Goal: Task Accomplishment & Management: Use online tool/utility

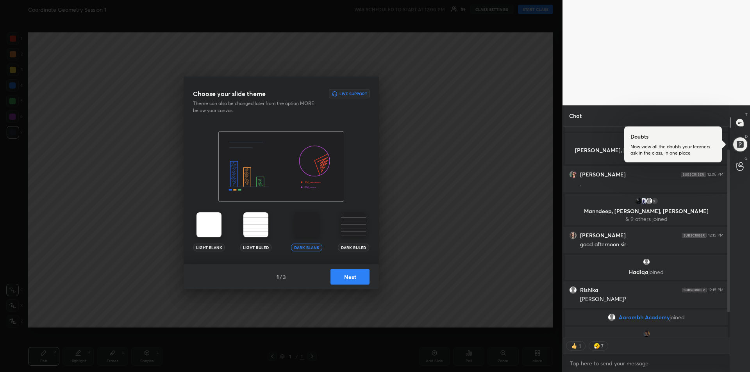
scroll to position [70, 0]
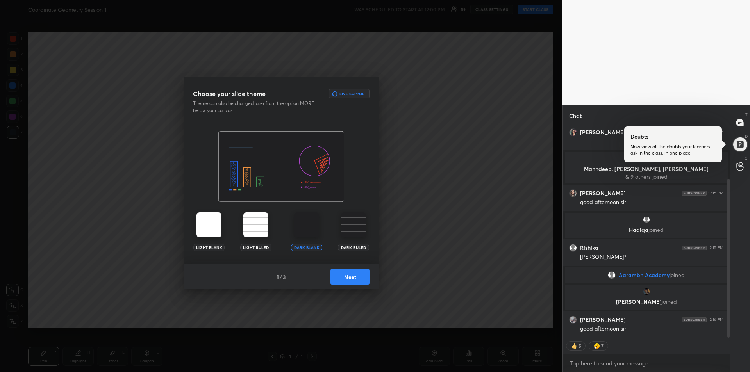
click at [353, 280] on button "Next" at bounding box center [349, 277] width 39 height 16
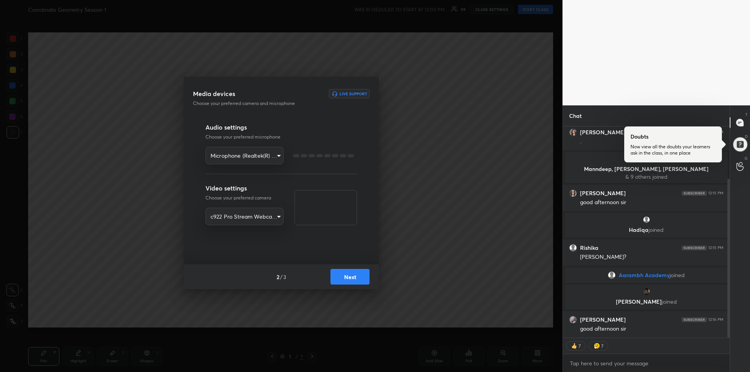
click at [354, 280] on button "Next" at bounding box center [349, 277] width 39 height 16
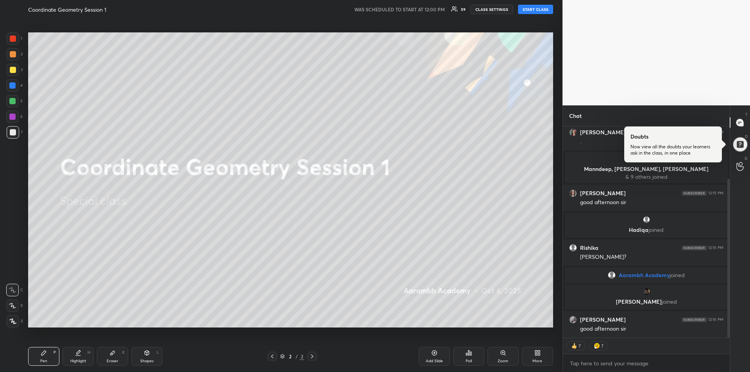
click at [535, 11] on button "START CLASS" at bounding box center [535, 9] width 35 height 9
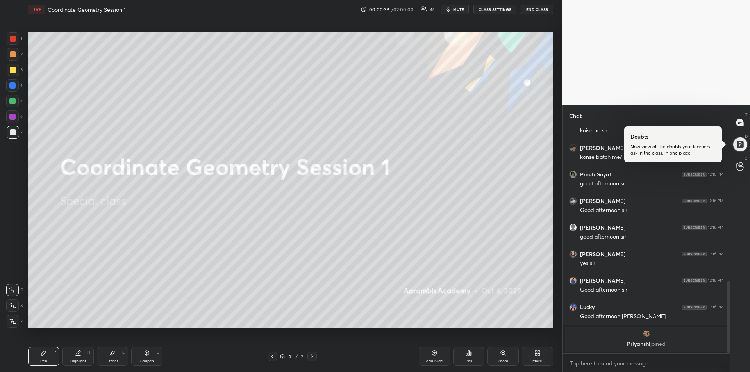
scroll to position [445, 0]
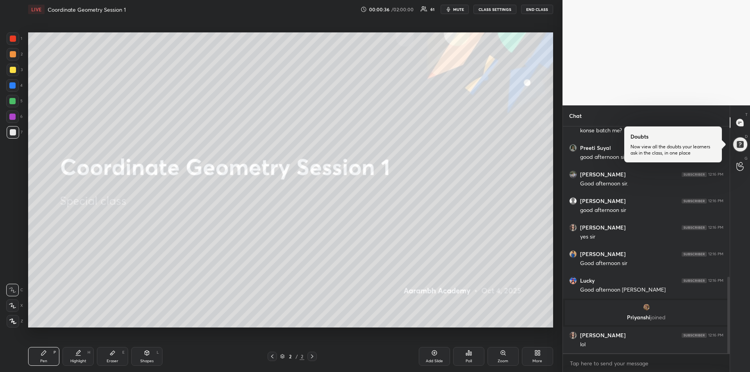
click at [14, 88] on div at bounding box center [12, 85] width 6 height 6
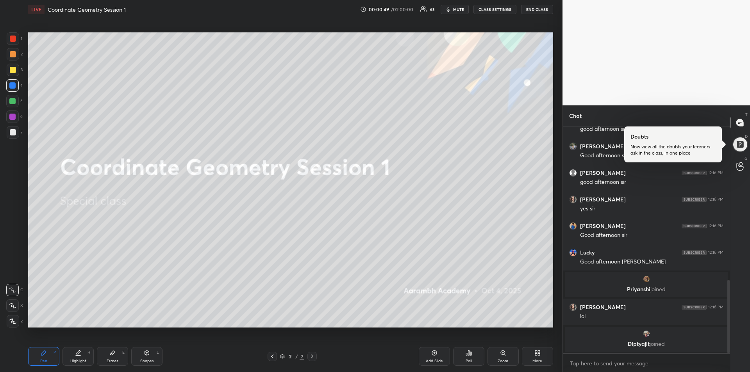
click at [11, 117] on div at bounding box center [12, 117] width 6 height 6
click at [12, 306] on icon at bounding box center [12, 305] width 6 height 5
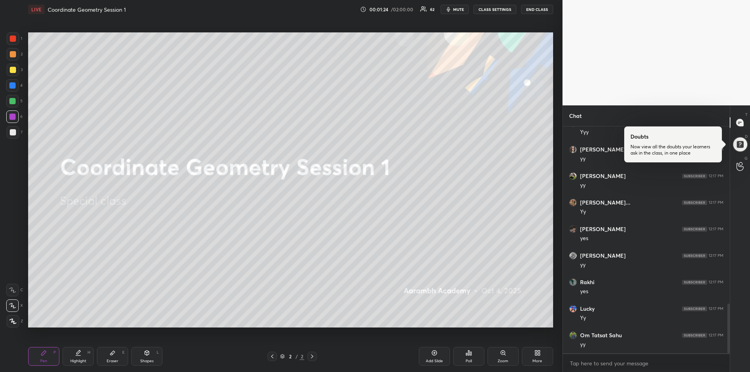
scroll to position [809, 0]
click at [10, 70] on div at bounding box center [13, 70] width 6 height 6
click at [13, 103] on div at bounding box center [12, 101] width 6 height 6
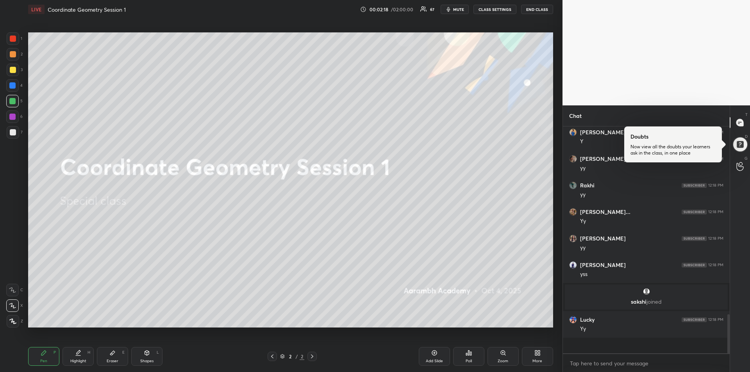
scroll to position [1006, 0]
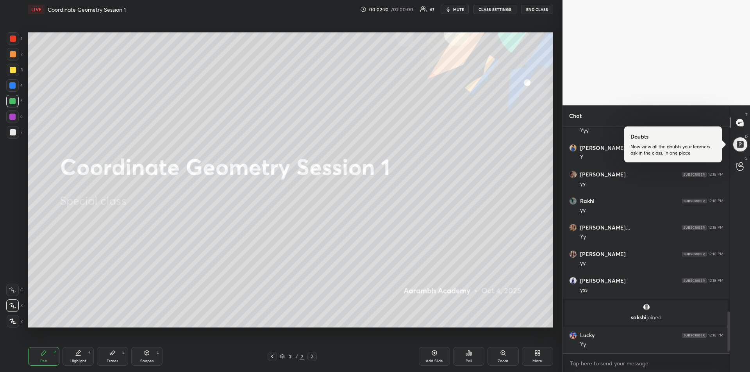
click at [16, 55] on div at bounding box center [13, 54] width 6 height 6
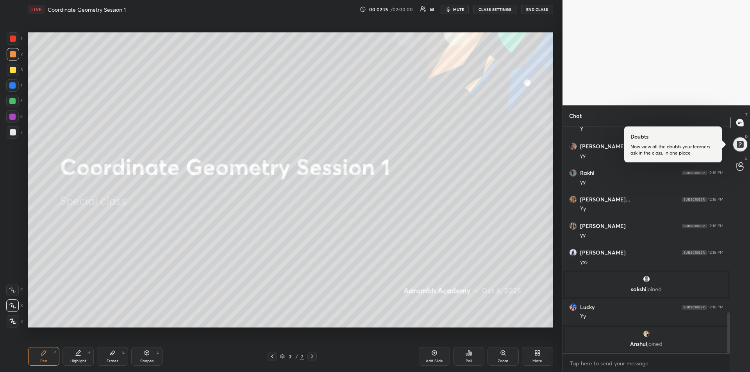
click at [14, 71] on div at bounding box center [13, 70] width 6 height 6
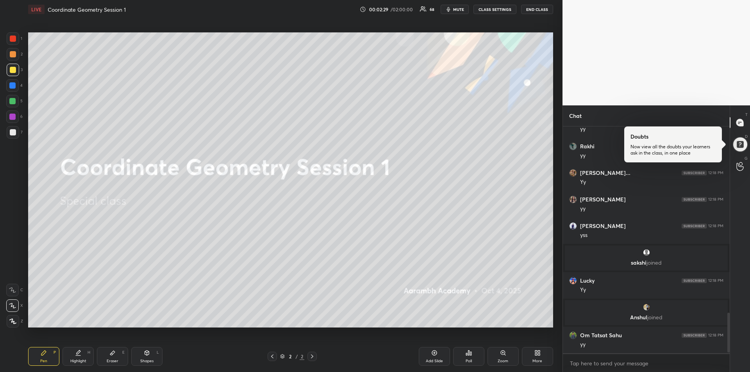
scroll to position [1074, 0]
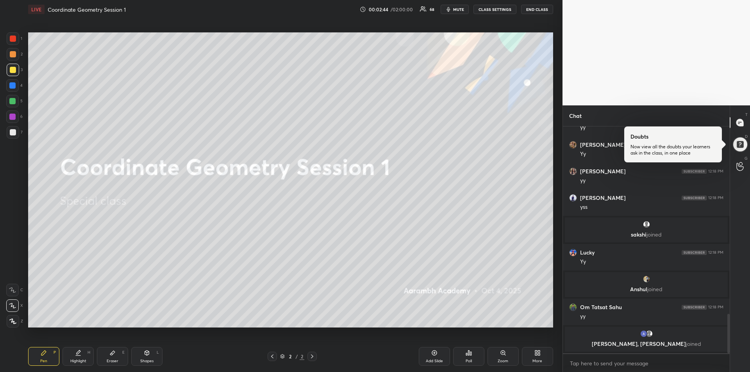
click at [112, 358] on div "Eraser E" at bounding box center [112, 356] width 31 height 19
click at [11, 323] on rect at bounding box center [10, 322] width 1 height 1
click at [38, 357] on div "Pen P" at bounding box center [43, 356] width 31 height 19
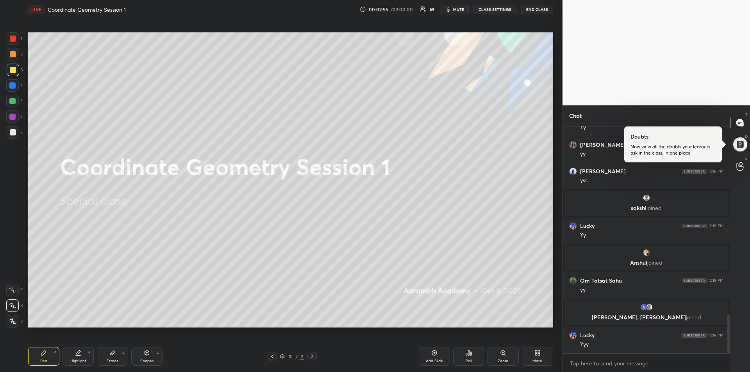
scroll to position [1122, 0]
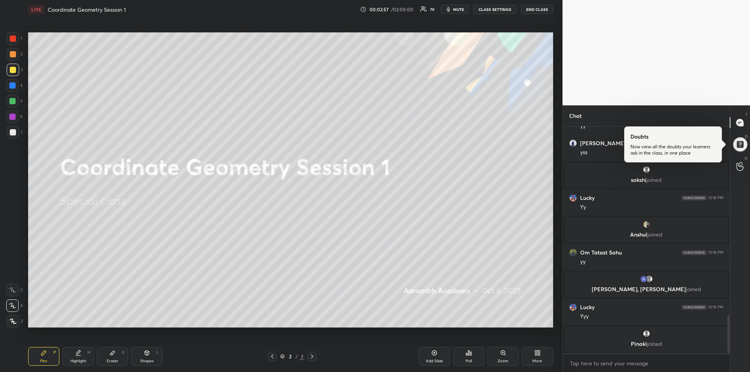
click at [13, 87] on div at bounding box center [12, 85] width 6 height 6
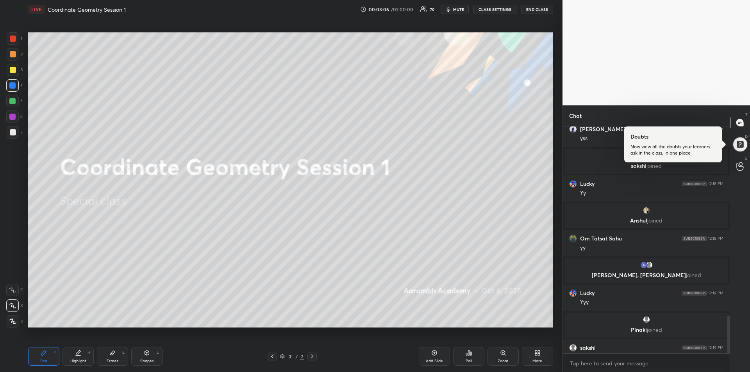
scroll to position [1134, 0]
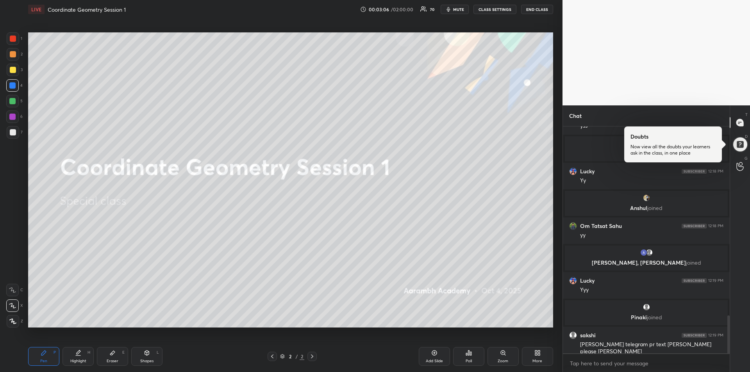
click at [12, 40] on div at bounding box center [13, 39] width 6 height 6
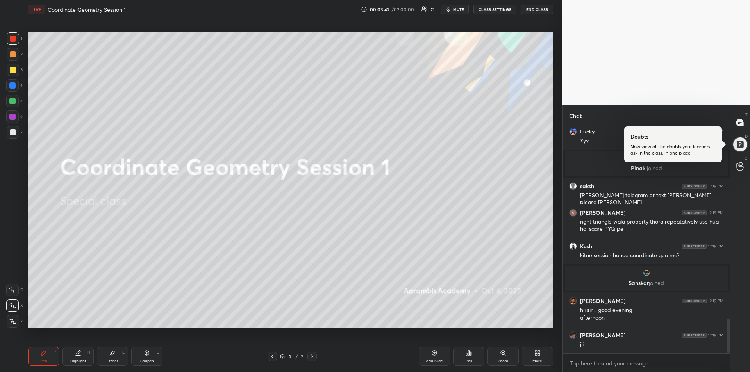
scroll to position [1273, 0]
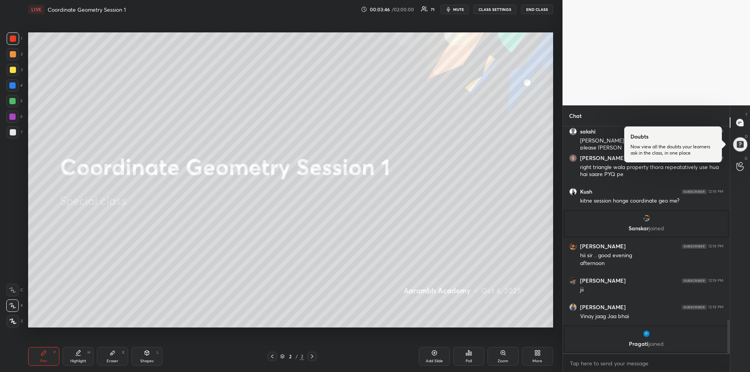
click at [12, 71] on div at bounding box center [13, 70] width 6 height 6
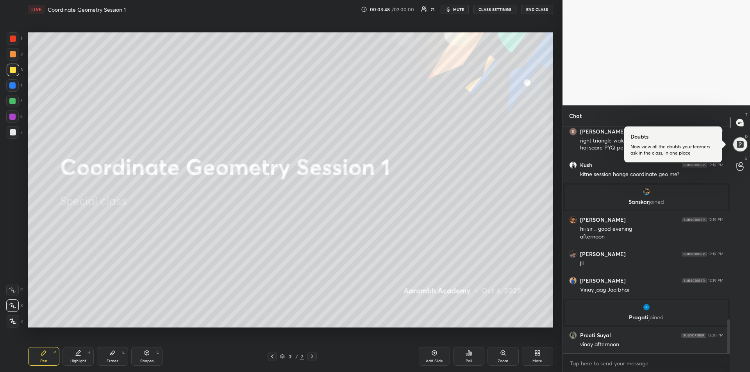
scroll to position [1319, 0]
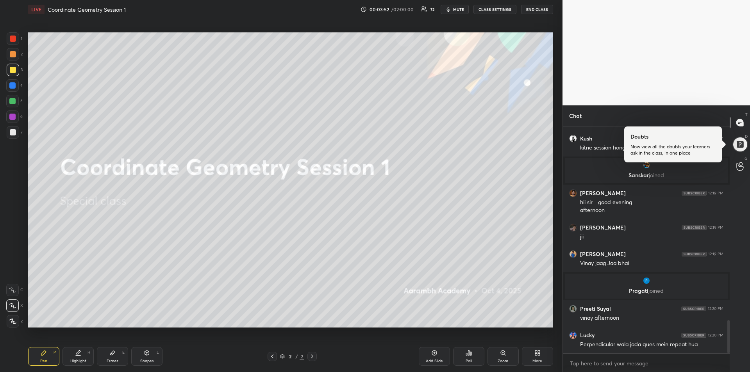
click at [430, 359] on div "Add Slide" at bounding box center [434, 361] width 17 height 4
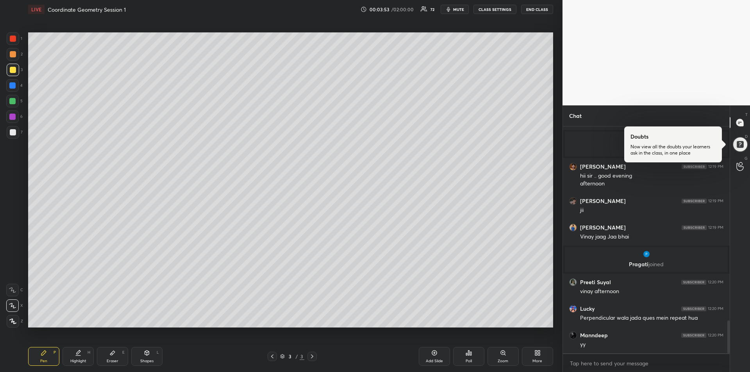
scroll to position [1372, 0]
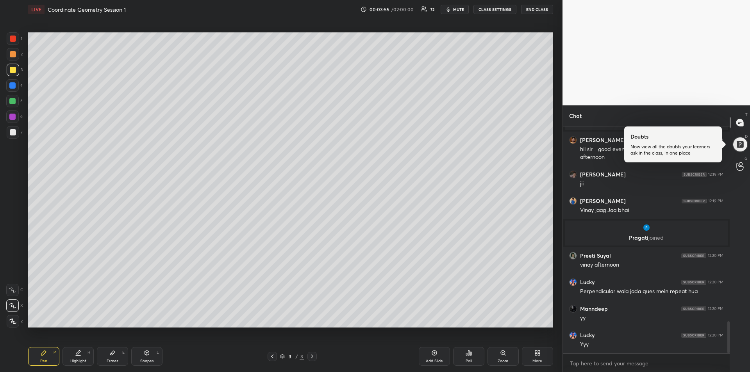
click at [14, 57] on div at bounding box center [13, 54] width 6 height 6
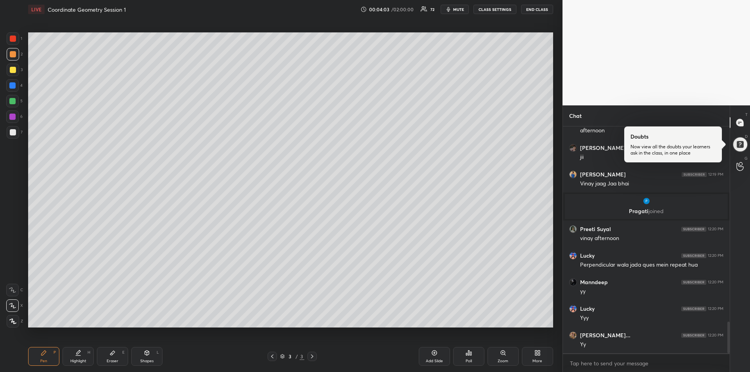
scroll to position [1425, 0]
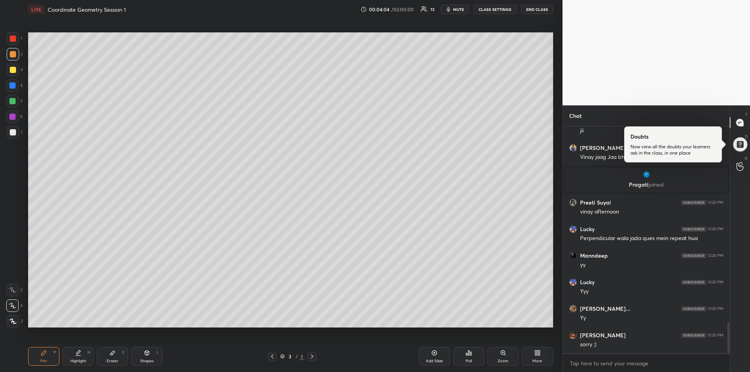
click at [16, 291] on icon at bounding box center [12, 289] width 7 height 5
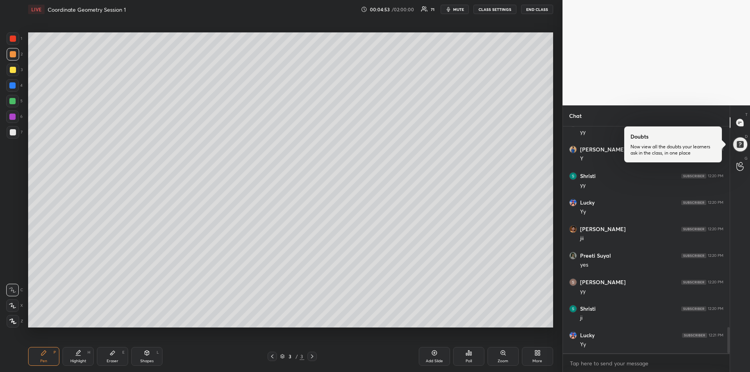
scroll to position [1745, 0]
click at [13, 100] on div at bounding box center [12, 101] width 6 height 6
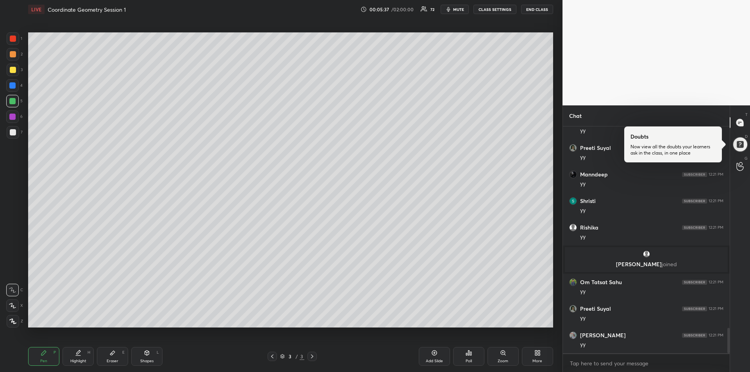
scroll to position [1805, 0]
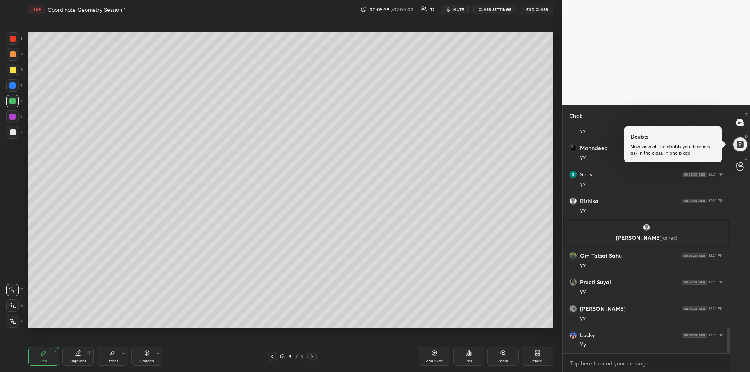
click at [11, 68] on div at bounding box center [13, 70] width 6 height 6
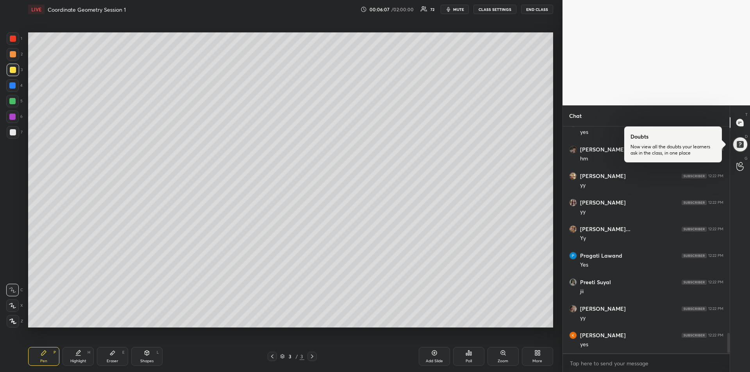
scroll to position [2336, 0]
click at [80, 357] on div "Highlight H" at bounding box center [77, 356] width 31 height 19
click at [41, 358] on div "Pen P" at bounding box center [43, 356] width 31 height 19
click at [114, 355] on icon at bounding box center [112, 353] width 6 height 6
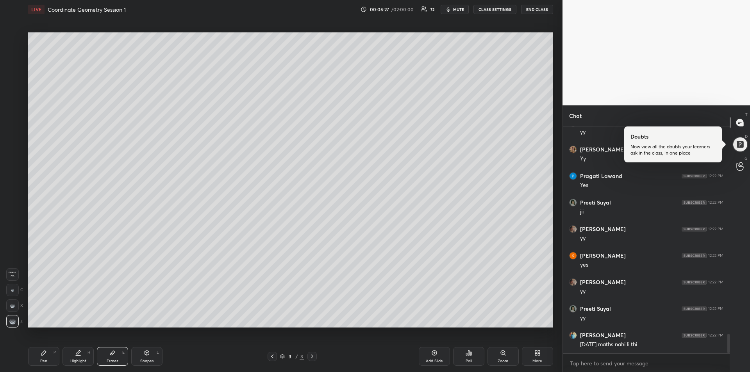
click at [49, 361] on div "Pen P" at bounding box center [43, 356] width 31 height 19
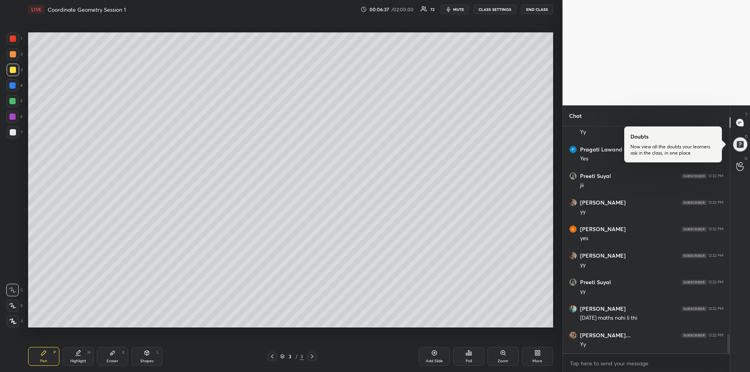
click at [10, 41] on div at bounding box center [13, 39] width 6 height 6
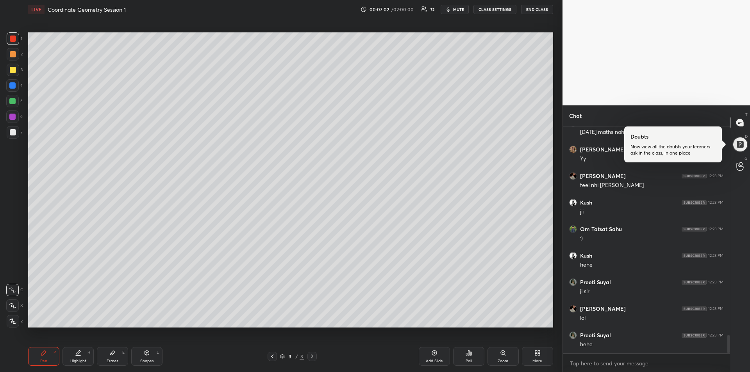
click at [12, 70] on div at bounding box center [13, 70] width 6 height 6
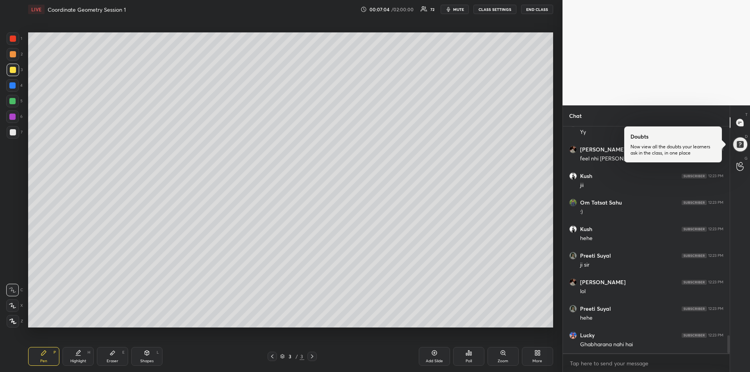
click at [14, 41] on div at bounding box center [13, 39] width 6 height 6
click at [432, 357] on div "Add Slide" at bounding box center [434, 356] width 31 height 19
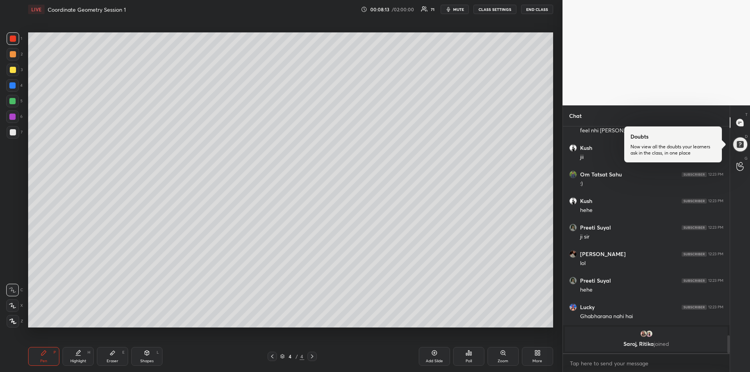
click at [145, 355] on icon at bounding box center [147, 353] width 6 height 6
click at [14, 132] on div at bounding box center [13, 132] width 6 height 6
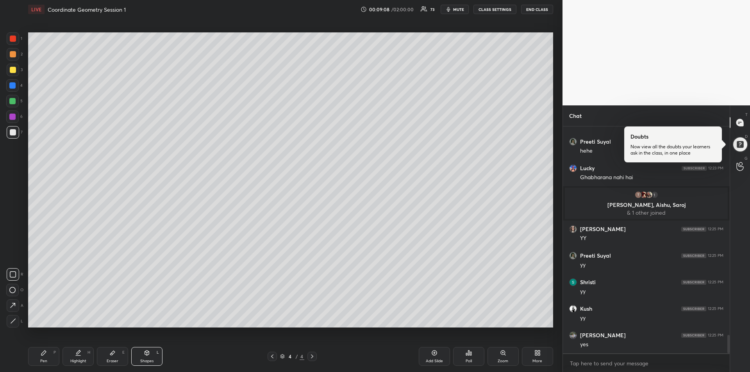
scroll to position [2580, 0]
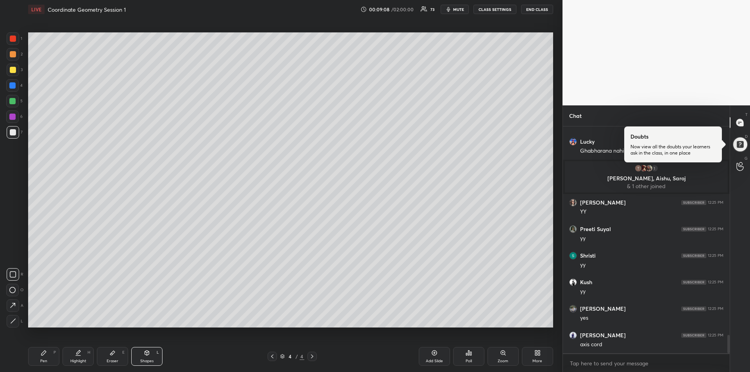
click at [45, 358] on div "Pen P" at bounding box center [43, 356] width 31 height 19
click at [11, 131] on div at bounding box center [13, 132] width 6 height 6
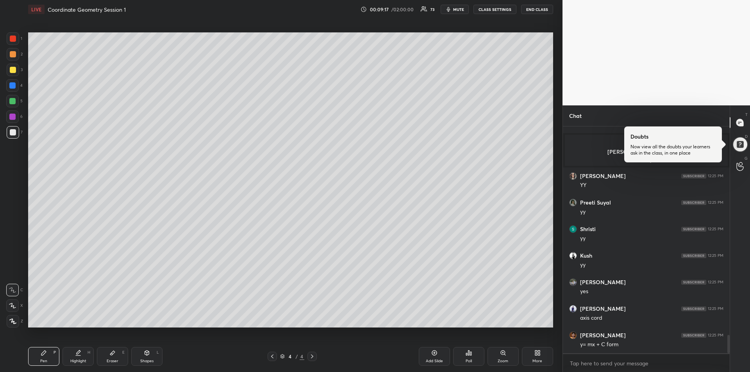
click at [14, 103] on div at bounding box center [12, 101] width 6 height 6
click at [82, 355] on div "Highlight H" at bounding box center [77, 356] width 31 height 19
click at [47, 357] on div "Pen P" at bounding box center [43, 356] width 31 height 19
click at [115, 357] on div "Eraser E" at bounding box center [112, 356] width 31 height 19
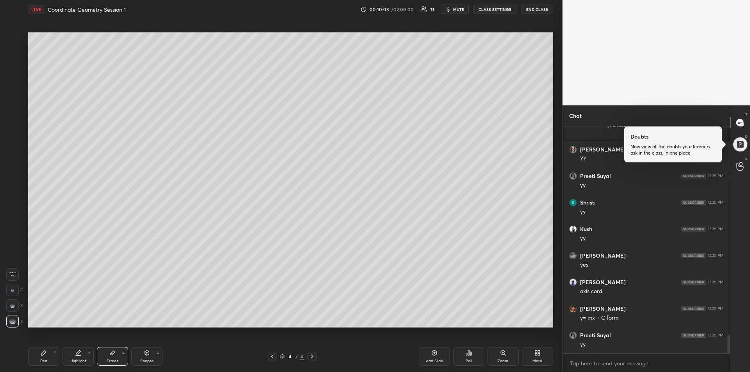
click at [41, 353] on icon at bounding box center [44, 353] width 6 height 6
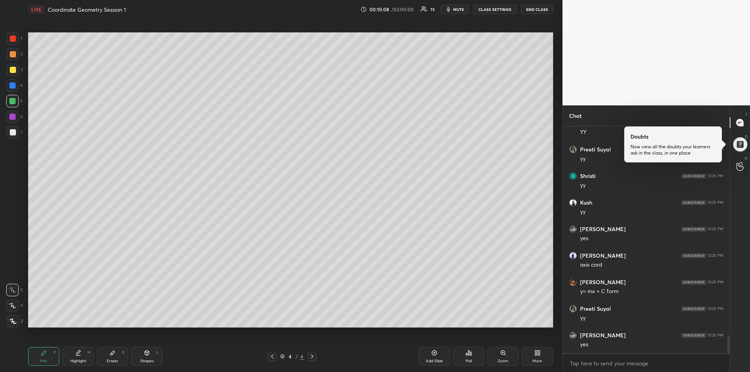
click at [10, 68] on div at bounding box center [13, 70] width 6 height 6
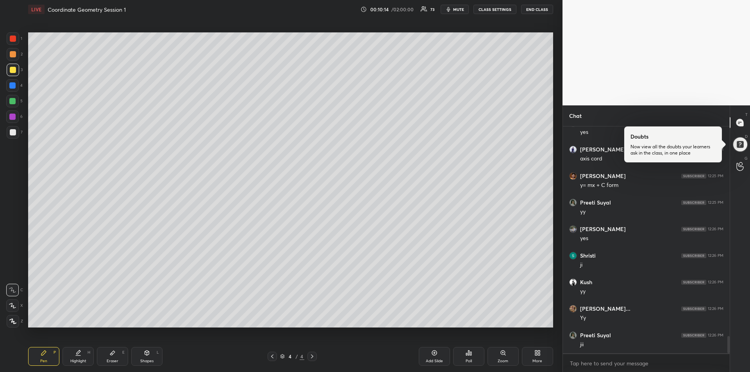
scroll to position [2792, 0]
click at [12, 86] on div at bounding box center [12, 85] width 6 height 6
click at [13, 42] on div at bounding box center [13, 38] width 12 height 12
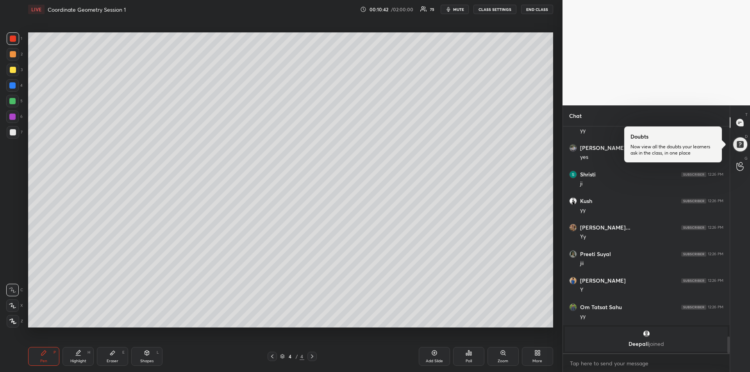
click at [109, 357] on div "Eraser E" at bounding box center [112, 356] width 31 height 19
click at [43, 359] on div "Pen" at bounding box center [43, 361] width 7 height 4
click at [9, 103] on div at bounding box center [12, 101] width 12 height 12
click at [13, 116] on div at bounding box center [12, 117] width 6 height 6
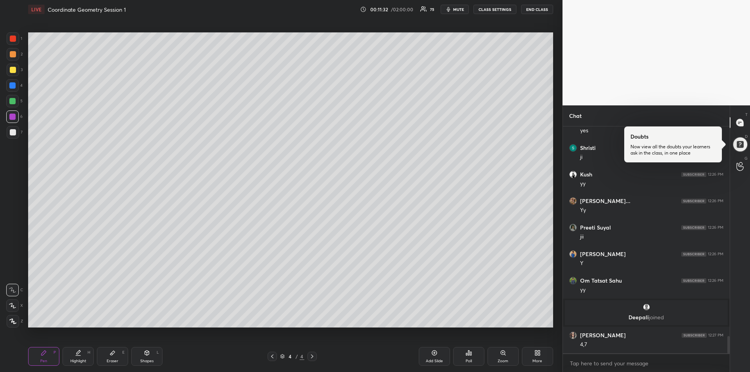
click at [13, 135] on div at bounding box center [13, 132] width 12 height 12
click at [13, 72] on div at bounding box center [13, 70] width 6 height 6
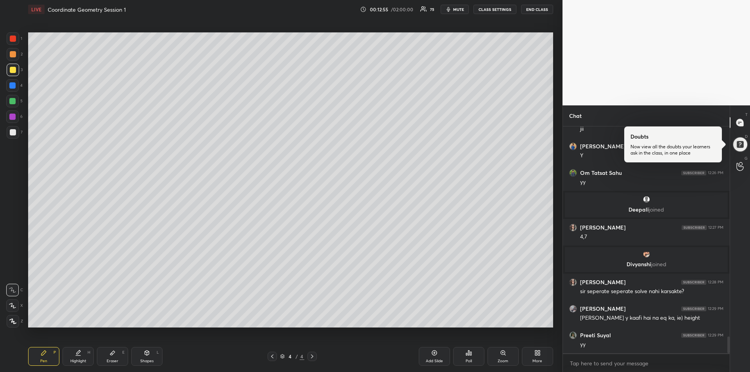
scroll to position [2890, 0]
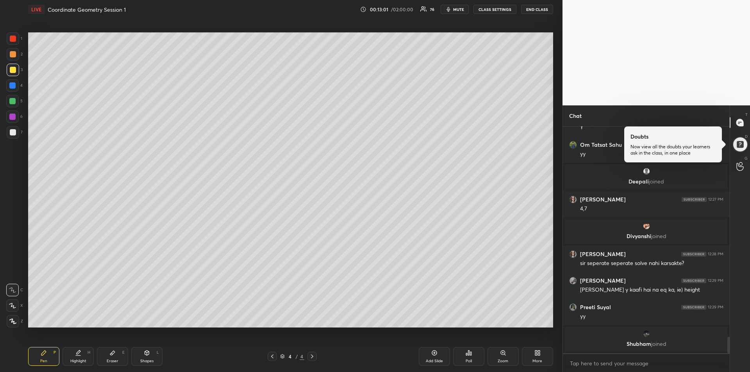
click at [11, 100] on div at bounding box center [12, 101] width 6 height 6
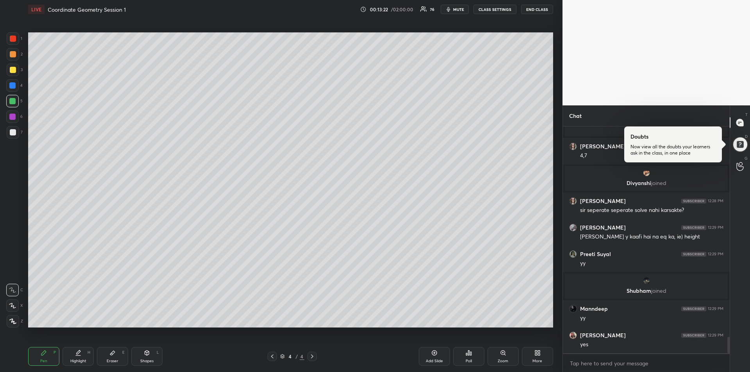
scroll to position [2927, 0]
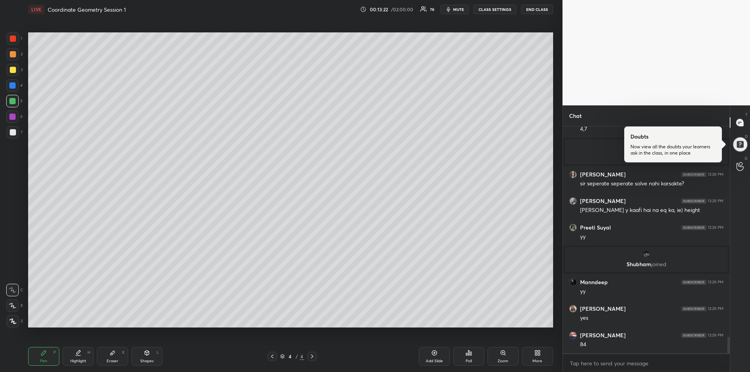
click at [114, 359] on div "Eraser" at bounding box center [113, 361] width 12 height 4
click at [7, 291] on div at bounding box center [12, 290] width 12 height 12
click at [45, 357] on div "Pen P" at bounding box center [43, 356] width 31 height 19
click at [12, 71] on div at bounding box center [13, 70] width 6 height 6
click at [111, 358] on div "Eraser E" at bounding box center [112, 356] width 31 height 19
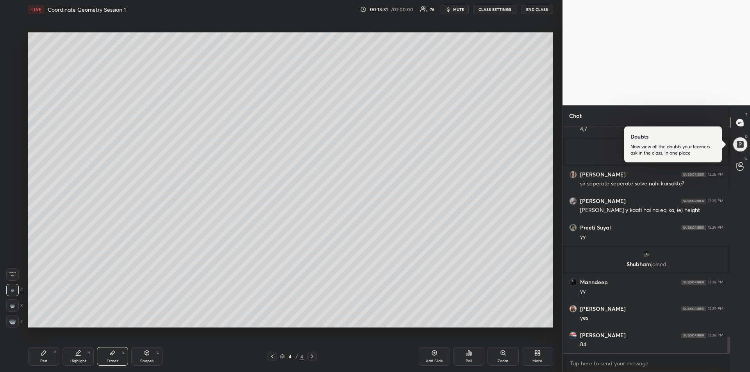
click at [42, 354] on icon at bounding box center [43, 353] width 5 height 5
click at [115, 357] on div "Eraser E" at bounding box center [112, 356] width 31 height 19
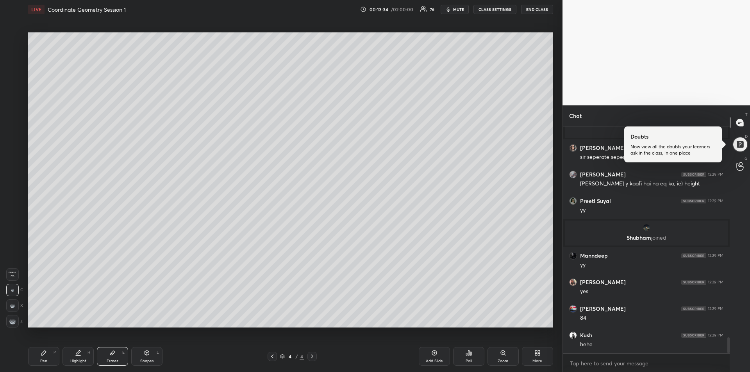
click at [8, 320] on div at bounding box center [12, 321] width 12 height 12
click at [39, 356] on div "Pen P" at bounding box center [43, 356] width 31 height 19
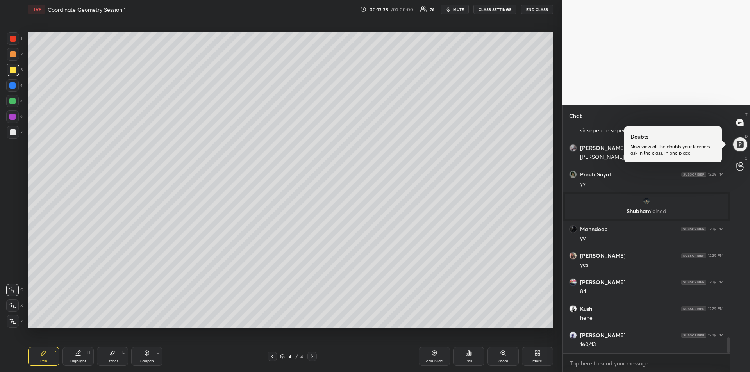
click at [13, 117] on div at bounding box center [12, 117] width 6 height 6
click at [145, 358] on div "Shapes L" at bounding box center [146, 356] width 31 height 19
click at [11, 320] on icon at bounding box center [13, 321] width 6 height 6
click at [45, 360] on div "Pen" at bounding box center [43, 361] width 7 height 4
click at [10, 134] on div at bounding box center [13, 132] width 6 height 6
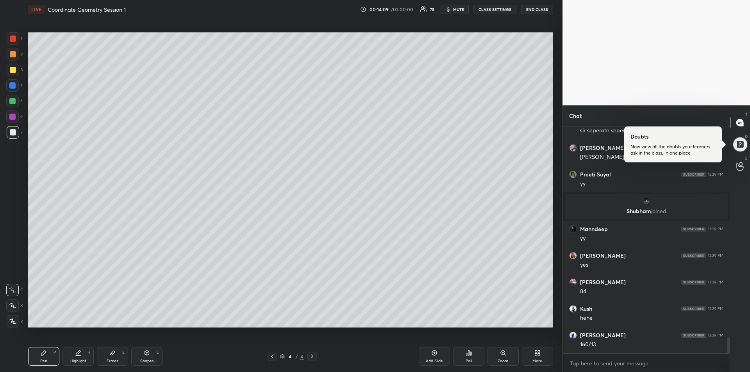
click at [12, 116] on div at bounding box center [12, 117] width 6 height 6
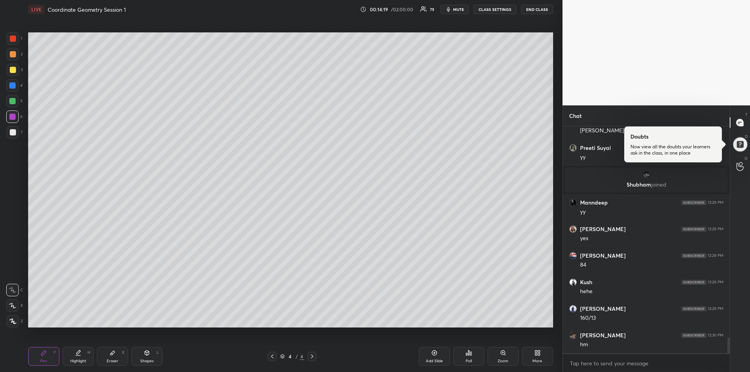
click at [13, 85] on div at bounding box center [12, 85] width 6 height 6
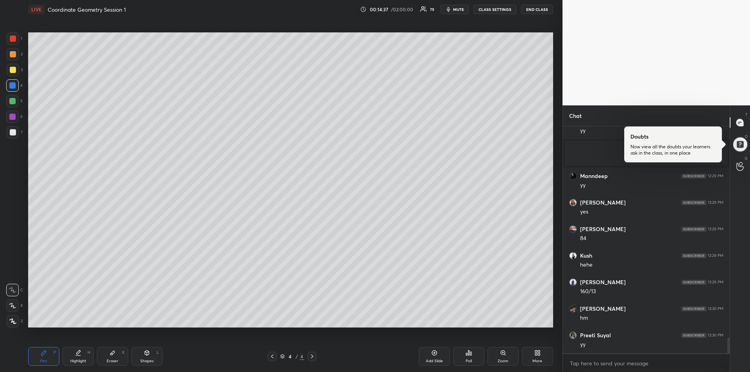
click at [79, 362] on div "Highlight" at bounding box center [78, 361] width 16 height 4
click at [36, 359] on div "Pen P" at bounding box center [43, 356] width 31 height 19
click at [11, 118] on div at bounding box center [12, 117] width 6 height 6
click at [14, 132] on div at bounding box center [13, 132] width 6 height 6
click at [148, 359] on div "Shapes" at bounding box center [146, 361] width 13 height 4
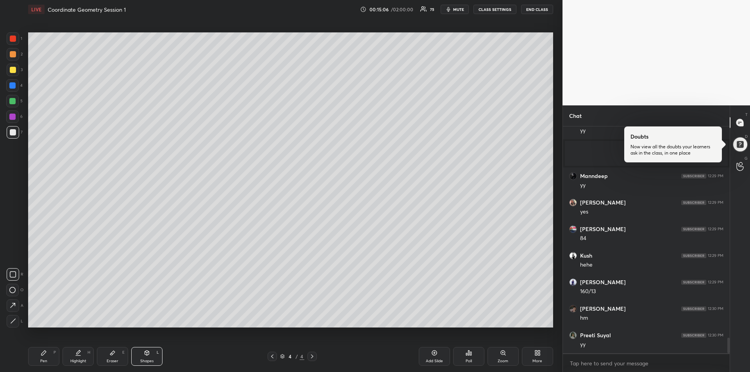
click at [14, 319] on icon at bounding box center [13, 321] width 4 height 4
click at [44, 355] on icon at bounding box center [44, 353] width 6 height 6
click at [12, 119] on div at bounding box center [12, 117] width 6 height 6
click at [13, 134] on div at bounding box center [13, 132] width 6 height 6
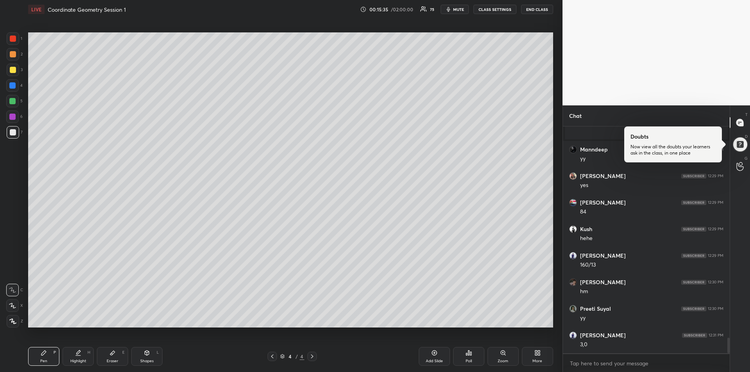
click at [148, 358] on div "Shapes L" at bounding box center [146, 356] width 31 height 19
click at [12, 320] on icon at bounding box center [13, 321] width 6 height 6
click at [48, 357] on div "Pen P" at bounding box center [43, 356] width 31 height 19
click at [11, 41] on div at bounding box center [13, 39] width 6 height 6
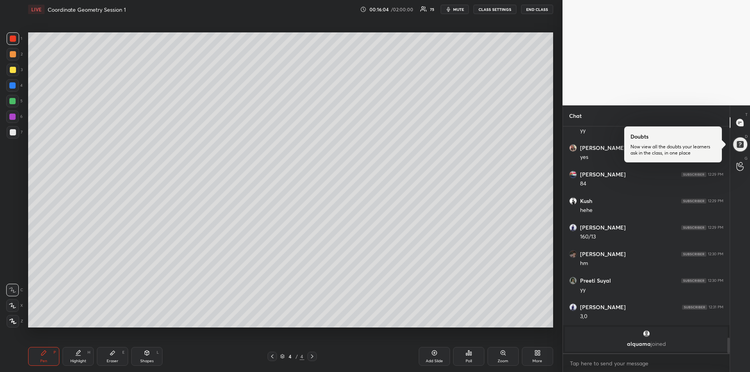
click at [14, 117] on div at bounding box center [12, 117] width 6 height 6
click at [12, 71] on div at bounding box center [13, 70] width 6 height 6
click at [12, 305] on icon at bounding box center [12, 305] width 7 height 5
click at [75, 360] on div "Highlight" at bounding box center [78, 361] width 16 height 4
click at [48, 355] on div "Pen P" at bounding box center [43, 356] width 31 height 19
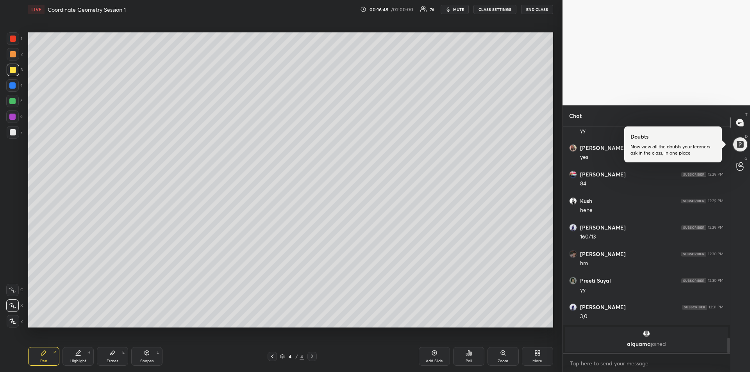
click at [14, 103] on div at bounding box center [12, 101] width 6 height 6
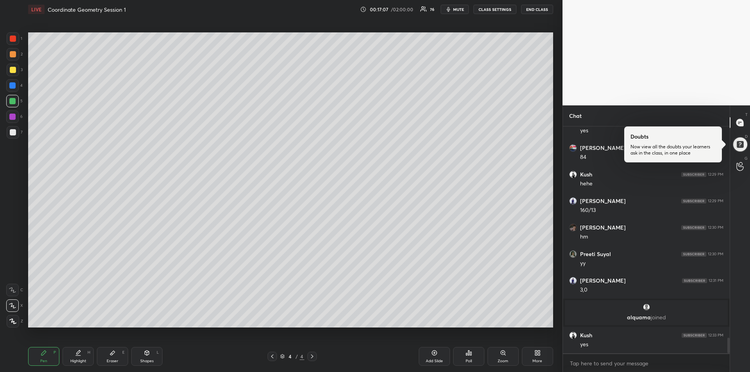
scroll to position [3084, 0]
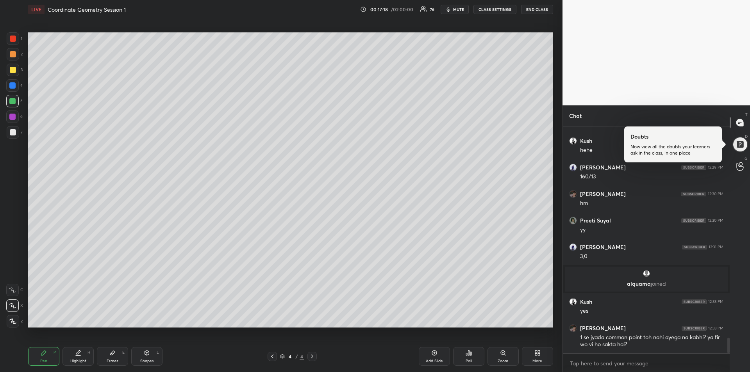
click at [434, 359] on div "Add Slide" at bounding box center [434, 361] width 17 height 4
click at [115, 360] on div "Eraser" at bounding box center [113, 361] width 12 height 4
click at [11, 274] on span "Erase all" at bounding box center [13, 273] width 12 height 5
click at [48, 359] on div "Pen P" at bounding box center [43, 356] width 31 height 19
click at [271, 358] on icon at bounding box center [272, 356] width 6 height 6
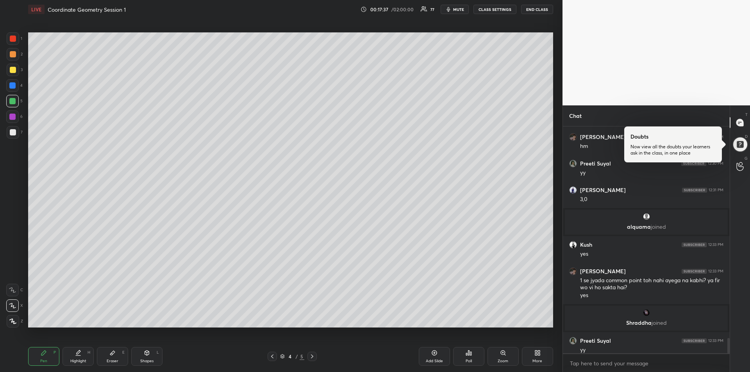
scroll to position [3126, 0]
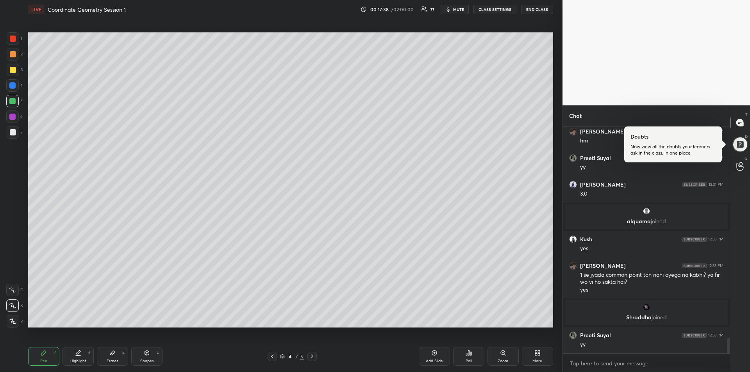
click at [14, 71] on div at bounding box center [13, 70] width 6 height 6
click at [316, 355] on div at bounding box center [311, 356] width 9 height 9
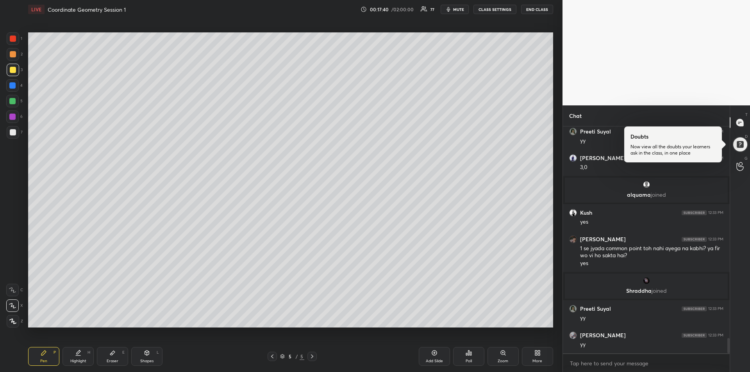
click at [12, 289] on icon at bounding box center [12, 290] width 6 height 5
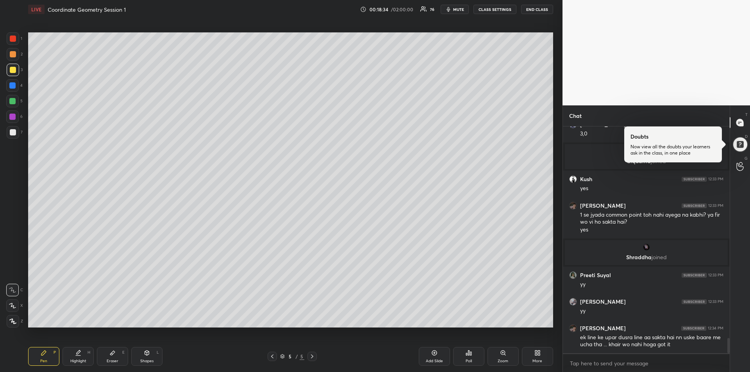
click at [148, 358] on div "Shapes L" at bounding box center [146, 356] width 31 height 19
click at [14, 272] on icon at bounding box center [13, 274] width 6 height 6
click at [16, 38] on div at bounding box center [13, 39] width 6 height 6
click at [46, 355] on icon at bounding box center [44, 353] width 6 height 6
click at [11, 86] on div at bounding box center [12, 85] width 6 height 6
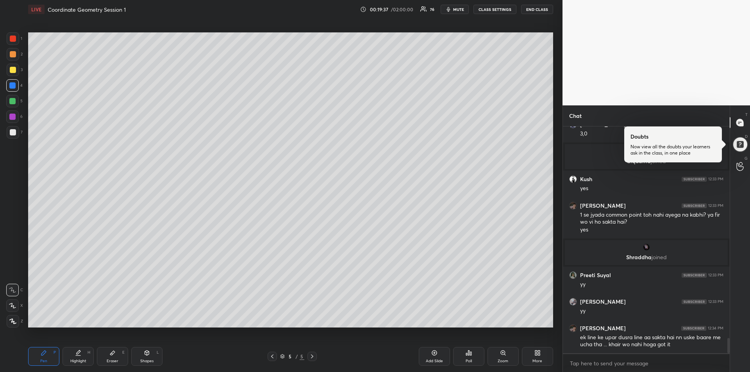
click at [12, 134] on div at bounding box center [13, 132] width 6 height 6
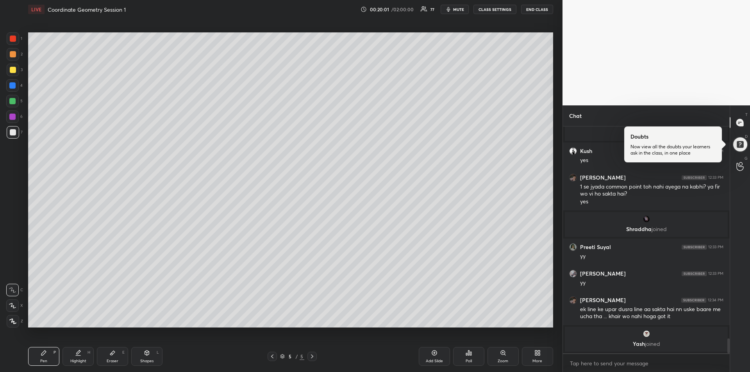
click at [14, 85] on div at bounding box center [12, 85] width 6 height 6
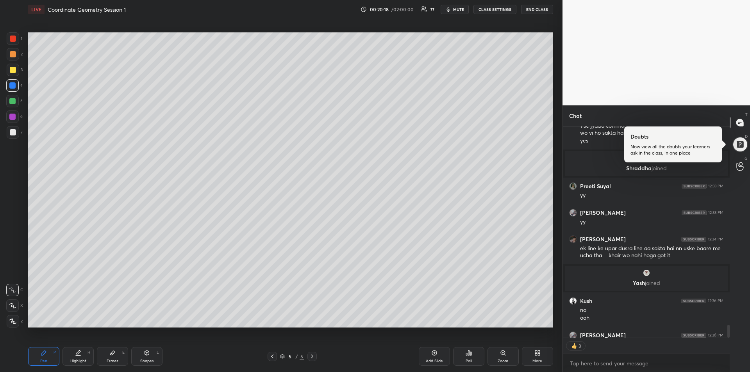
scroll to position [3279, 0]
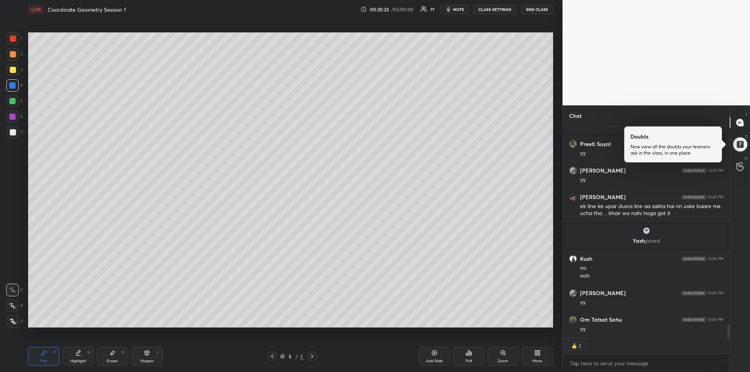
click at [11, 135] on div at bounding box center [13, 132] width 6 height 6
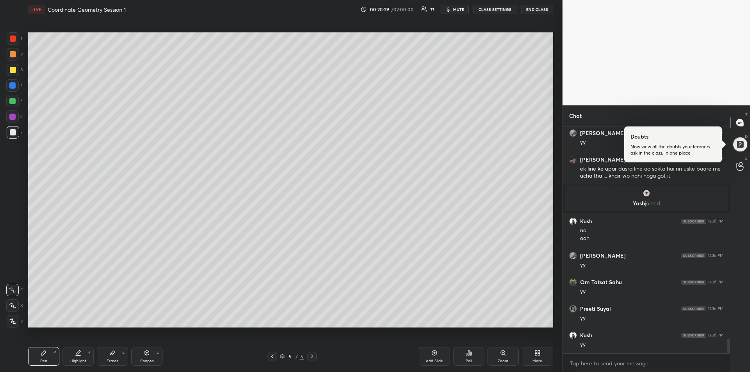
scroll to position [3343, 0]
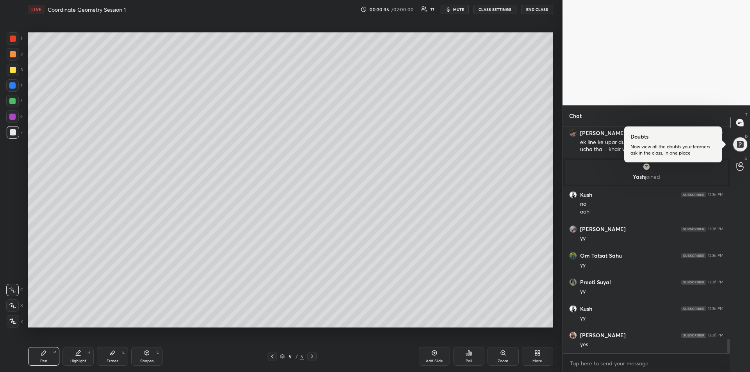
click at [13, 39] on div at bounding box center [13, 39] width 6 height 6
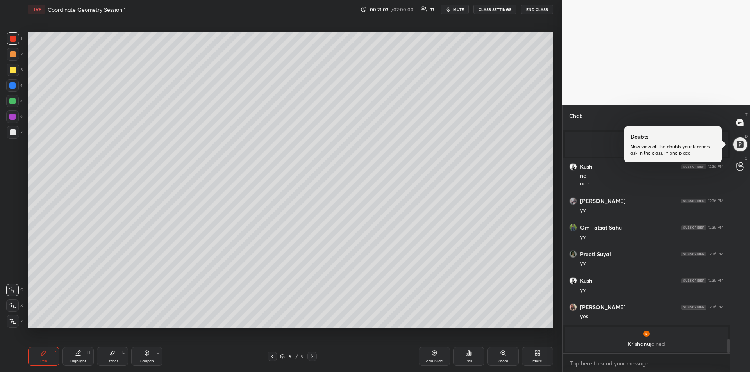
click at [275, 354] on icon at bounding box center [272, 356] width 6 height 6
click at [78, 354] on icon at bounding box center [78, 353] width 6 height 6
click at [313, 358] on icon at bounding box center [312, 356] width 6 height 6
click at [35, 350] on div "Pen P" at bounding box center [43, 356] width 31 height 19
click at [13, 118] on div at bounding box center [12, 117] width 6 height 6
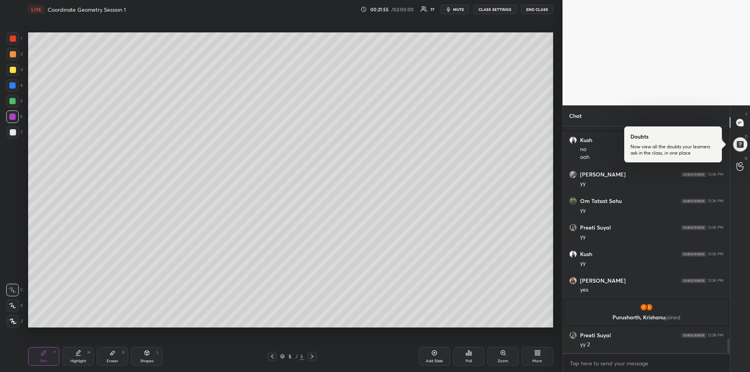
scroll to position [3387, 0]
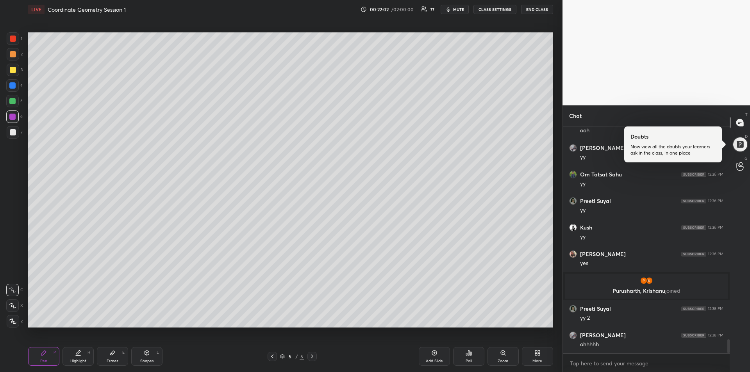
click at [12, 69] on div at bounding box center [13, 70] width 6 height 6
click at [71, 357] on div "Highlight H" at bounding box center [77, 356] width 31 height 19
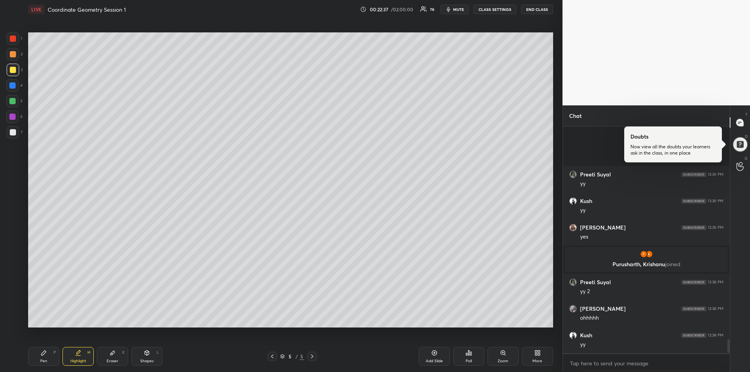
scroll to position [3494, 0]
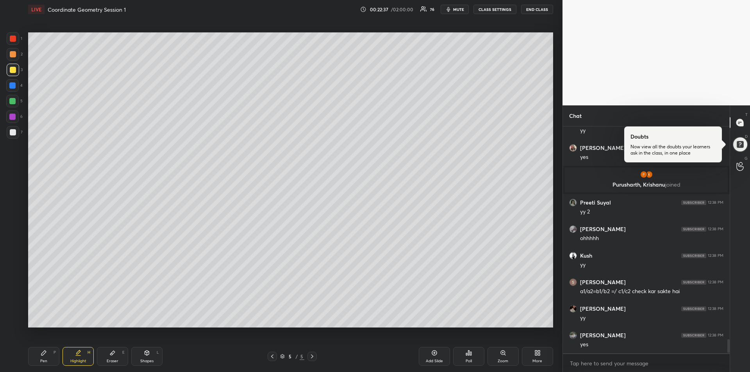
click at [43, 359] on div "Pen" at bounding box center [43, 361] width 7 height 4
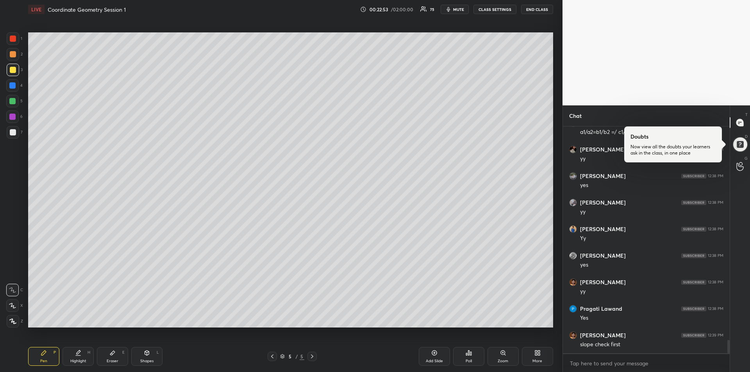
scroll to position [3680, 0]
click at [439, 356] on div "Add Slide" at bounding box center [434, 356] width 31 height 19
click at [15, 115] on div at bounding box center [12, 117] width 6 height 6
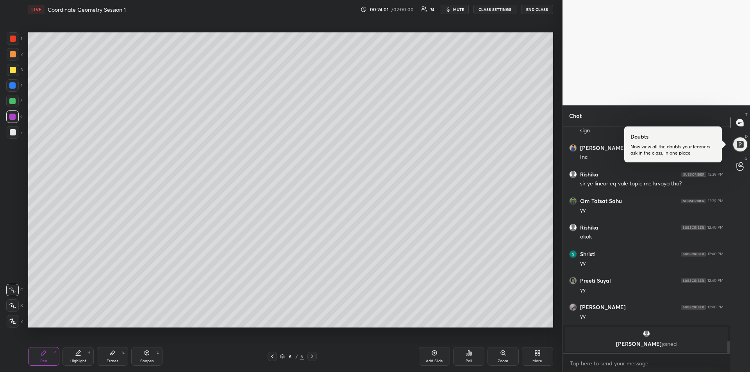
click at [274, 357] on icon at bounding box center [272, 356] width 6 height 6
click at [80, 358] on div "Highlight H" at bounding box center [77, 356] width 31 height 19
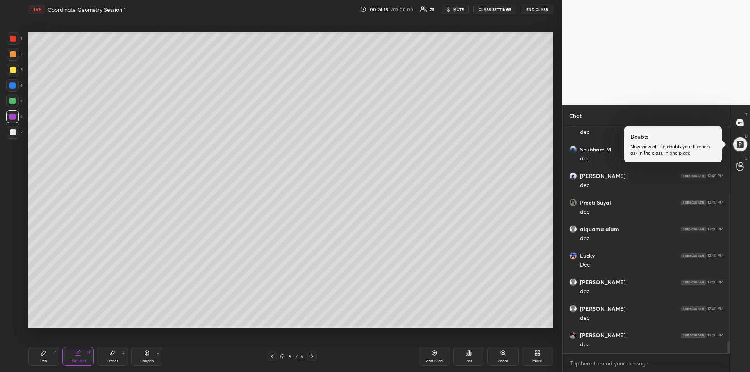
scroll to position [4015, 0]
click at [38, 354] on div "Pen P" at bounding box center [43, 356] width 31 height 19
click at [12, 86] on div at bounding box center [12, 85] width 6 height 6
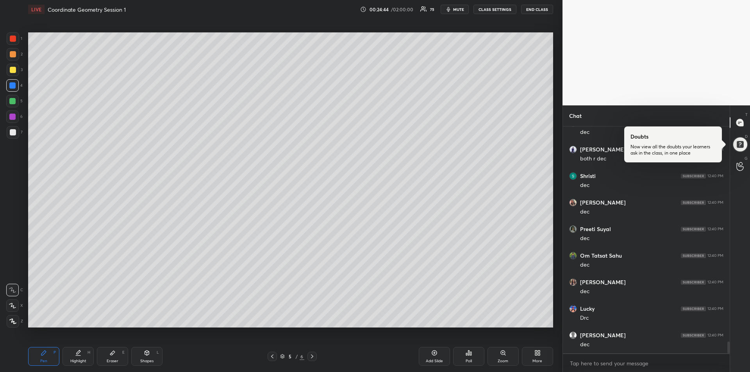
click at [14, 134] on div at bounding box center [13, 132] width 6 height 6
click at [109, 359] on div "Eraser" at bounding box center [113, 361] width 12 height 4
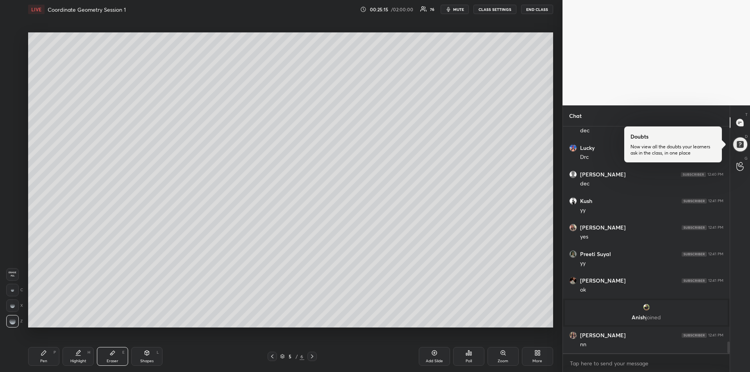
scroll to position [4198, 0]
click at [39, 358] on div "Pen P" at bounding box center [43, 356] width 31 height 19
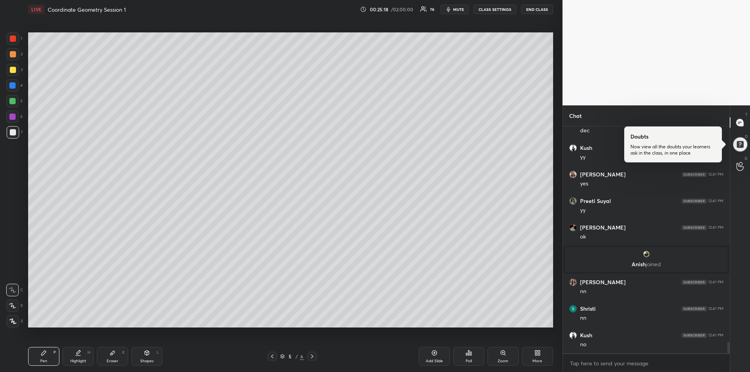
scroll to position [4278, 0]
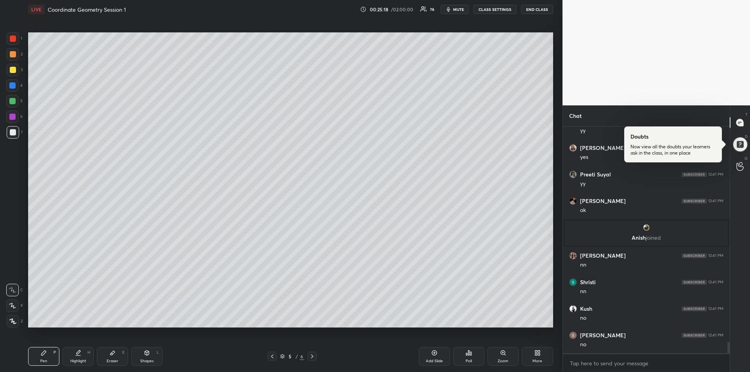
click at [11, 101] on div at bounding box center [12, 101] width 6 height 6
click at [11, 133] on div at bounding box center [13, 132] width 6 height 6
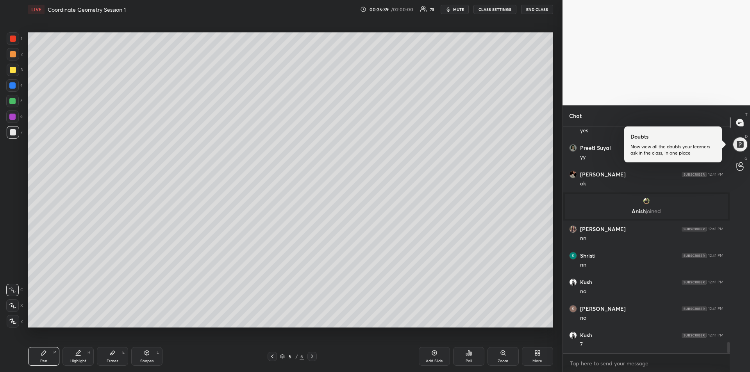
click at [105, 349] on div "Eraser E" at bounding box center [112, 356] width 31 height 19
click at [42, 353] on icon at bounding box center [44, 353] width 6 height 6
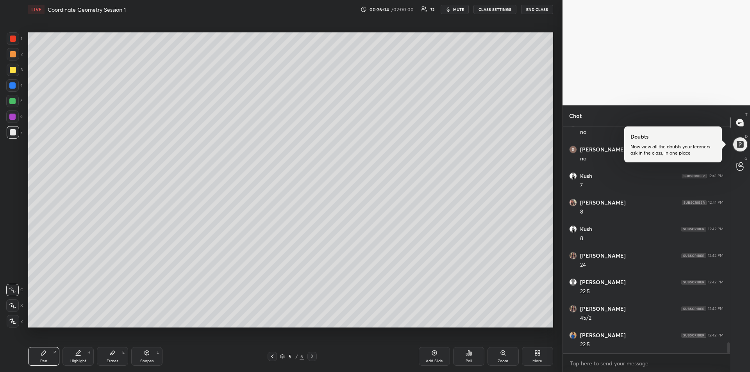
scroll to position [4490, 0]
click at [146, 361] on div "Shapes" at bounding box center [146, 361] width 13 height 4
click at [12, 316] on div at bounding box center [13, 321] width 12 height 12
click at [43, 355] on icon at bounding box center [43, 353] width 5 height 5
click at [12, 118] on div at bounding box center [12, 117] width 6 height 6
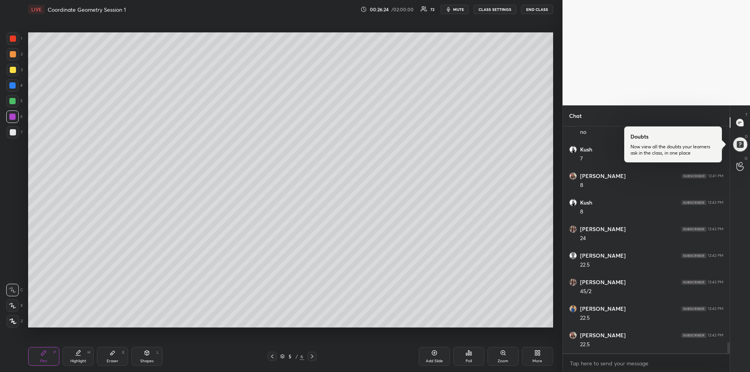
scroll to position [4518, 0]
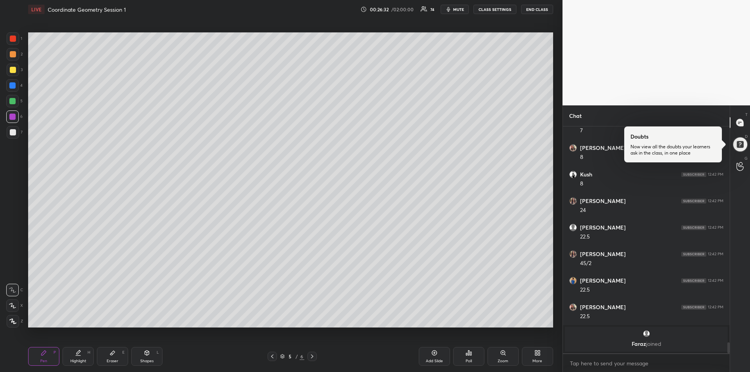
click at [148, 359] on div "Shapes" at bounding box center [146, 361] width 13 height 4
click at [13, 70] on div at bounding box center [13, 70] width 6 height 6
click at [14, 319] on icon at bounding box center [13, 321] width 4 height 4
click at [45, 352] on icon at bounding box center [43, 353] width 5 height 5
click at [12, 101] on div at bounding box center [12, 101] width 6 height 6
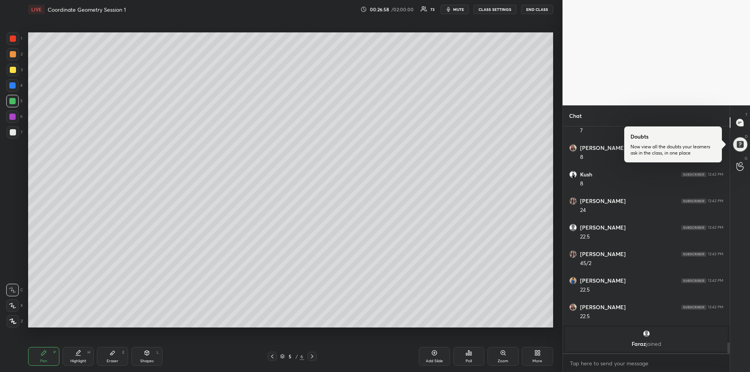
click at [143, 355] on div "Shapes L" at bounding box center [146, 356] width 31 height 19
click at [12, 321] on icon at bounding box center [13, 321] width 6 height 6
click at [47, 357] on div "Pen P" at bounding box center [43, 356] width 31 height 19
click at [9, 38] on div at bounding box center [13, 38] width 12 height 12
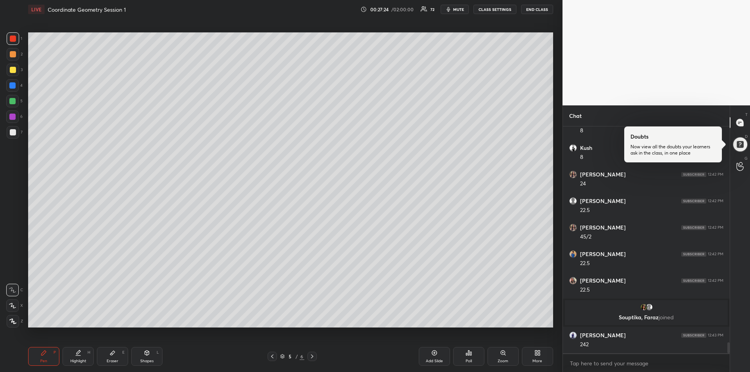
click at [121, 352] on div "Eraser E" at bounding box center [112, 356] width 31 height 19
click at [41, 357] on div "Pen P" at bounding box center [43, 356] width 31 height 19
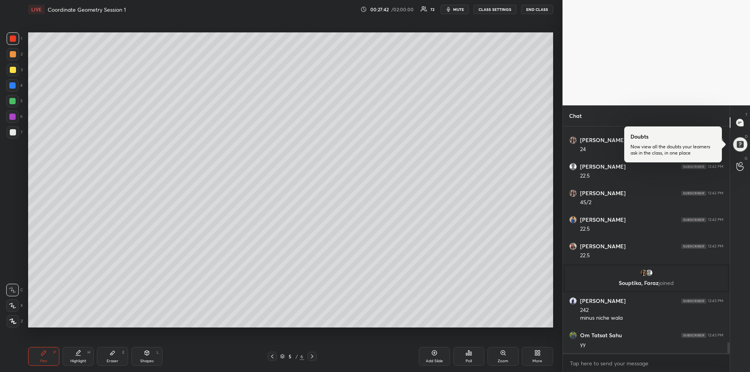
scroll to position [4514, 0]
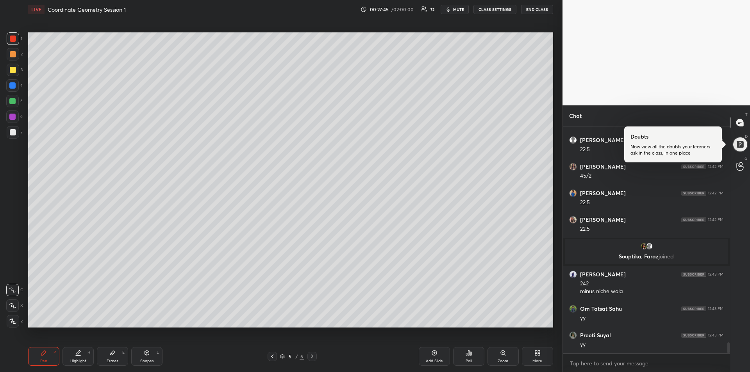
click at [11, 118] on div at bounding box center [12, 117] width 6 height 6
click at [84, 355] on div "Highlight H" at bounding box center [77, 356] width 31 height 19
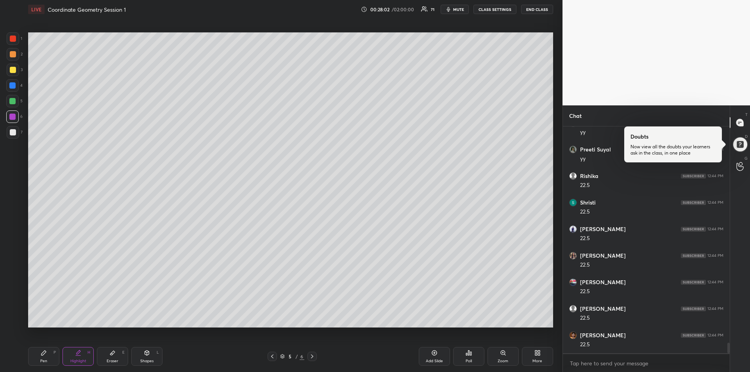
scroll to position [4727, 0]
click at [45, 357] on div "Pen P" at bounding box center [43, 356] width 31 height 19
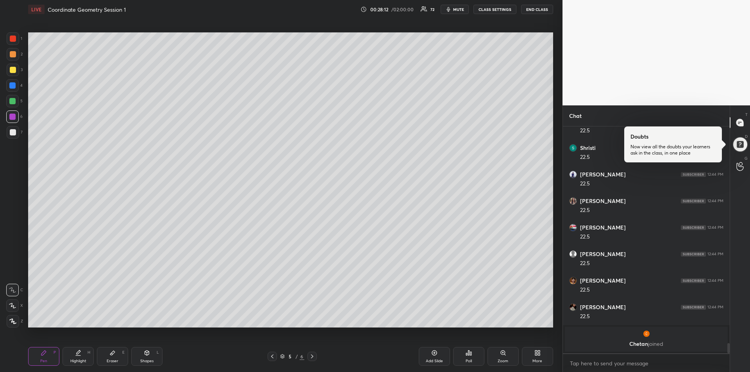
click at [80, 355] on icon at bounding box center [78, 353] width 6 height 6
click at [47, 356] on div "Pen P" at bounding box center [43, 356] width 31 height 19
click at [10, 133] on div at bounding box center [13, 132] width 6 height 6
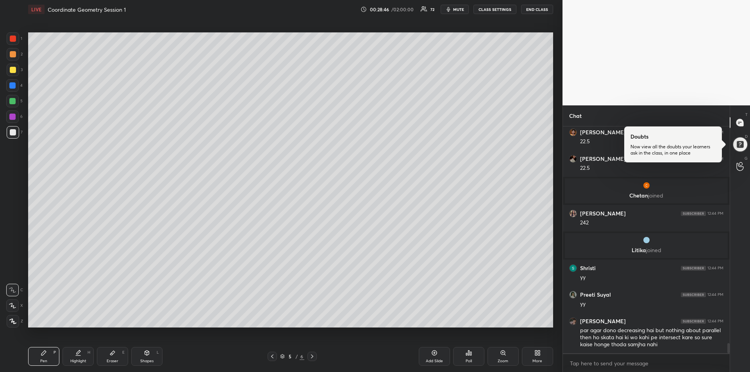
scroll to position [4837, 0]
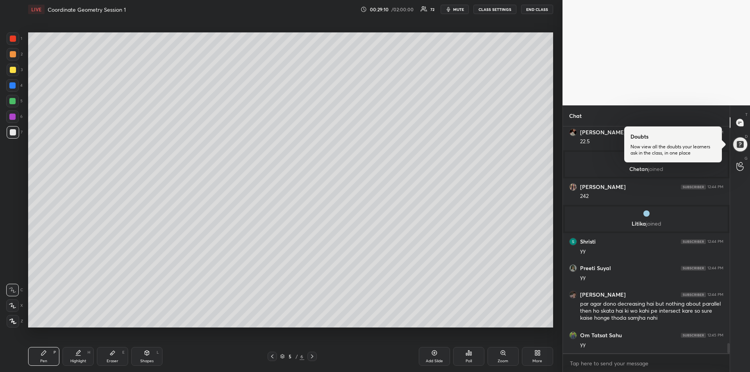
click at [13, 103] on div at bounding box center [12, 101] width 6 height 6
click at [11, 42] on div at bounding box center [13, 38] width 12 height 12
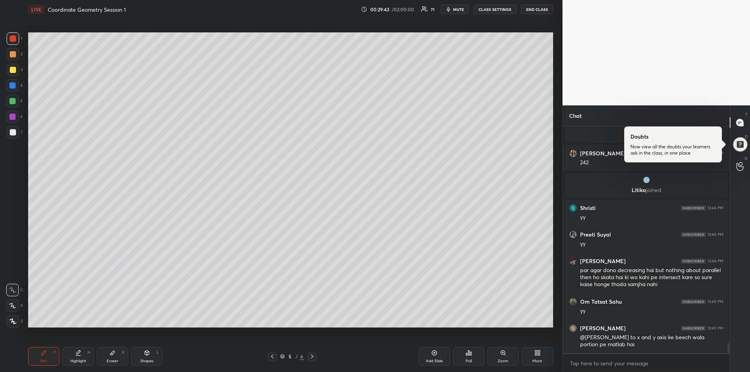
scroll to position [4897, 0]
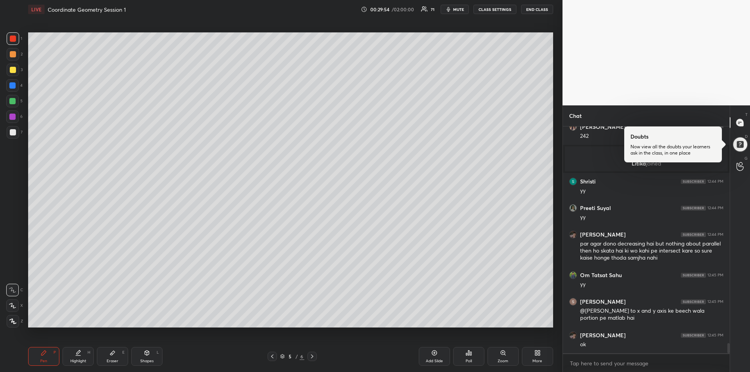
click at [78, 359] on div "Highlight" at bounding box center [78, 361] width 16 height 4
click at [45, 358] on div "Pen P" at bounding box center [43, 356] width 31 height 19
click at [10, 71] on div at bounding box center [13, 70] width 6 height 6
click at [314, 357] on icon at bounding box center [312, 356] width 6 height 6
click at [314, 358] on icon at bounding box center [312, 356] width 6 height 6
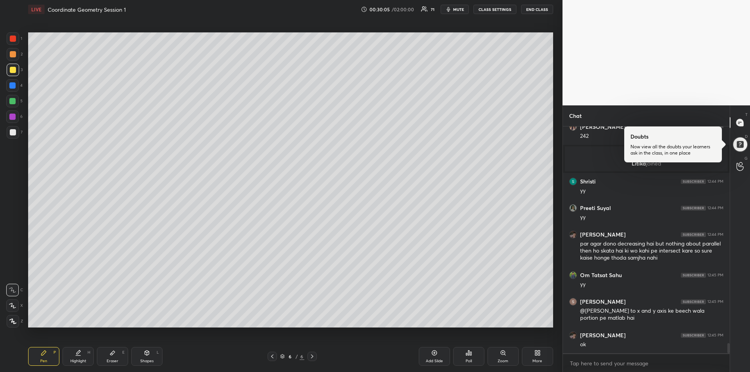
click at [429, 357] on div "Add Slide" at bounding box center [434, 356] width 31 height 19
click at [150, 356] on div "Shapes L" at bounding box center [146, 356] width 31 height 19
click at [16, 275] on div at bounding box center [13, 274] width 12 height 12
click at [12, 36] on div at bounding box center [13, 39] width 6 height 6
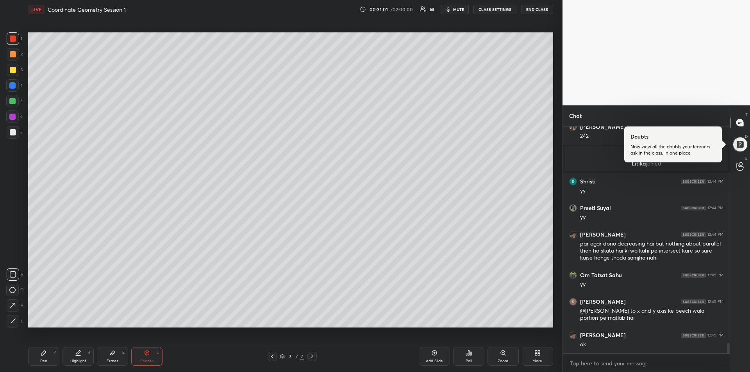
click at [43, 359] on div "Pen" at bounding box center [43, 361] width 7 height 4
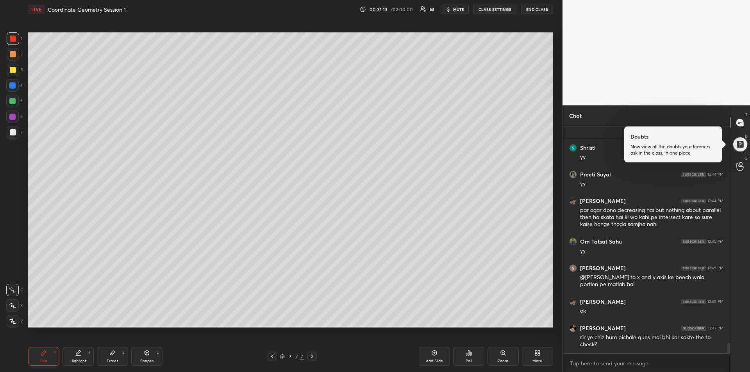
scroll to position [4939, 0]
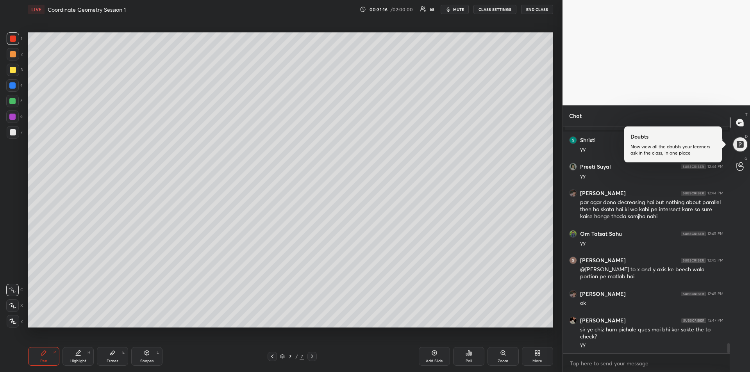
click at [13, 118] on div at bounding box center [12, 117] width 6 height 6
click at [13, 132] on div at bounding box center [13, 132] width 6 height 6
click at [12, 102] on div at bounding box center [12, 101] width 6 height 6
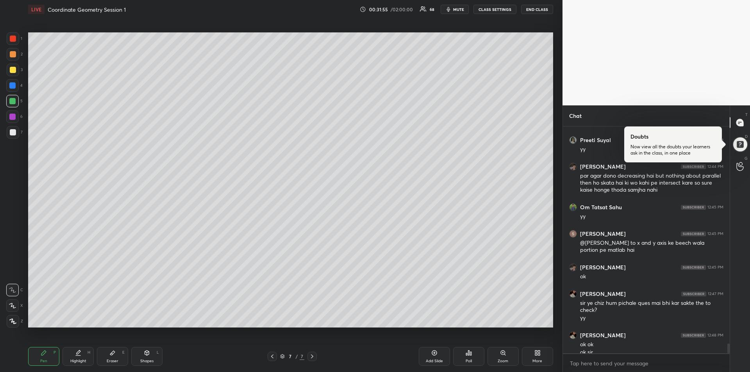
scroll to position [4973, 0]
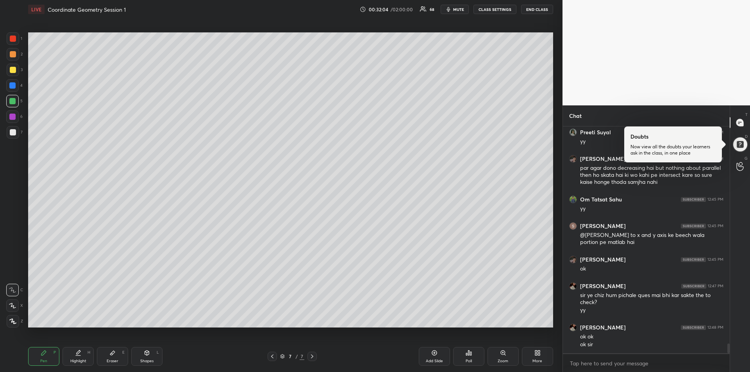
click at [109, 356] on icon at bounding box center [112, 353] width 6 height 6
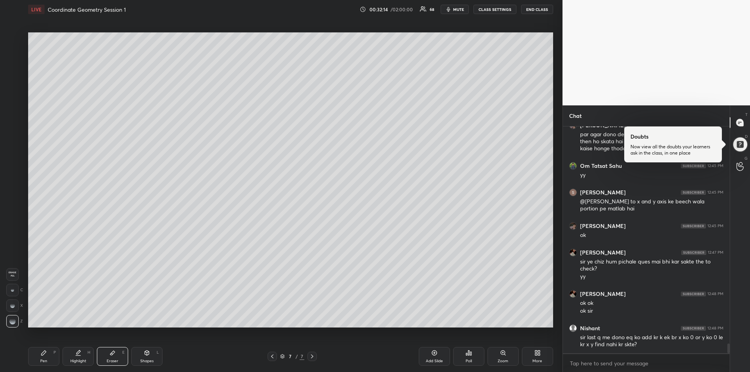
scroll to position [5035, 0]
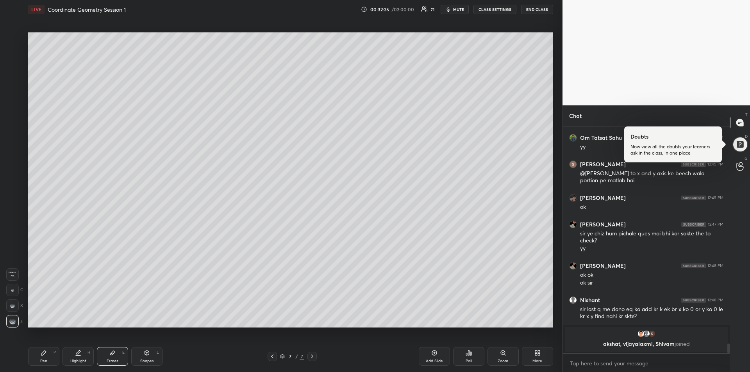
click at [42, 356] on icon at bounding box center [44, 353] width 6 height 6
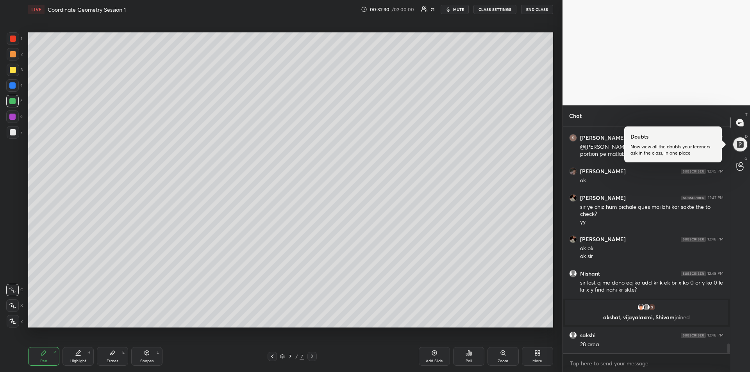
click at [12, 118] on div at bounding box center [12, 117] width 6 height 6
click at [13, 41] on div at bounding box center [13, 39] width 6 height 6
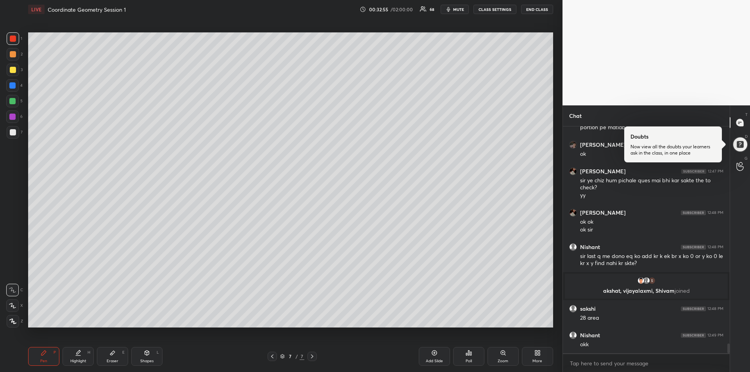
click at [12, 102] on div at bounding box center [12, 101] width 6 height 6
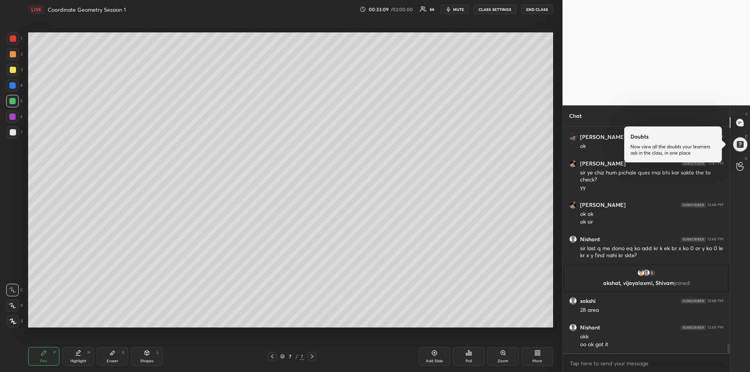
click at [114, 364] on div "Eraser E" at bounding box center [112, 356] width 31 height 19
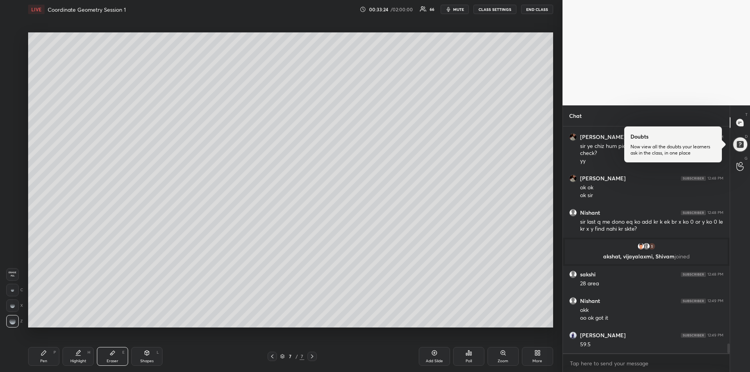
scroll to position [5055, 0]
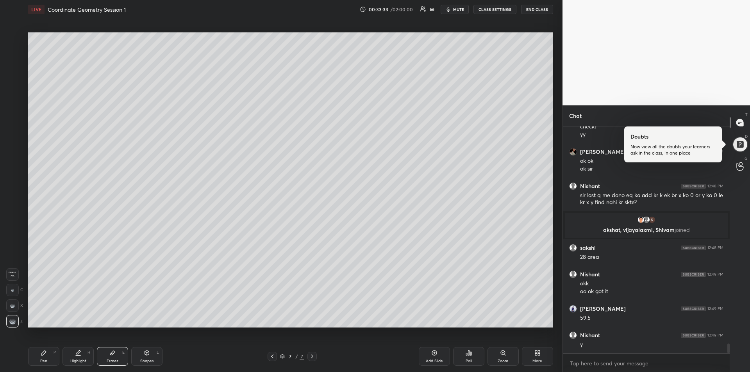
click at [44, 353] on icon at bounding box center [43, 353] width 5 height 5
click at [146, 357] on div "Shapes L" at bounding box center [146, 356] width 31 height 19
click at [14, 317] on div at bounding box center [13, 321] width 12 height 12
click at [37, 359] on div "Pen P" at bounding box center [43, 356] width 31 height 19
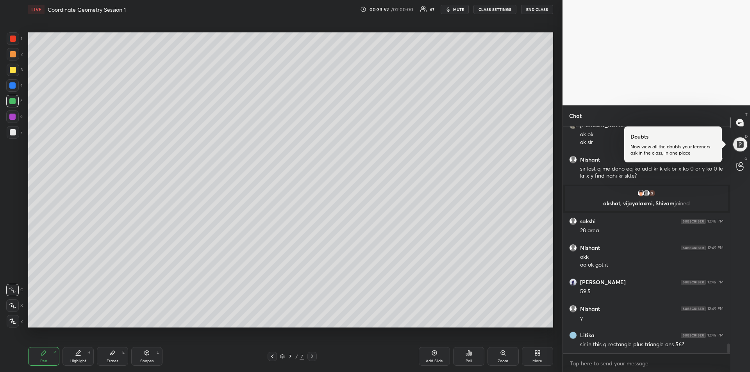
click at [15, 292] on icon at bounding box center [12, 289] width 7 height 5
click at [11, 131] on div at bounding box center [13, 132] width 6 height 6
click at [145, 358] on div "Shapes L" at bounding box center [146, 356] width 31 height 19
click at [15, 321] on icon at bounding box center [13, 321] width 6 height 6
click at [44, 353] on icon at bounding box center [43, 353] width 5 height 5
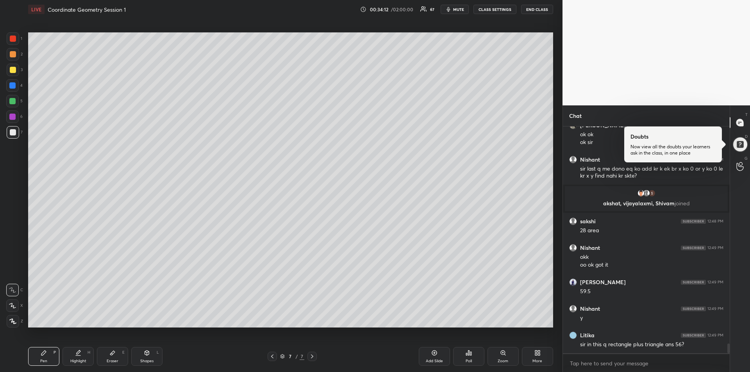
click at [147, 359] on div "Shapes" at bounding box center [146, 361] width 13 height 4
click at [15, 319] on icon at bounding box center [13, 321] width 6 height 6
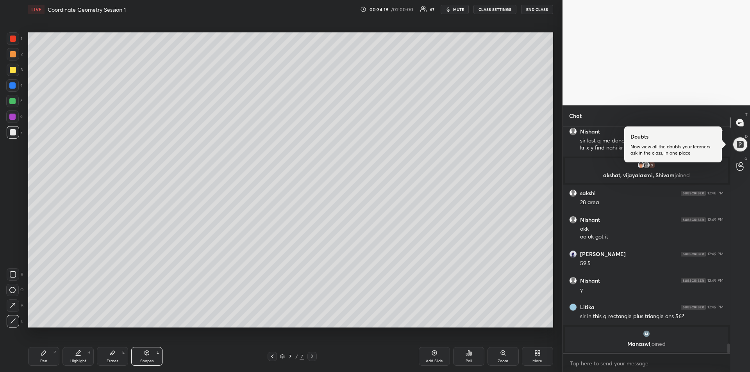
click at [48, 356] on div "Pen P" at bounding box center [43, 356] width 31 height 19
click at [144, 354] on icon at bounding box center [147, 353] width 6 height 6
click at [11, 321] on icon at bounding box center [13, 321] width 6 height 6
click at [50, 351] on div "Pen P" at bounding box center [43, 356] width 31 height 19
click at [73, 350] on div "Highlight H" at bounding box center [77, 356] width 31 height 19
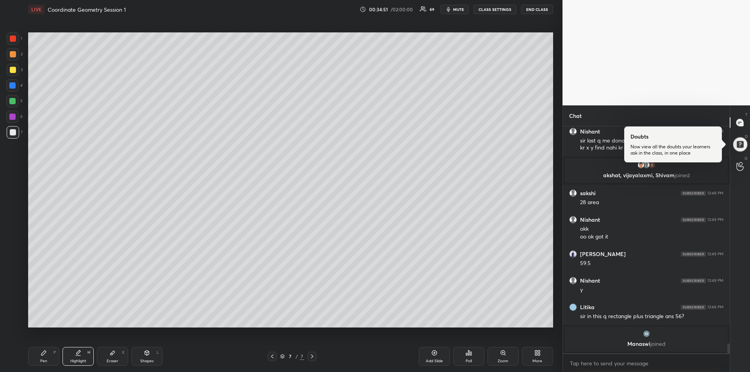
click at [15, 71] on div at bounding box center [13, 70] width 6 height 6
click at [79, 356] on icon at bounding box center [78, 356] width 5 height 0
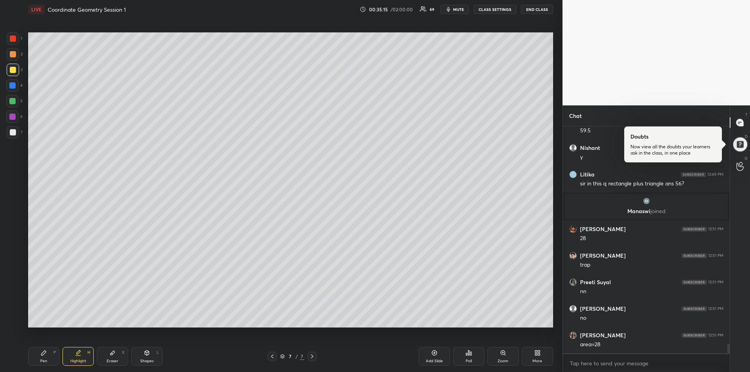
scroll to position [5234, 0]
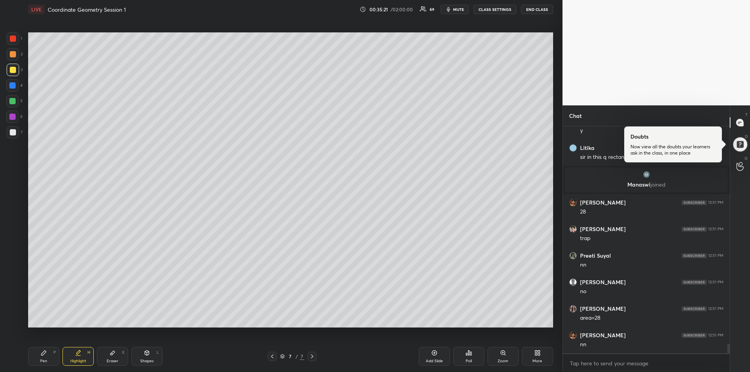
click at [43, 349] on div "Pen P" at bounding box center [43, 356] width 31 height 19
click at [10, 86] on div at bounding box center [12, 85] width 6 height 6
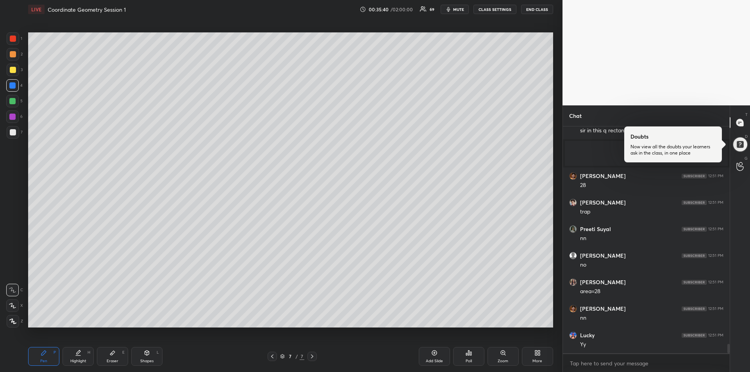
scroll to position [5287, 0]
click at [11, 119] on div at bounding box center [12, 117] width 6 height 6
click at [144, 358] on div "Shapes L" at bounding box center [146, 356] width 31 height 19
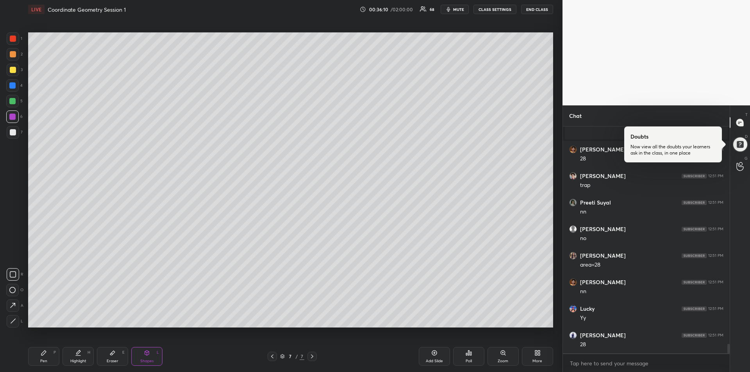
click at [14, 318] on div at bounding box center [13, 321] width 12 height 12
click at [38, 357] on div "Pen P" at bounding box center [43, 356] width 31 height 19
click at [13, 39] on div at bounding box center [13, 39] width 6 height 6
click at [86, 361] on div "Highlight" at bounding box center [78, 361] width 16 height 4
click at [39, 359] on div "Pen P" at bounding box center [43, 356] width 31 height 19
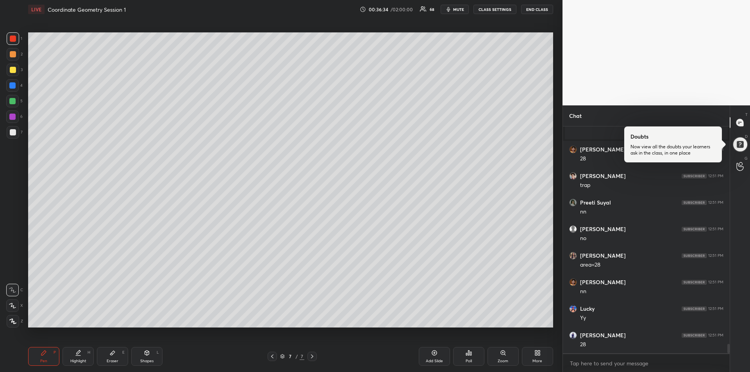
click at [9, 118] on div at bounding box center [12, 117] width 6 height 6
click at [78, 355] on icon at bounding box center [78, 353] width 6 height 6
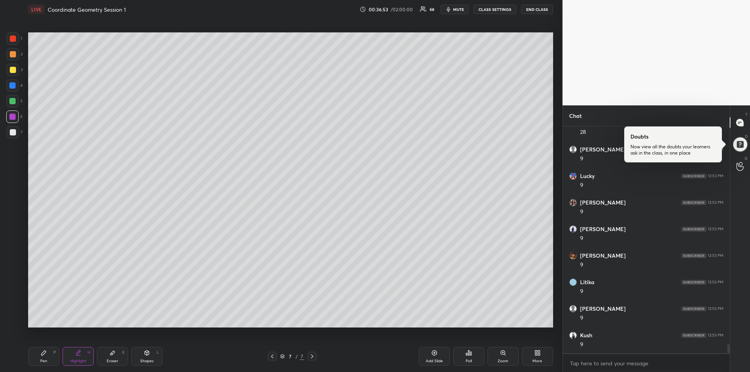
scroll to position [5526, 0]
click at [43, 360] on div "Pen" at bounding box center [43, 361] width 7 height 4
click at [84, 357] on div "Highlight H" at bounding box center [77, 356] width 31 height 19
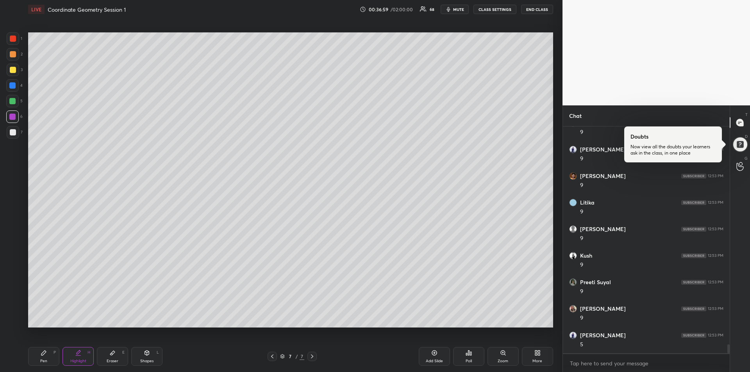
click at [40, 355] on div "Pen P" at bounding box center [43, 356] width 31 height 19
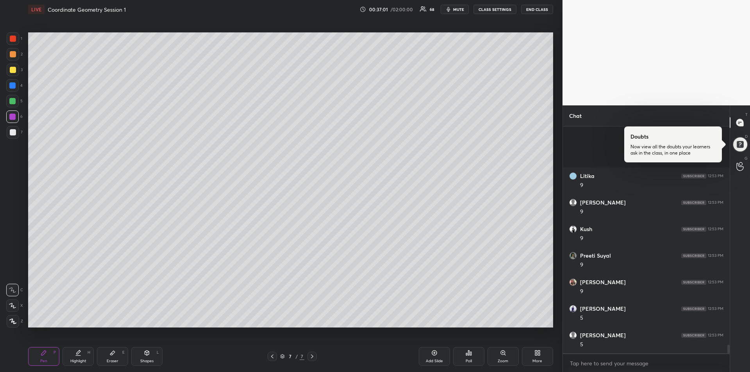
scroll to position [5685, 0]
click at [83, 353] on div "Highlight H" at bounding box center [77, 356] width 31 height 19
click at [41, 358] on div "Pen P" at bounding box center [43, 356] width 31 height 19
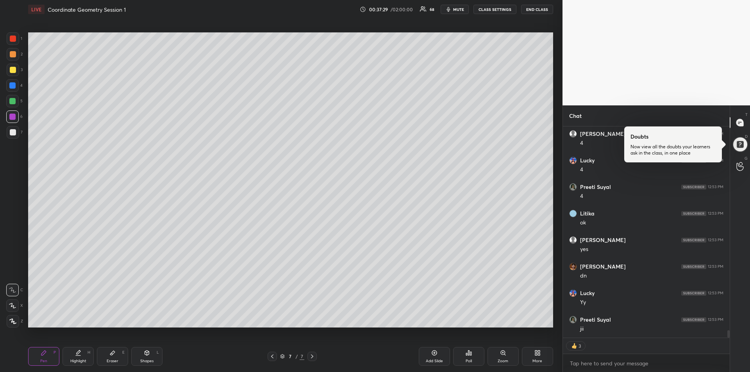
click at [10, 73] on div at bounding box center [13, 70] width 12 height 12
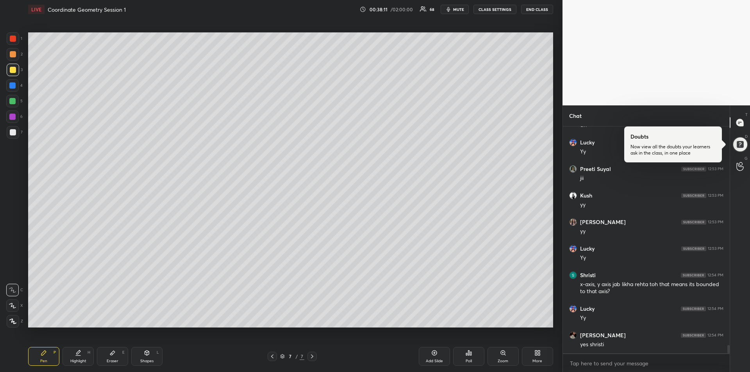
scroll to position [6117, 0]
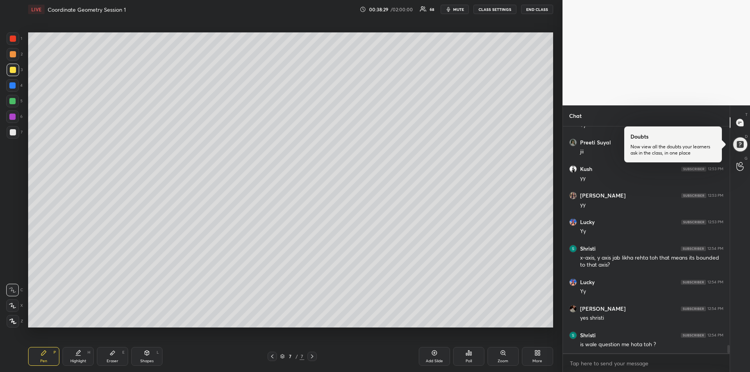
click at [460, 10] on span "mute" at bounding box center [458, 9] width 11 height 5
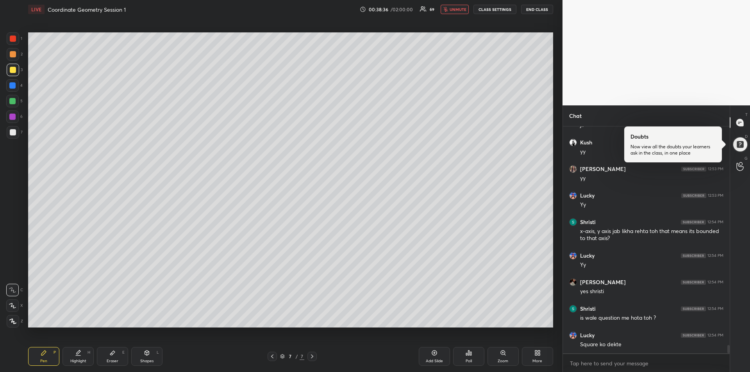
click at [456, 11] on span "unmute" at bounding box center [457, 9] width 17 height 5
click at [78, 358] on div "Highlight H" at bounding box center [77, 356] width 31 height 19
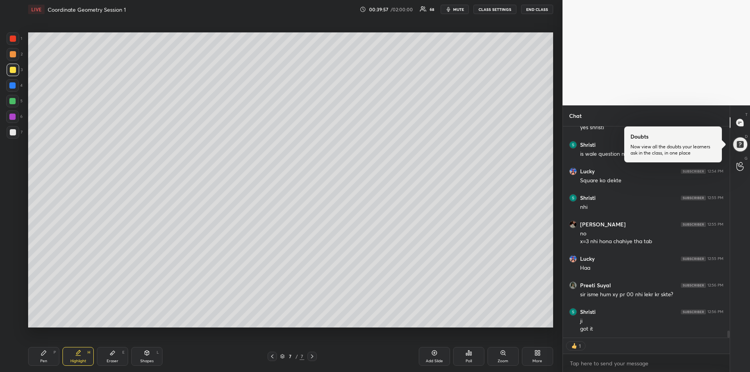
scroll to position [6292, 0]
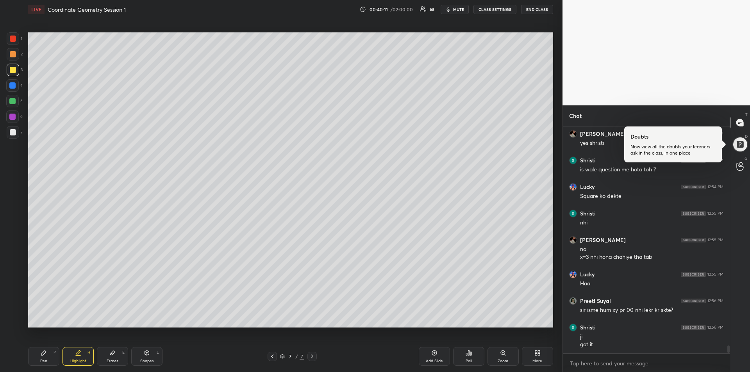
click at [312, 357] on icon at bounding box center [312, 356] width 6 height 6
click at [430, 355] on div "Add Slide" at bounding box center [434, 356] width 31 height 19
click at [37, 359] on div "Pen P" at bounding box center [43, 356] width 31 height 19
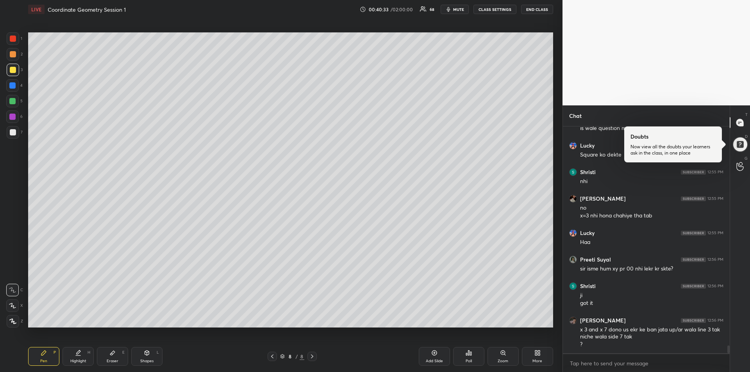
scroll to position [6360, 0]
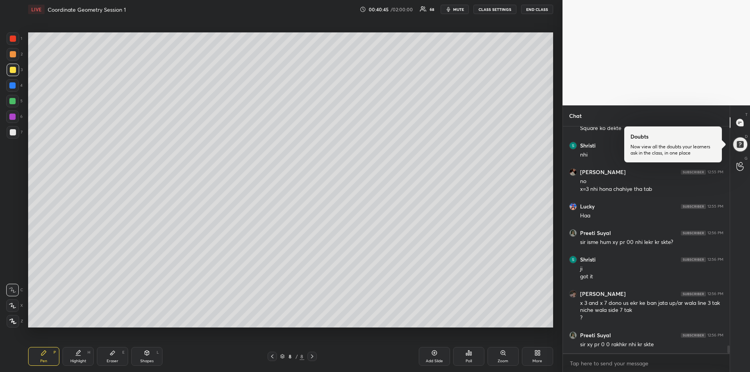
click at [10, 88] on div at bounding box center [12, 85] width 6 height 6
click at [273, 354] on icon at bounding box center [272, 356] width 6 height 6
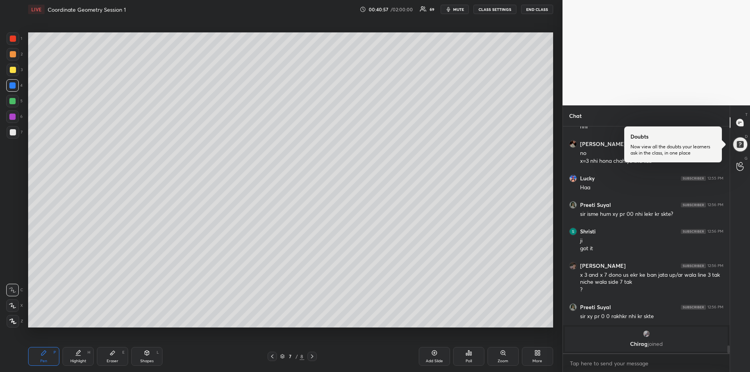
click at [10, 54] on div at bounding box center [13, 54] width 6 height 6
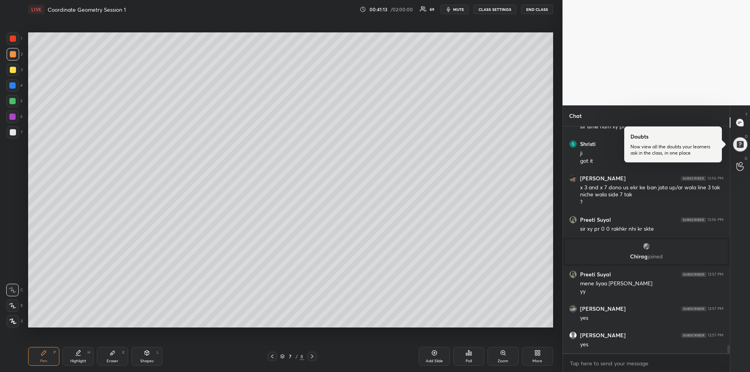
scroll to position [6146, 0]
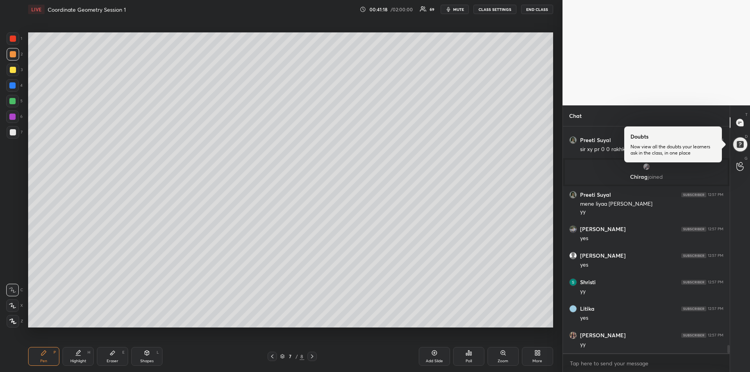
click at [432, 359] on div "Add Slide" at bounding box center [434, 361] width 17 height 4
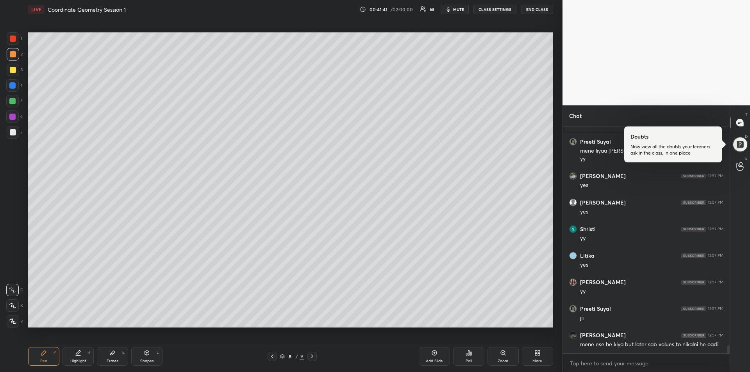
scroll to position [6226, 0]
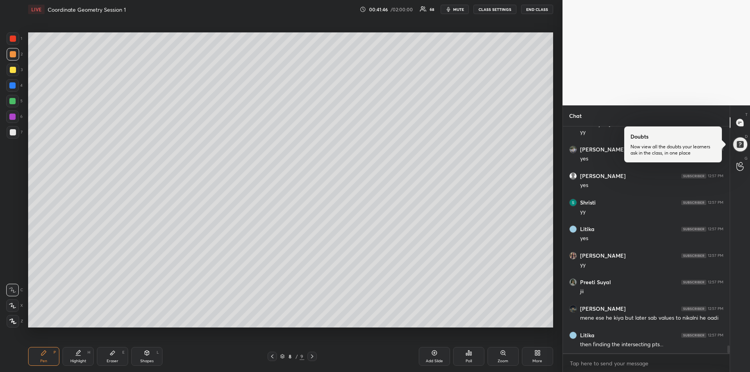
click at [269, 357] on icon at bounding box center [272, 356] width 6 height 6
click at [84, 365] on div "Highlight H" at bounding box center [77, 356] width 31 height 19
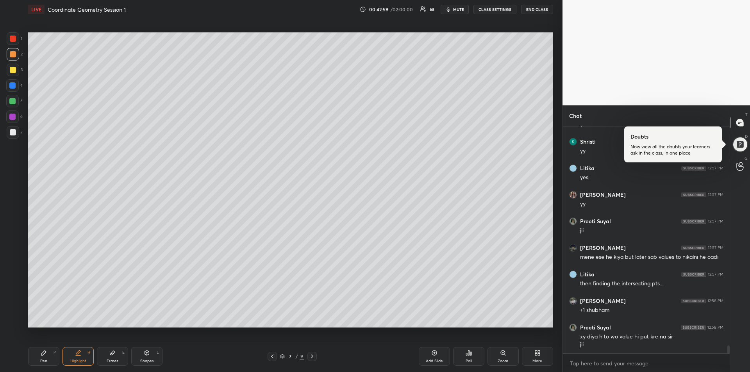
scroll to position [6313, 0]
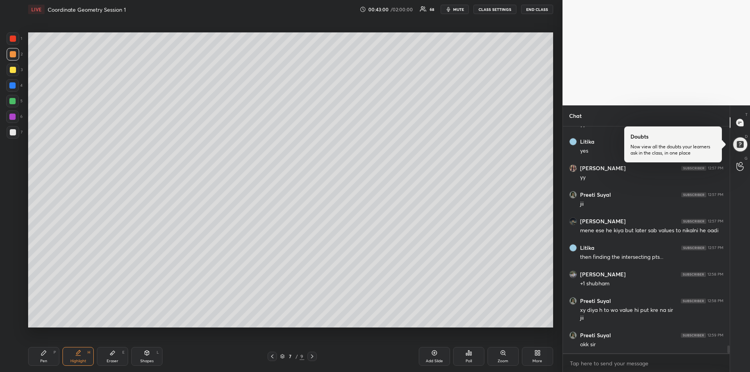
click at [40, 355] on div "Pen P" at bounding box center [43, 356] width 31 height 19
click at [310, 356] on icon at bounding box center [312, 356] width 6 height 6
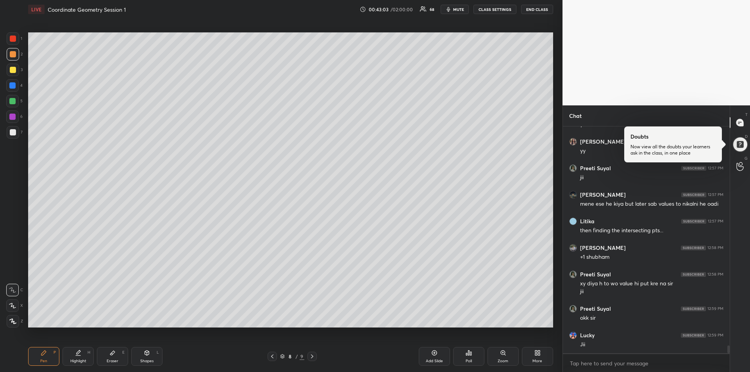
click at [313, 357] on icon at bounding box center [312, 357] width 2 height 4
click at [271, 358] on icon at bounding box center [272, 356] width 6 height 6
click at [107, 362] on div "Eraser" at bounding box center [113, 361] width 12 height 4
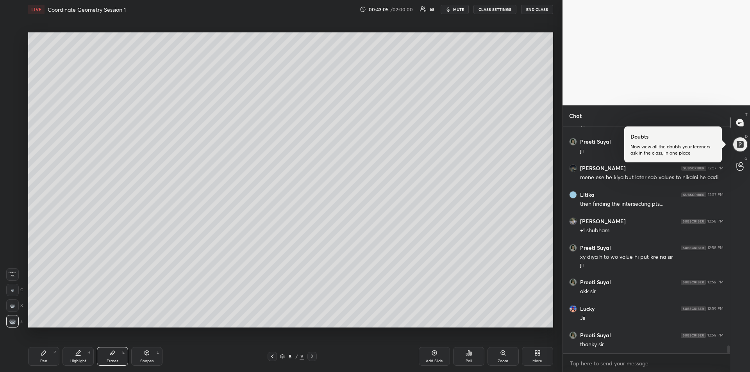
click at [11, 271] on span "Erase all" at bounding box center [13, 273] width 12 height 5
click at [41, 360] on div "Pen" at bounding box center [43, 361] width 7 height 4
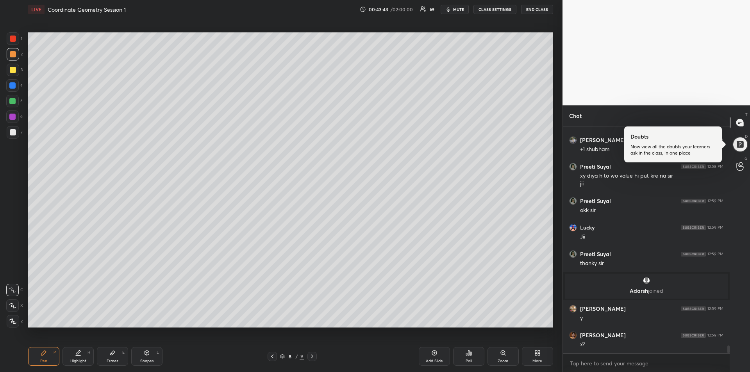
scroll to position [6383, 0]
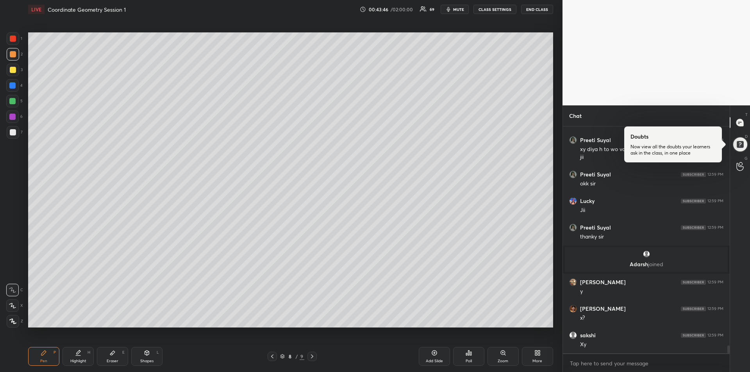
click at [76, 358] on div "Highlight H" at bounding box center [77, 356] width 31 height 19
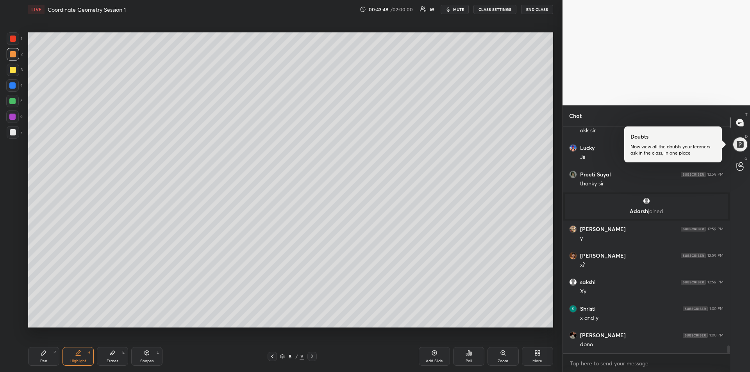
scroll to position [6462, 0]
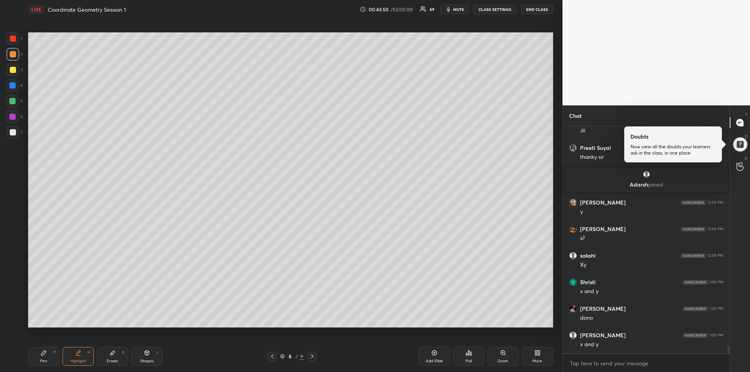
click at [45, 349] on div "Pen P" at bounding box center [43, 356] width 31 height 19
click at [111, 355] on icon at bounding box center [112, 353] width 5 height 4
click at [40, 357] on div "Pen P" at bounding box center [43, 356] width 31 height 19
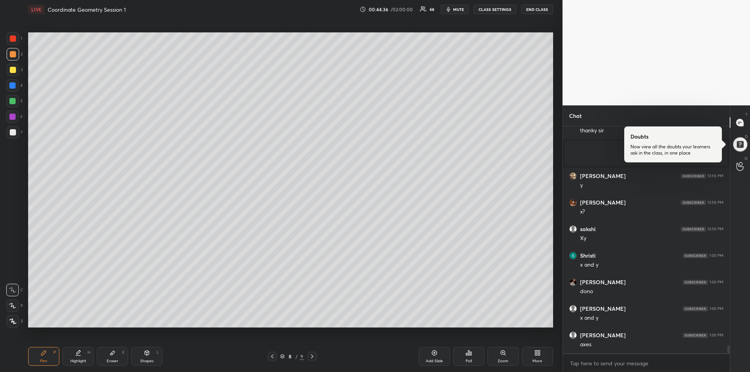
scroll to position [6515, 0]
click at [15, 103] on div at bounding box center [12, 101] width 6 height 6
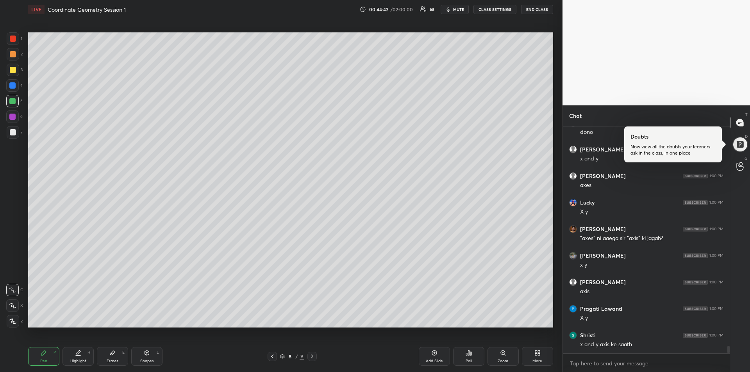
click at [80, 357] on div "Highlight H" at bounding box center [77, 356] width 31 height 19
click at [50, 351] on div "Pen P" at bounding box center [43, 356] width 31 height 19
click at [14, 116] on div at bounding box center [12, 117] width 6 height 6
click at [11, 132] on div at bounding box center [13, 132] width 6 height 6
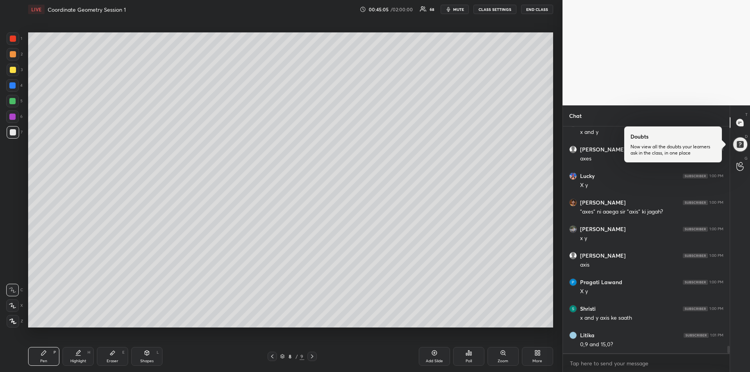
scroll to position [6703, 0]
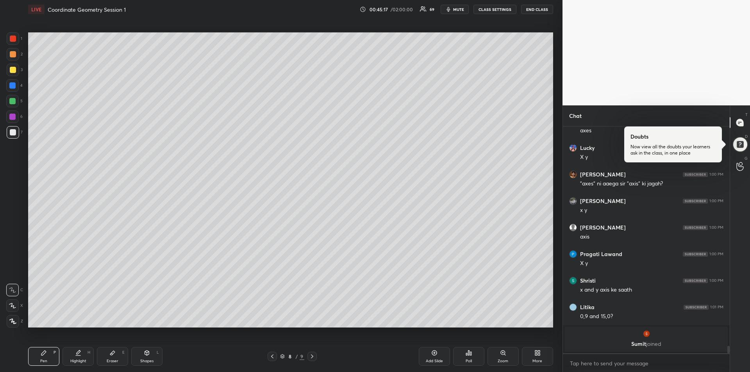
click at [150, 359] on div "Shapes" at bounding box center [146, 361] width 13 height 4
click at [14, 319] on icon at bounding box center [13, 321] width 6 height 6
click at [49, 356] on div "Pen P" at bounding box center [43, 356] width 31 height 19
click at [12, 68] on div at bounding box center [13, 70] width 6 height 6
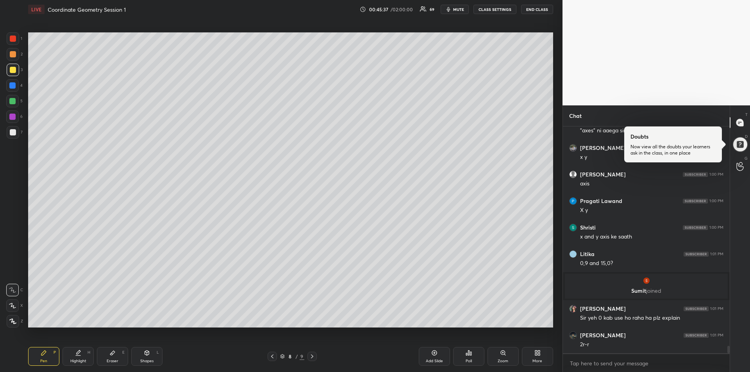
scroll to position [6630, 0]
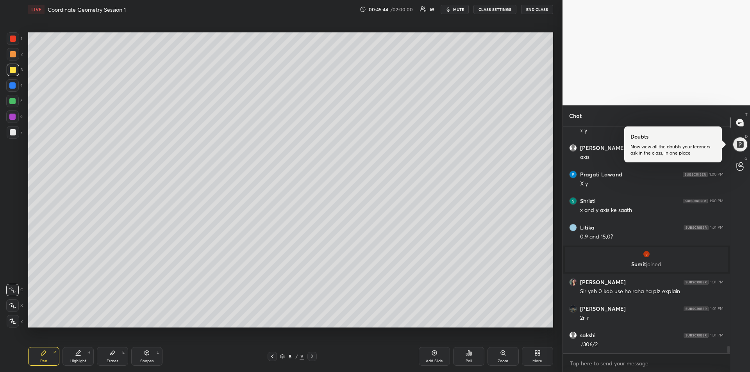
click at [11, 115] on div at bounding box center [12, 117] width 6 height 6
click at [78, 360] on div "Highlight" at bounding box center [78, 361] width 16 height 4
click at [40, 357] on div "Pen P" at bounding box center [43, 356] width 31 height 19
click at [5, 100] on div "1 2 3 4 5 6 7 R O A L C X Z Erase all C X Z" at bounding box center [12, 179] width 25 height 295
click at [428, 357] on div "Add Slide" at bounding box center [434, 356] width 31 height 19
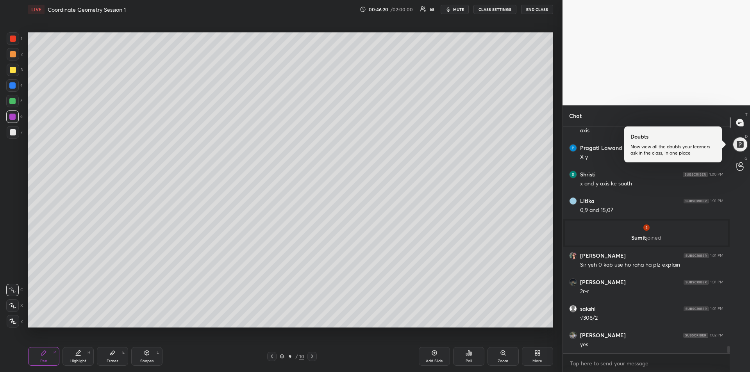
scroll to position [6683, 0]
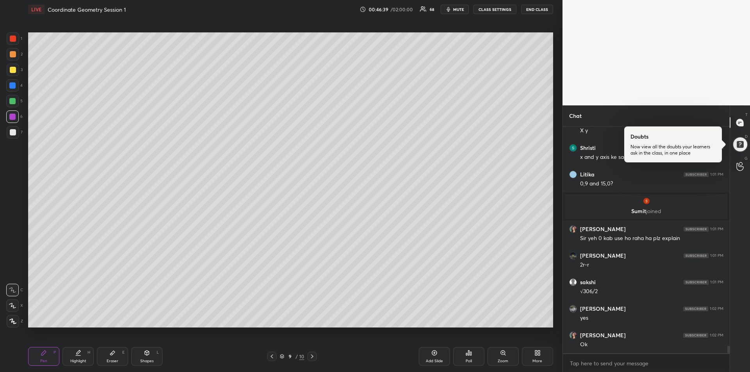
click at [13, 133] on div at bounding box center [13, 132] width 6 height 6
click at [80, 364] on div "Highlight H" at bounding box center [77, 356] width 31 height 19
click at [36, 361] on div "Pen P" at bounding box center [43, 356] width 31 height 19
click at [12, 99] on div at bounding box center [12, 101] width 6 height 6
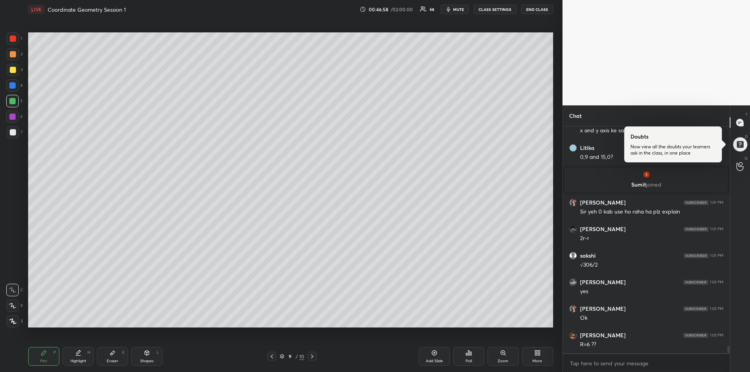
click at [272, 355] on icon at bounding box center [272, 356] width 6 height 6
click at [18, 45] on div "1" at bounding box center [15, 38] width 16 height 12
click at [14, 37] on div at bounding box center [13, 39] width 6 height 6
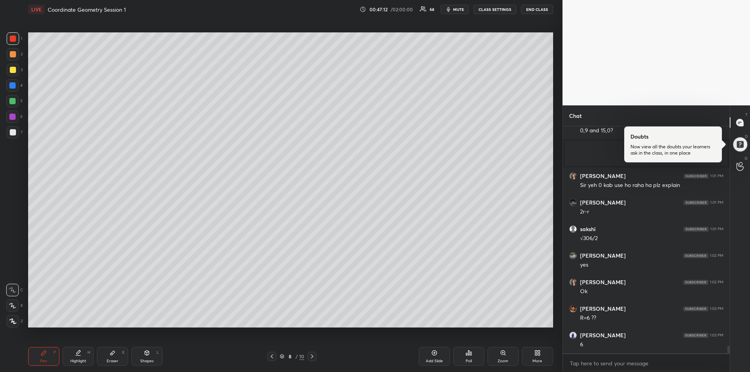
click at [81, 360] on div "Highlight" at bounding box center [78, 361] width 16 height 4
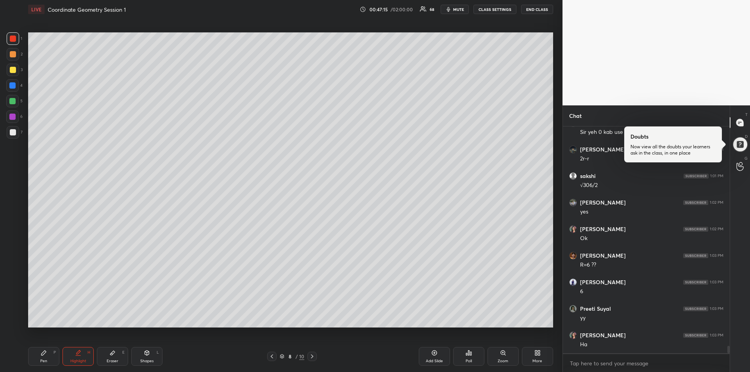
scroll to position [6816, 0]
click at [39, 360] on div "Pen P" at bounding box center [43, 356] width 31 height 19
click at [81, 351] on icon at bounding box center [78, 353] width 6 height 6
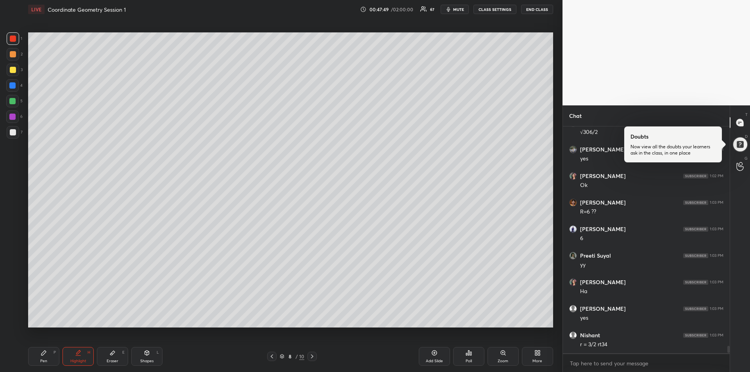
click at [42, 357] on div "Pen P" at bounding box center [43, 356] width 31 height 19
click at [14, 69] on div at bounding box center [13, 70] width 6 height 6
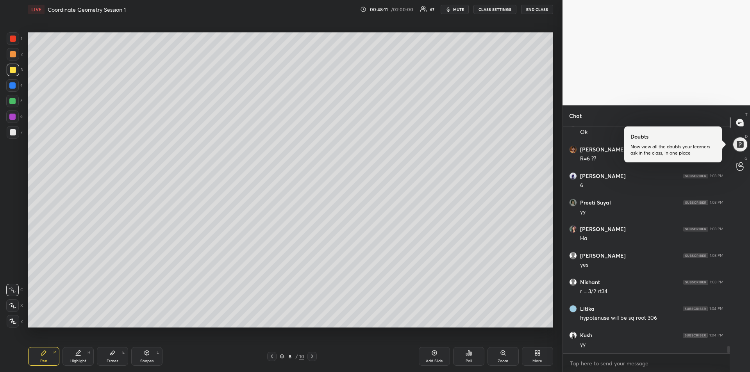
click at [13, 102] on div at bounding box center [12, 101] width 6 height 6
click at [12, 307] on icon at bounding box center [12, 305] width 7 height 5
click at [15, 88] on div at bounding box center [12, 85] width 6 height 6
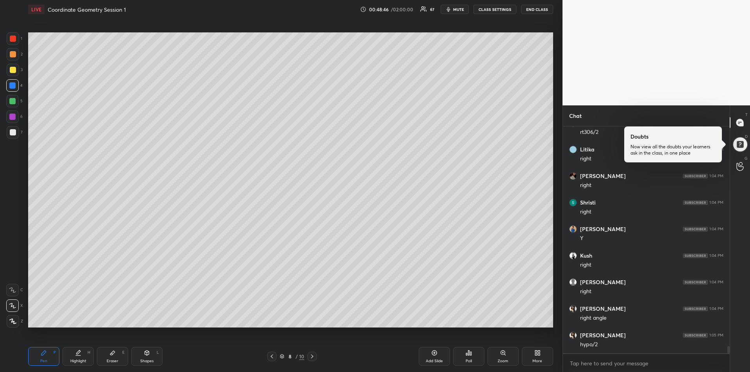
scroll to position [7161, 0]
click at [81, 356] on div "Highlight H" at bounding box center [77, 356] width 31 height 19
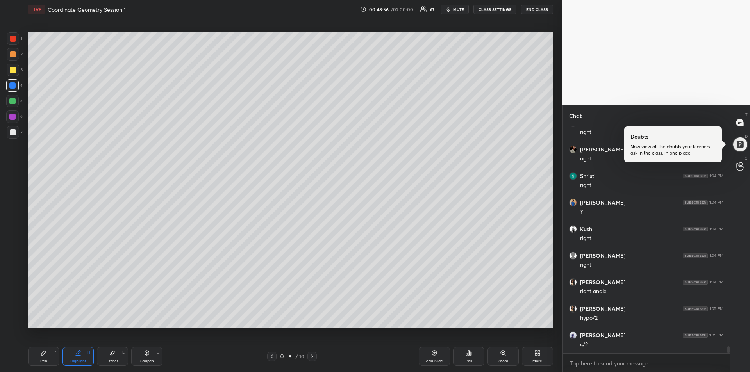
click at [47, 357] on div "Pen P" at bounding box center [43, 356] width 31 height 19
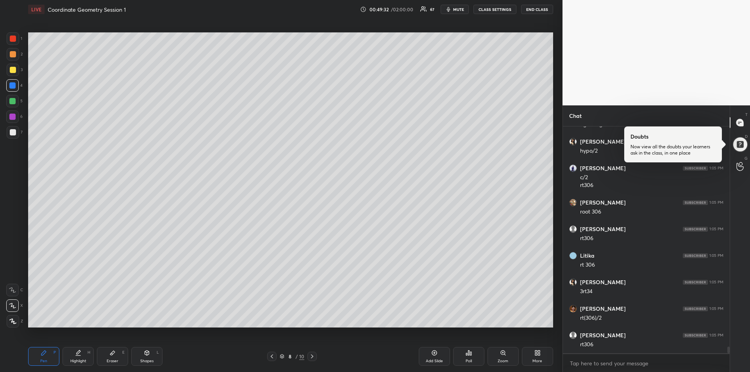
scroll to position [7355, 0]
click at [109, 350] on div "Eraser E" at bounding box center [112, 356] width 31 height 19
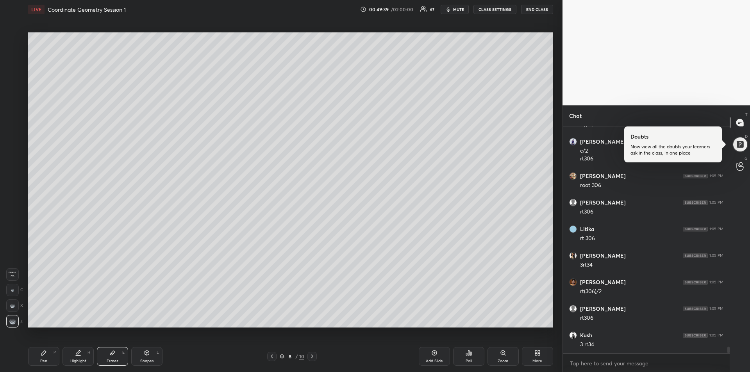
scroll to position [7408, 0]
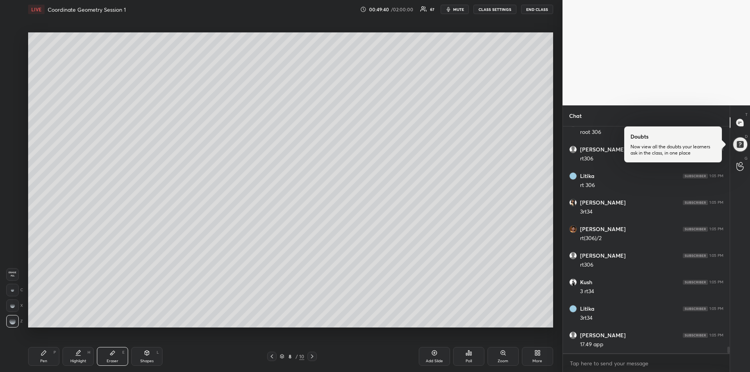
click at [46, 354] on icon at bounding box center [44, 353] width 6 height 6
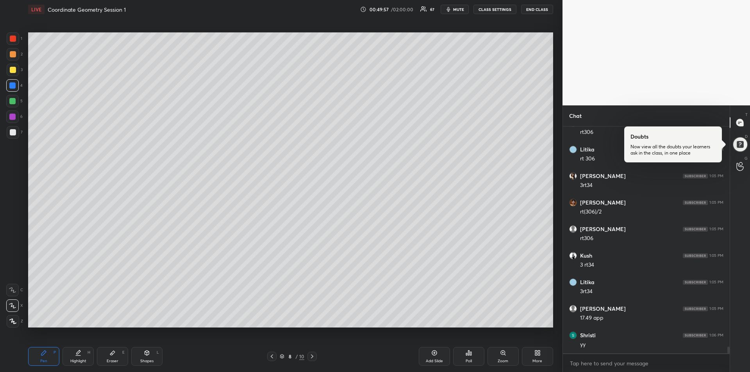
scroll to position [7461, 0]
click at [16, 56] on div at bounding box center [13, 54] width 12 height 12
click at [14, 289] on icon at bounding box center [12, 289] width 7 height 5
click at [11, 68] on div at bounding box center [13, 70] width 6 height 6
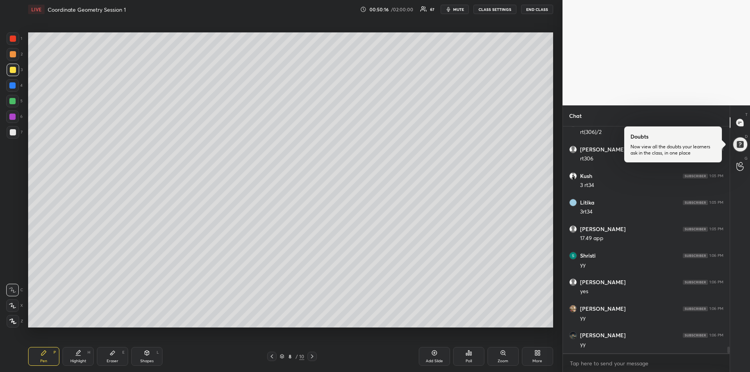
click at [311, 357] on icon at bounding box center [312, 356] width 6 height 6
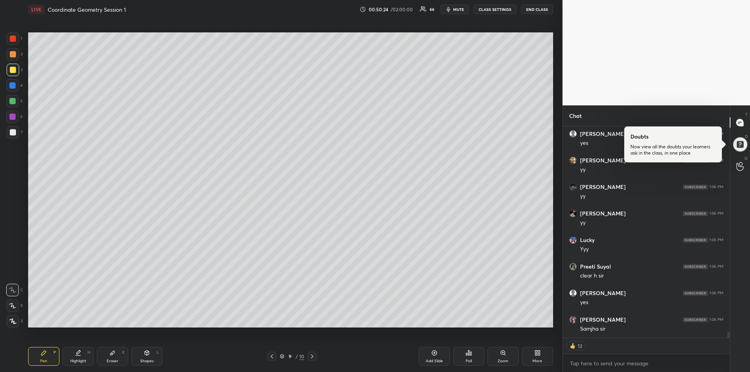
scroll to position [7689, 0]
click at [273, 353] on div at bounding box center [271, 356] width 9 height 9
click at [273, 352] on div at bounding box center [271, 356] width 9 height 9
click at [271, 355] on icon at bounding box center [272, 356] width 6 height 6
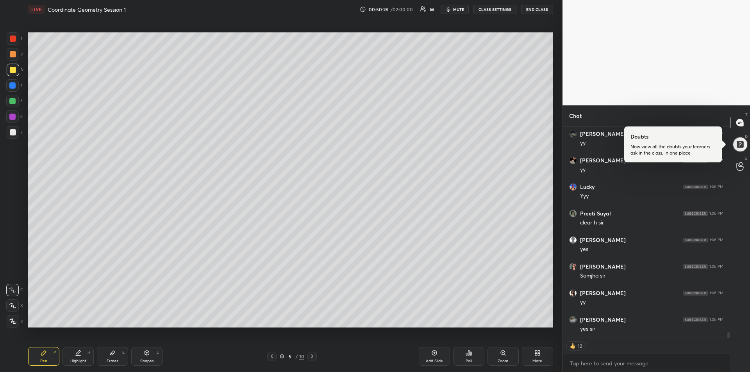
click at [273, 357] on icon at bounding box center [272, 356] width 6 height 6
click at [77, 355] on icon at bounding box center [78, 353] width 6 height 6
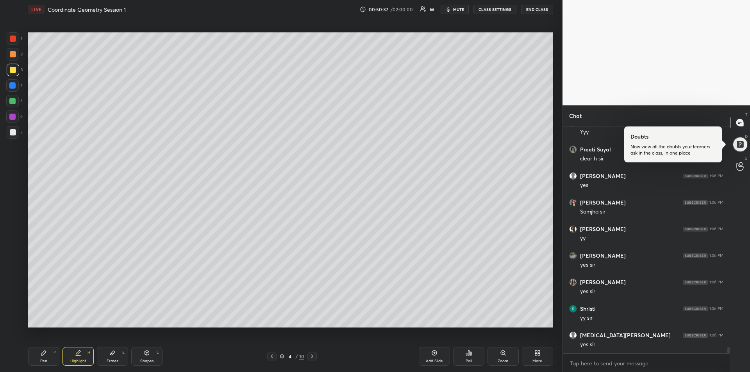
scroll to position [7806, 0]
click at [42, 357] on div "Pen P" at bounding box center [43, 356] width 31 height 19
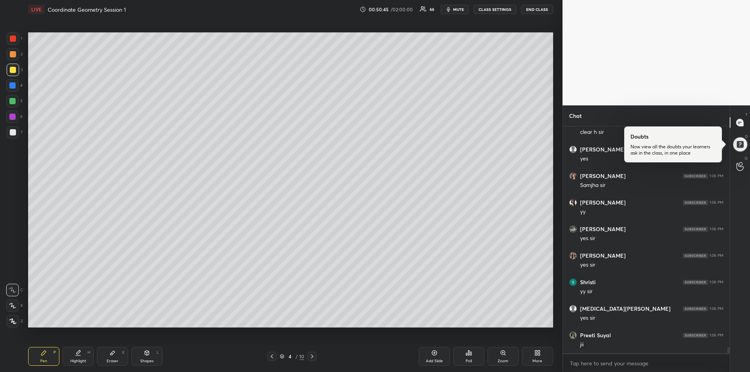
click at [10, 84] on div at bounding box center [12, 85] width 6 height 6
click at [314, 358] on icon at bounding box center [312, 356] width 6 height 6
click at [80, 358] on div "Highlight H" at bounding box center [77, 356] width 31 height 19
click at [45, 355] on icon at bounding box center [44, 353] width 6 height 6
click at [12, 135] on div at bounding box center [13, 132] width 6 height 6
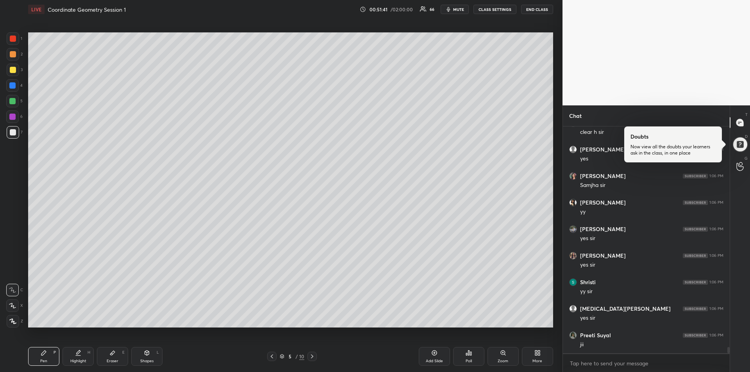
click at [12, 116] on div at bounding box center [12, 117] width 6 height 6
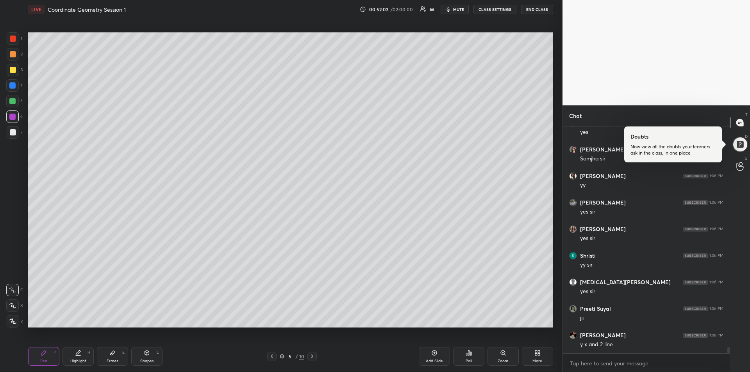
scroll to position [7859, 0]
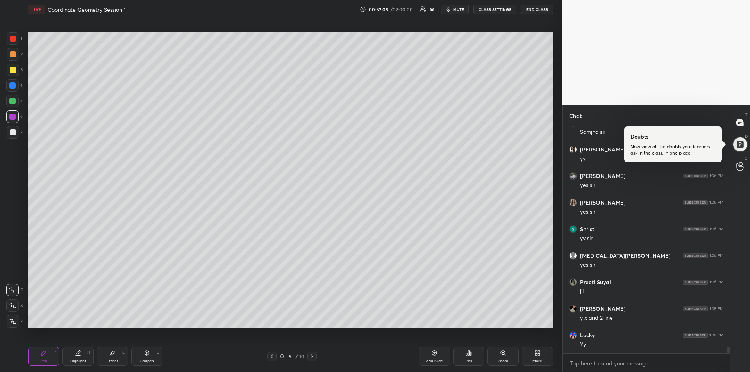
click at [106, 358] on div "Eraser E" at bounding box center [112, 356] width 31 height 19
click at [44, 353] on icon at bounding box center [43, 353] width 5 height 5
click at [80, 358] on div "Highlight H" at bounding box center [77, 356] width 31 height 19
click at [38, 354] on div "Pen P" at bounding box center [43, 356] width 31 height 19
click at [5, 133] on div "1 2 3 4 5 6 7 R O A L C X Z Erase all C X Z" at bounding box center [12, 179] width 25 height 295
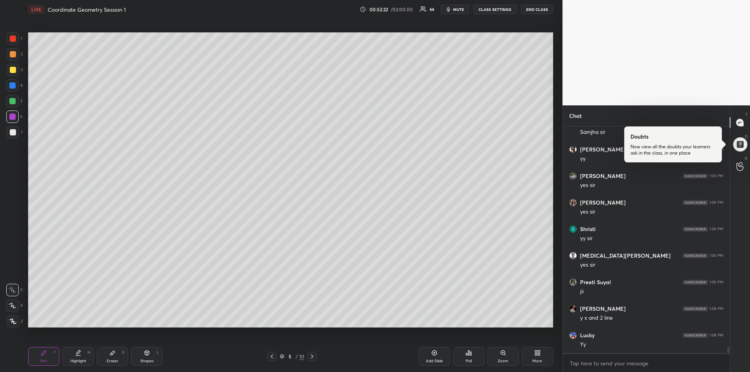
click at [13, 131] on div at bounding box center [13, 132] width 6 height 6
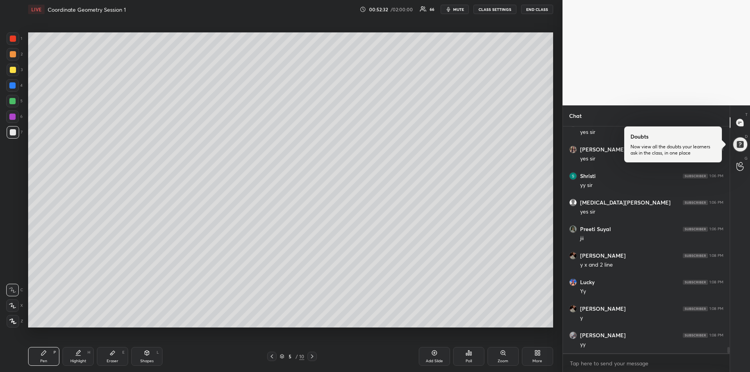
scroll to position [7939, 0]
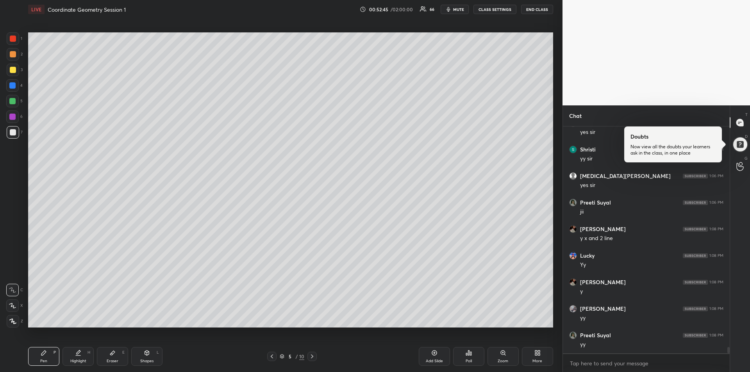
click at [13, 46] on div "1 2 3 4 5 6 7" at bounding box center [14, 86] width 16 height 109
click at [14, 39] on div at bounding box center [13, 39] width 6 height 6
click at [314, 360] on div at bounding box center [311, 356] width 9 height 9
click at [317, 361] on div "6 / 10" at bounding box center [292, 356] width 50 height 9
click at [311, 355] on icon at bounding box center [312, 357] width 2 height 4
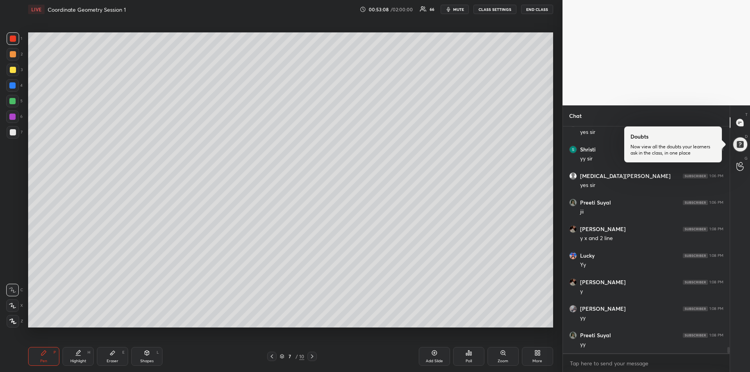
click at [80, 357] on div "Highlight H" at bounding box center [77, 356] width 31 height 19
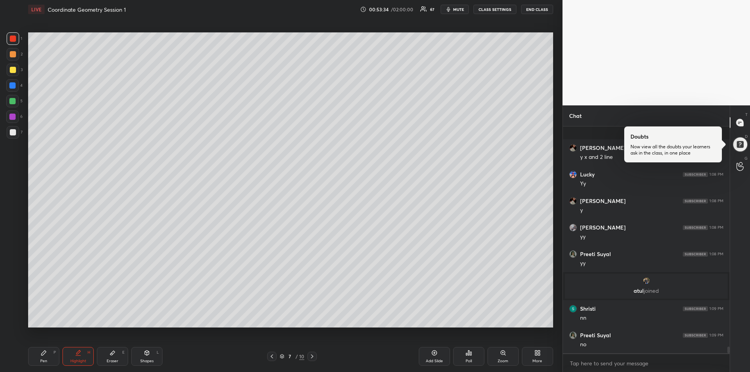
scroll to position [7675, 0]
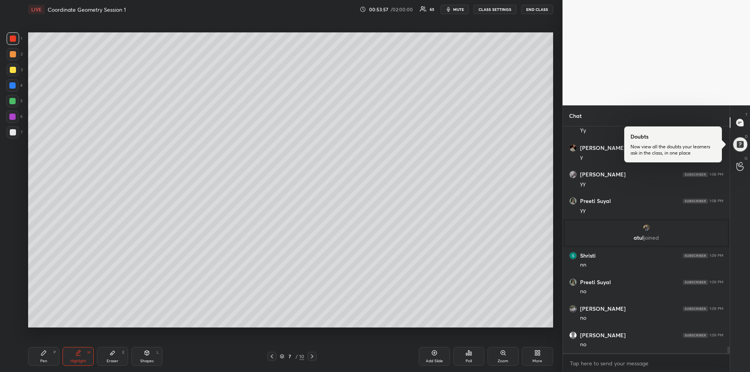
click at [311, 357] on icon at bounding box center [312, 356] width 6 height 6
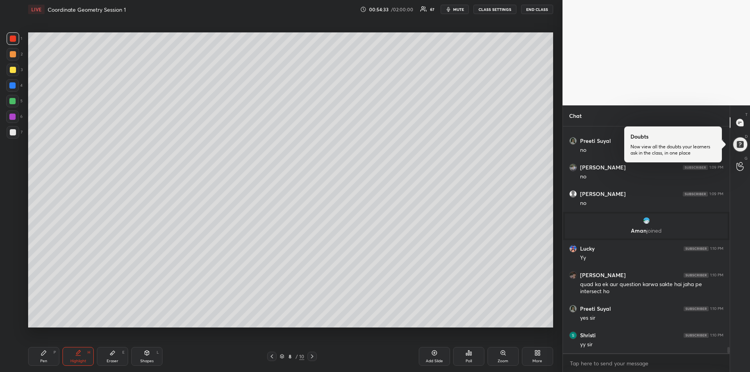
scroll to position [7808, 0]
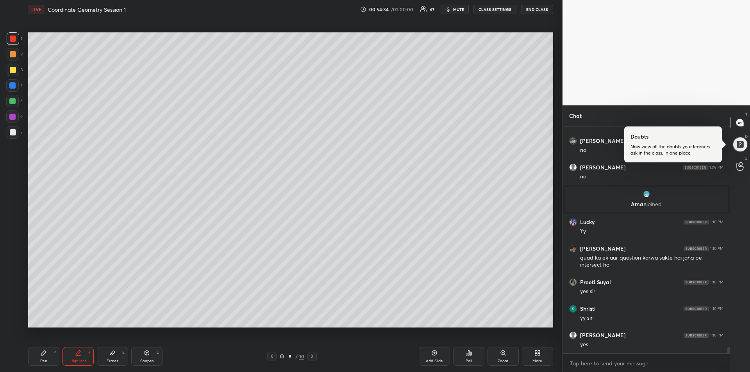
click at [45, 364] on div "Pen P" at bounding box center [43, 356] width 31 height 19
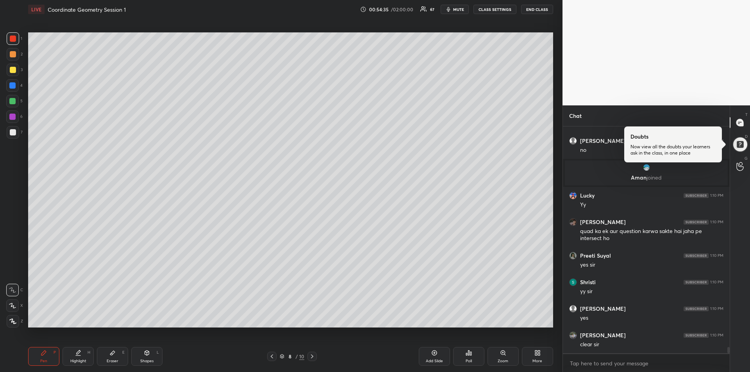
click at [12, 75] on div at bounding box center [13, 70] width 12 height 12
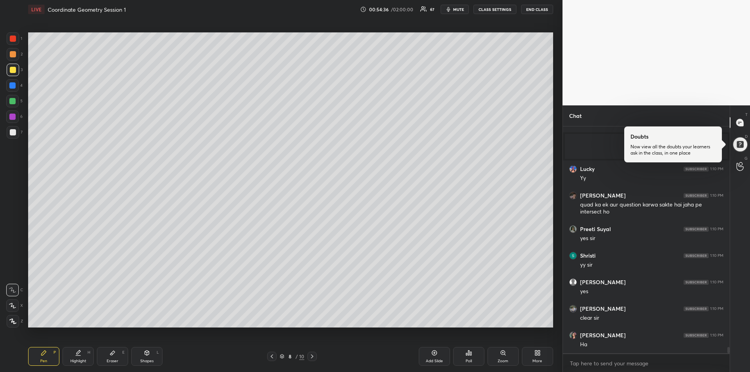
click at [314, 357] on icon at bounding box center [312, 356] width 6 height 6
click at [314, 356] on icon at bounding box center [312, 356] width 6 height 6
click at [314, 358] on icon at bounding box center [312, 356] width 6 height 6
click at [12, 85] on div at bounding box center [12, 85] width 6 height 6
click at [14, 72] on div at bounding box center [13, 70] width 6 height 6
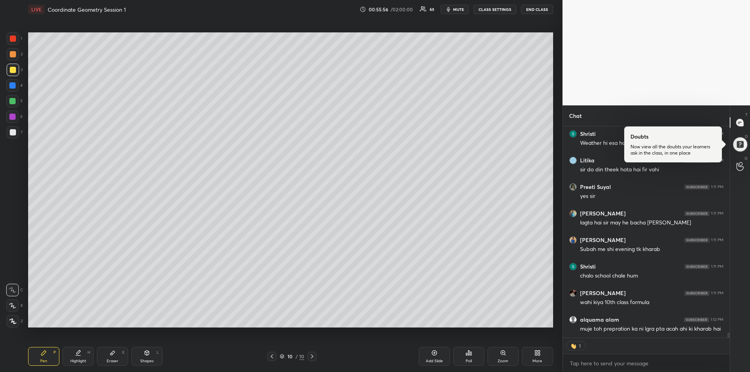
scroll to position [8286, 0]
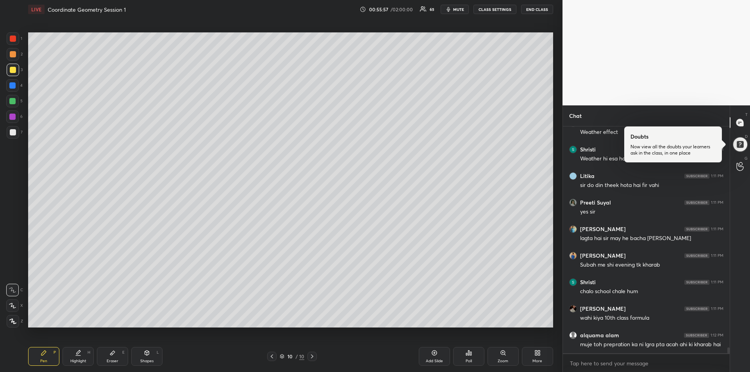
click at [116, 355] on div "Eraser E" at bounding box center [112, 356] width 31 height 19
click at [38, 356] on div "Pen P" at bounding box center [43, 356] width 31 height 19
click at [148, 360] on div "Shapes" at bounding box center [146, 361] width 13 height 4
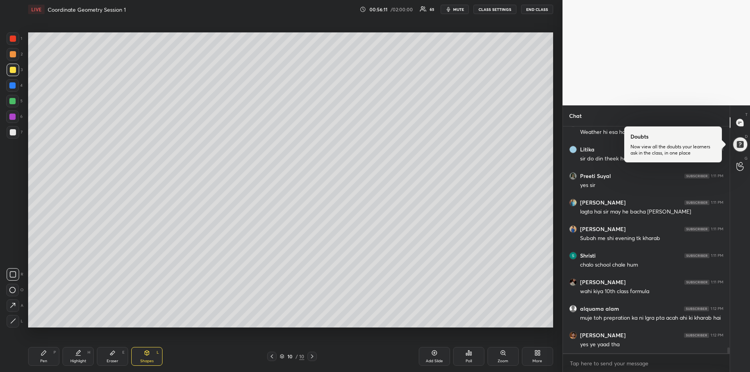
click at [44, 357] on div "Pen P" at bounding box center [43, 356] width 31 height 19
click at [11, 118] on div at bounding box center [12, 117] width 6 height 6
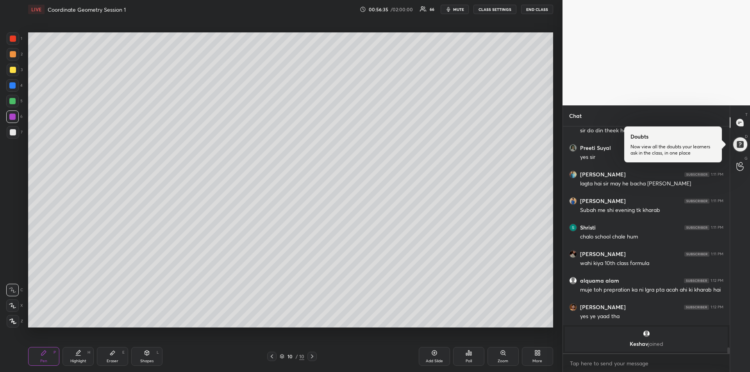
click at [107, 360] on div "Eraser" at bounding box center [113, 361] width 12 height 4
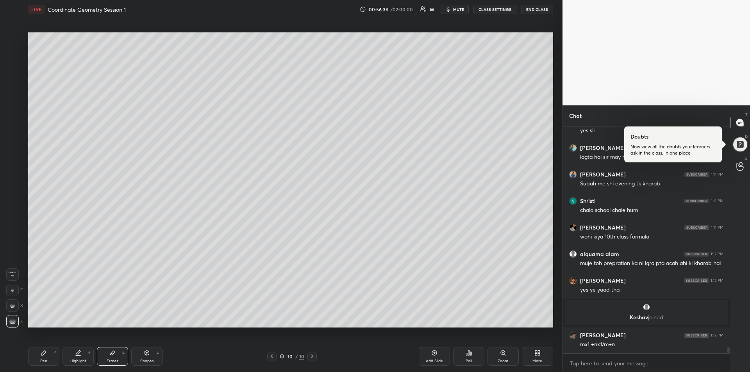
scroll to position [8181, 0]
click at [32, 358] on div "Pen P" at bounding box center [43, 356] width 31 height 19
click at [8, 106] on div at bounding box center [12, 101] width 12 height 12
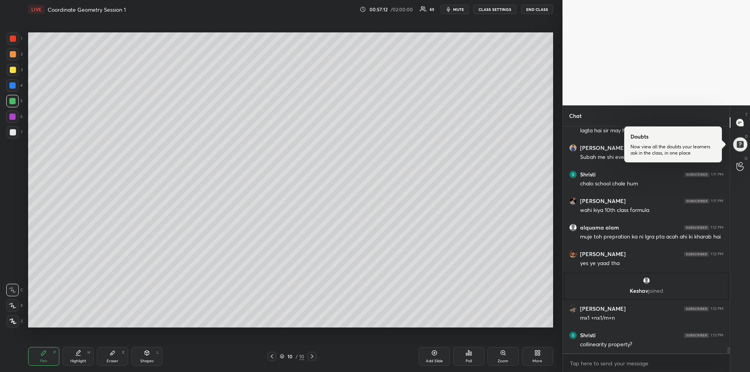
scroll to position [8236, 0]
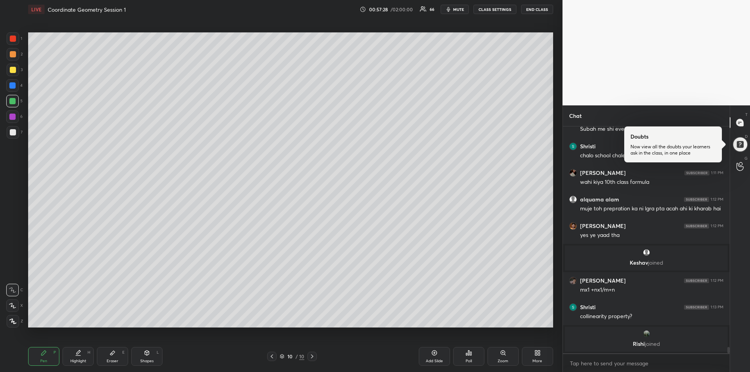
click at [14, 87] on div at bounding box center [12, 85] width 6 height 6
click at [115, 360] on div "Eraser" at bounding box center [113, 361] width 12 height 4
click at [43, 359] on div "Pen" at bounding box center [43, 361] width 7 height 4
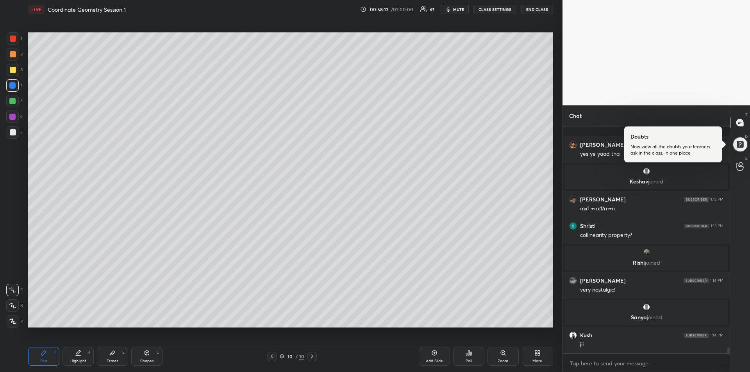
scroll to position [8335, 0]
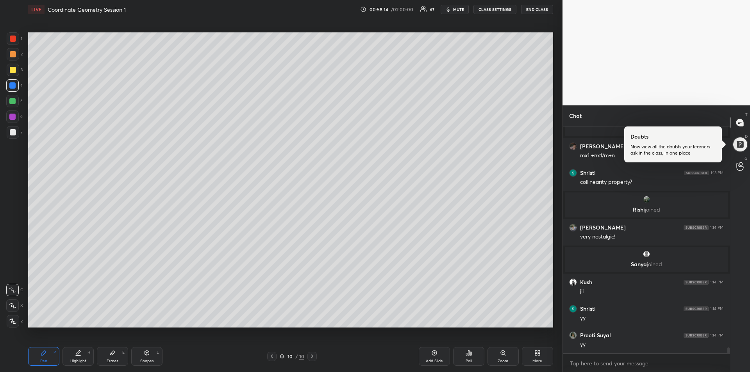
click at [16, 72] on div at bounding box center [13, 70] width 12 height 12
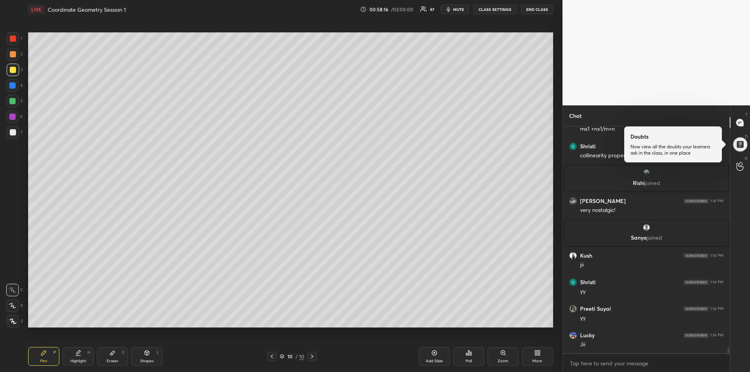
click at [430, 359] on div "Add Slide" at bounding box center [434, 361] width 17 height 4
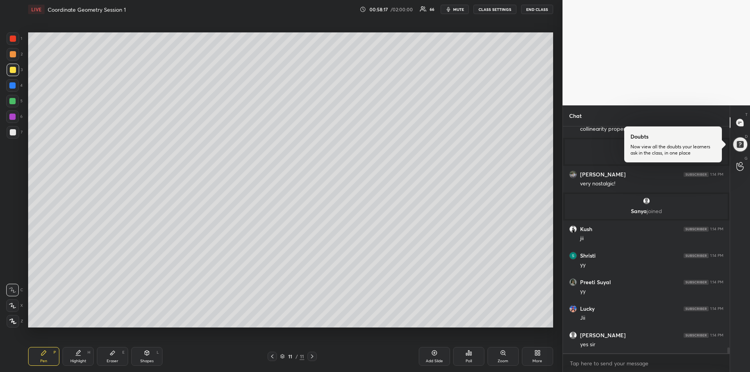
scroll to position [8415, 0]
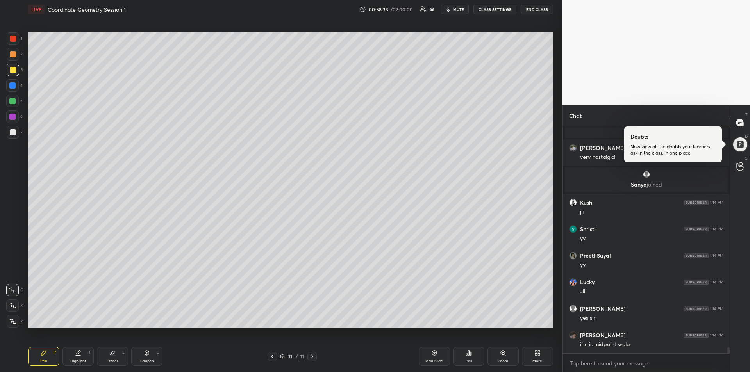
click at [146, 357] on div "Shapes L" at bounding box center [146, 356] width 31 height 19
click at [14, 322] on icon at bounding box center [13, 321] width 6 height 6
click at [38, 353] on div "Pen P" at bounding box center [43, 356] width 31 height 19
click at [14, 116] on div at bounding box center [12, 117] width 6 height 6
click at [150, 357] on div "Shapes L" at bounding box center [146, 356] width 31 height 19
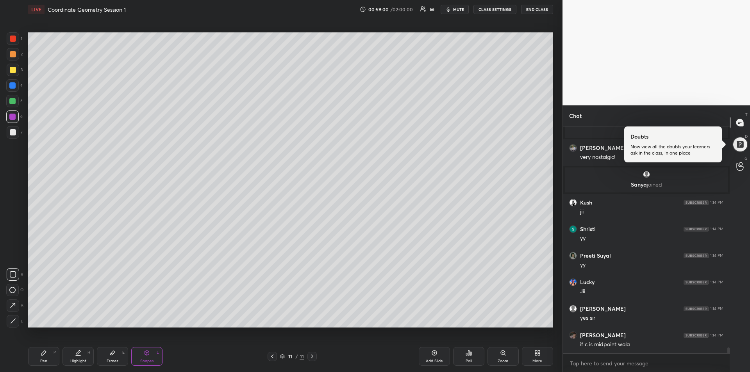
click at [11, 301] on icon at bounding box center [13, 305] width 8 height 8
click at [34, 356] on div "Pen P" at bounding box center [43, 356] width 31 height 19
click at [145, 356] on icon at bounding box center [147, 353] width 6 height 6
click at [11, 302] on icon at bounding box center [13, 305] width 8 height 8
click at [39, 356] on div "Pen P" at bounding box center [43, 356] width 31 height 19
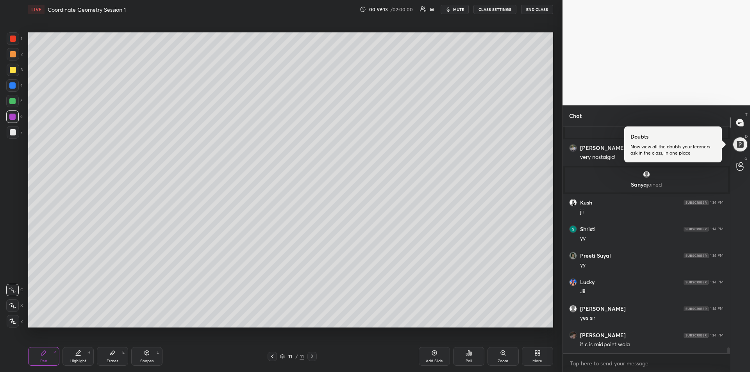
click at [10, 102] on div at bounding box center [12, 101] width 6 height 6
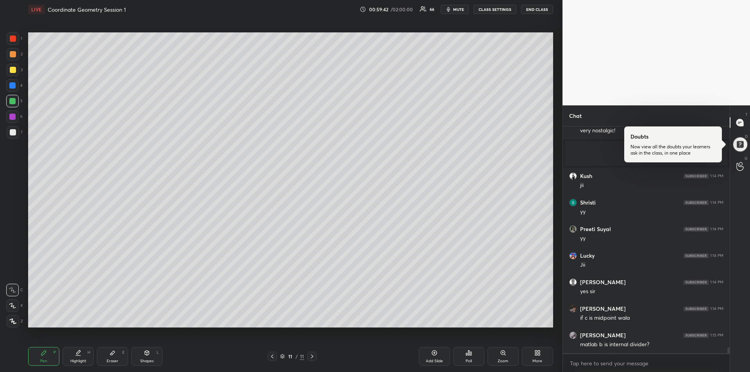
click at [15, 118] on div at bounding box center [12, 117] width 6 height 6
click at [114, 362] on div "Eraser" at bounding box center [113, 361] width 12 height 4
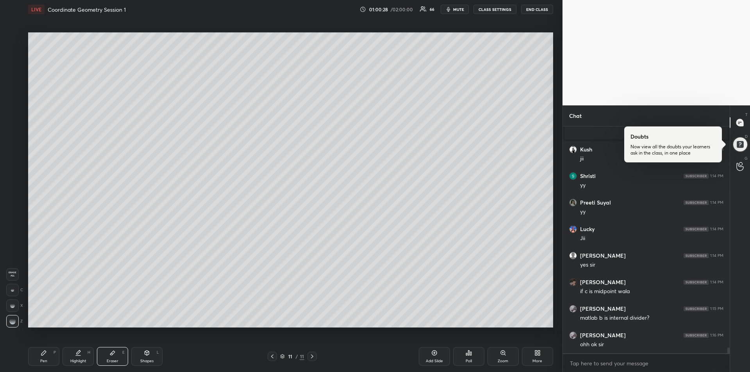
click at [29, 358] on div "Pen P" at bounding box center [43, 356] width 31 height 19
click at [43, 357] on div "Pen P" at bounding box center [43, 356] width 31 height 19
click at [11, 41] on div at bounding box center [13, 39] width 6 height 6
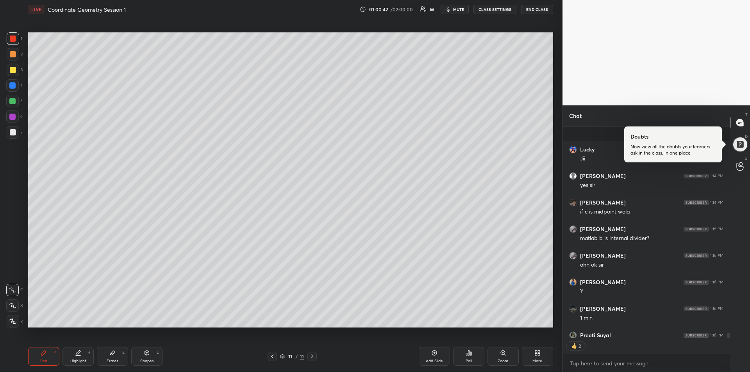
scroll to position [8590, 0]
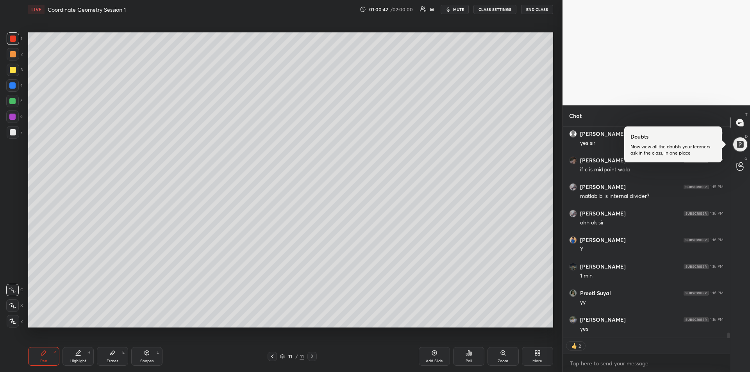
click at [273, 357] on icon at bounding box center [272, 356] width 6 height 6
click at [15, 39] on div at bounding box center [13, 39] width 6 height 6
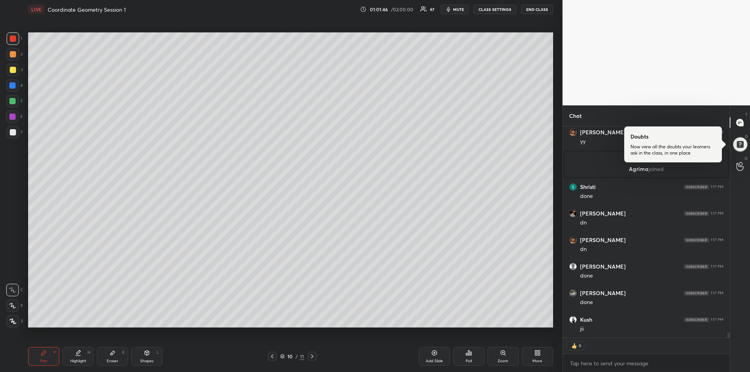
click at [13, 88] on div at bounding box center [12, 85] width 6 height 6
click at [314, 358] on icon at bounding box center [312, 356] width 6 height 6
click at [437, 360] on div "Add Slide" at bounding box center [434, 361] width 17 height 4
click at [271, 354] on icon at bounding box center [272, 356] width 6 height 6
click at [313, 357] on icon at bounding box center [312, 356] width 6 height 6
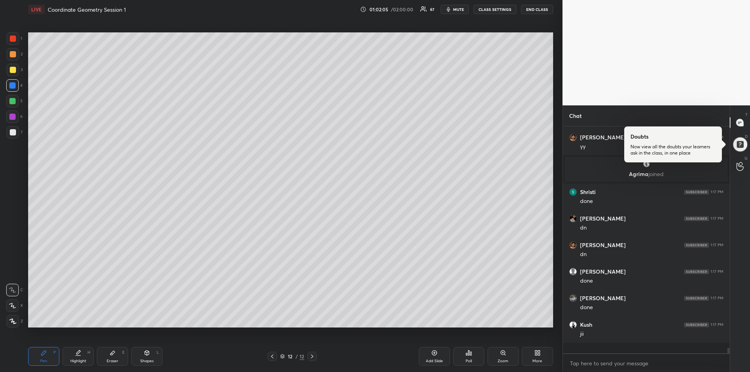
scroll to position [8707, 0]
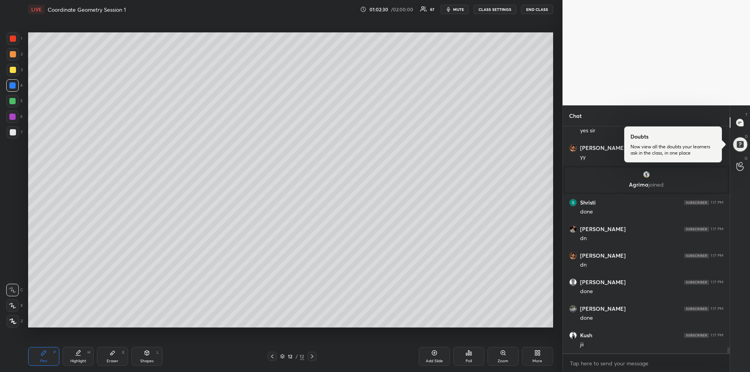
click at [12, 100] on div at bounding box center [12, 101] width 6 height 6
click at [113, 359] on div "Eraser" at bounding box center [113, 361] width 12 height 4
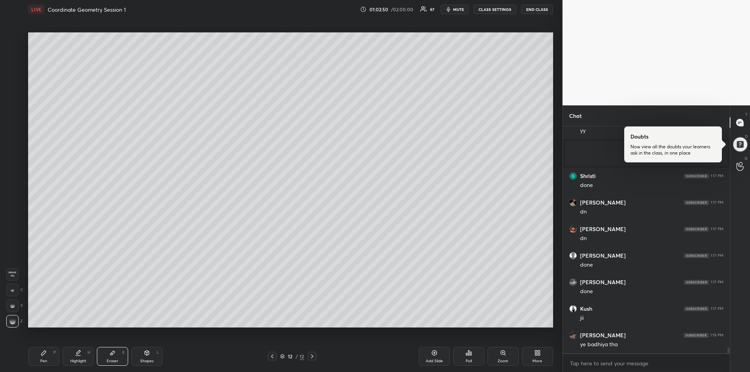
click at [50, 358] on div "Pen P" at bounding box center [43, 356] width 31 height 19
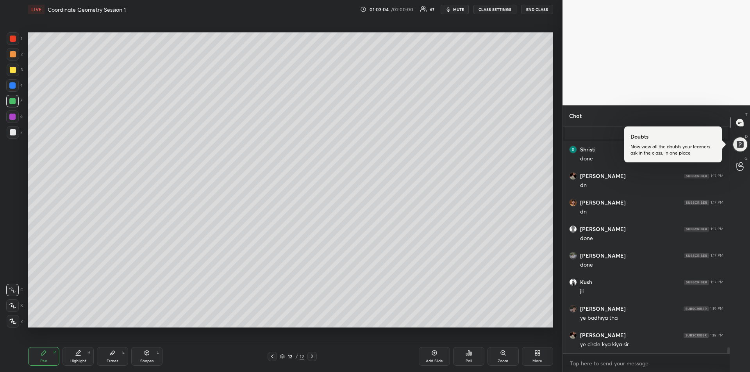
click at [39, 362] on div "Pen P" at bounding box center [43, 356] width 31 height 19
click at [112, 359] on div "Eraser" at bounding box center [113, 361] width 12 height 4
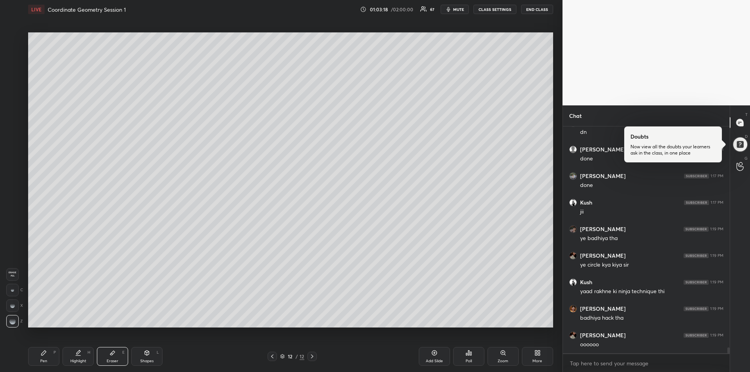
scroll to position [8867, 0]
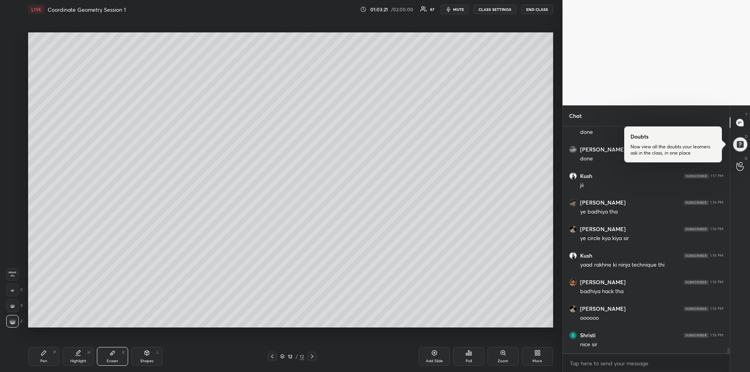
click at [36, 359] on div "Pen P" at bounding box center [43, 356] width 31 height 19
click at [11, 69] on div at bounding box center [13, 70] width 6 height 6
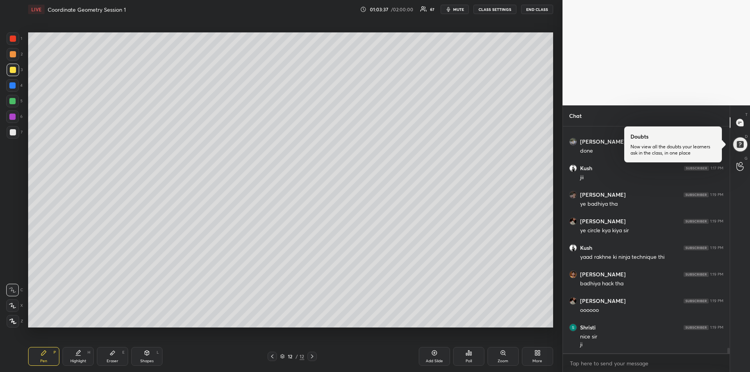
click at [13, 70] on div at bounding box center [13, 70] width 6 height 6
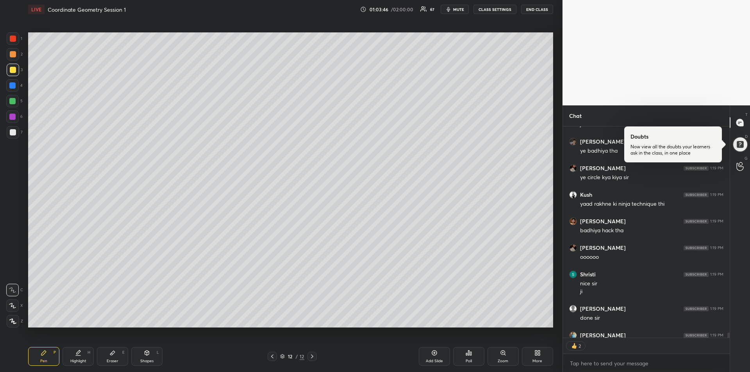
scroll to position [8970, 0]
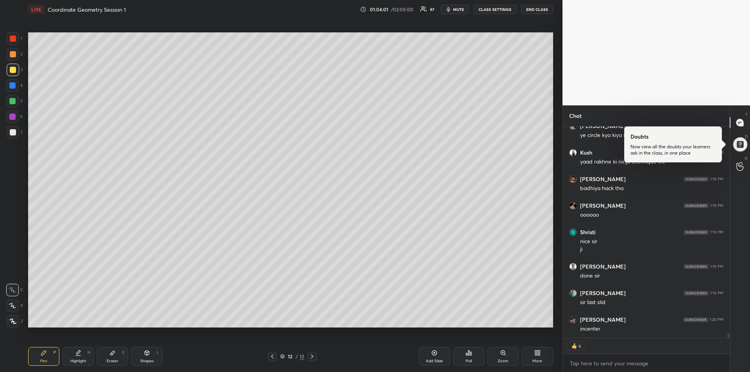
click at [437, 360] on div "Add Slide" at bounding box center [434, 361] width 17 height 4
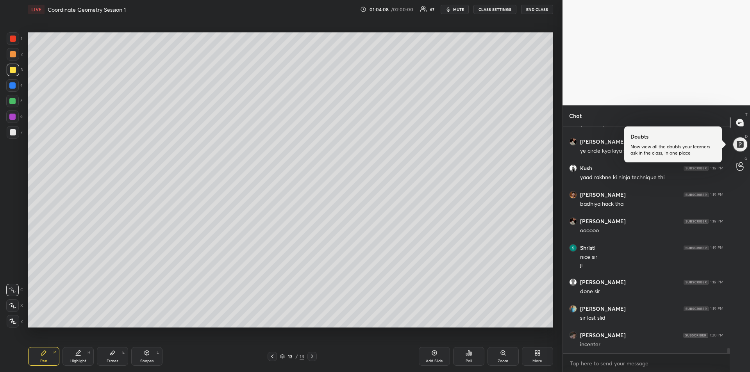
click at [274, 358] on icon at bounding box center [272, 356] width 6 height 6
click at [312, 358] on icon at bounding box center [312, 356] width 6 height 6
click at [312, 359] on icon at bounding box center [312, 356] width 6 height 6
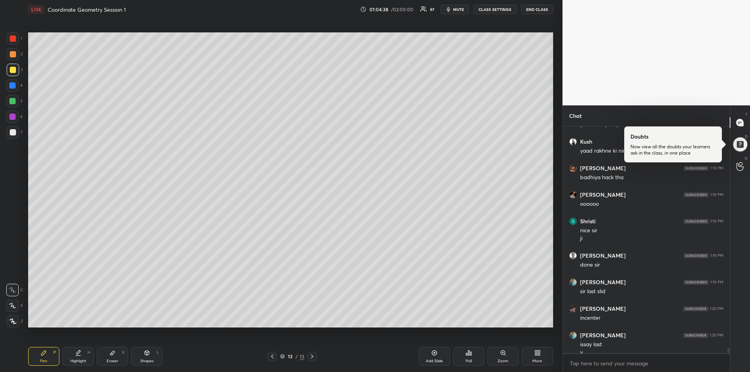
scroll to position [8989, 0]
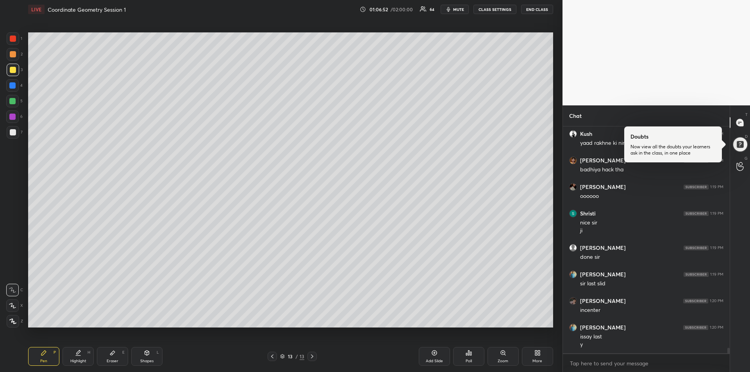
click at [459, 10] on span "mute" at bounding box center [458, 9] width 11 height 5
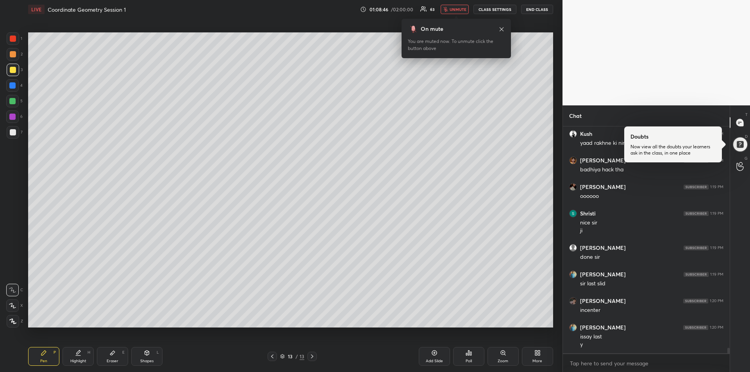
scroll to position [9015, 0]
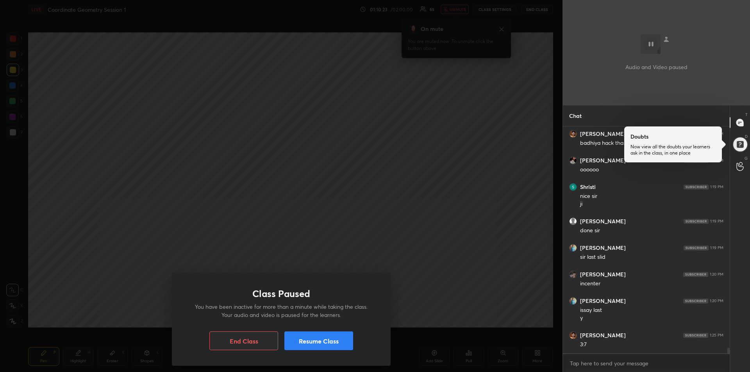
click at [322, 340] on button "Resume Class" at bounding box center [318, 341] width 69 height 19
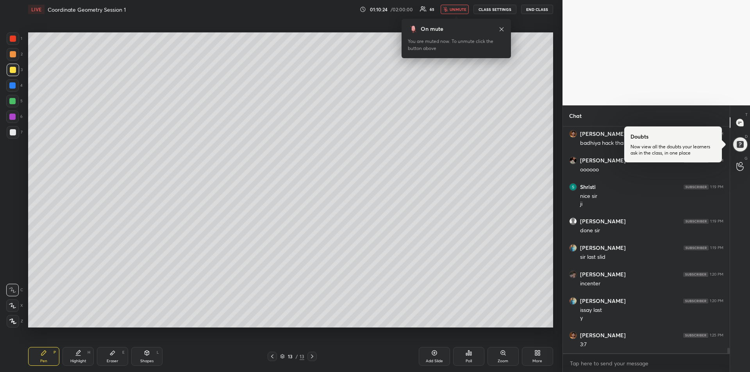
click at [456, 7] on span "unmute" at bounding box center [457, 9] width 17 height 5
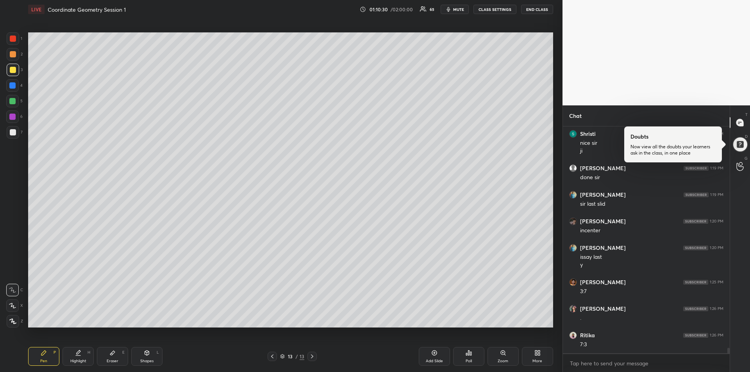
scroll to position [9095, 0]
click at [117, 357] on div "Eraser E" at bounding box center [112, 356] width 31 height 19
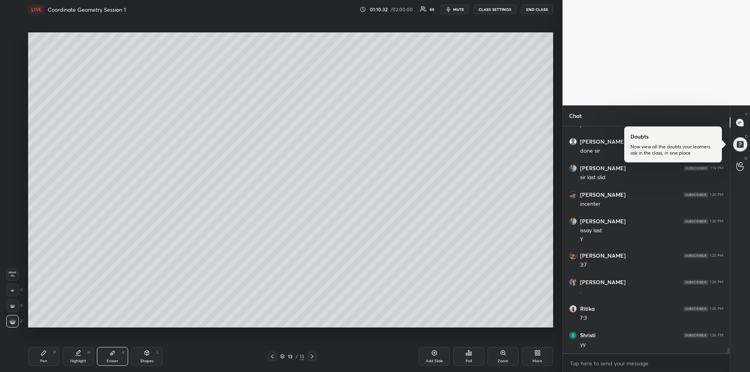
click at [14, 320] on rect at bounding box center [13, 320] width 1 height 1
click at [43, 357] on div "Pen P" at bounding box center [43, 356] width 31 height 19
click at [13, 104] on div at bounding box center [12, 101] width 6 height 6
click at [118, 351] on div "Eraser E" at bounding box center [112, 356] width 31 height 19
click at [44, 352] on icon at bounding box center [43, 353] width 5 height 5
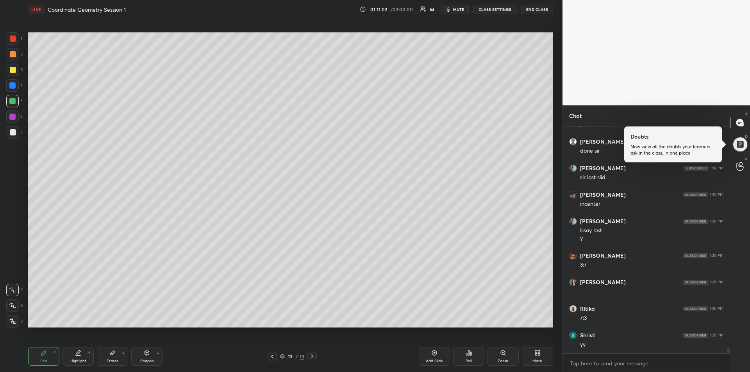
scroll to position [9121, 0]
click at [116, 359] on div "Eraser" at bounding box center [113, 361] width 12 height 4
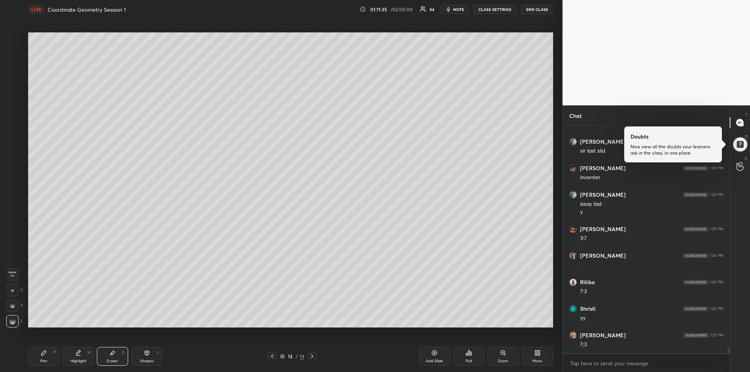
scroll to position [9148, 0]
click at [47, 356] on div "Pen P" at bounding box center [43, 356] width 31 height 19
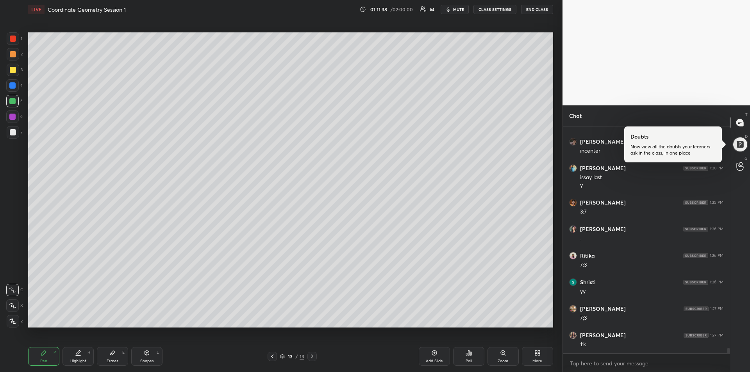
scroll to position [9175, 0]
click at [109, 359] on div "Eraser" at bounding box center [113, 361] width 12 height 4
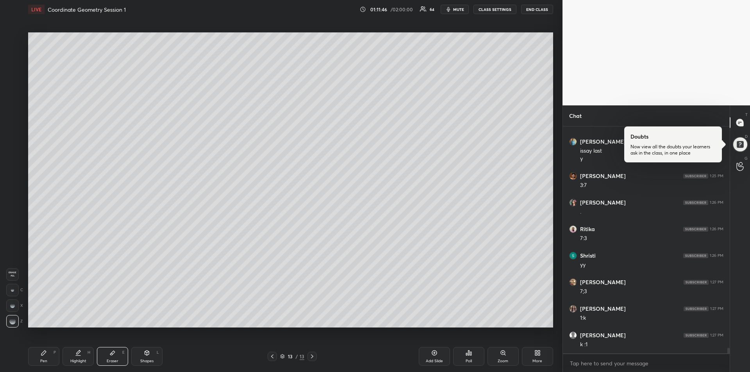
click at [46, 356] on div "Pen P" at bounding box center [43, 356] width 31 height 19
click at [116, 354] on div "Eraser E" at bounding box center [112, 356] width 31 height 19
click at [43, 353] on icon at bounding box center [43, 353] width 5 height 5
click at [14, 85] on div at bounding box center [12, 85] width 6 height 6
click at [14, 120] on div at bounding box center [12, 117] width 12 height 12
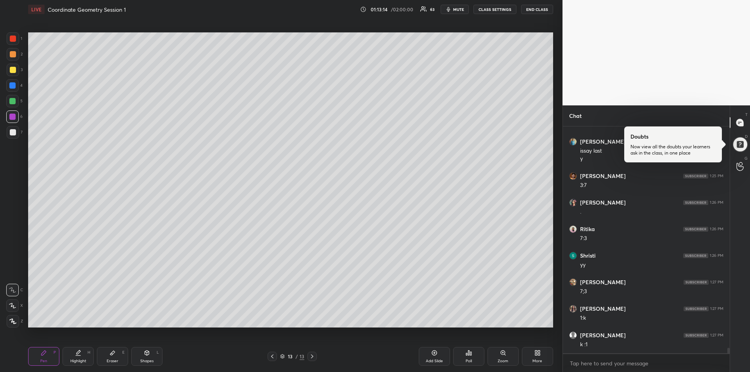
click at [14, 103] on div at bounding box center [12, 101] width 6 height 6
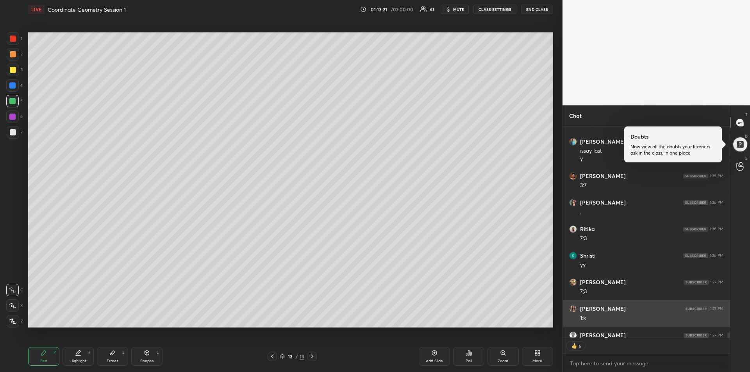
scroll to position [9218, 0]
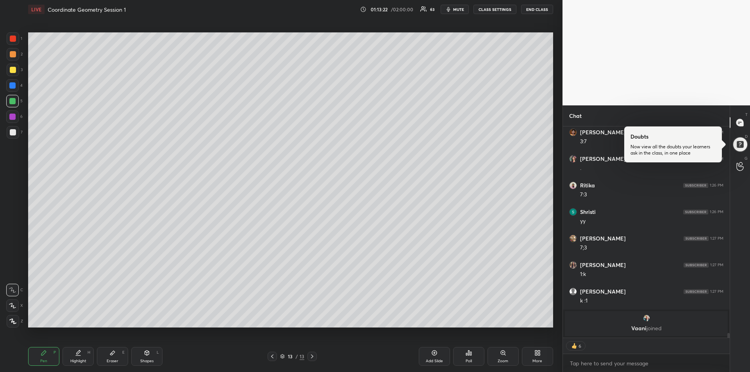
click at [430, 359] on div "Add Slide" at bounding box center [434, 361] width 17 height 4
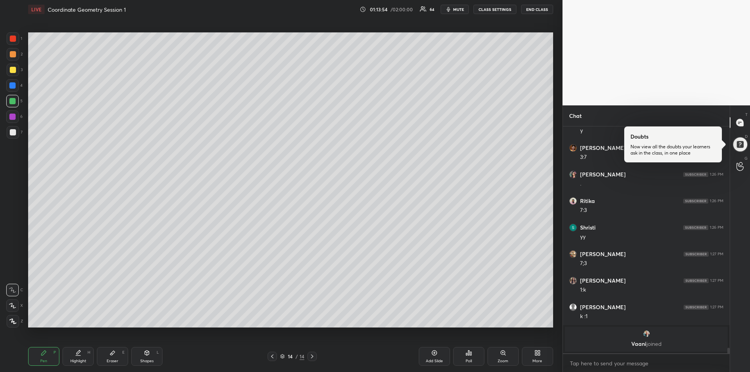
click at [109, 353] on div "Eraser E" at bounding box center [112, 356] width 31 height 19
click at [42, 359] on div "Pen" at bounding box center [43, 361] width 7 height 4
click at [143, 356] on div "Shapes L" at bounding box center [146, 356] width 31 height 19
click at [13, 130] on div at bounding box center [13, 132] width 6 height 6
click at [44, 358] on div "Pen P" at bounding box center [43, 356] width 31 height 19
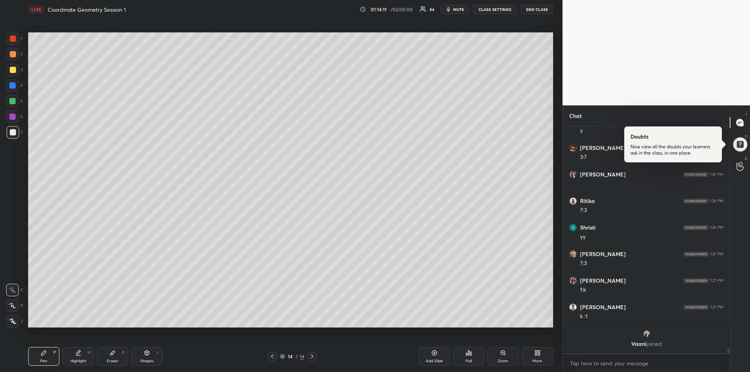
click at [147, 355] on icon at bounding box center [147, 354] width 0 height 3
click at [14, 319] on icon at bounding box center [13, 321] width 6 height 6
click at [45, 357] on div "Pen P" at bounding box center [43, 356] width 31 height 19
click at [14, 116] on div at bounding box center [12, 117] width 6 height 6
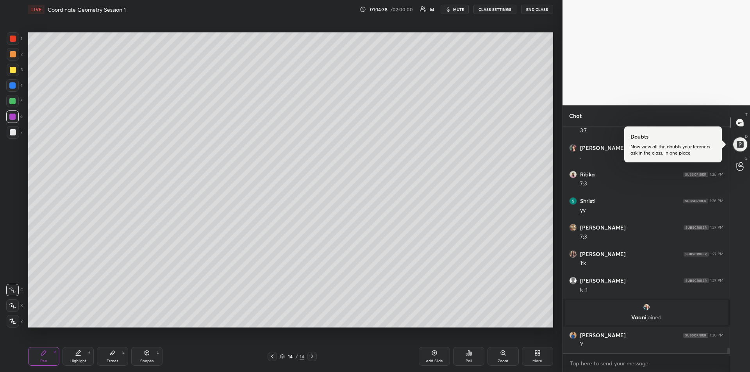
scroll to position [9049, 0]
click at [112, 361] on div "Eraser" at bounding box center [113, 361] width 12 height 4
click at [36, 358] on div "Pen P" at bounding box center [43, 356] width 31 height 19
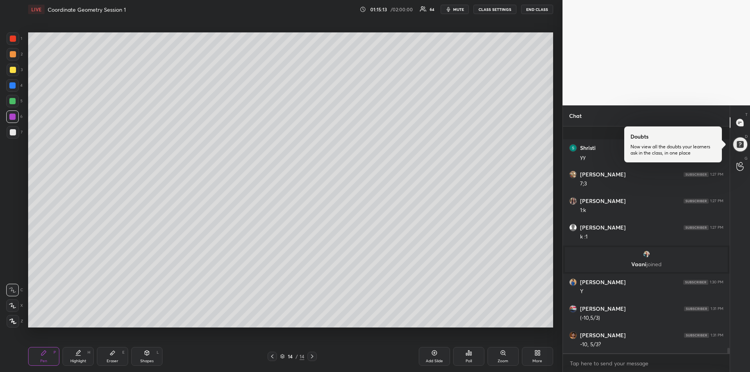
scroll to position [9143, 0]
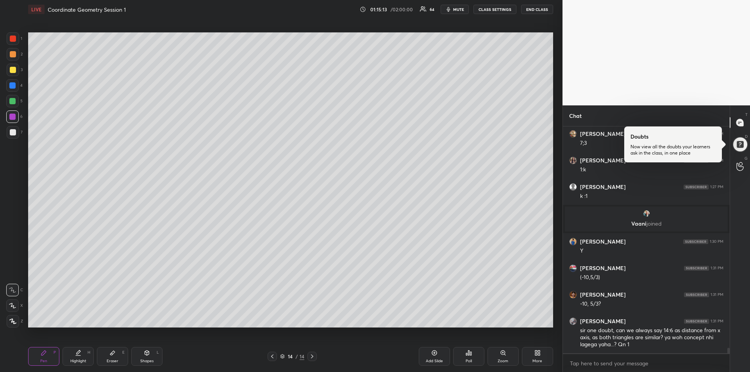
click at [14, 72] on div at bounding box center [13, 70] width 6 height 6
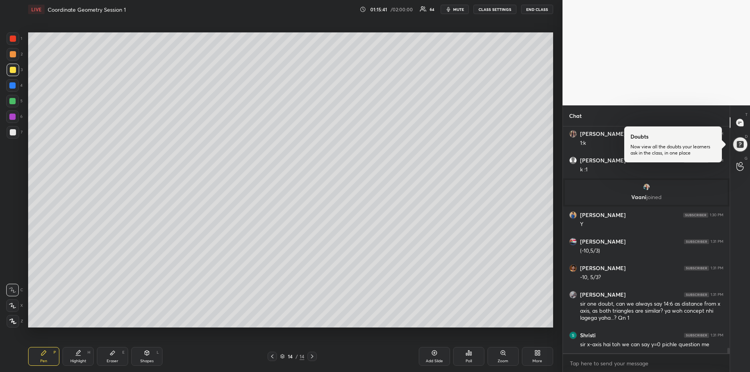
click at [271, 358] on icon at bounding box center [272, 356] width 6 height 6
click at [75, 354] on icon at bounding box center [78, 353] width 6 height 6
click at [44, 352] on icon at bounding box center [43, 353] width 5 height 5
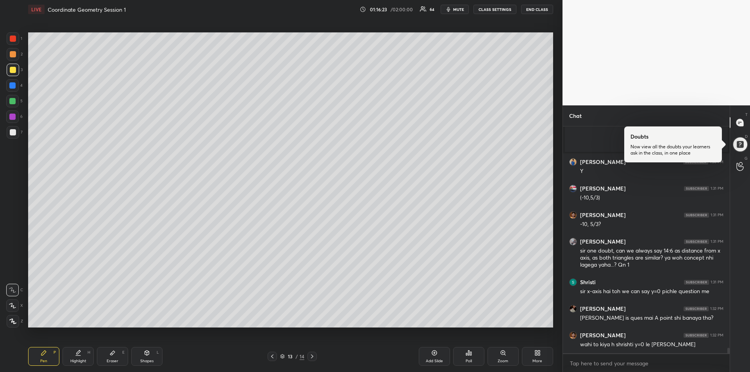
scroll to position [9249, 0]
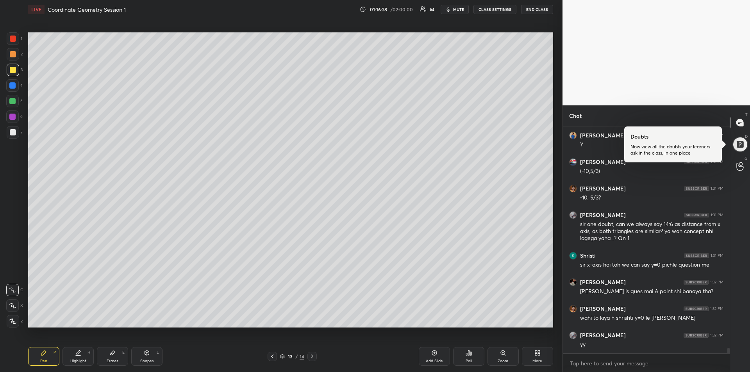
click at [114, 357] on div "Eraser E" at bounding box center [112, 356] width 31 height 19
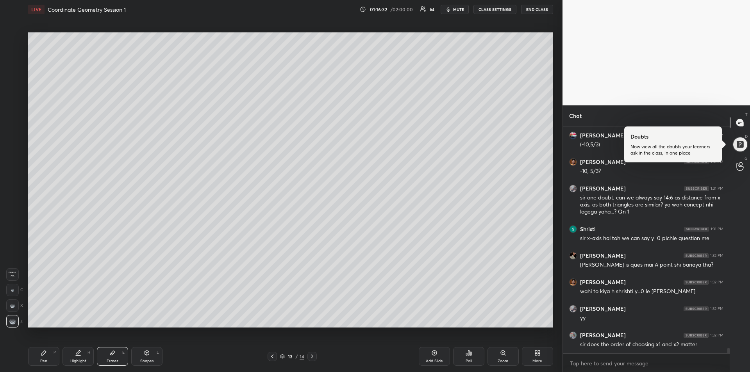
click at [43, 357] on div "Pen P" at bounding box center [43, 356] width 31 height 19
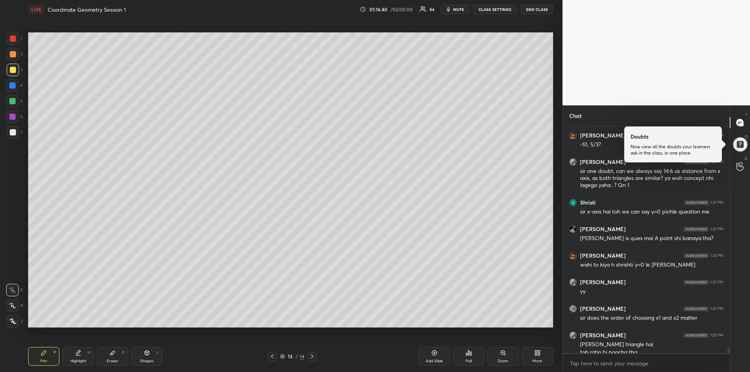
scroll to position [9310, 0]
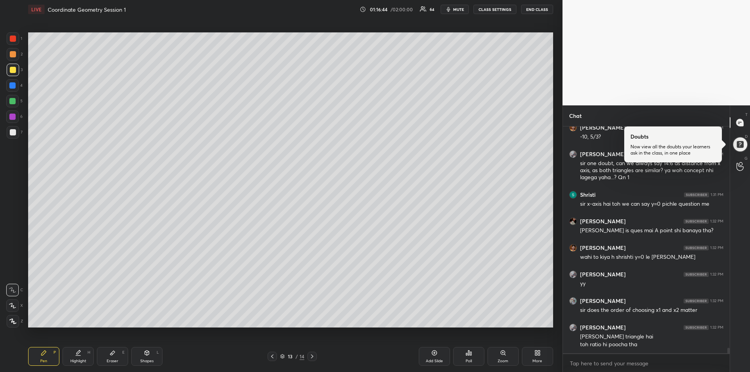
click at [12, 118] on div at bounding box center [12, 117] width 6 height 6
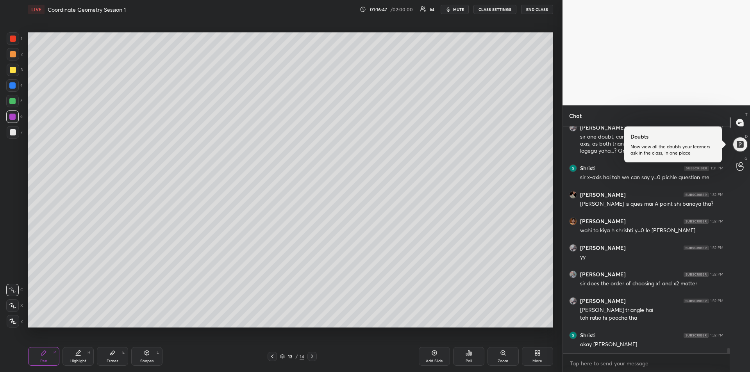
click at [109, 359] on div "Eraser" at bounding box center [113, 361] width 12 height 4
click at [39, 355] on div "Pen P" at bounding box center [43, 356] width 31 height 19
click at [114, 355] on icon at bounding box center [112, 353] width 6 height 6
click at [35, 357] on div "Pen P" at bounding box center [43, 356] width 31 height 19
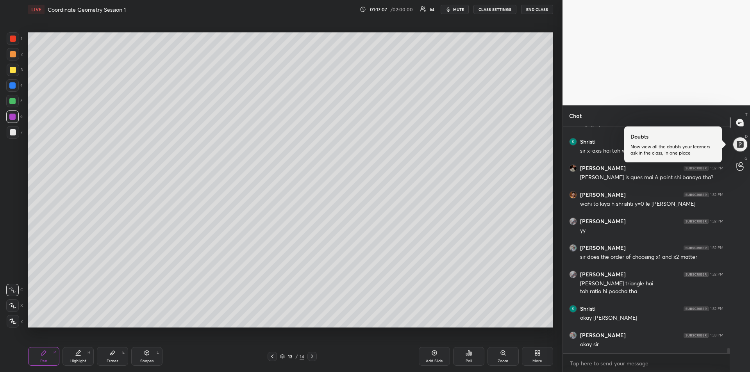
scroll to position [9389, 0]
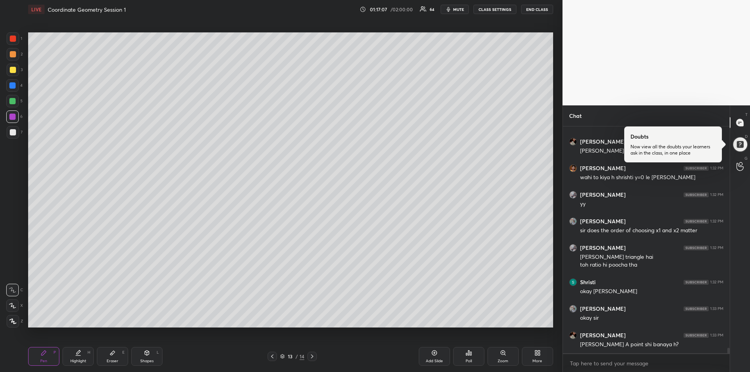
click at [115, 356] on icon at bounding box center [112, 353] width 6 height 6
click at [45, 354] on icon at bounding box center [43, 353] width 5 height 5
click at [313, 356] on icon at bounding box center [312, 357] width 2 height 4
click at [312, 357] on icon at bounding box center [312, 357] width 2 height 4
click at [435, 358] on div "Add Slide" at bounding box center [434, 356] width 31 height 19
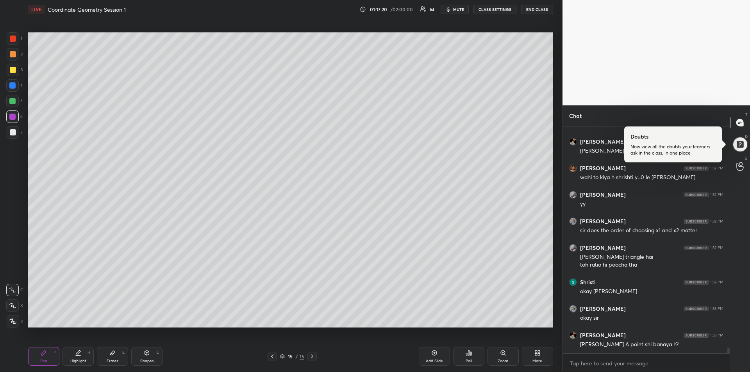
click at [10, 70] on div at bounding box center [13, 70] width 6 height 6
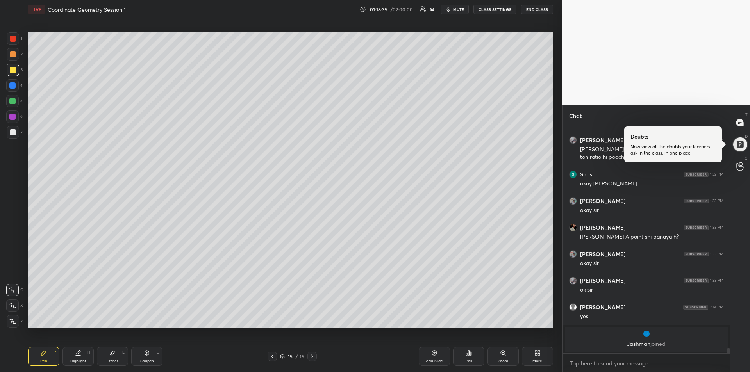
scroll to position [9403, 0]
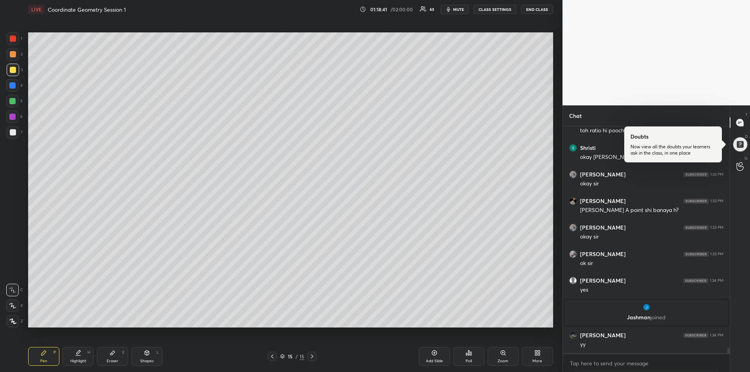
click at [113, 357] on div "Eraser E" at bounding box center [112, 356] width 31 height 19
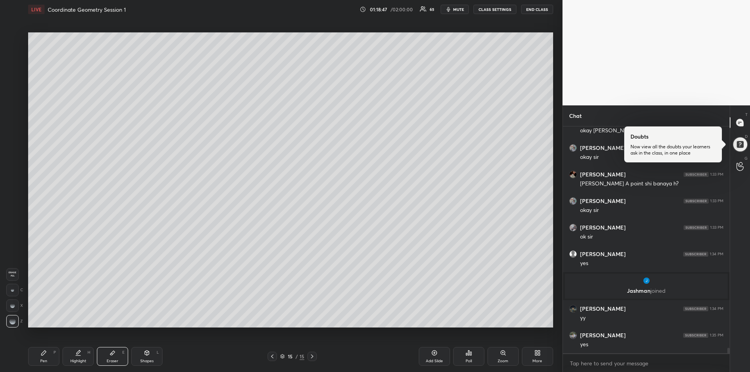
click at [43, 358] on div "Pen P" at bounding box center [43, 356] width 31 height 19
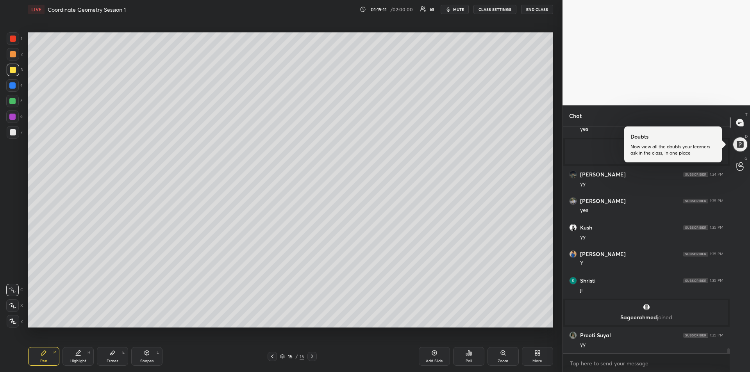
scroll to position [9546, 0]
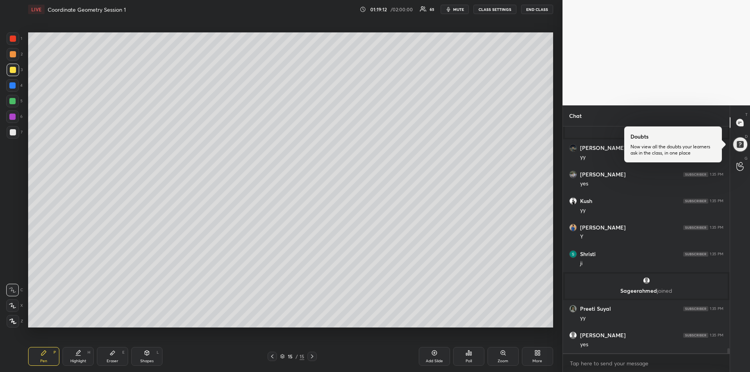
click at [111, 359] on div "Eraser" at bounding box center [113, 361] width 12 height 4
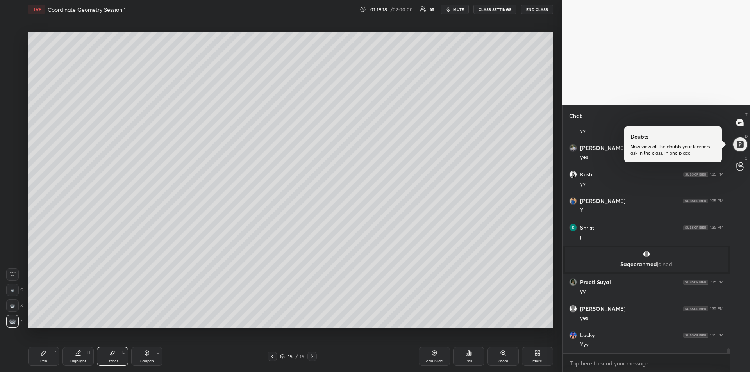
click at [38, 355] on div "Pen P" at bounding box center [43, 356] width 31 height 19
click at [14, 87] on div at bounding box center [12, 85] width 6 height 6
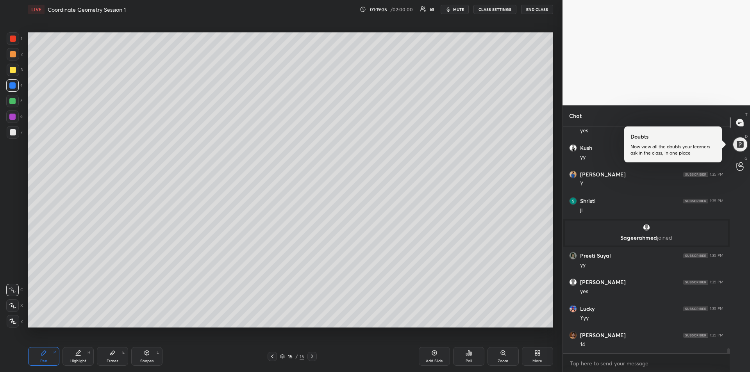
click at [11, 99] on div at bounding box center [12, 101] width 6 height 6
click at [152, 359] on div "Shapes" at bounding box center [146, 361] width 13 height 4
click at [10, 321] on icon at bounding box center [13, 321] width 6 height 6
click at [43, 355] on icon at bounding box center [44, 353] width 6 height 6
click at [12, 85] on div at bounding box center [12, 85] width 6 height 6
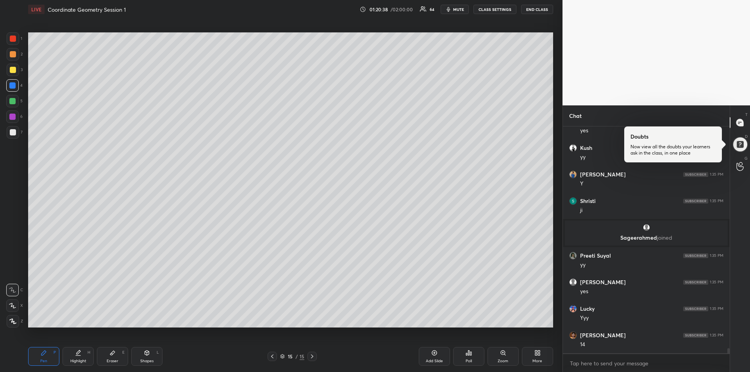
scroll to position [9626, 0]
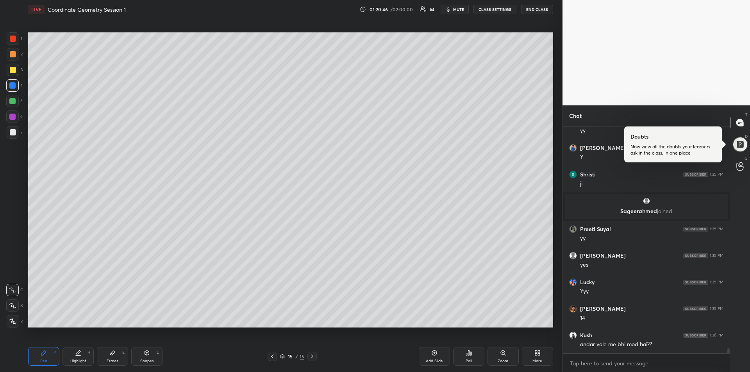
click at [118, 359] on div "Eraser" at bounding box center [113, 361] width 12 height 4
click at [14, 289] on div at bounding box center [12, 290] width 12 height 12
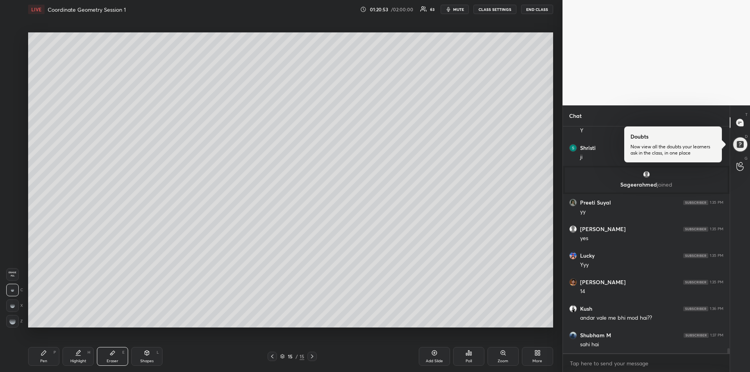
scroll to position [9679, 0]
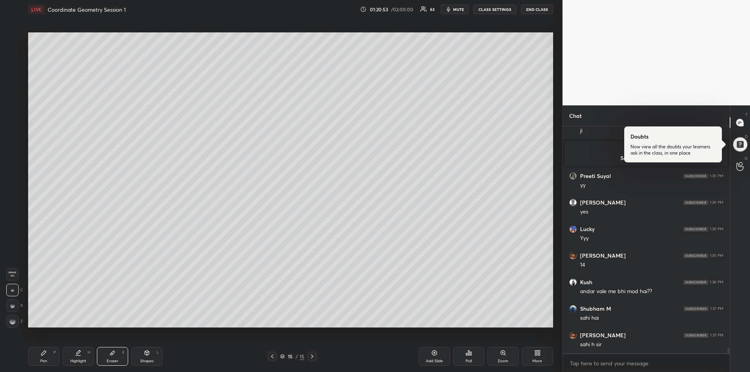
click at [43, 355] on icon at bounding box center [43, 353] width 5 height 5
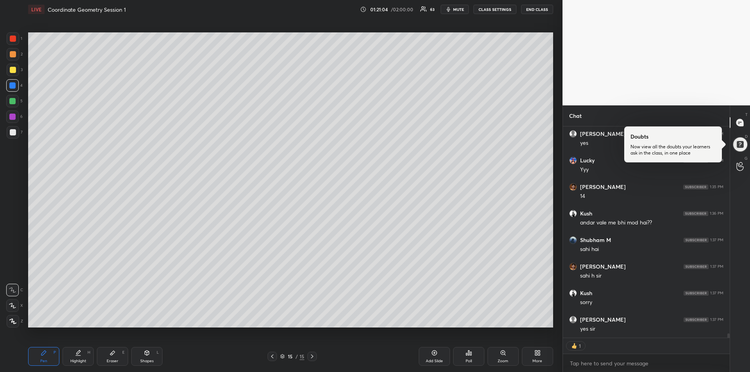
scroll to position [9774, 0]
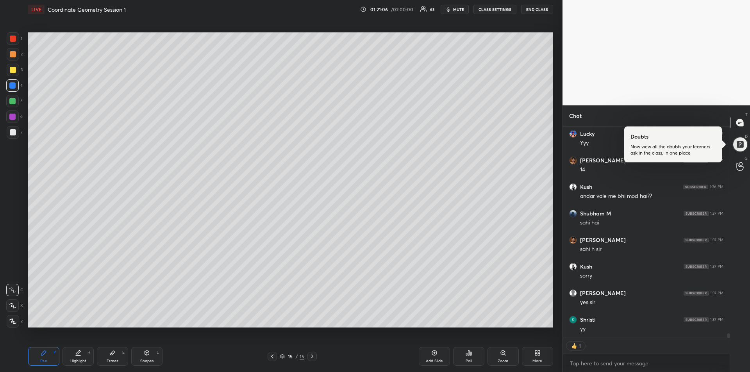
click at [13, 74] on div at bounding box center [13, 70] width 12 height 12
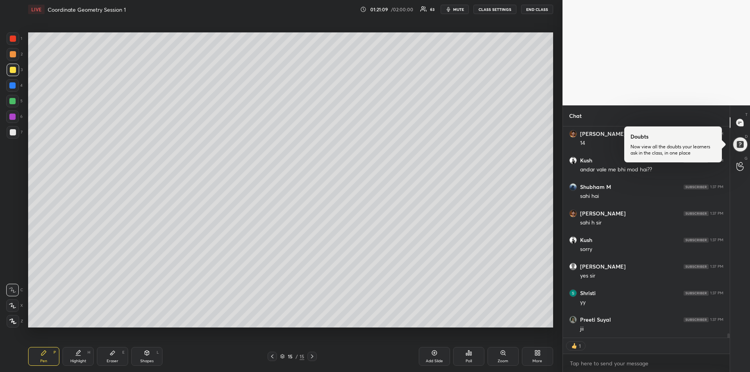
click at [113, 353] on icon at bounding box center [112, 353] width 5 height 4
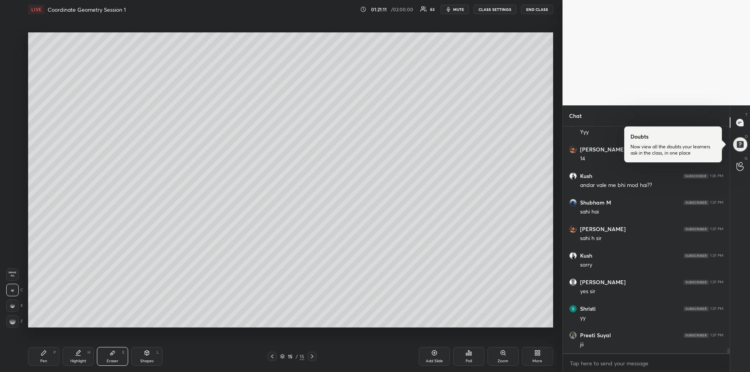
click at [42, 357] on div "Pen P" at bounding box center [43, 356] width 31 height 19
click at [11, 101] on div at bounding box center [12, 101] width 6 height 6
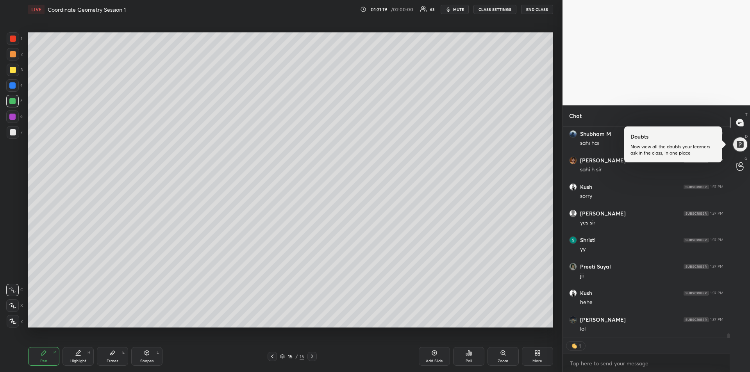
scroll to position [9881, 0]
click at [12, 71] on div at bounding box center [13, 70] width 6 height 6
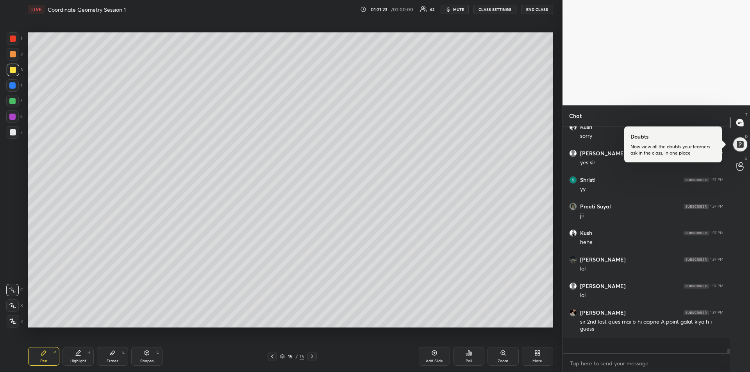
scroll to position [9898, 0]
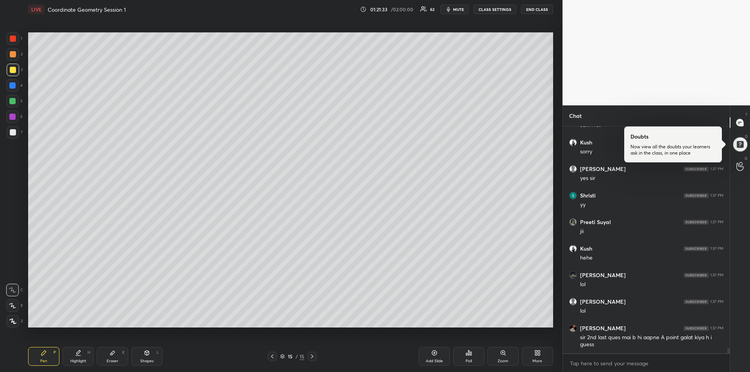
click at [273, 358] on icon at bounding box center [272, 357] width 2 height 4
click at [272, 357] on icon at bounding box center [272, 357] width 2 height 4
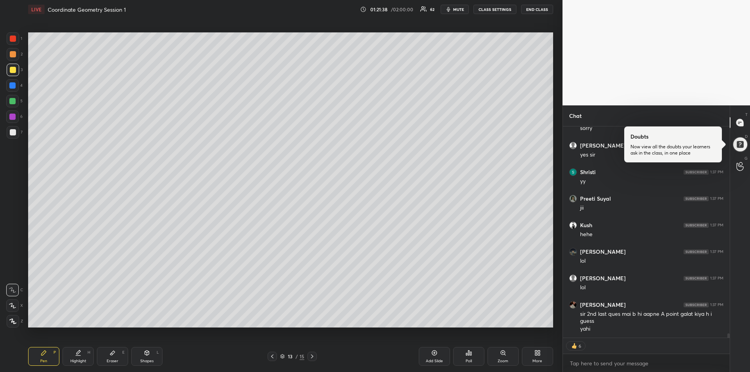
click at [14, 55] on div at bounding box center [13, 54] width 6 height 6
click at [81, 357] on div "Highlight H" at bounding box center [77, 356] width 31 height 19
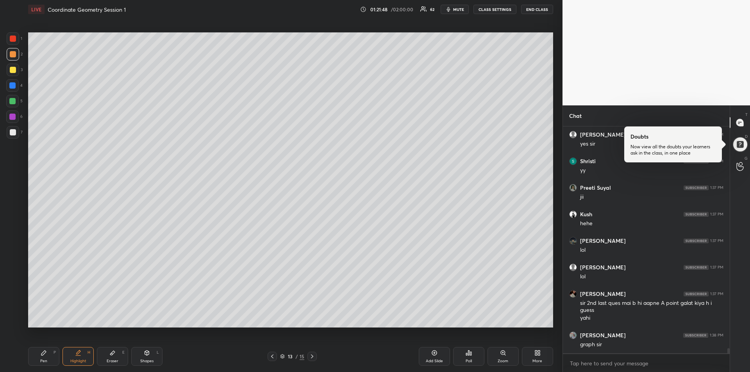
scroll to position [9959, 0]
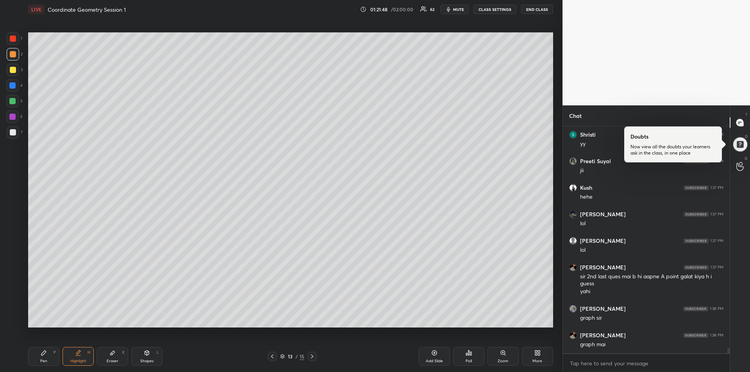
click at [116, 355] on div "Eraser E" at bounding box center [112, 356] width 31 height 19
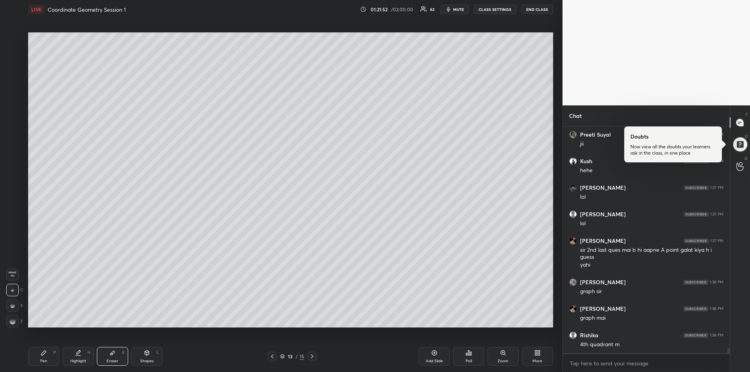
click at [44, 354] on icon at bounding box center [43, 353] width 5 height 5
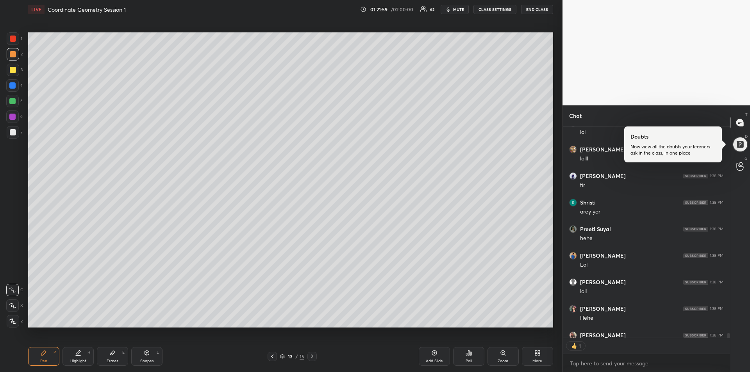
scroll to position [10267, 0]
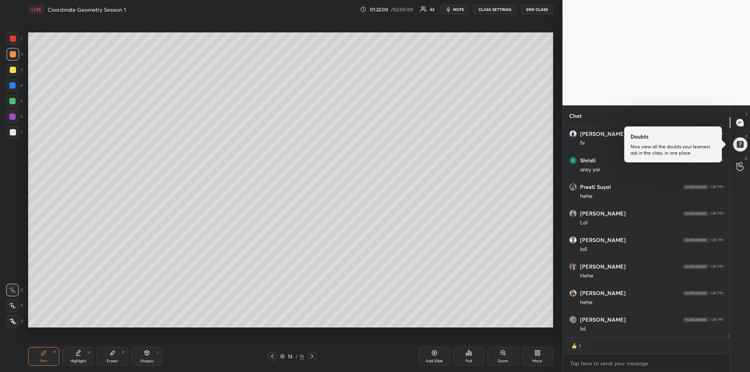
click at [46, 355] on icon at bounding box center [44, 353] width 6 height 6
click at [312, 358] on icon at bounding box center [312, 357] width 2 height 4
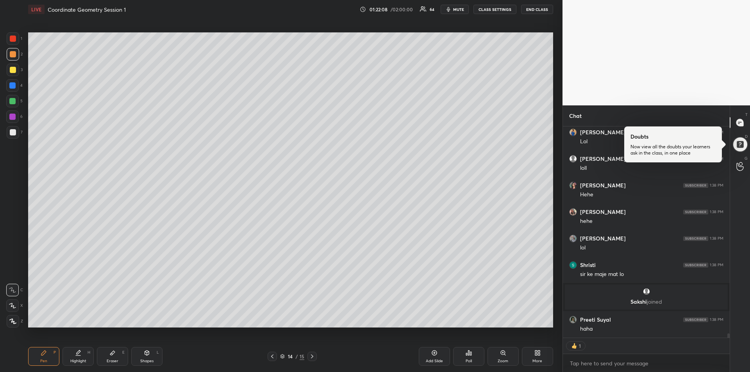
click at [313, 357] on icon at bounding box center [312, 356] width 6 height 6
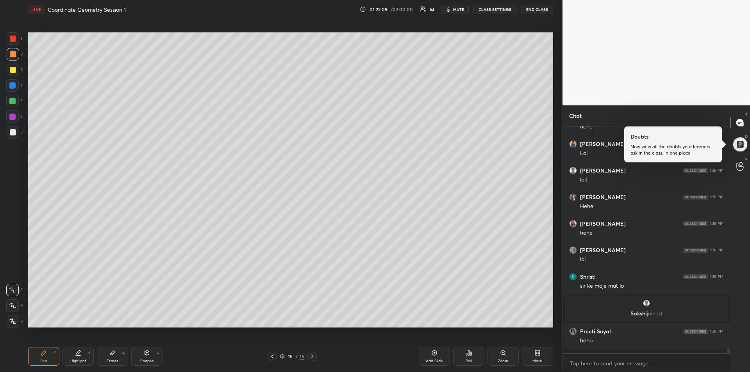
scroll to position [10333, 0]
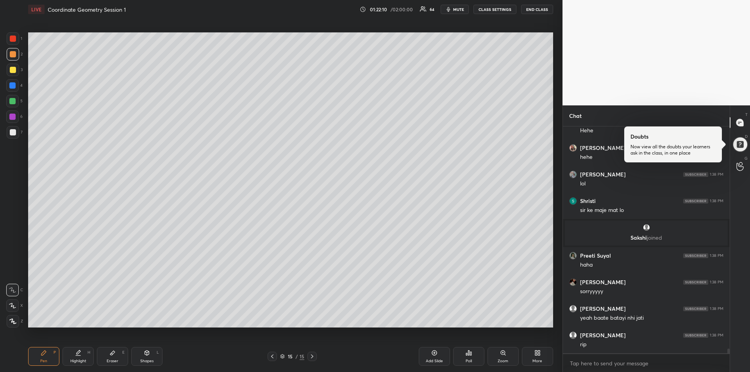
click at [312, 359] on icon at bounding box center [312, 356] width 6 height 6
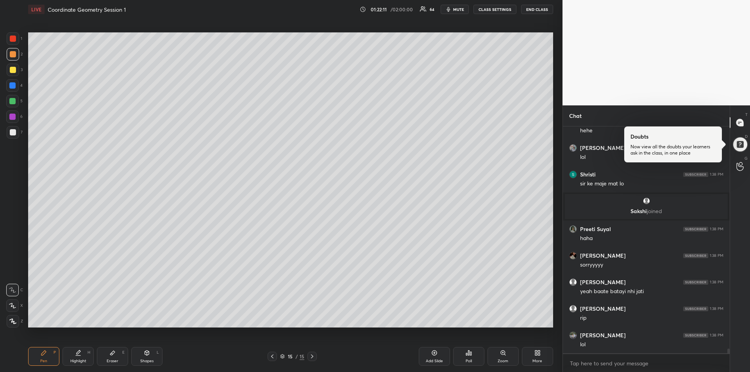
click at [437, 359] on div "Add Slide" at bounding box center [434, 361] width 17 height 4
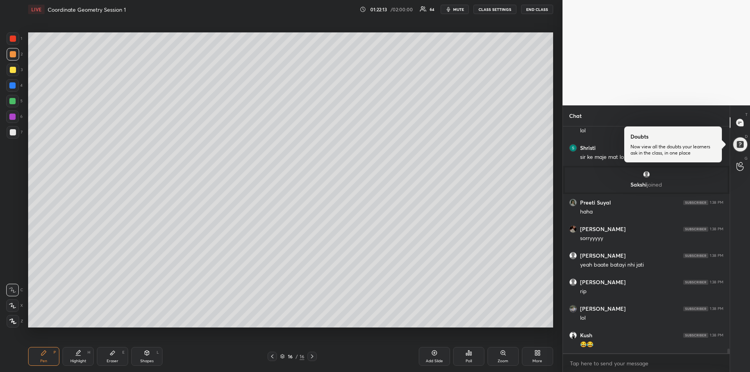
click at [11, 72] on div at bounding box center [13, 70] width 6 height 6
click at [270, 357] on icon at bounding box center [272, 356] width 6 height 6
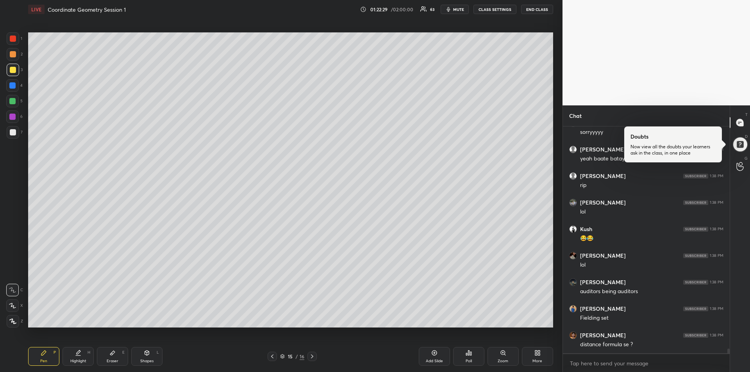
scroll to position [10598, 0]
click at [13, 118] on div at bounding box center [12, 117] width 6 height 6
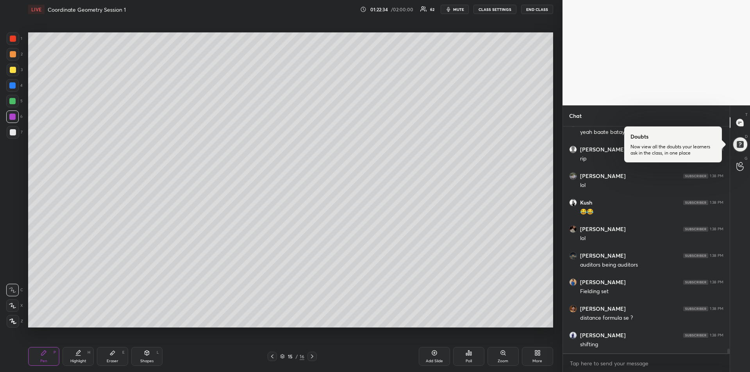
click at [433, 359] on div "Add Slide" at bounding box center [434, 361] width 17 height 4
click at [147, 360] on div "Shapes" at bounding box center [146, 361] width 13 height 4
click at [41, 358] on div "Pen P" at bounding box center [43, 356] width 31 height 19
click at [39, 357] on div "Pen P" at bounding box center [43, 356] width 31 height 19
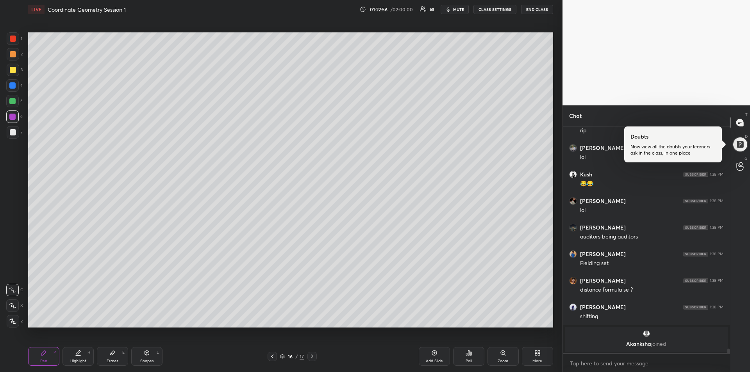
click at [12, 130] on div at bounding box center [13, 132] width 6 height 6
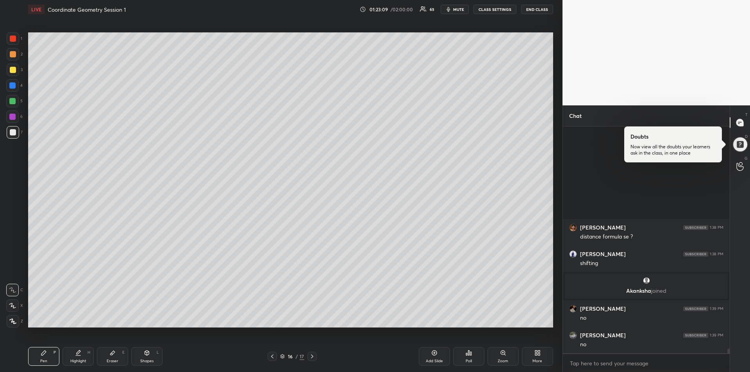
scroll to position [10470, 0]
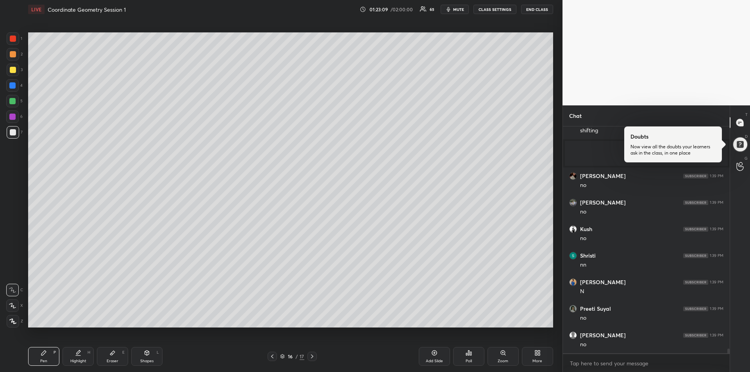
click at [273, 356] on icon at bounding box center [272, 356] width 6 height 6
click at [273, 358] on icon at bounding box center [272, 356] width 6 height 6
click at [312, 359] on icon at bounding box center [312, 356] width 6 height 6
click at [312, 358] on icon at bounding box center [312, 356] width 6 height 6
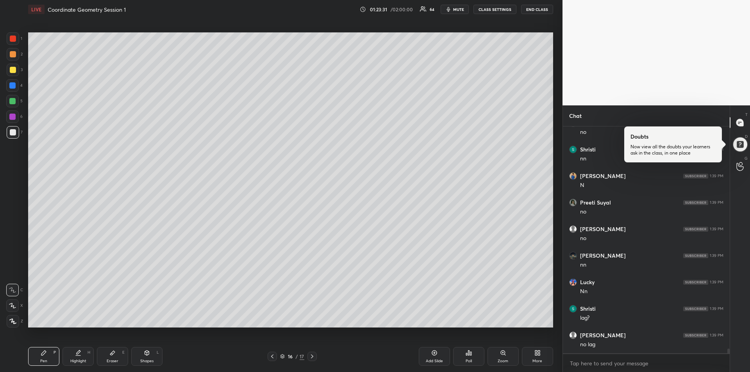
scroll to position [10603, 0]
click at [14, 116] on div at bounding box center [12, 117] width 6 height 6
click at [274, 357] on icon at bounding box center [272, 356] width 6 height 6
click at [14, 87] on div at bounding box center [12, 85] width 6 height 6
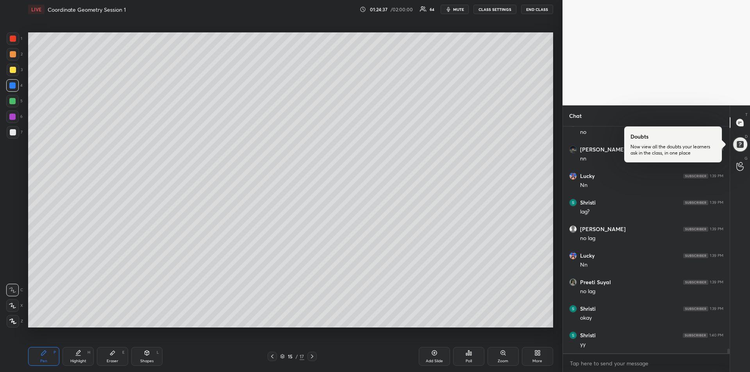
scroll to position [10709, 0]
click at [14, 45] on div "1 2 3 4 5 6 7" at bounding box center [14, 86] width 16 height 109
click at [12, 38] on div at bounding box center [13, 39] width 6 height 6
click at [13, 72] on div at bounding box center [13, 70] width 6 height 6
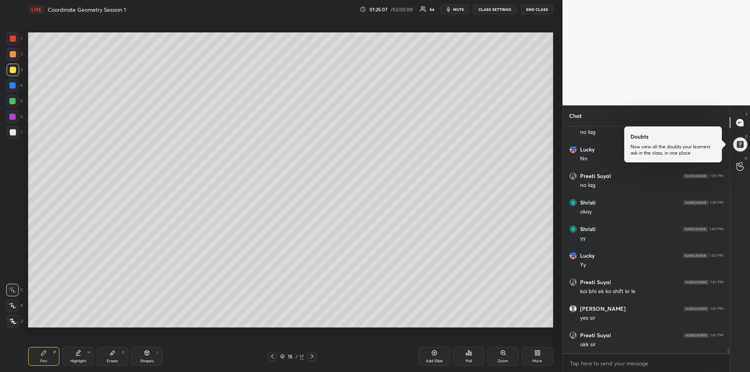
click at [12, 54] on div at bounding box center [13, 54] width 6 height 6
click at [13, 86] on div at bounding box center [12, 85] width 6 height 6
click at [116, 355] on div "Eraser E" at bounding box center [112, 356] width 31 height 19
click at [38, 360] on div "Pen P" at bounding box center [43, 356] width 31 height 19
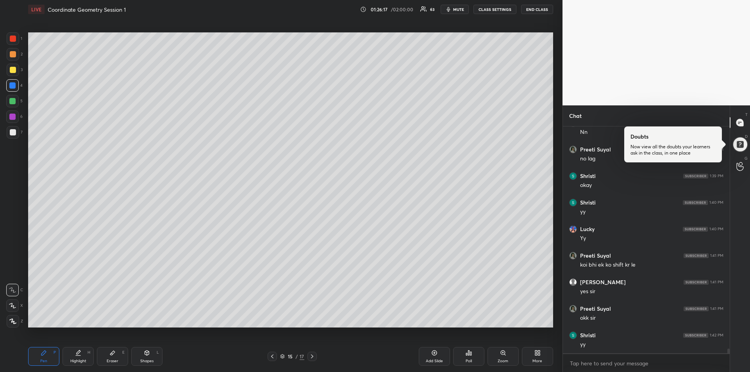
click at [12, 101] on div at bounding box center [12, 101] width 6 height 6
click at [114, 360] on div "Eraser" at bounding box center [113, 361] width 12 height 4
click at [13, 319] on rect at bounding box center [13, 319] width 1 height 1
click at [43, 357] on div "Pen P" at bounding box center [43, 356] width 31 height 19
click at [10, 116] on div at bounding box center [12, 117] width 6 height 6
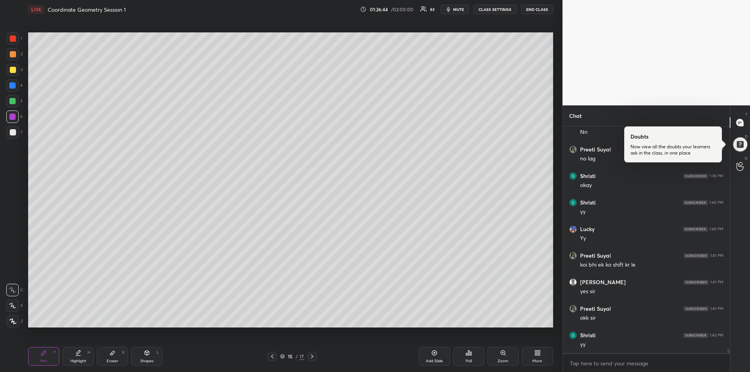
click at [13, 134] on div at bounding box center [13, 132] width 6 height 6
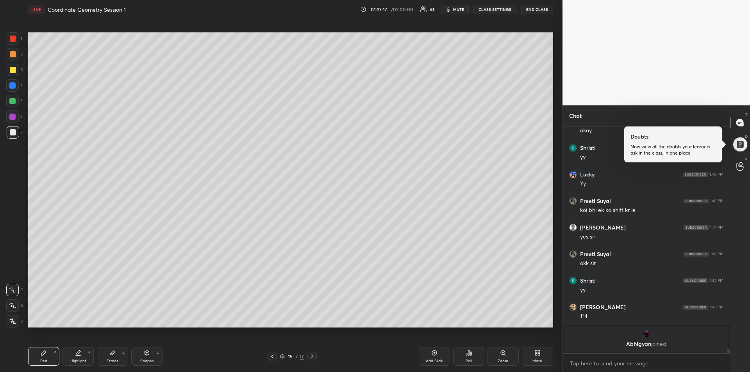
click at [112, 359] on div "Eraser" at bounding box center [113, 361] width 12 height 4
click at [46, 359] on div "Pen" at bounding box center [43, 361] width 7 height 4
click at [13, 54] on div at bounding box center [13, 54] width 6 height 6
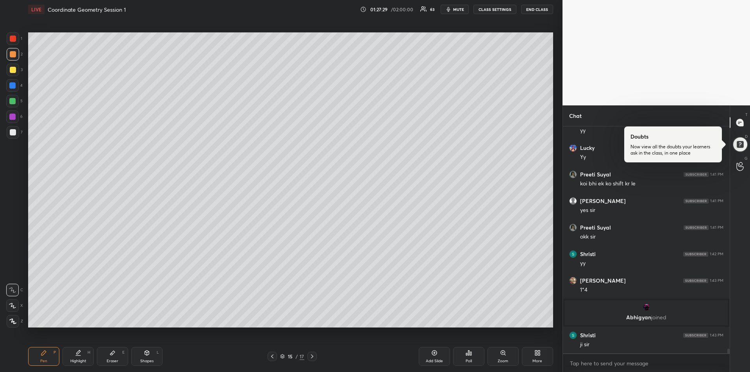
click at [107, 357] on div "Eraser E" at bounding box center [112, 356] width 31 height 19
click at [46, 357] on div "Pen P" at bounding box center [43, 356] width 31 height 19
click at [79, 355] on icon at bounding box center [78, 353] width 6 height 6
click at [39, 358] on div "Pen P" at bounding box center [43, 356] width 31 height 19
click at [12, 71] on div at bounding box center [13, 70] width 6 height 6
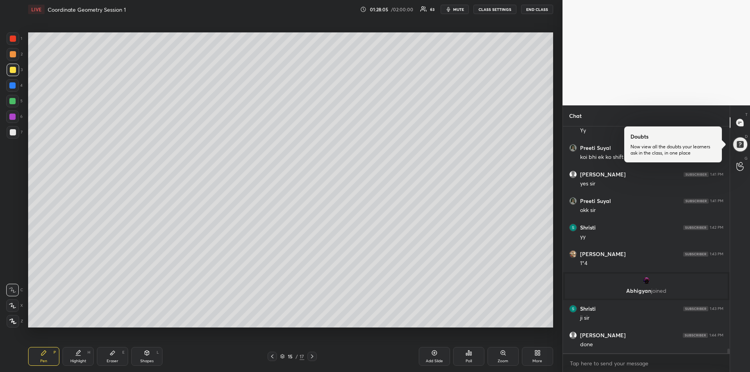
scroll to position [10792, 0]
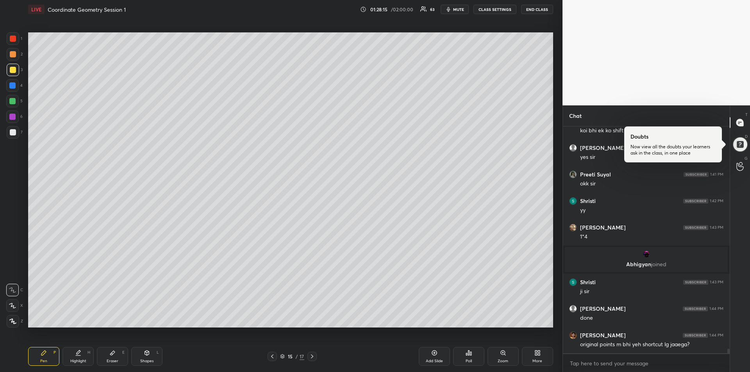
click at [16, 53] on div at bounding box center [13, 54] width 6 height 6
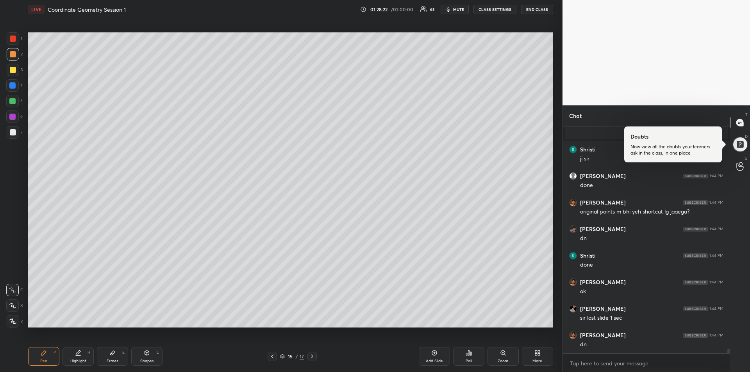
scroll to position [10951, 0]
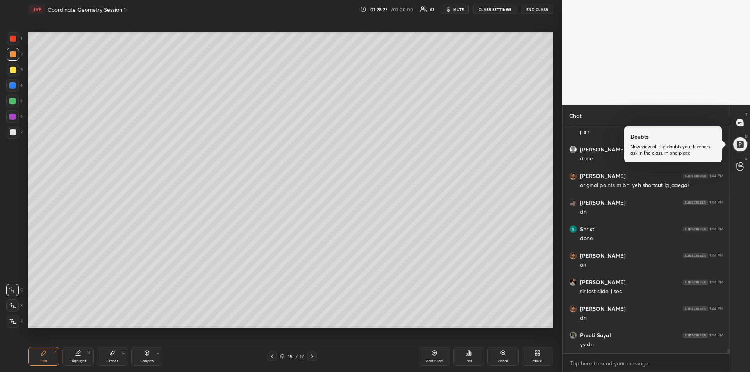
click at [273, 356] on icon at bounding box center [272, 356] width 6 height 6
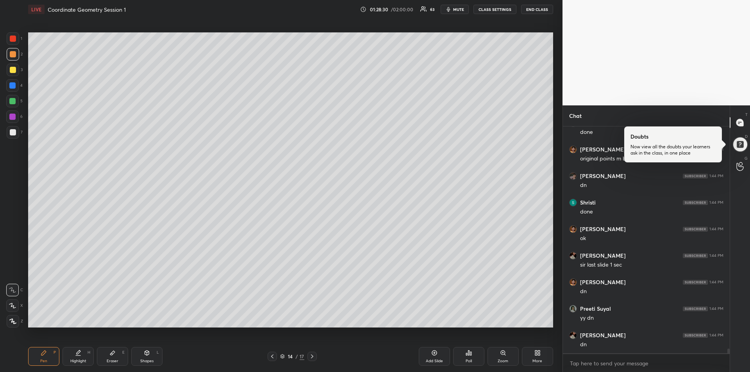
click at [312, 358] on icon at bounding box center [312, 356] width 6 height 6
click at [314, 357] on icon at bounding box center [312, 356] width 6 height 6
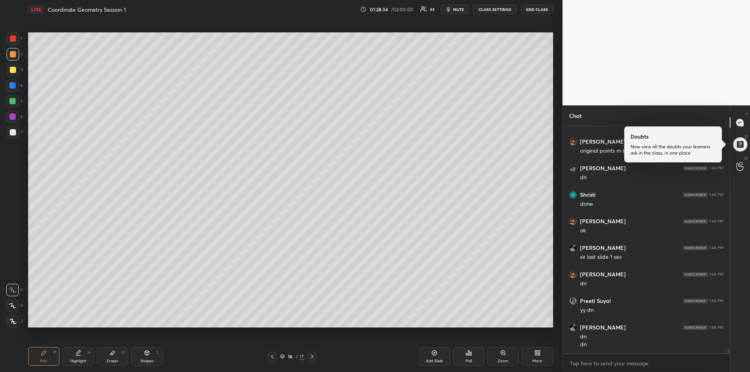
click at [109, 357] on div "Eraser E" at bounding box center [112, 356] width 31 height 19
click at [12, 275] on span "Erase all" at bounding box center [13, 273] width 12 height 5
click at [39, 358] on div "Pen P" at bounding box center [43, 356] width 31 height 19
click at [13, 87] on div at bounding box center [12, 85] width 6 height 6
click at [148, 356] on div "Shapes L" at bounding box center [146, 356] width 31 height 19
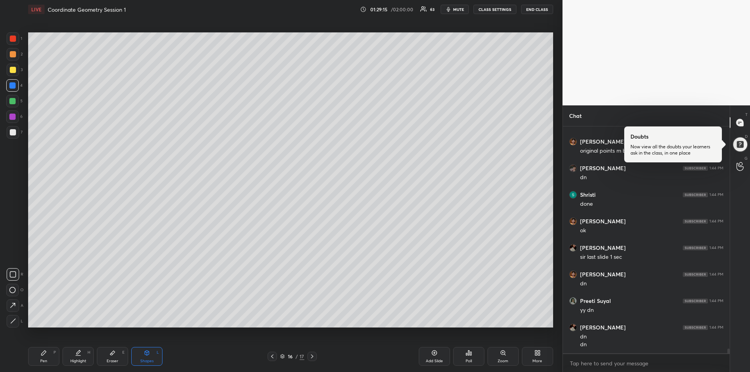
click at [40, 359] on div "Pen P" at bounding box center [43, 356] width 31 height 19
click at [12, 132] on div at bounding box center [13, 132] width 6 height 6
click at [13, 118] on div at bounding box center [12, 117] width 6 height 6
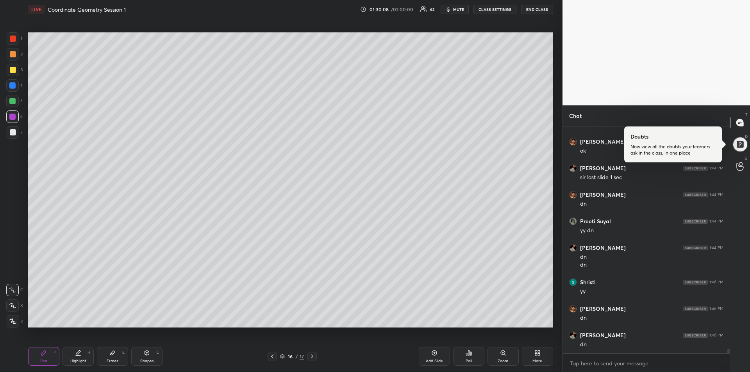
scroll to position [11092, 0]
click at [314, 357] on icon at bounding box center [312, 356] width 6 height 6
click at [11, 73] on div at bounding box center [13, 70] width 12 height 12
click at [12, 85] on div at bounding box center [12, 85] width 6 height 6
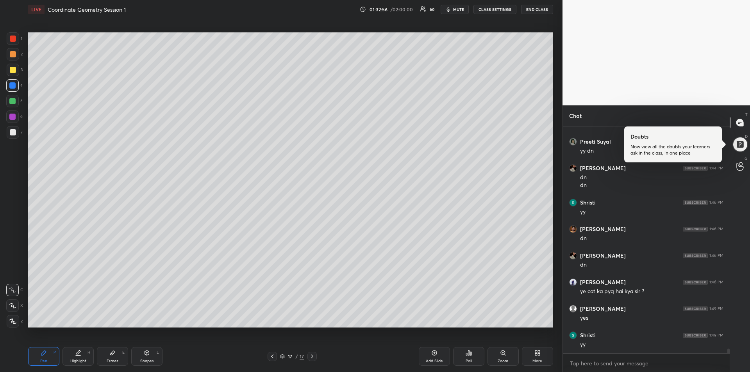
scroll to position [11171, 0]
click at [12, 71] on div at bounding box center [13, 70] width 6 height 6
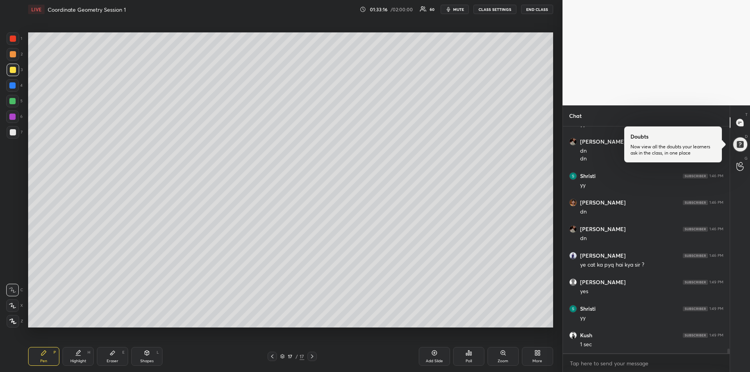
click at [12, 100] on div at bounding box center [12, 101] width 6 height 6
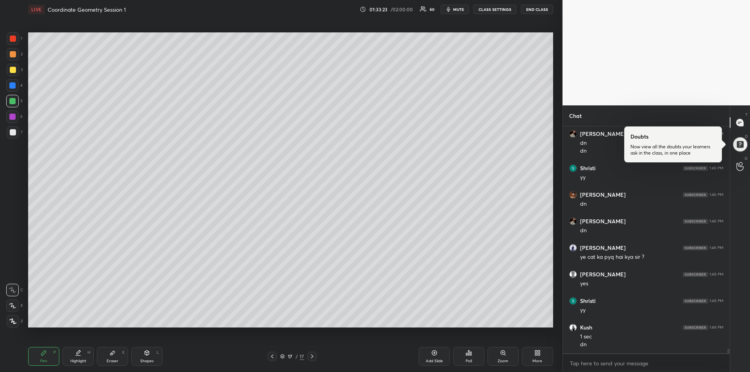
click at [432, 359] on div "Add Slide" at bounding box center [434, 361] width 17 height 4
click at [14, 86] on div at bounding box center [12, 85] width 6 height 6
click at [13, 99] on div at bounding box center [12, 101] width 6 height 6
click at [146, 357] on div "Shapes L" at bounding box center [146, 356] width 31 height 19
click at [15, 319] on icon at bounding box center [13, 321] width 4 height 4
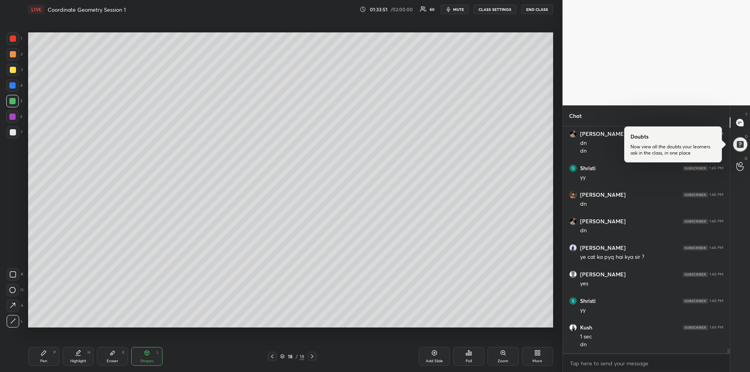
click at [16, 118] on div at bounding box center [12, 117] width 12 height 12
click at [78, 356] on icon at bounding box center [78, 356] width 5 height 0
click at [12, 102] on div at bounding box center [12, 101] width 6 height 6
click at [14, 85] on div at bounding box center [12, 85] width 6 height 6
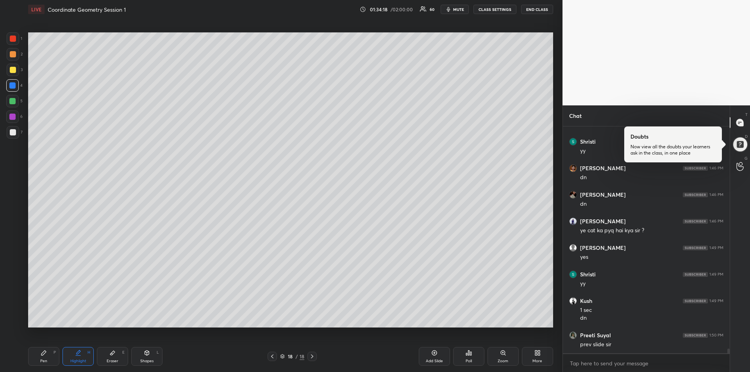
click at [435, 355] on icon at bounding box center [433, 353] width 5 height 5
click at [41, 354] on icon at bounding box center [43, 353] width 5 height 5
click at [12, 130] on div at bounding box center [13, 132] width 6 height 6
click at [146, 356] on icon at bounding box center [147, 353] width 6 height 6
click at [15, 321] on icon at bounding box center [13, 321] width 6 height 6
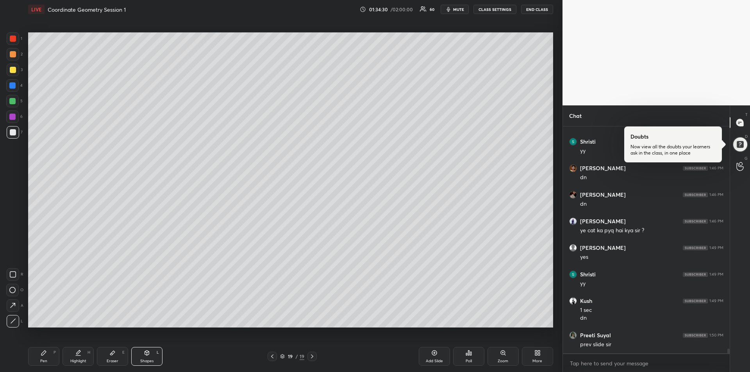
click at [37, 354] on div "Pen P" at bounding box center [43, 356] width 31 height 19
click at [12, 41] on div at bounding box center [13, 39] width 6 height 6
click at [52, 351] on div "Pen P" at bounding box center [43, 356] width 31 height 19
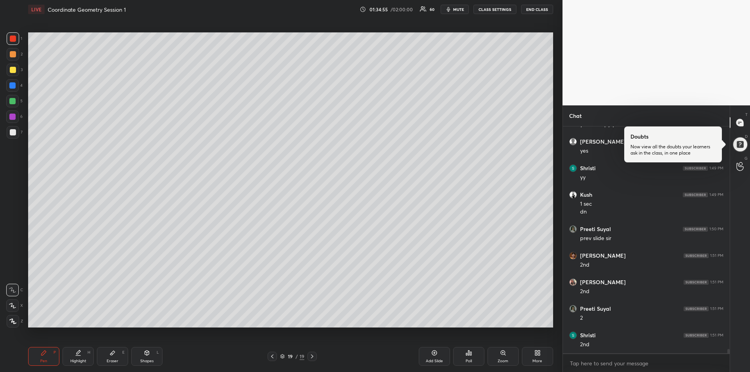
scroll to position [11365, 0]
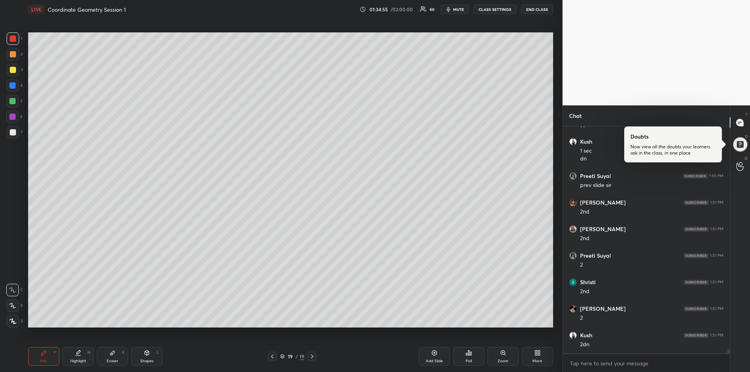
click at [114, 348] on div "Eraser E" at bounding box center [112, 356] width 31 height 19
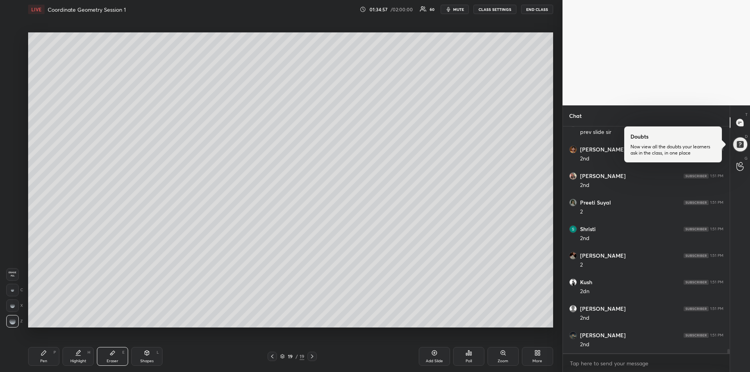
click at [44, 355] on icon at bounding box center [44, 353] width 6 height 6
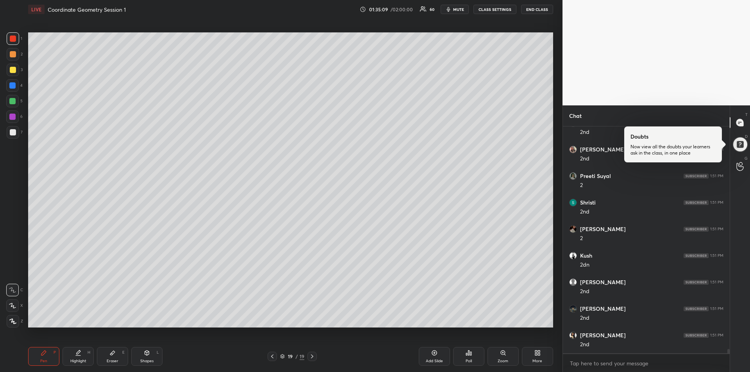
scroll to position [11471, 0]
click at [11, 134] on div at bounding box center [13, 132] width 6 height 6
click at [11, 39] on div at bounding box center [13, 39] width 6 height 6
click at [12, 73] on div at bounding box center [13, 70] width 12 height 12
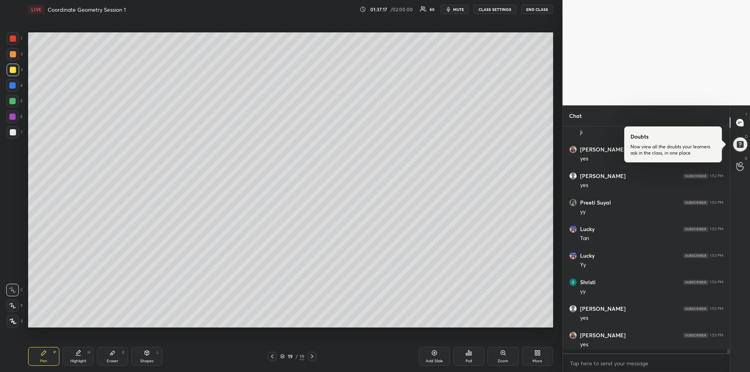
scroll to position [11817, 0]
click at [77, 358] on div "Highlight H" at bounding box center [77, 356] width 31 height 19
click at [274, 360] on div at bounding box center [271, 356] width 9 height 9
click at [10, 135] on div at bounding box center [13, 132] width 6 height 6
click at [148, 359] on div "Shapes" at bounding box center [146, 361] width 13 height 4
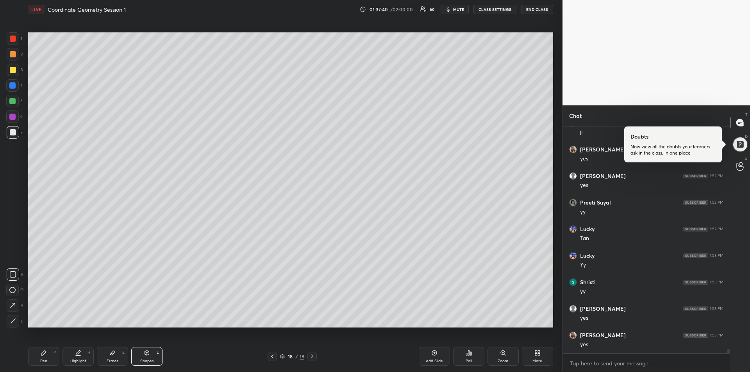
click at [14, 317] on div at bounding box center [13, 321] width 12 height 12
click at [40, 358] on div "Pen P" at bounding box center [43, 356] width 31 height 19
click at [14, 86] on div at bounding box center [12, 85] width 6 height 6
click at [75, 357] on div "Highlight H" at bounding box center [77, 356] width 31 height 19
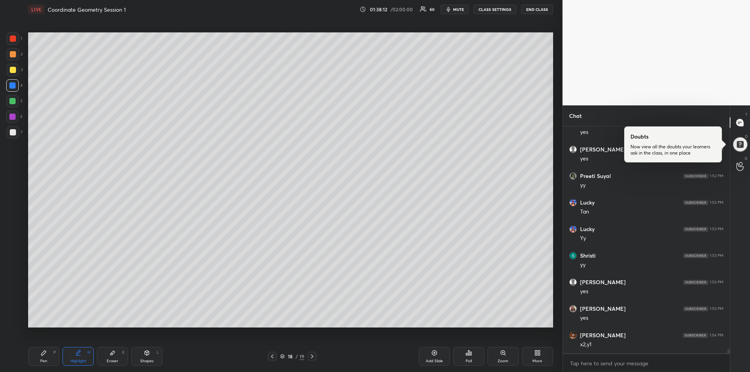
click at [48, 349] on div "Pen P" at bounding box center [43, 356] width 31 height 19
click at [47, 357] on div "Pen P" at bounding box center [43, 356] width 31 height 19
click at [77, 355] on icon at bounding box center [78, 353] width 6 height 6
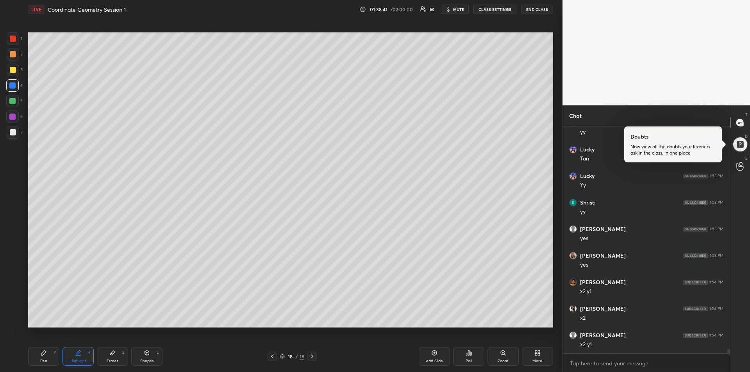
click at [14, 100] on div at bounding box center [12, 101] width 6 height 6
click at [39, 349] on div "Pen P" at bounding box center [43, 356] width 31 height 19
click at [15, 38] on div at bounding box center [13, 39] width 6 height 6
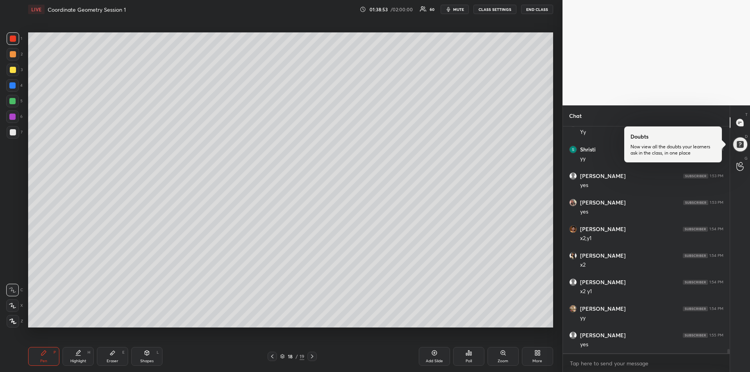
click at [80, 356] on icon at bounding box center [78, 356] width 5 height 0
click at [46, 354] on icon at bounding box center [44, 353] width 6 height 6
click at [81, 358] on div "Highlight H" at bounding box center [77, 356] width 31 height 19
click at [42, 356] on icon at bounding box center [44, 353] width 6 height 6
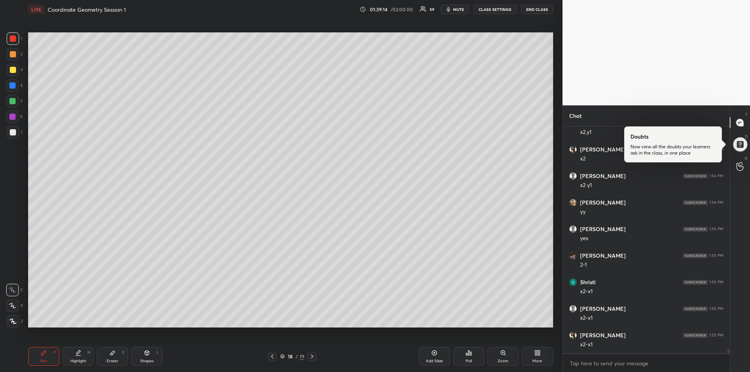
click at [75, 356] on icon at bounding box center [78, 353] width 6 height 6
click at [41, 353] on icon at bounding box center [44, 353] width 6 height 6
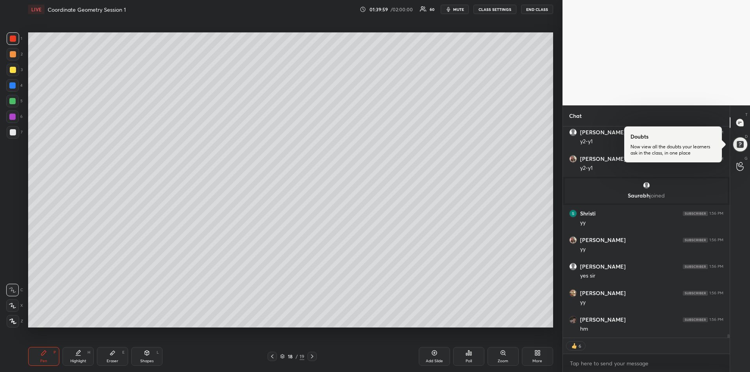
scroll to position [11922, 0]
click at [14, 73] on div at bounding box center [13, 70] width 6 height 6
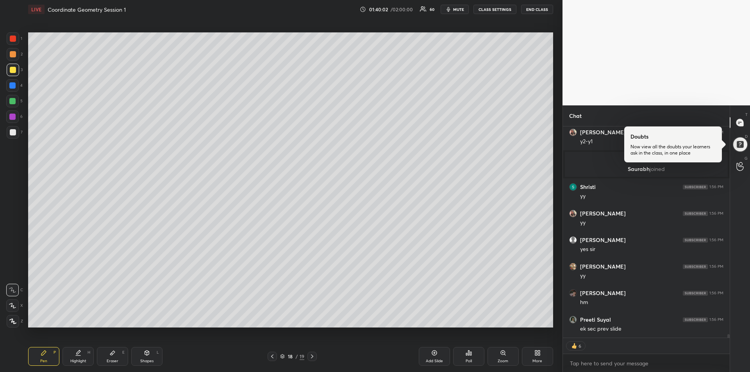
click at [273, 358] on icon at bounding box center [272, 356] width 6 height 6
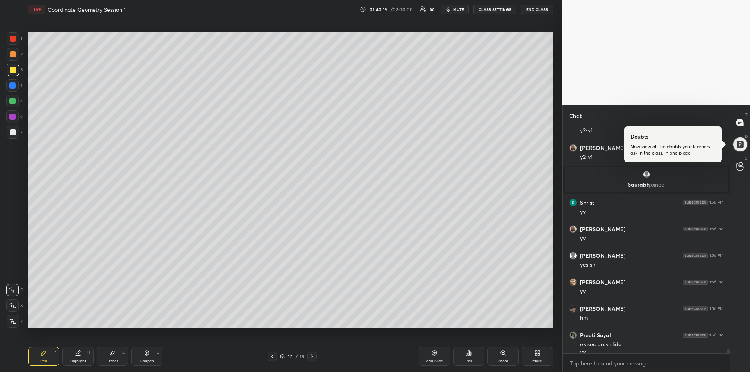
scroll to position [11914, 0]
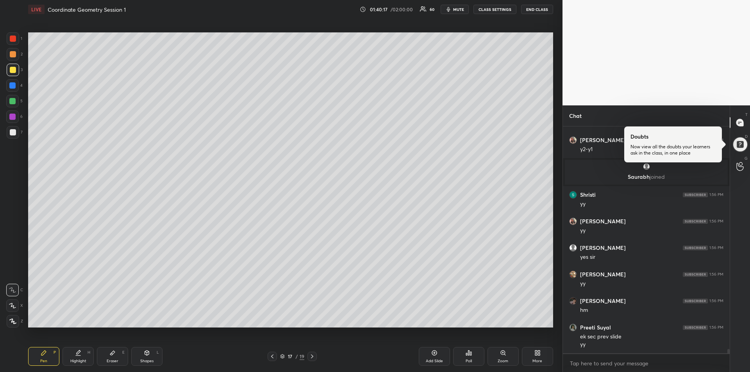
click at [310, 357] on icon at bounding box center [312, 356] width 6 height 6
click at [430, 359] on div "Add Slide" at bounding box center [434, 361] width 17 height 4
click at [11, 85] on div at bounding box center [12, 85] width 6 height 6
click at [12, 71] on div at bounding box center [13, 70] width 6 height 6
click at [12, 87] on div at bounding box center [12, 85] width 6 height 6
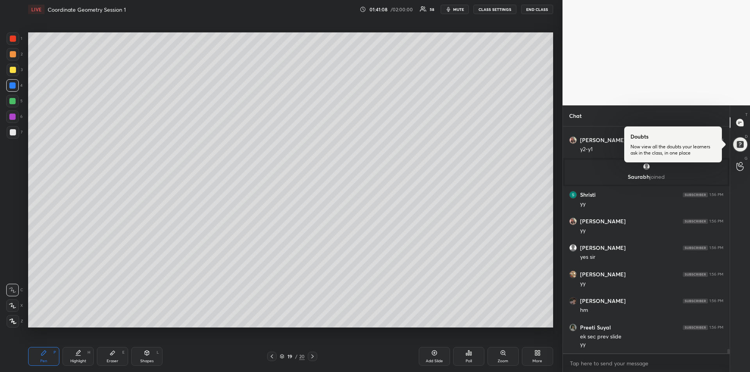
click at [12, 99] on div at bounding box center [12, 101] width 6 height 6
click at [14, 118] on div at bounding box center [12, 117] width 6 height 6
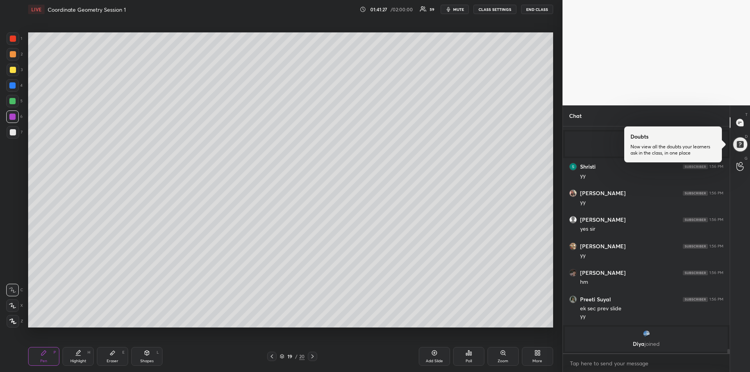
click at [79, 351] on icon at bounding box center [79, 352] width 4 height 4
click at [43, 357] on div "Pen P" at bounding box center [43, 356] width 31 height 19
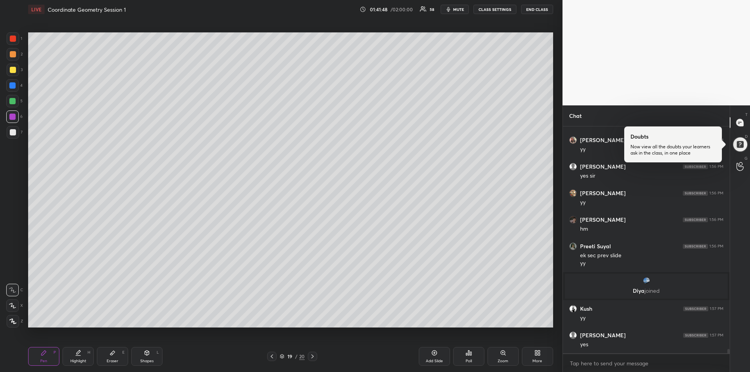
scroll to position [11973, 0]
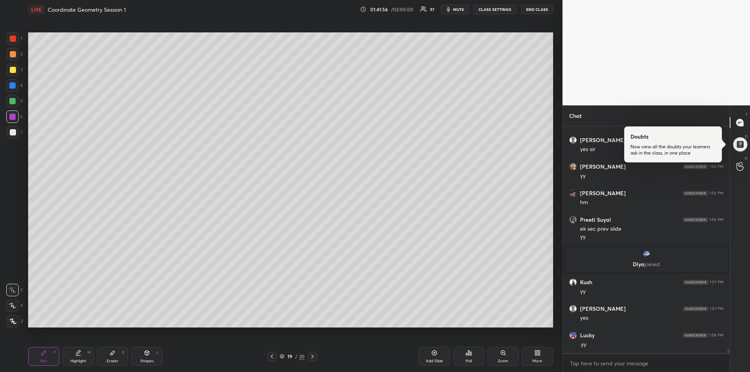
click at [14, 55] on div at bounding box center [13, 54] width 6 height 6
click at [110, 354] on icon at bounding box center [112, 353] width 6 height 6
click at [38, 357] on div "Pen P" at bounding box center [43, 356] width 31 height 19
click at [10, 116] on div at bounding box center [12, 117] width 6 height 6
click at [114, 357] on div "Eraser E" at bounding box center [112, 356] width 31 height 19
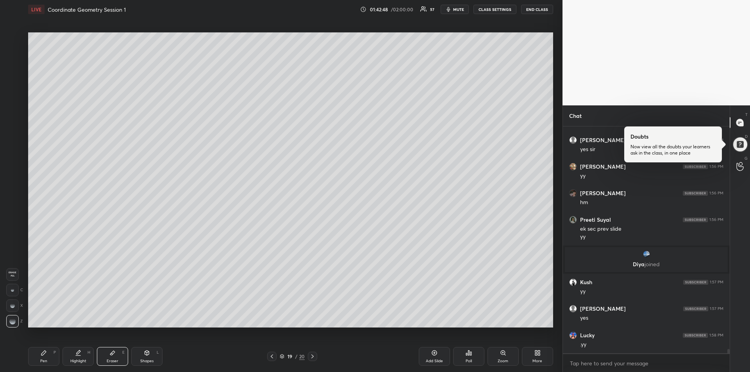
click at [48, 353] on div "Pen P" at bounding box center [43, 356] width 31 height 19
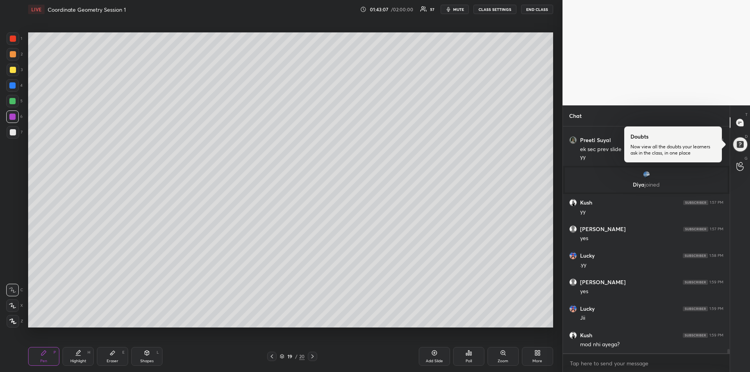
scroll to position [12079, 0]
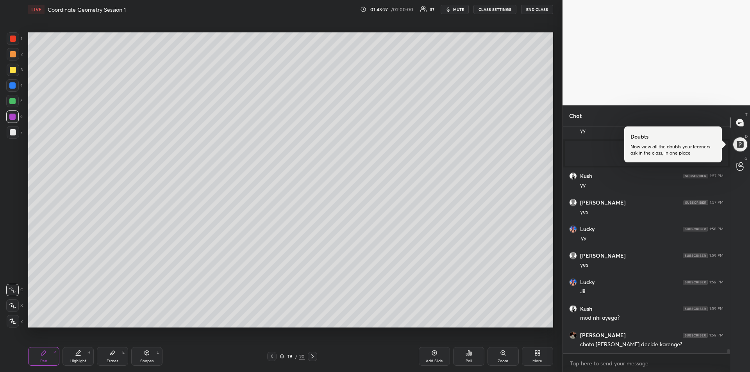
click at [51, 352] on div "Pen P" at bounding box center [43, 356] width 31 height 19
click at [10, 103] on div at bounding box center [12, 101] width 6 height 6
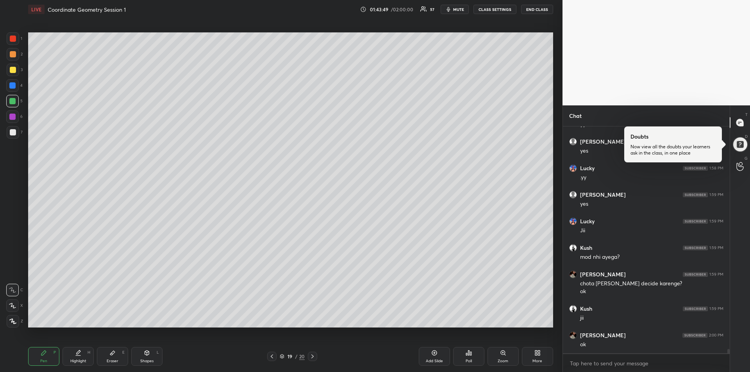
scroll to position [12166, 0]
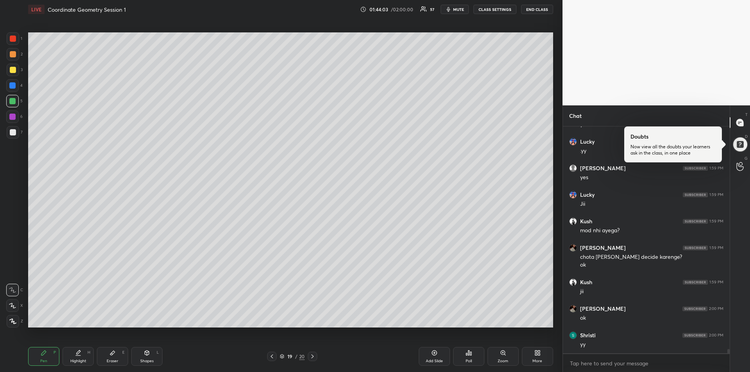
click at [111, 353] on icon at bounding box center [112, 353] width 6 height 6
click at [36, 359] on div "Pen P" at bounding box center [43, 356] width 31 height 19
click at [45, 354] on icon at bounding box center [44, 353] width 6 height 6
click at [15, 87] on div at bounding box center [12, 85] width 6 height 6
click at [46, 357] on div "Pen P" at bounding box center [43, 356] width 31 height 19
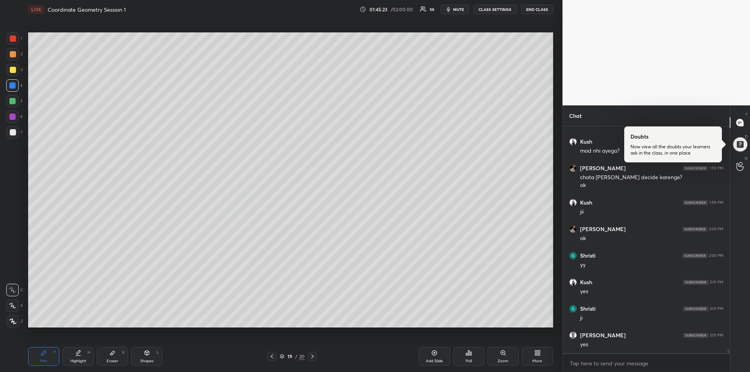
scroll to position [12273, 0]
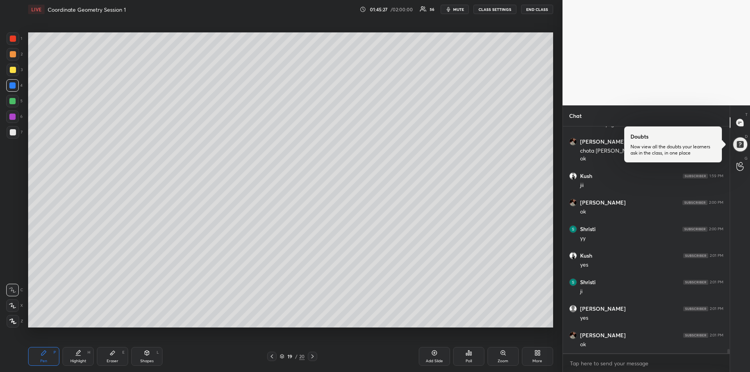
click at [14, 55] on div at bounding box center [13, 54] width 6 height 6
click at [431, 363] on div "Add Slide" at bounding box center [434, 361] width 17 height 4
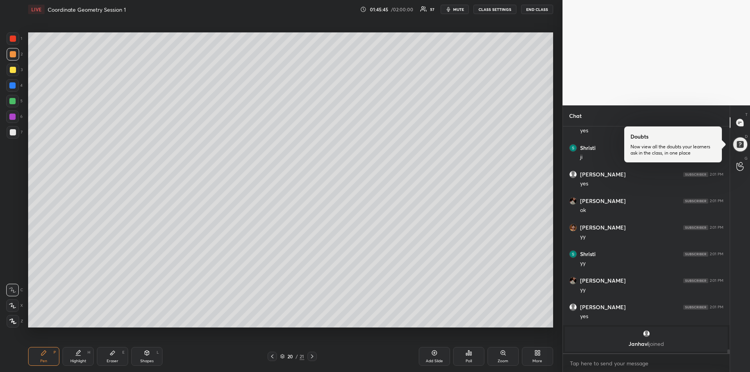
click at [14, 101] on div at bounding box center [12, 101] width 6 height 6
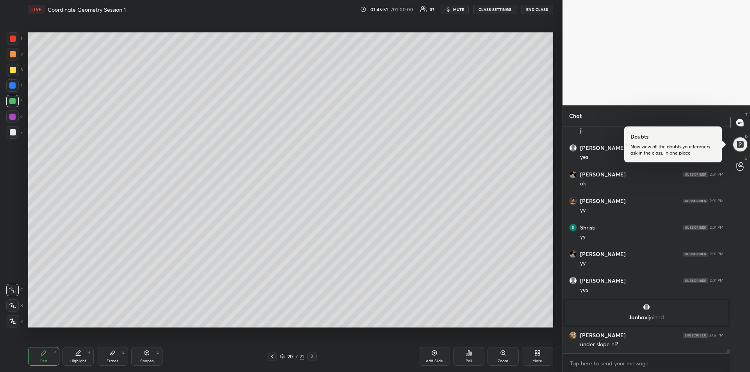
click at [114, 355] on icon at bounding box center [112, 353] width 6 height 6
click at [45, 355] on icon at bounding box center [44, 353] width 6 height 6
click at [14, 103] on div at bounding box center [12, 101] width 6 height 6
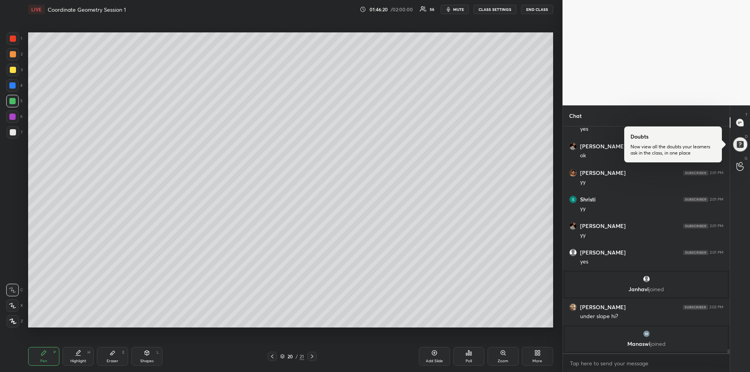
click at [12, 87] on div at bounding box center [12, 85] width 6 height 6
click at [114, 350] on icon at bounding box center [112, 353] width 6 height 6
click at [47, 358] on div "Pen P" at bounding box center [43, 356] width 31 height 19
click at [14, 117] on div at bounding box center [12, 117] width 6 height 6
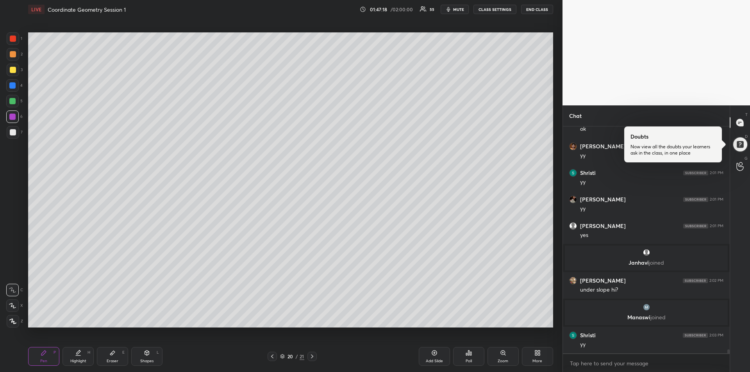
click at [111, 360] on div "Eraser" at bounding box center [113, 361] width 12 height 4
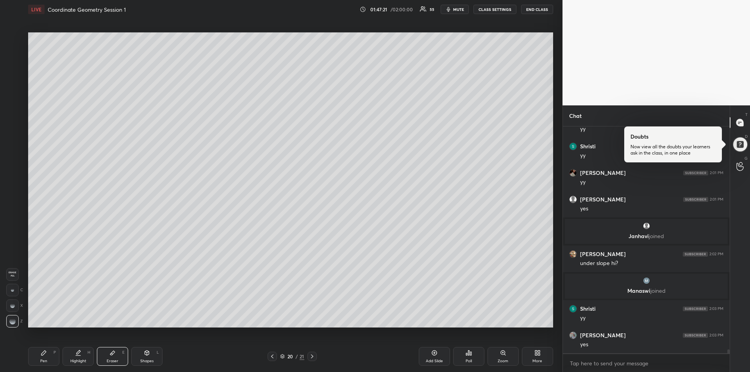
scroll to position [12390, 0]
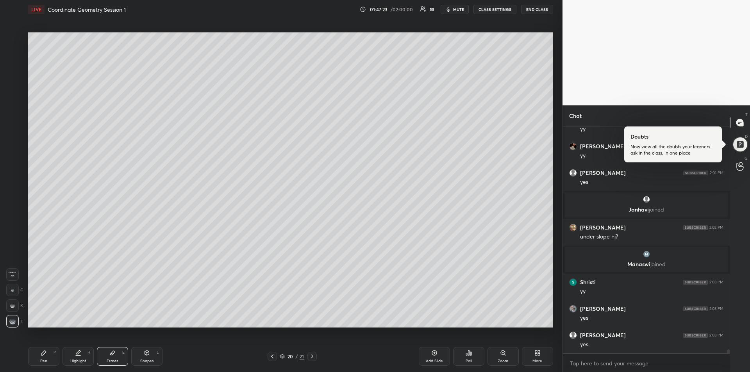
click at [30, 362] on div "Pen P" at bounding box center [43, 356] width 31 height 19
click at [107, 357] on div "Eraser E" at bounding box center [112, 356] width 31 height 19
click at [42, 354] on icon at bounding box center [43, 353] width 5 height 5
click at [13, 70] on div at bounding box center [13, 70] width 6 height 6
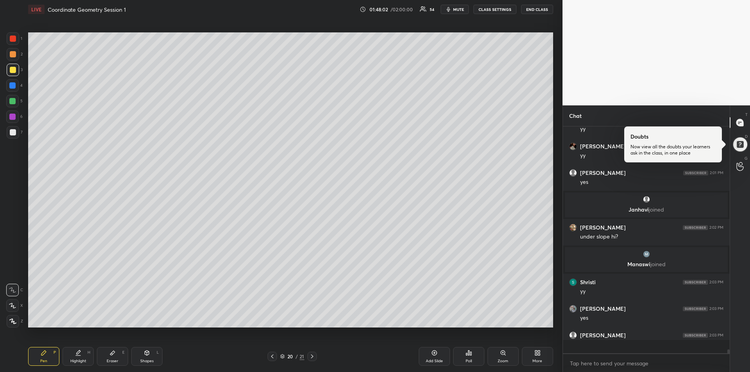
scroll to position [12390, 0]
click at [12, 116] on div at bounding box center [12, 117] width 6 height 6
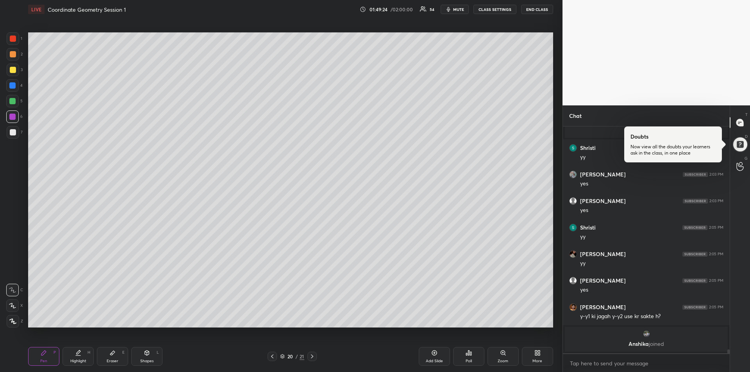
scroll to position [12480, 0]
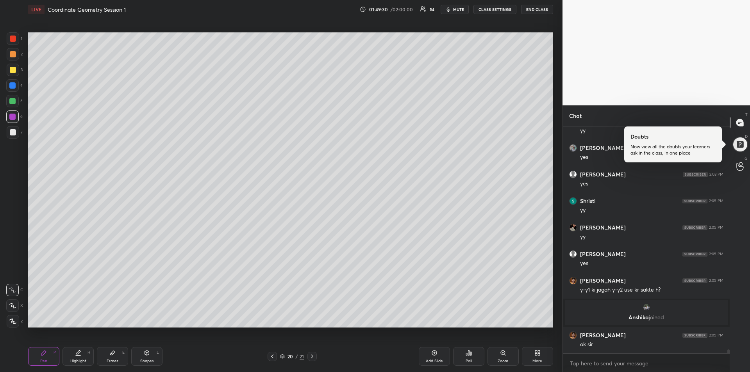
click at [16, 37] on div at bounding box center [13, 39] width 6 height 6
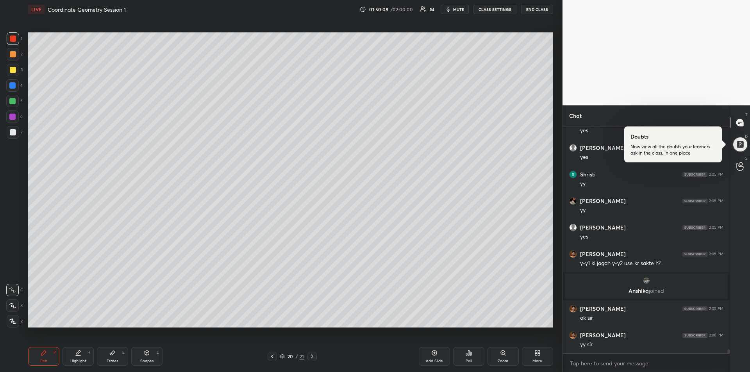
click at [109, 357] on div "Eraser E" at bounding box center [112, 356] width 31 height 19
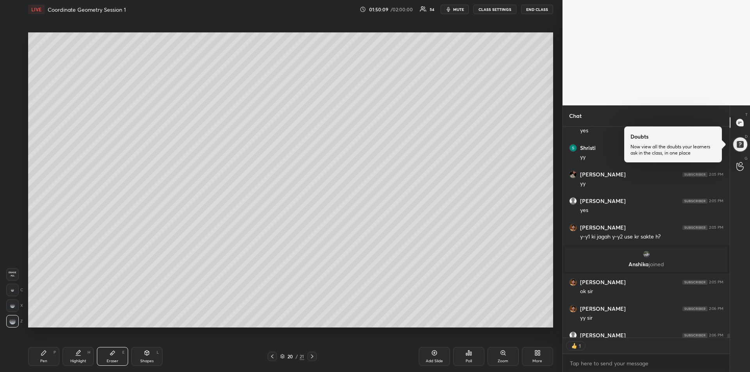
scroll to position [209, 164]
click at [40, 357] on div "Pen P" at bounding box center [43, 356] width 31 height 19
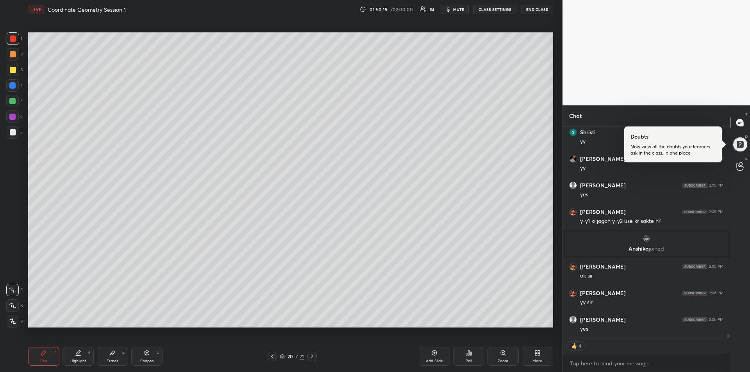
click at [111, 357] on div "Eraser E" at bounding box center [112, 356] width 31 height 19
click at [5, 290] on div "1 2 3 4 5 6 7 R O A L C X Z Erase all C X Z" at bounding box center [12, 179] width 25 height 295
click at [11, 287] on div at bounding box center [12, 290] width 12 height 12
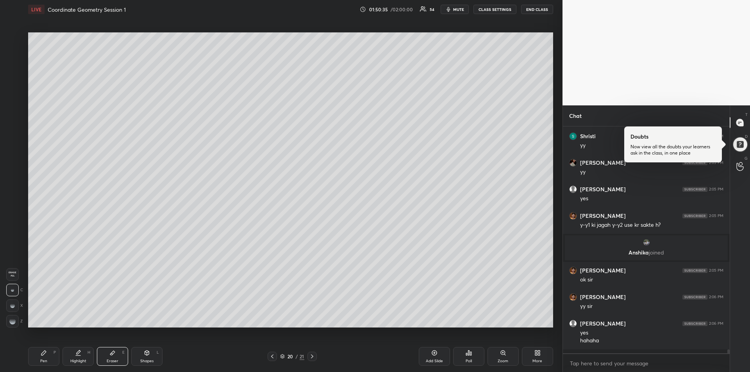
scroll to position [12541, 0]
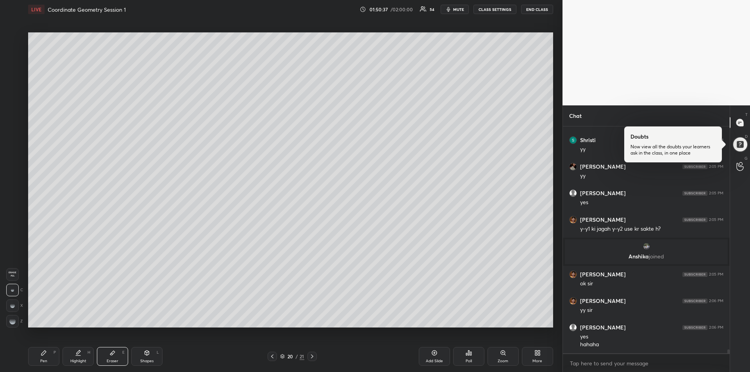
click at [44, 356] on div "Pen P" at bounding box center [43, 356] width 31 height 19
click at [11, 89] on div at bounding box center [12, 85] width 12 height 12
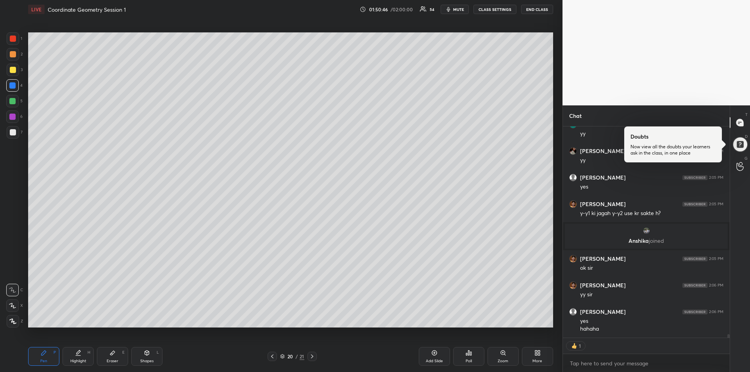
scroll to position [12583, 0]
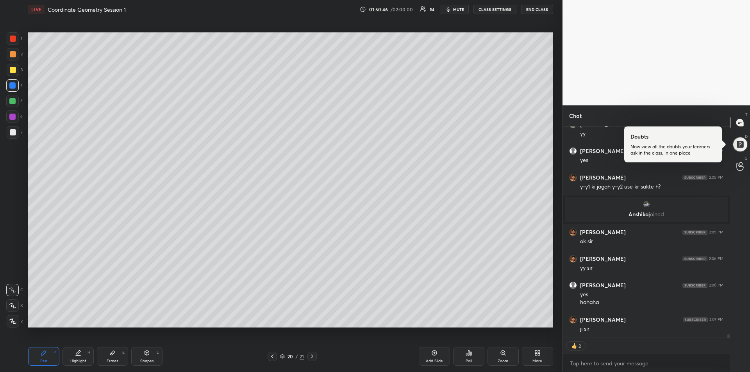
click at [312, 358] on icon at bounding box center [312, 356] width 6 height 6
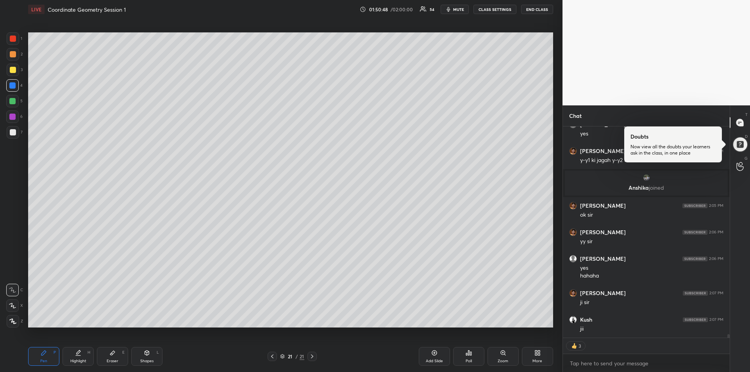
click at [431, 357] on div "Add Slide" at bounding box center [434, 356] width 31 height 19
click at [11, 71] on div at bounding box center [13, 70] width 6 height 6
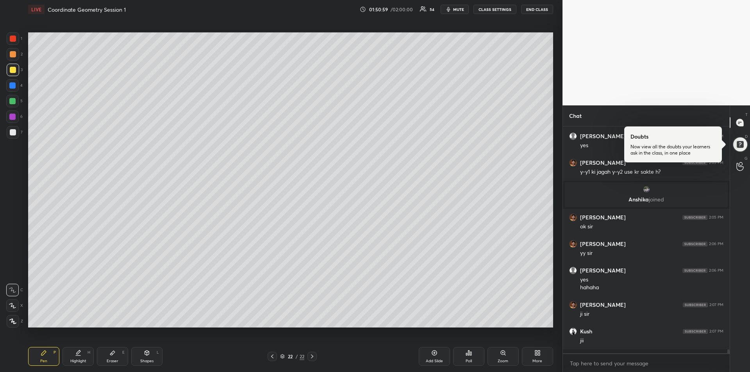
scroll to position [12594, 0]
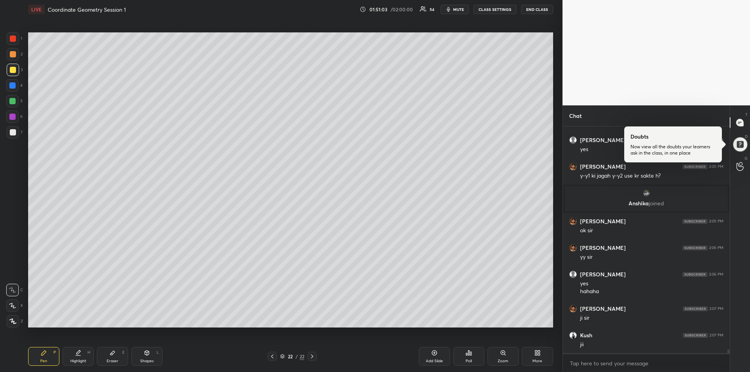
click at [14, 85] on div at bounding box center [12, 85] width 6 height 6
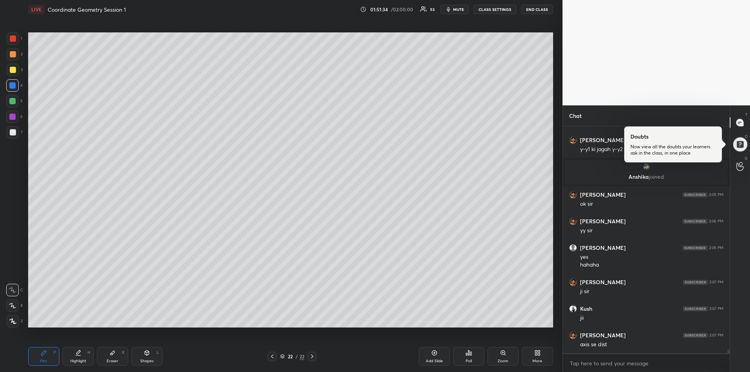
click at [111, 354] on icon at bounding box center [112, 353] width 5 height 4
click at [13, 318] on rect at bounding box center [12, 318] width 1 height 1
click at [41, 357] on div "Pen P" at bounding box center [43, 356] width 31 height 19
click at [13, 102] on div at bounding box center [12, 101] width 6 height 6
click at [112, 351] on icon at bounding box center [112, 353] width 6 height 6
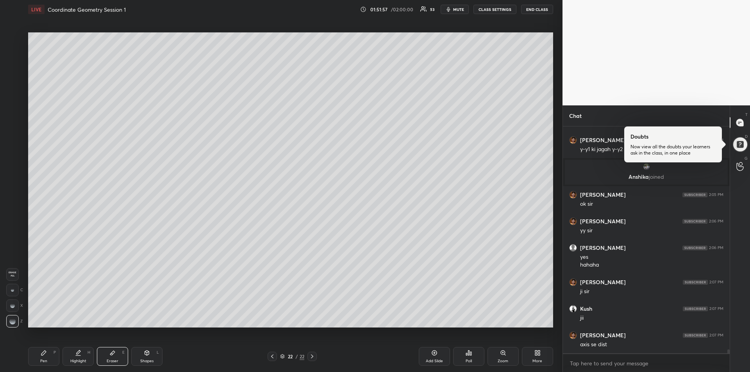
click at [45, 353] on icon at bounding box center [43, 353] width 5 height 5
click at [14, 135] on div at bounding box center [13, 132] width 6 height 6
click at [112, 355] on icon at bounding box center [112, 353] width 6 height 6
click at [43, 351] on icon at bounding box center [44, 353] width 6 height 6
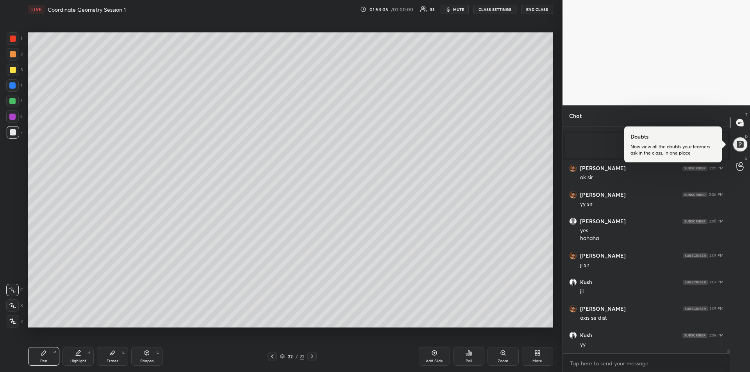
scroll to position [12673, 0]
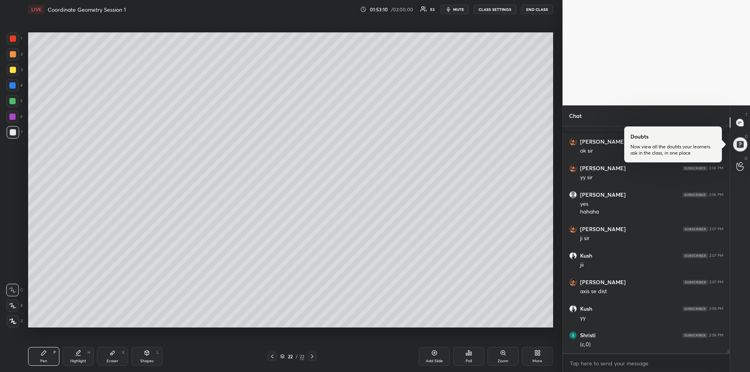
click at [274, 356] on icon at bounding box center [272, 356] width 6 height 6
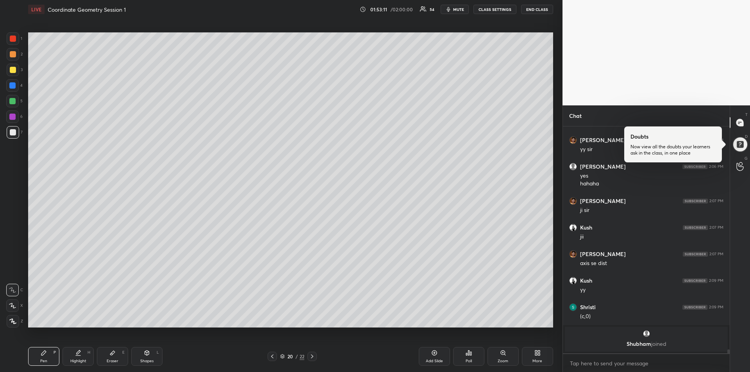
click at [274, 356] on icon at bounding box center [272, 356] width 6 height 6
click at [312, 355] on icon at bounding box center [312, 356] width 6 height 6
click at [312, 357] on icon at bounding box center [312, 357] width 2 height 4
click at [311, 357] on icon at bounding box center [312, 356] width 6 height 6
click at [16, 104] on div at bounding box center [12, 101] width 12 height 12
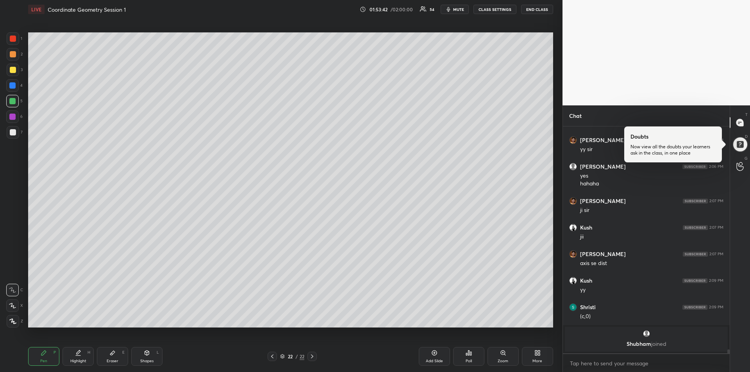
click at [13, 71] on div at bounding box center [13, 70] width 6 height 6
click at [12, 38] on div at bounding box center [13, 39] width 6 height 6
click at [75, 358] on div "Highlight H" at bounding box center [77, 356] width 31 height 19
click at [12, 69] on div at bounding box center [13, 70] width 6 height 6
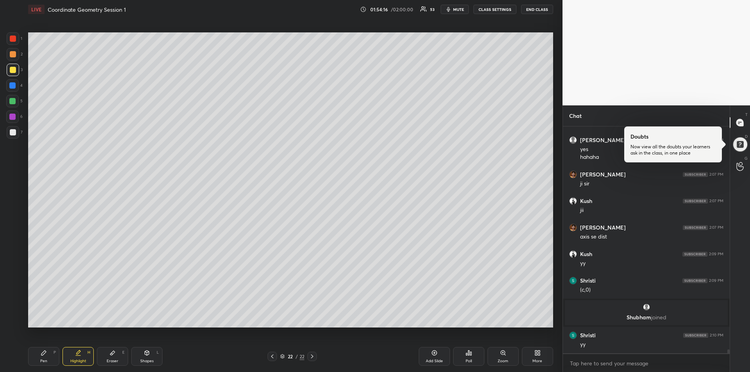
scroll to position [12691, 0]
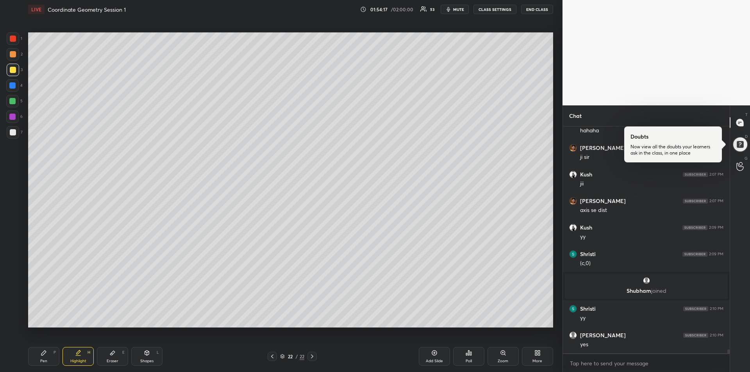
click at [47, 357] on div "Pen P" at bounding box center [43, 356] width 31 height 19
click at [45, 361] on div "Pen" at bounding box center [43, 361] width 7 height 4
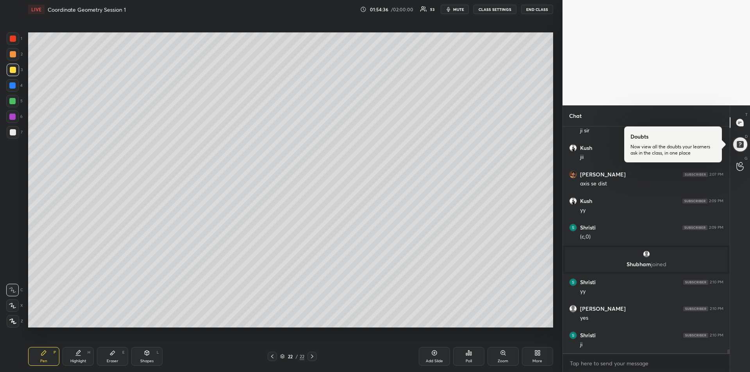
click at [12, 43] on div at bounding box center [13, 38] width 12 height 12
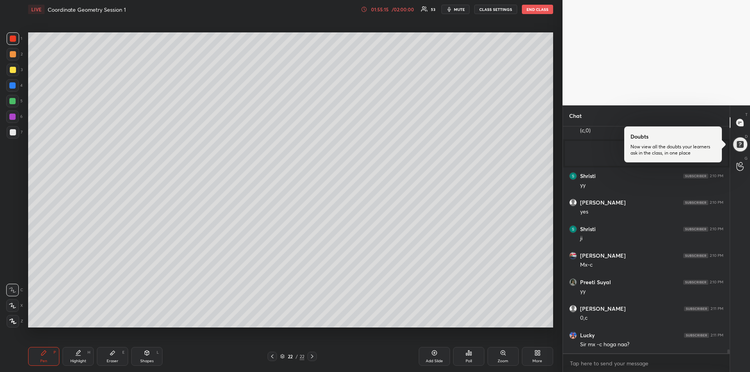
scroll to position [12851, 0]
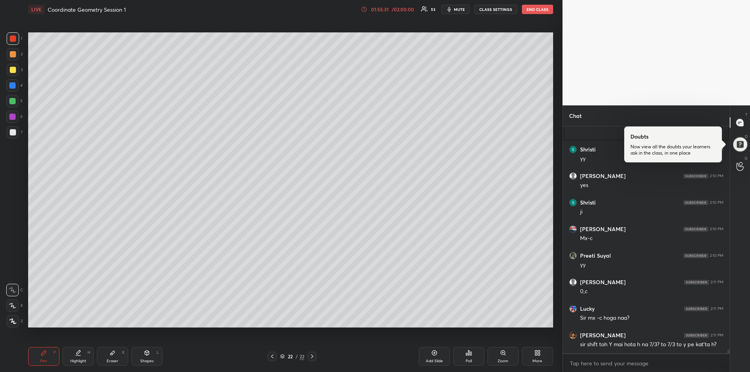
click at [113, 360] on div "Eraser" at bounding box center [113, 361] width 12 height 4
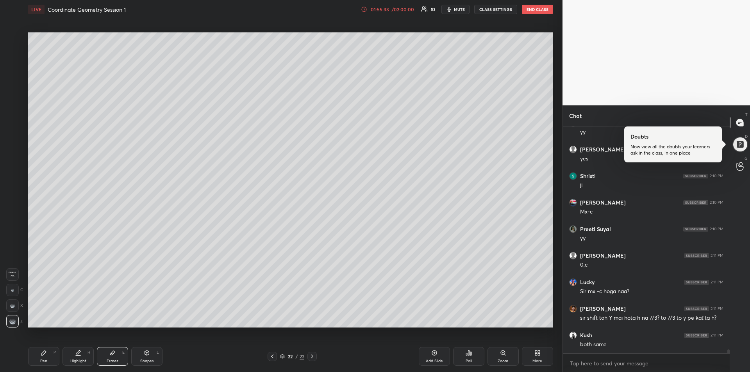
scroll to position [12904, 0]
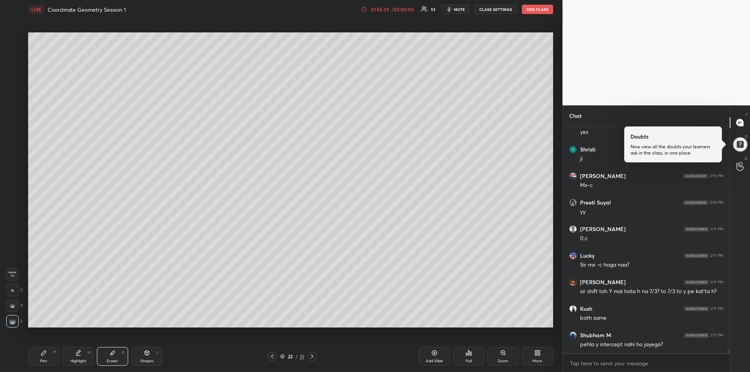
click at [45, 357] on div "Pen P" at bounding box center [43, 356] width 31 height 19
click at [108, 360] on div "Eraser" at bounding box center [113, 361] width 12 height 4
click at [36, 357] on div "Pen P" at bounding box center [43, 356] width 31 height 19
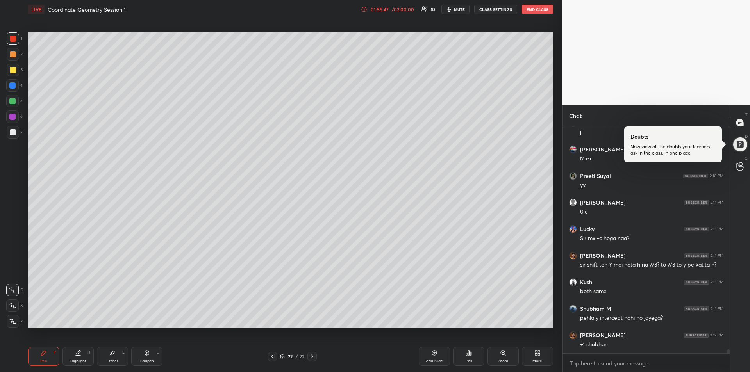
scroll to position [12957, 0]
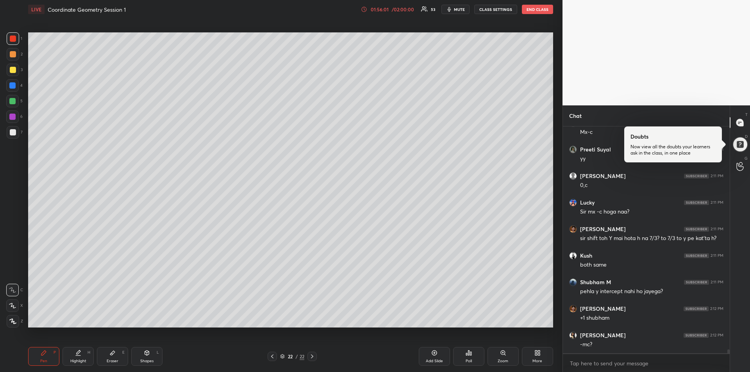
click at [12, 70] on div at bounding box center [13, 70] width 6 height 6
click at [112, 359] on div "Eraser" at bounding box center [113, 361] width 12 height 4
click at [41, 357] on div "Pen P" at bounding box center [43, 356] width 31 height 19
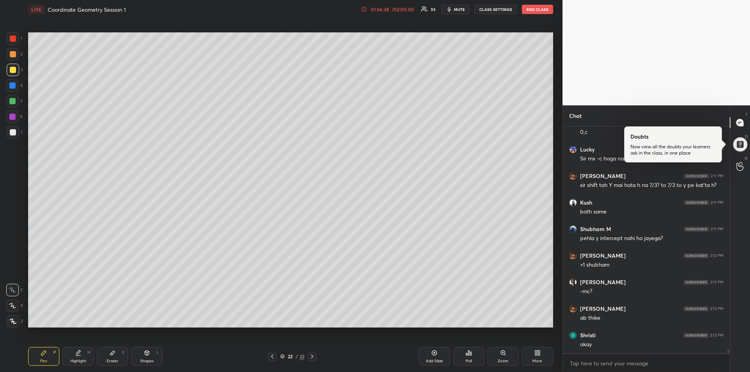
scroll to position [13036, 0]
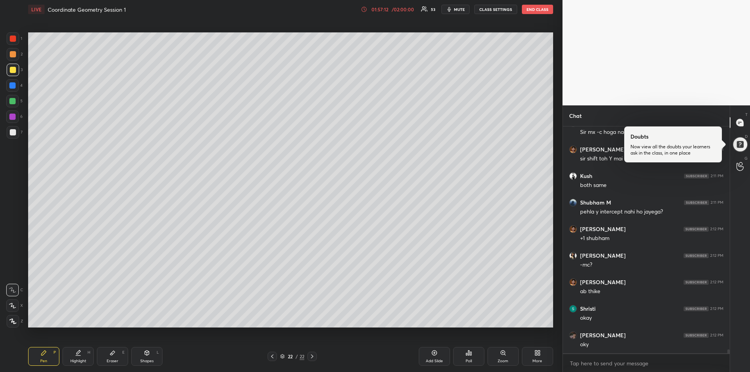
click at [12, 57] on div at bounding box center [13, 54] width 6 height 6
click at [430, 357] on div "Add Slide" at bounding box center [434, 356] width 31 height 19
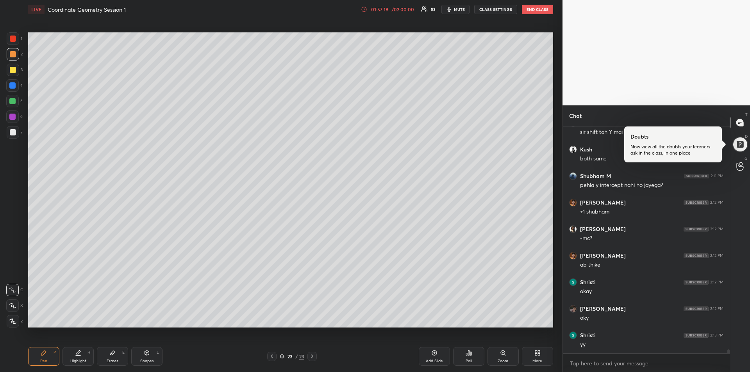
scroll to position [13090, 0]
click at [13, 102] on div at bounding box center [12, 101] width 6 height 6
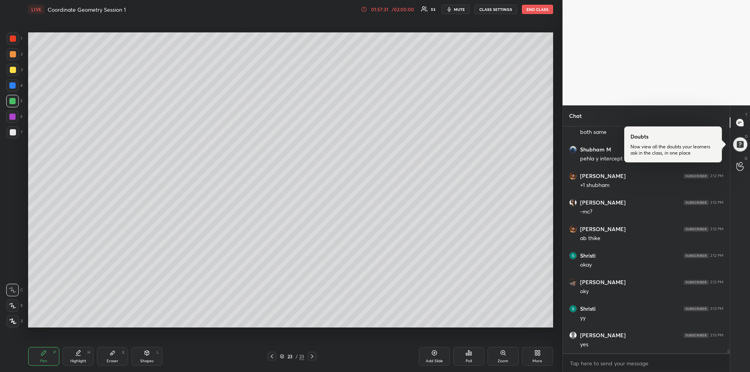
scroll to position [13116, 0]
click at [113, 359] on div "Eraser" at bounding box center [113, 361] width 12 height 4
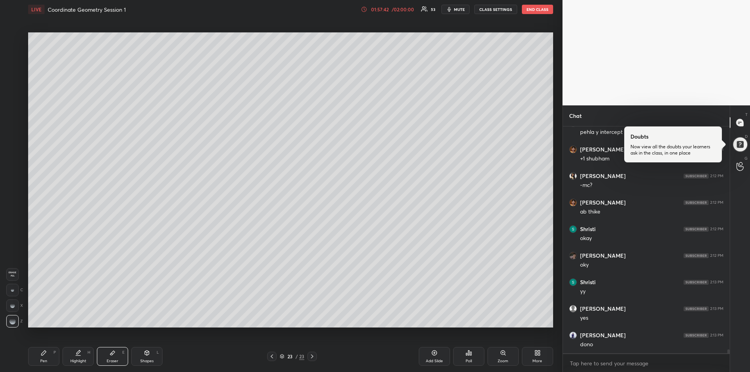
click at [45, 353] on icon at bounding box center [43, 353] width 5 height 5
click at [13, 86] on div at bounding box center [12, 85] width 6 height 6
click at [11, 71] on div at bounding box center [13, 70] width 6 height 6
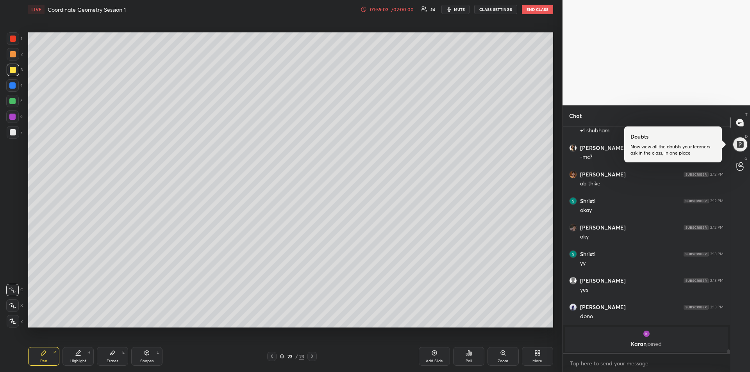
click at [14, 100] on div at bounding box center [12, 101] width 6 height 6
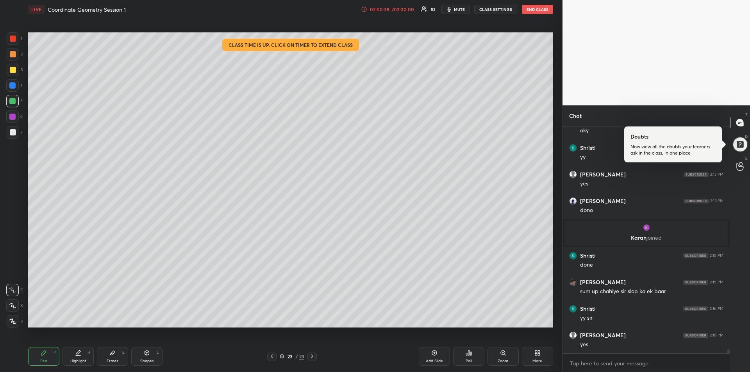
scroll to position [13133, 0]
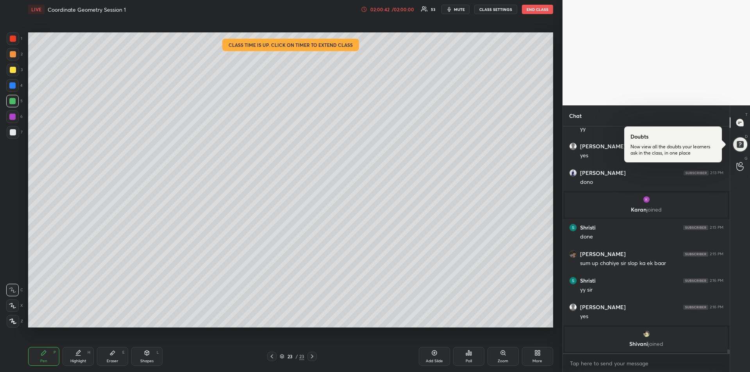
click at [13, 71] on div at bounding box center [13, 70] width 6 height 6
click at [433, 360] on div "Add Slide" at bounding box center [434, 361] width 17 height 4
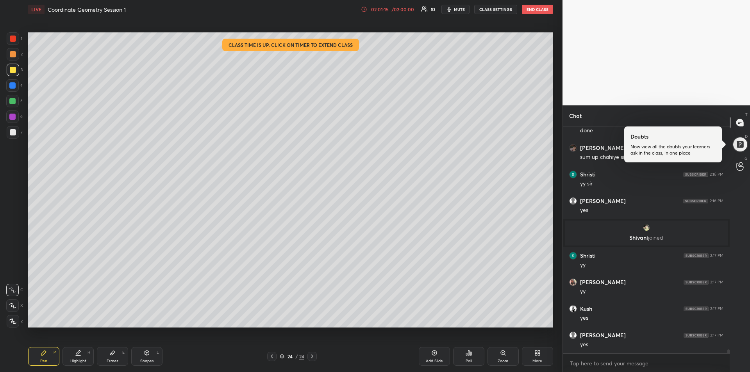
scroll to position [13230, 0]
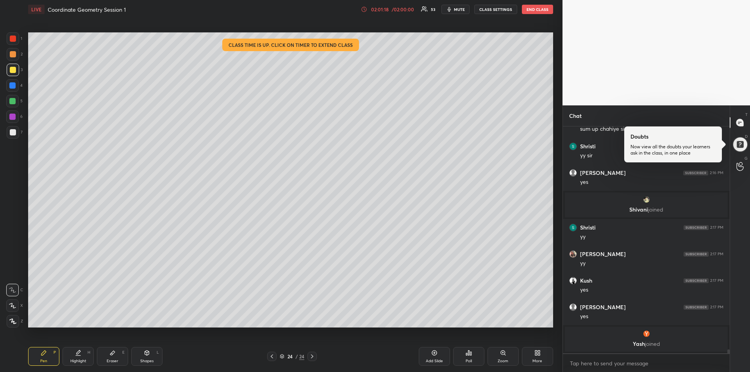
click at [117, 352] on div "Eraser E" at bounding box center [112, 356] width 31 height 19
click at [49, 353] on div "Pen P" at bounding box center [43, 356] width 31 height 19
click at [14, 39] on div at bounding box center [13, 39] width 6 height 6
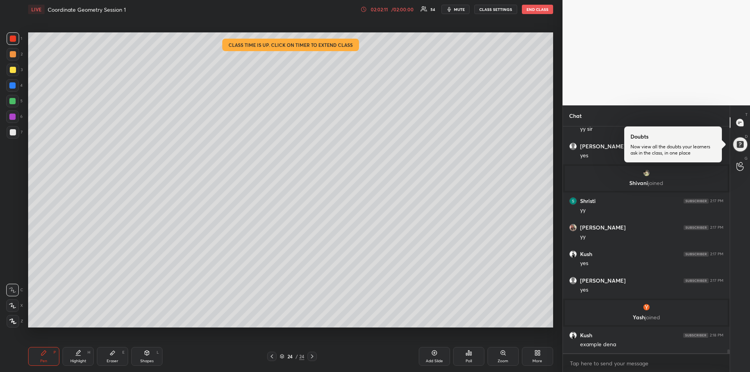
scroll to position [13222, 0]
click at [11, 115] on div at bounding box center [12, 117] width 6 height 6
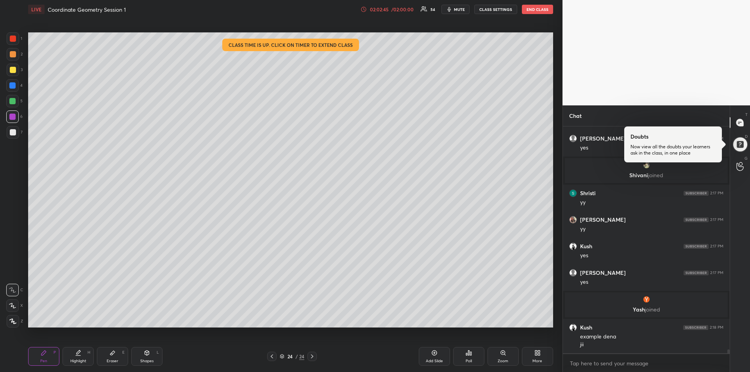
click at [78, 357] on div "Highlight H" at bounding box center [77, 356] width 31 height 19
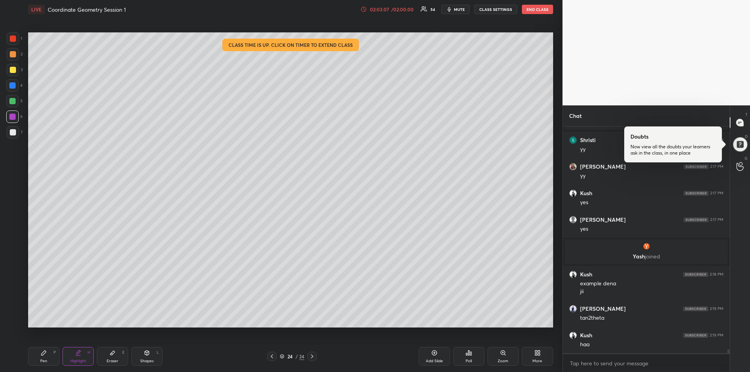
scroll to position [13290, 0]
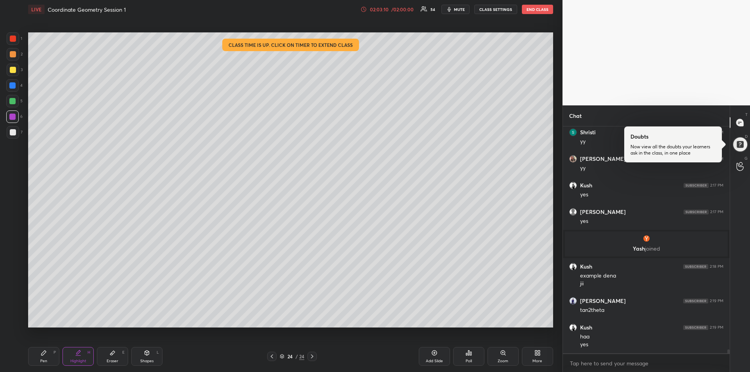
click at [119, 355] on div "Eraser E" at bounding box center [112, 356] width 31 height 19
click at [33, 355] on div "Pen P" at bounding box center [43, 356] width 31 height 19
click at [14, 103] on div at bounding box center [12, 101] width 6 height 6
click at [14, 115] on div at bounding box center [12, 117] width 6 height 6
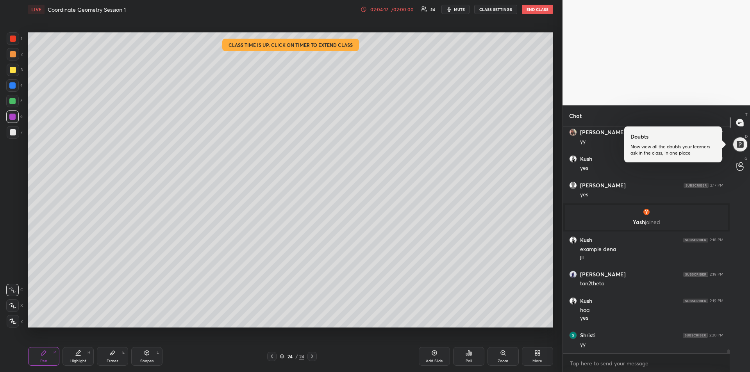
scroll to position [13370, 0]
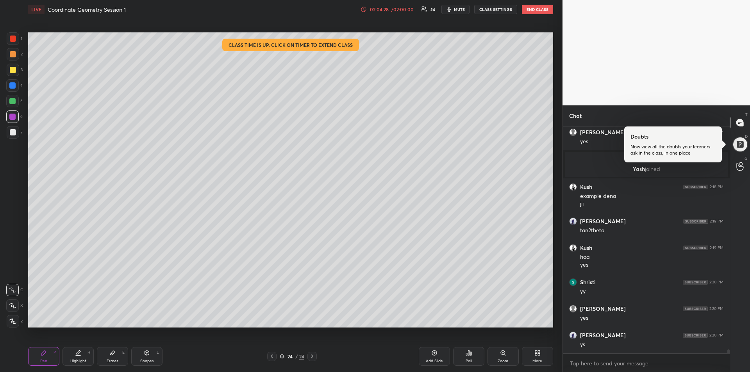
click at [10, 72] on div at bounding box center [13, 70] width 6 height 6
click at [435, 357] on div "Add Slide" at bounding box center [434, 356] width 31 height 19
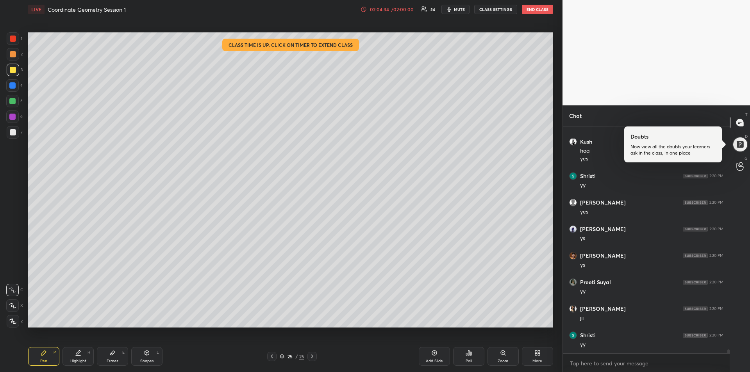
scroll to position [13504, 0]
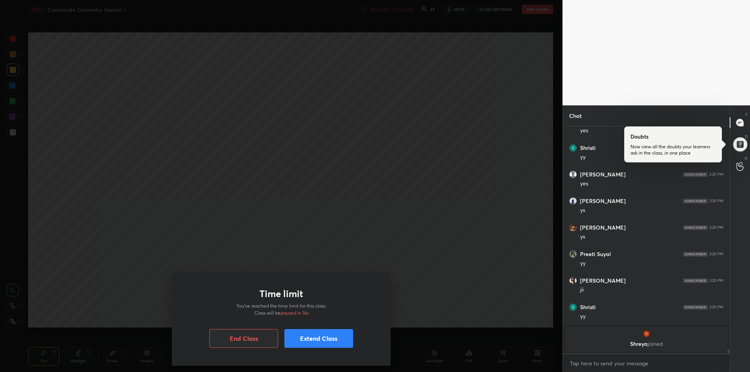
click at [319, 338] on button "Extend Class" at bounding box center [318, 338] width 69 height 19
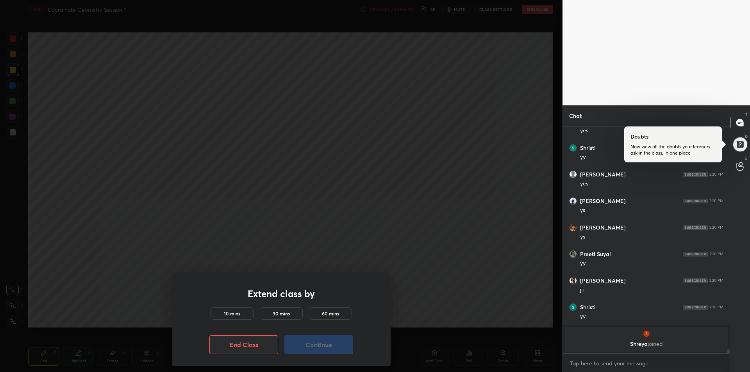
click at [330, 312] on h5 "60 mins" at bounding box center [330, 313] width 17 height 7
click at [320, 342] on button "Continue" at bounding box center [318, 344] width 69 height 19
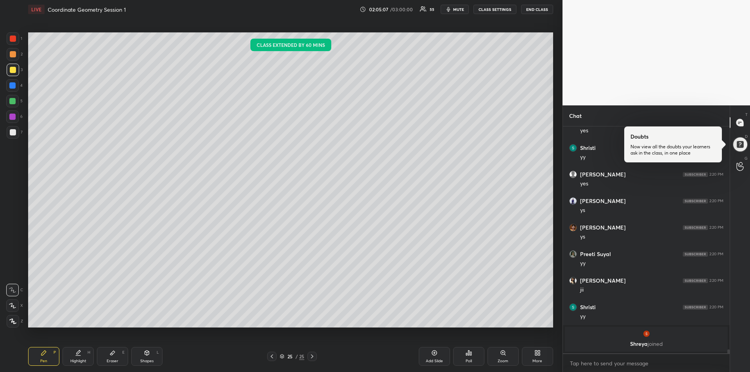
click at [11, 116] on div at bounding box center [12, 117] width 6 height 6
click at [111, 357] on div "Eraser E" at bounding box center [112, 356] width 31 height 19
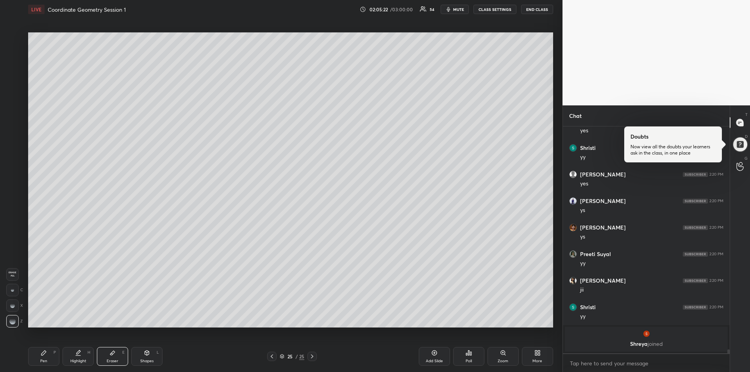
click at [41, 352] on icon at bounding box center [44, 353] width 6 height 6
click at [12, 103] on div at bounding box center [12, 101] width 6 height 6
click at [113, 359] on div "Eraser" at bounding box center [113, 361] width 12 height 4
click at [50, 351] on div "Pen P" at bounding box center [43, 356] width 31 height 19
click at [13, 118] on div at bounding box center [12, 117] width 6 height 6
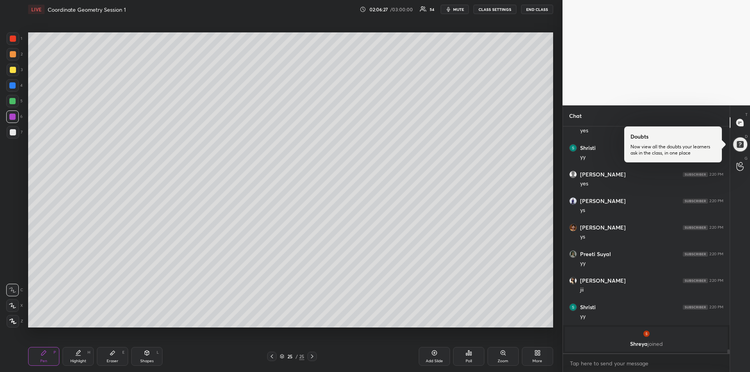
click at [434, 355] on icon at bounding box center [434, 353] width 6 height 6
click at [13, 88] on div at bounding box center [12, 85] width 6 height 6
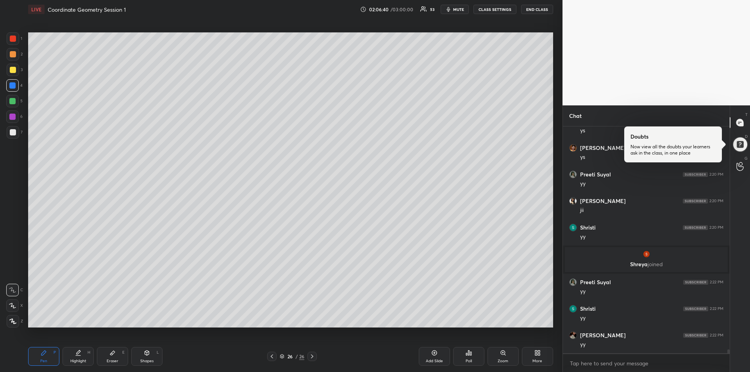
scroll to position [13532, 0]
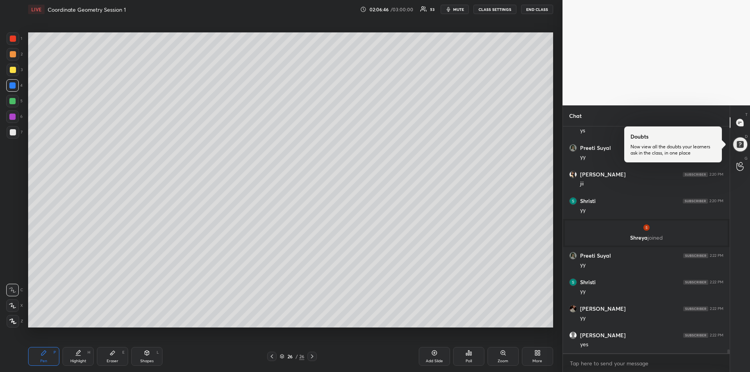
click at [15, 104] on div at bounding box center [12, 101] width 12 height 12
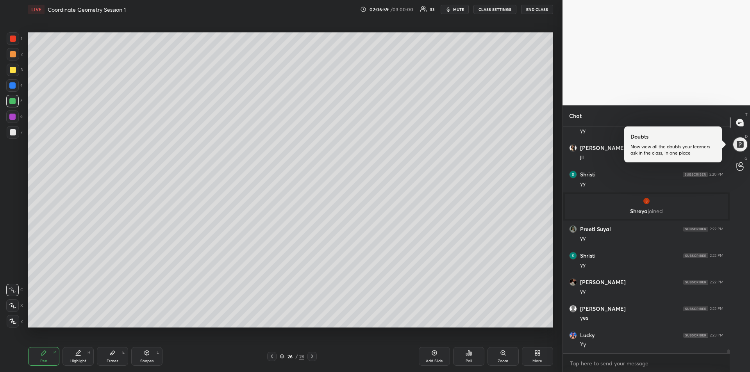
scroll to position [13586, 0]
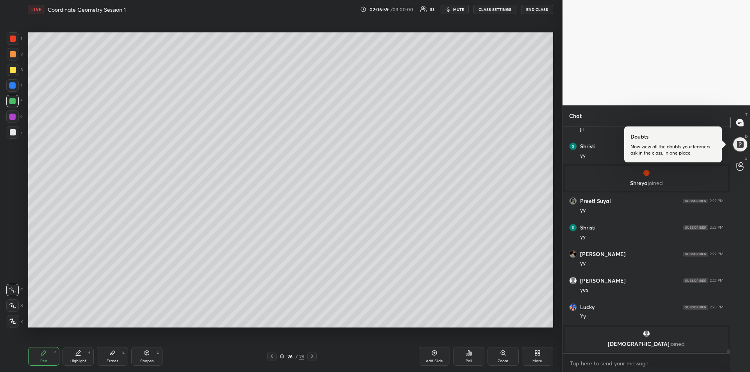
click at [273, 355] on icon at bounding box center [272, 356] width 6 height 6
click at [431, 357] on div "Add Slide" at bounding box center [434, 356] width 31 height 19
click at [14, 38] on div at bounding box center [13, 39] width 6 height 6
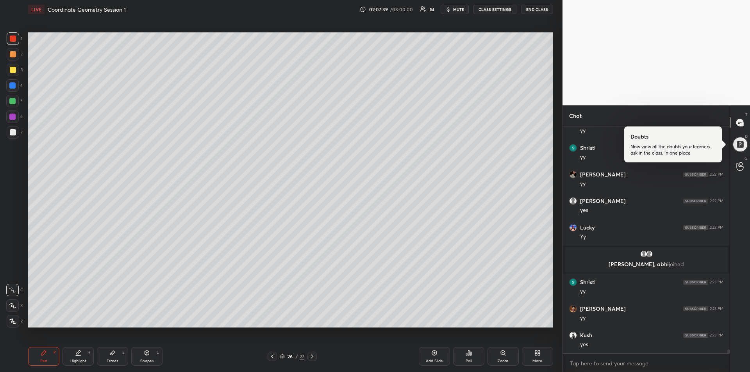
scroll to position [13656, 0]
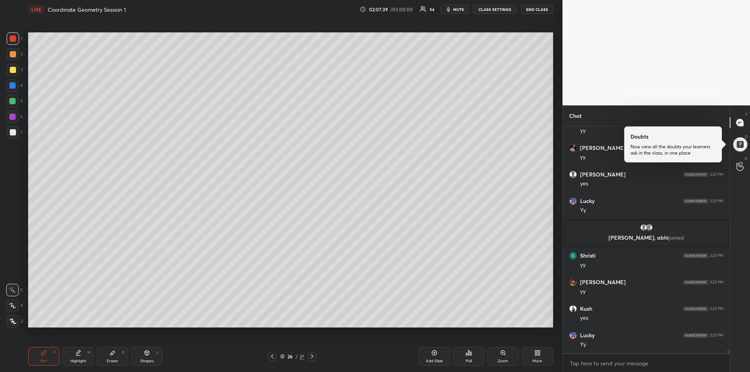
click at [273, 357] on icon at bounding box center [272, 356] width 6 height 6
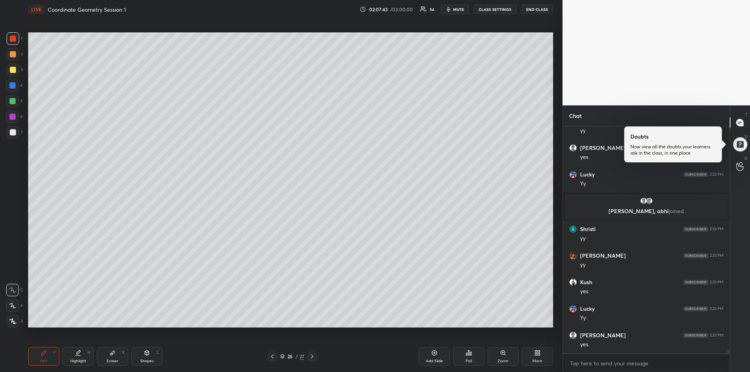
click at [12, 115] on div at bounding box center [12, 117] width 6 height 6
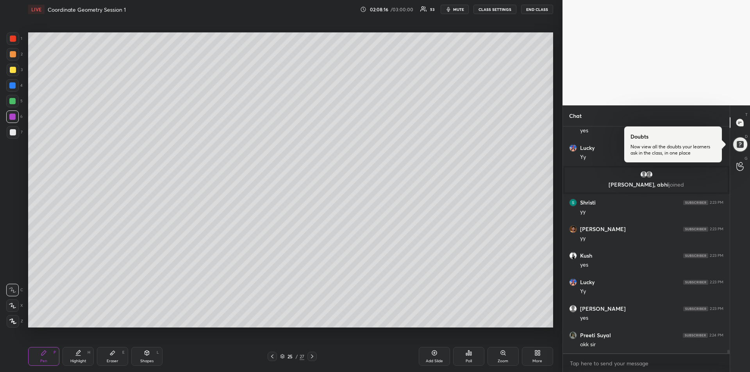
click at [76, 350] on icon at bounding box center [78, 353] width 6 height 6
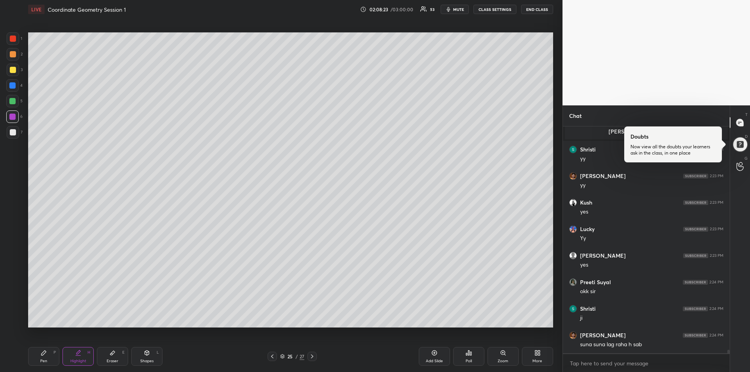
scroll to position [13789, 0]
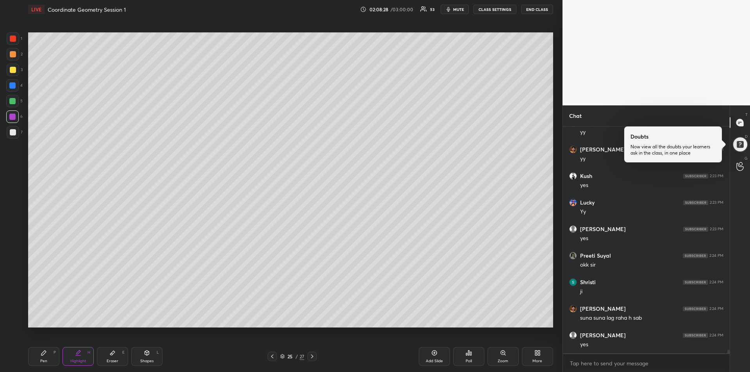
click at [15, 86] on div at bounding box center [12, 85] width 6 height 6
click at [48, 358] on div "Pen P" at bounding box center [43, 356] width 31 height 19
click at [13, 70] on div at bounding box center [13, 70] width 6 height 6
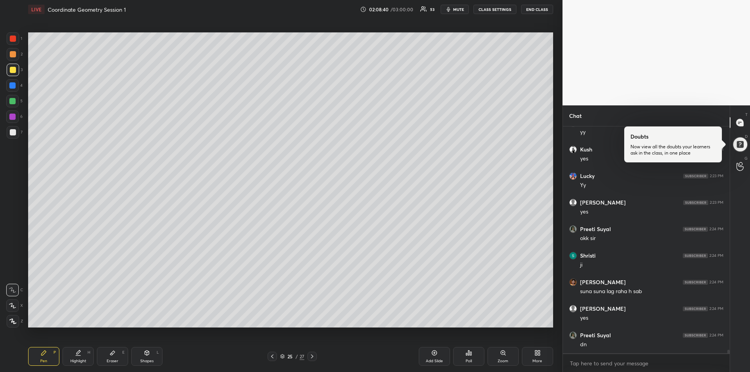
click at [432, 358] on div "Add Slide" at bounding box center [434, 356] width 31 height 19
click at [430, 356] on div "Add Slide" at bounding box center [434, 356] width 31 height 19
click at [16, 100] on div at bounding box center [12, 101] width 12 height 12
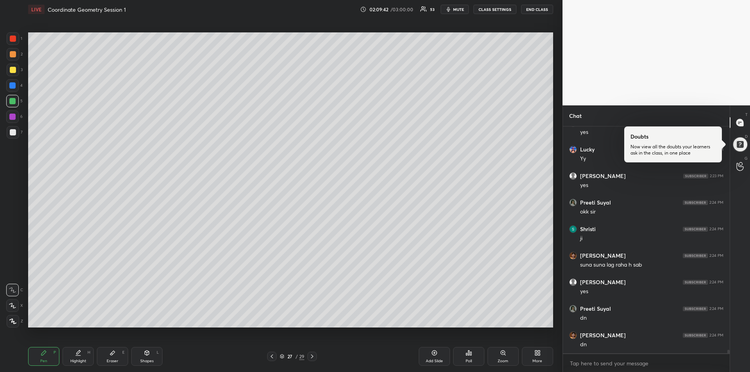
click at [275, 355] on div at bounding box center [271, 356] width 9 height 9
click at [14, 72] on div at bounding box center [13, 70] width 6 height 6
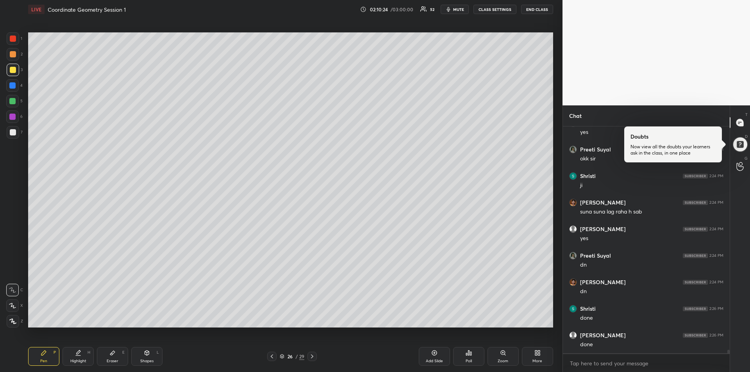
scroll to position [13921, 0]
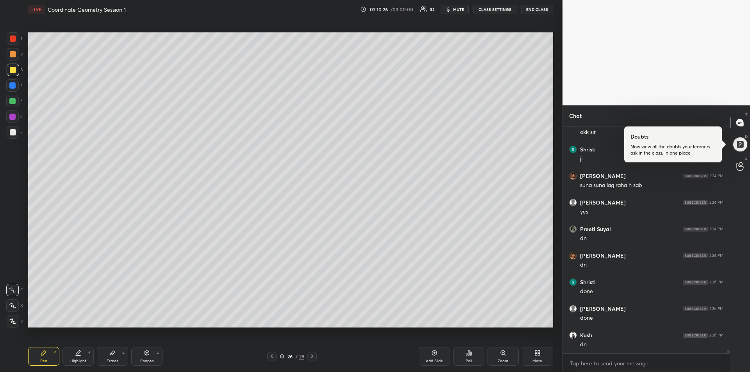
click at [428, 359] on div "Add Slide" at bounding box center [434, 361] width 17 height 4
click at [148, 359] on div "Shapes" at bounding box center [146, 361] width 13 height 4
click at [13, 320] on icon at bounding box center [13, 321] width 6 height 6
click at [42, 356] on icon at bounding box center [44, 353] width 6 height 6
click at [148, 359] on div "Shapes" at bounding box center [146, 361] width 13 height 4
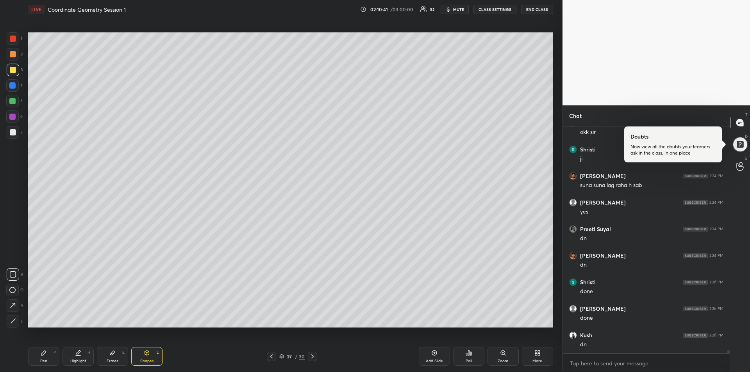
click at [11, 320] on icon at bounding box center [13, 321] width 6 height 6
click at [13, 305] on icon at bounding box center [13, 305] width 8 height 8
click at [39, 354] on div "Pen P" at bounding box center [43, 356] width 31 height 19
click at [14, 84] on div at bounding box center [12, 85] width 6 height 6
click at [12, 116] on div at bounding box center [12, 117] width 6 height 6
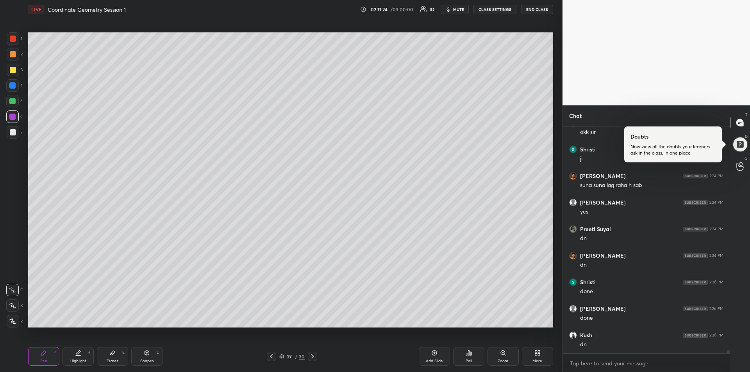
click at [112, 355] on icon at bounding box center [112, 353] width 5 height 4
click at [42, 354] on icon at bounding box center [43, 353] width 5 height 5
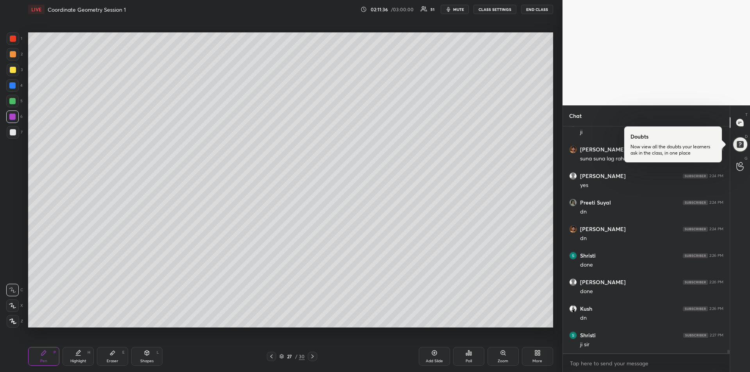
scroll to position [13974, 0]
click at [12, 134] on div at bounding box center [13, 132] width 6 height 6
click at [81, 352] on icon at bounding box center [78, 353] width 6 height 6
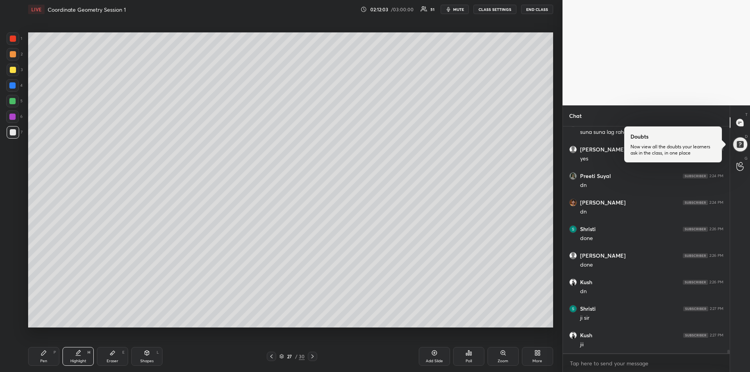
click at [47, 353] on div "Pen P" at bounding box center [43, 356] width 31 height 19
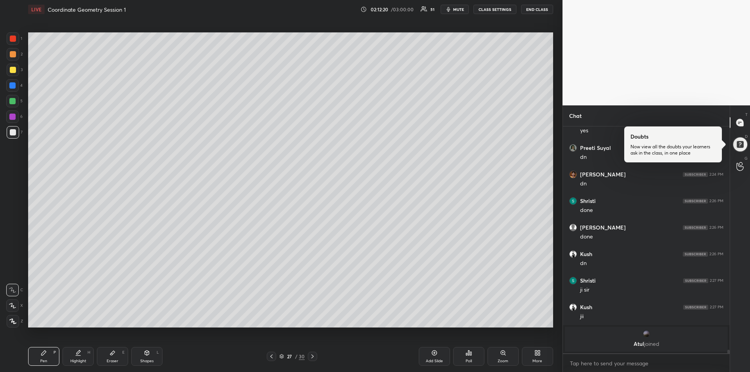
click at [114, 355] on icon at bounding box center [112, 353] width 6 height 6
click at [48, 355] on div "Pen P" at bounding box center [43, 356] width 31 height 19
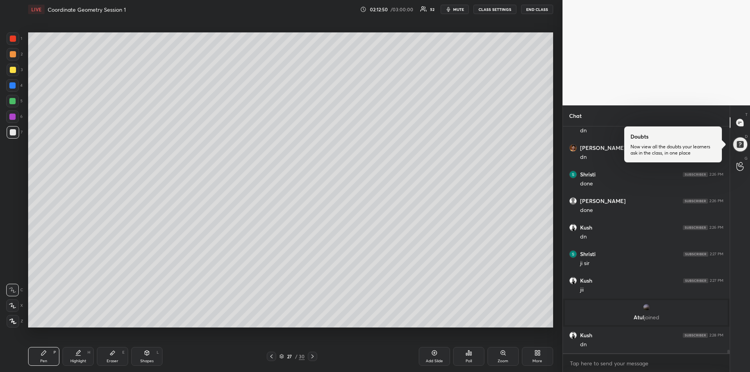
scroll to position [13910, 0]
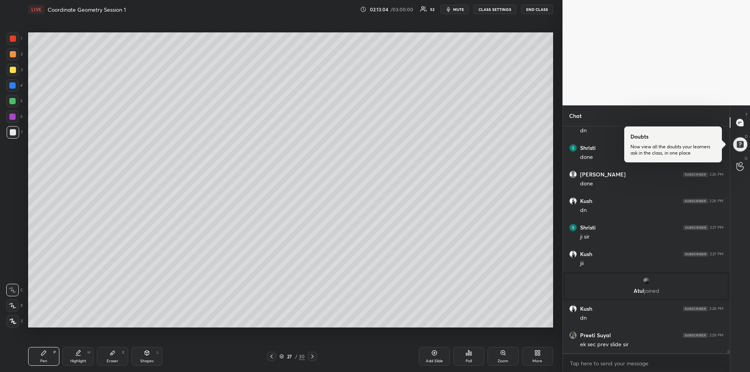
click at [274, 358] on icon at bounding box center [271, 356] width 6 height 6
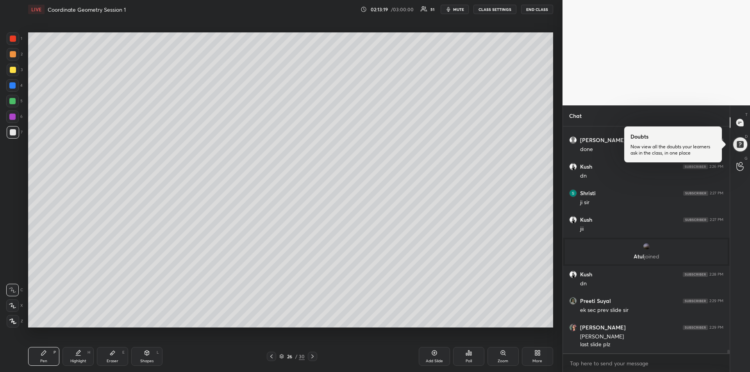
scroll to position [13971, 0]
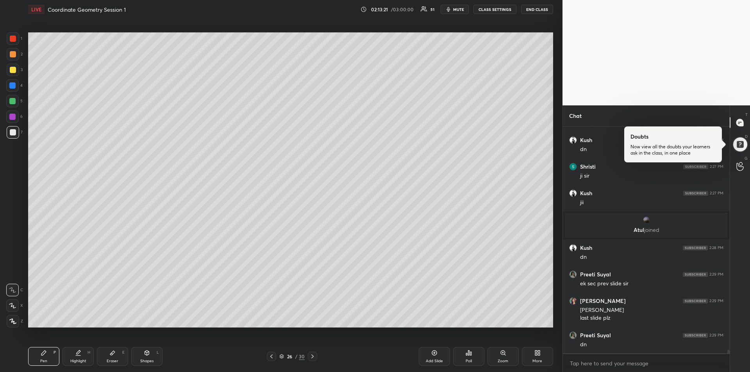
click at [312, 358] on icon at bounding box center [312, 357] width 2 height 4
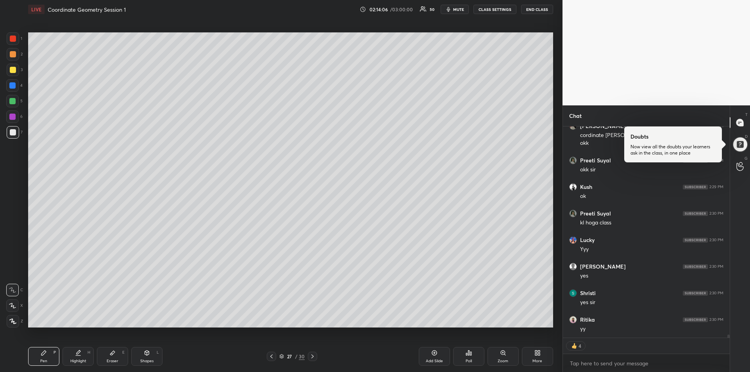
scroll to position [14260, 0]
click at [10, 68] on div at bounding box center [13, 70] width 6 height 6
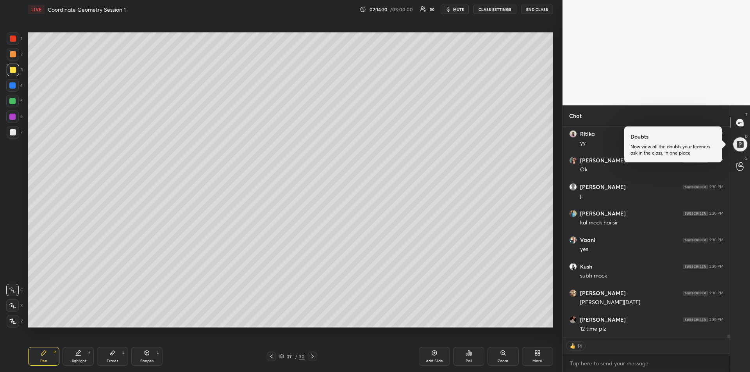
scroll to position [14420, 0]
click at [313, 358] on icon at bounding box center [312, 356] width 6 height 6
click at [315, 357] on icon at bounding box center [312, 356] width 6 height 6
click at [274, 359] on icon at bounding box center [271, 356] width 6 height 6
click at [116, 353] on div "Eraser E" at bounding box center [112, 356] width 31 height 19
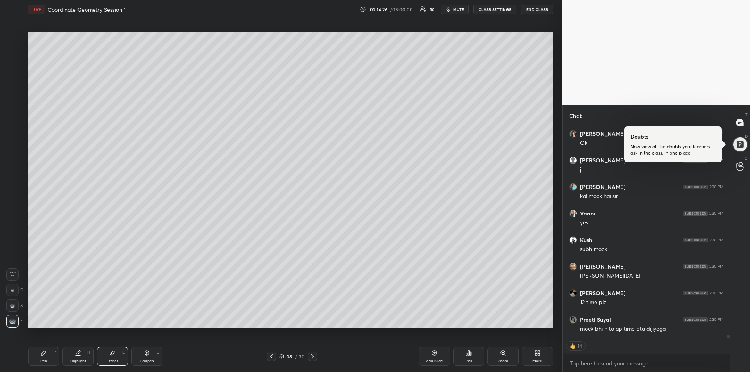
scroll to position [14404, 0]
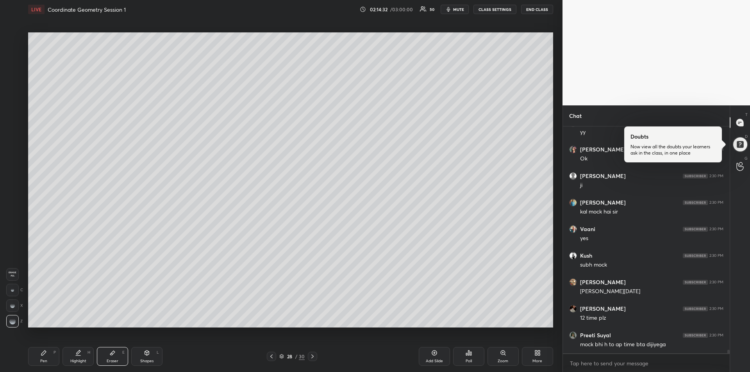
click at [41, 355] on icon at bounding box center [44, 353] width 6 height 6
click at [12, 74] on div at bounding box center [13, 70] width 12 height 12
click at [12, 102] on div at bounding box center [12, 101] width 6 height 6
click at [146, 357] on div "Shapes L" at bounding box center [146, 356] width 31 height 19
click at [14, 320] on icon at bounding box center [13, 321] width 4 height 4
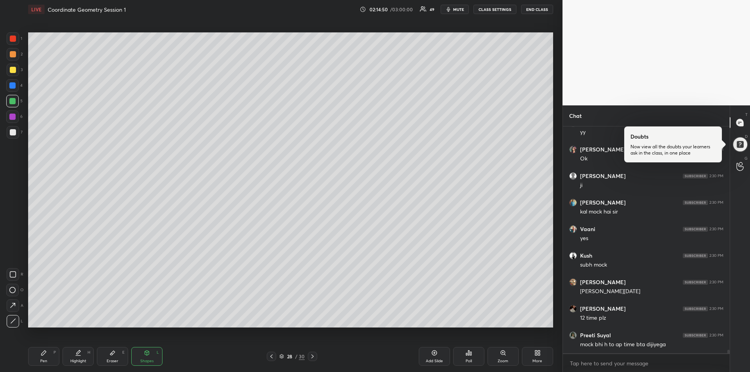
click at [14, 289] on icon at bounding box center [12, 290] width 6 height 6
click at [146, 358] on div "Shapes L" at bounding box center [146, 356] width 31 height 19
click at [12, 321] on icon at bounding box center [13, 321] width 6 height 6
click at [46, 356] on div "Pen P" at bounding box center [43, 356] width 31 height 19
click at [146, 356] on div "Shapes L" at bounding box center [146, 356] width 31 height 19
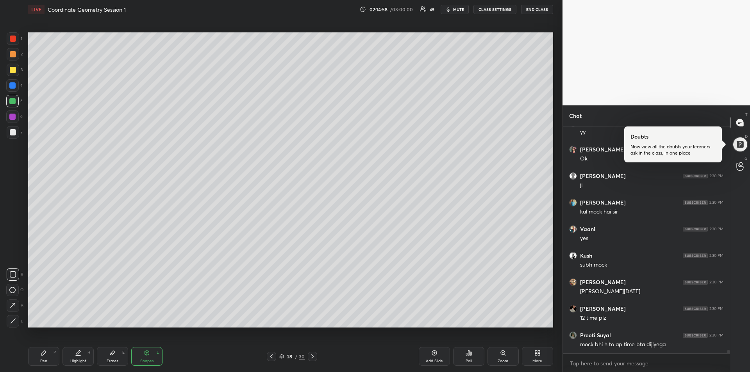
click at [13, 318] on icon at bounding box center [13, 321] width 6 height 6
click at [41, 356] on icon at bounding box center [44, 353] width 6 height 6
click at [82, 355] on div "Highlight H" at bounding box center [77, 356] width 31 height 19
click at [46, 354] on icon at bounding box center [44, 353] width 6 height 6
click at [78, 357] on div "Highlight H" at bounding box center [77, 356] width 31 height 19
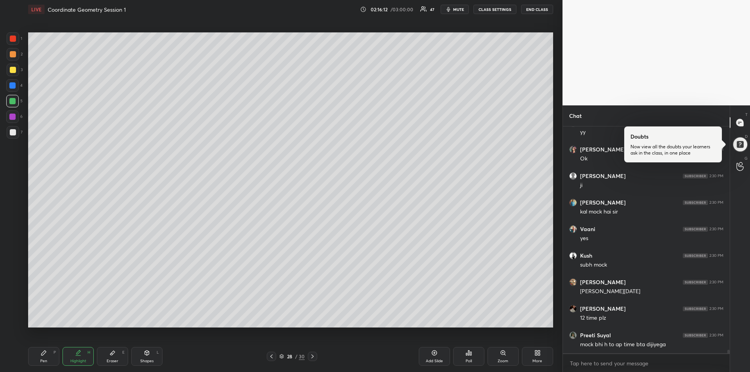
click at [433, 355] on icon at bounding box center [433, 353] width 5 height 5
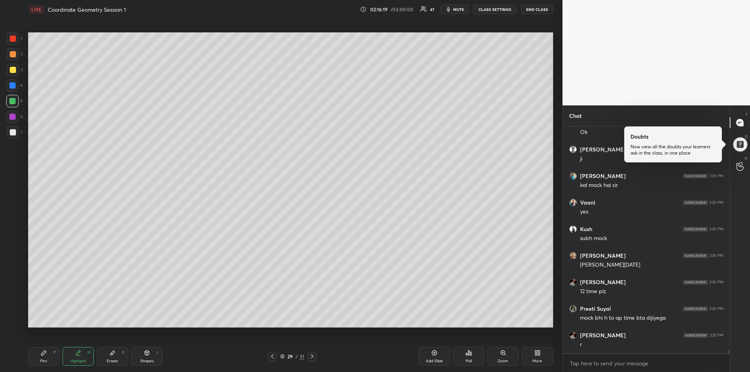
click at [47, 354] on div "Pen P" at bounding box center [43, 356] width 31 height 19
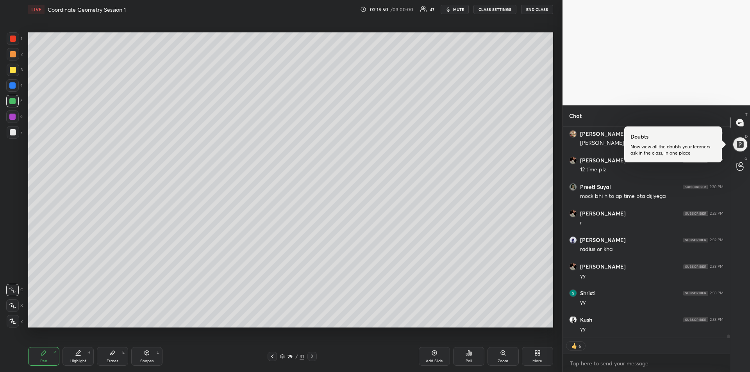
scroll to position [14579, 0]
click at [15, 134] on div at bounding box center [13, 132] width 6 height 6
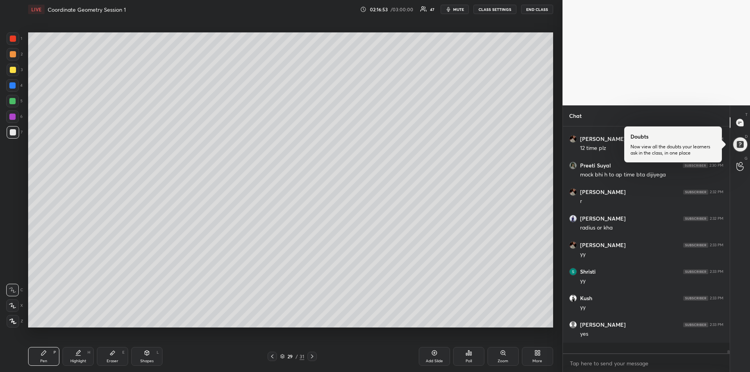
scroll to position [14563, 0]
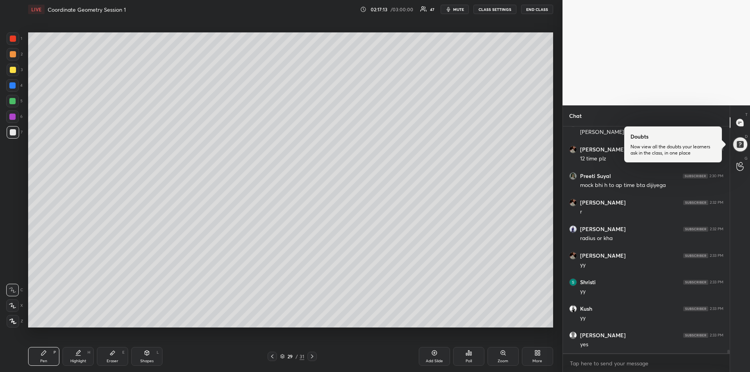
click at [273, 356] on icon at bounding box center [272, 356] width 6 height 6
click at [76, 351] on icon at bounding box center [78, 353] width 6 height 6
click at [38, 353] on div "Pen P" at bounding box center [43, 356] width 31 height 19
click at [42, 353] on icon at bounding box center [44, 353] width 6 height 6
click at [14, 56] on div at bounding box center [13, 54] width 6 height 6
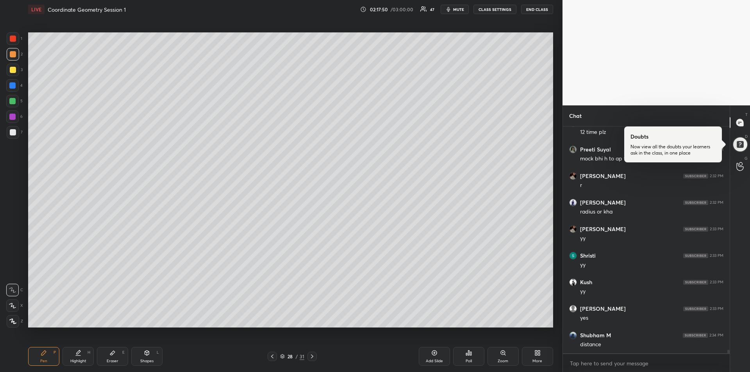
scroll to position [14616, 0]
click at [108, 358] on div "Eraser E" at bounding box center [112, 356] width 31 height 19
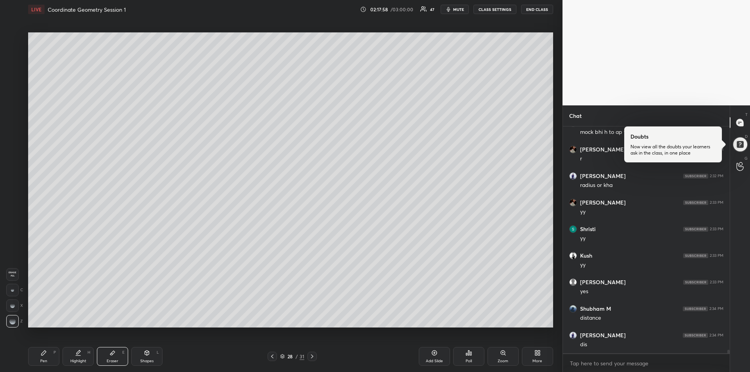
scroll to position [14643, 0]
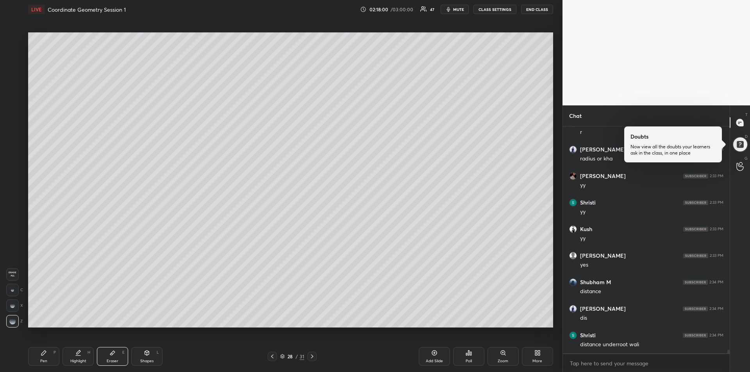
click at [45, 353] on icon at bounding box center [43, 353] width 5 height 5
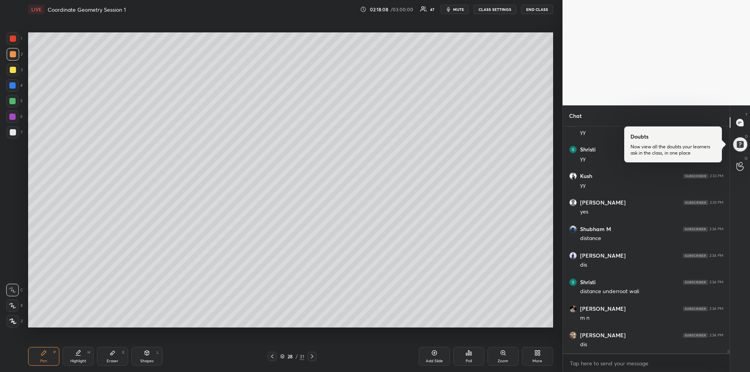
scroll to position [14724, 0]
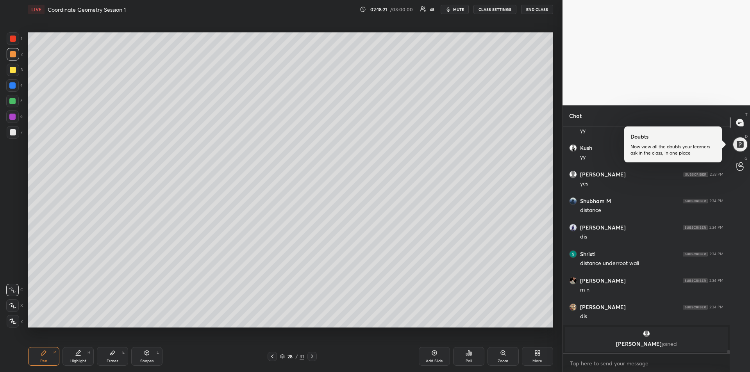
click at [17, 104] on div at bounding box center [12, 101] width 12 height 12
click at [13, 39] on div at bounding box center [13, 39] width 6 height 6
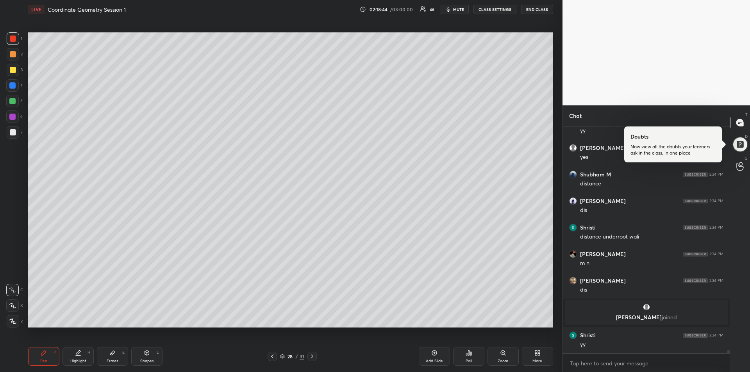
click at [14, 89] on div at bounding box center [12, 85] width 12 height 12
click at [11, 118] on div at bounding box center [12, 117] width 6 height 6
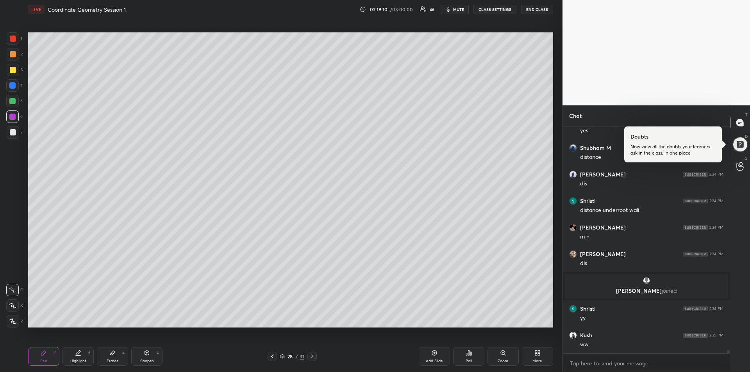
click at [12, 39] on div at bounding box center [13, 39] width 6 height 6
click at [12, 118] on div at bounding box center [12, 117] width 6 height 6
click at [16, 71] on div at bounding box center [13, 70] width 6 height 6
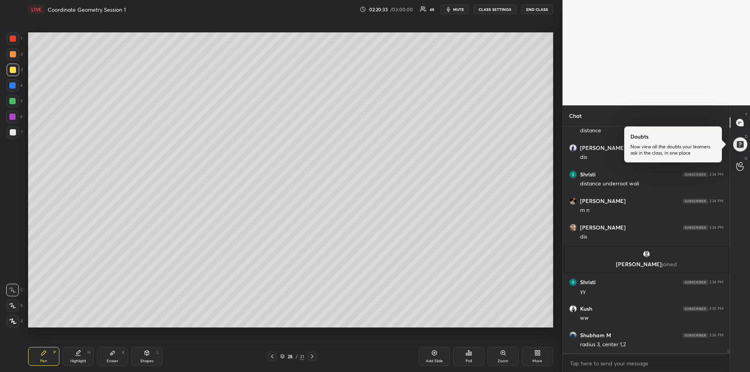
click at [12, 102] on div at bounding box center [12, 101] width 6 height 6
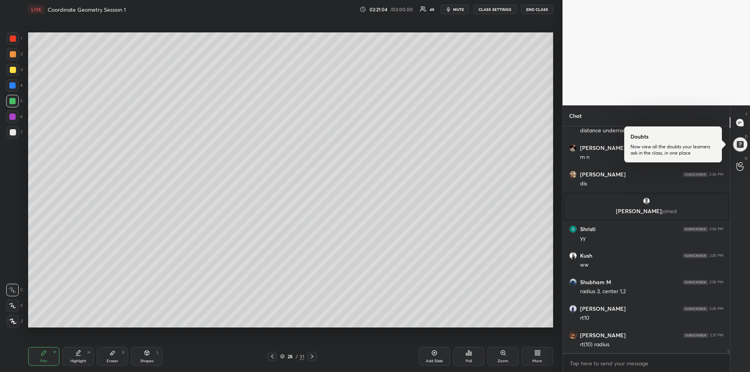
scroll to position [14640, 0]
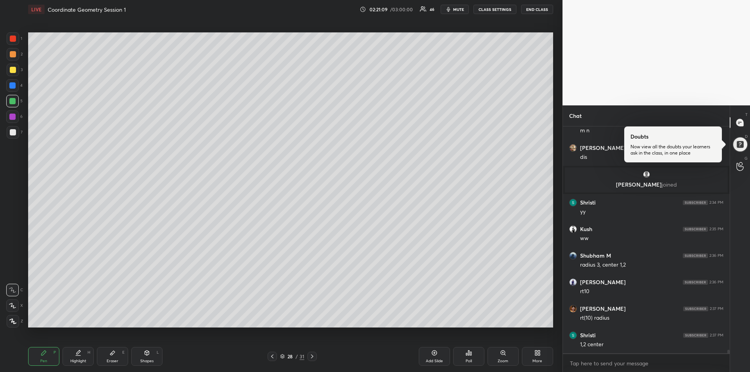
click at [11, 117] on div at bounding box center [12, 117] width 6 height 6
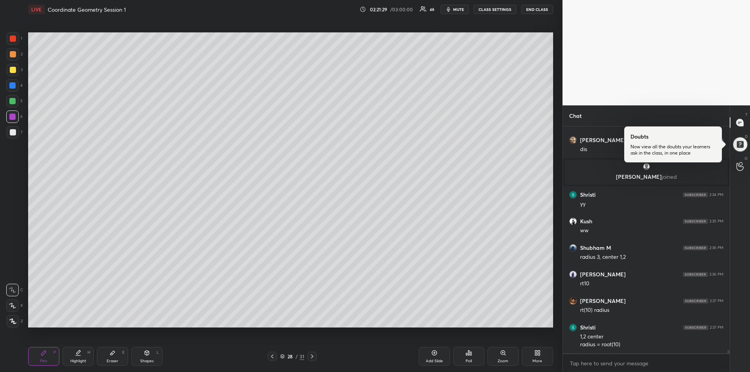
scroll to position [14674, 0]
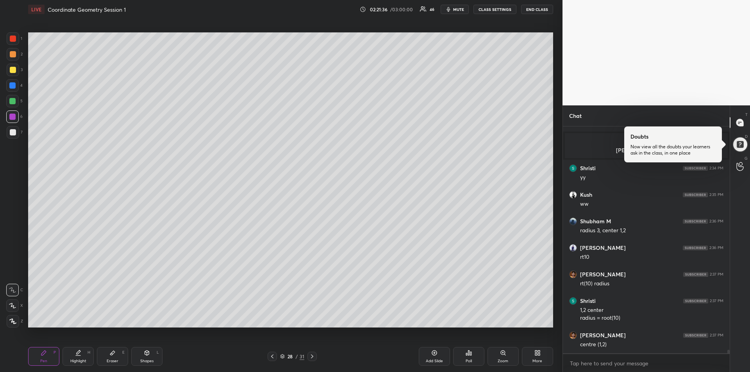
click at [12, 57] on div at bounding box center [13, 54] width 12 height 12
click at [77, 356] on icon at bounding box center [78, 356] width 5 height 0
click at [46, 355] on icon at bounding box center [44, 353] width 6 height 6
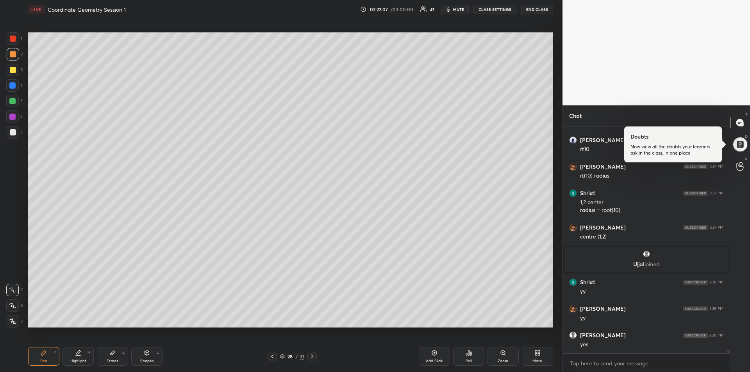
scroll to position [14752, 0]
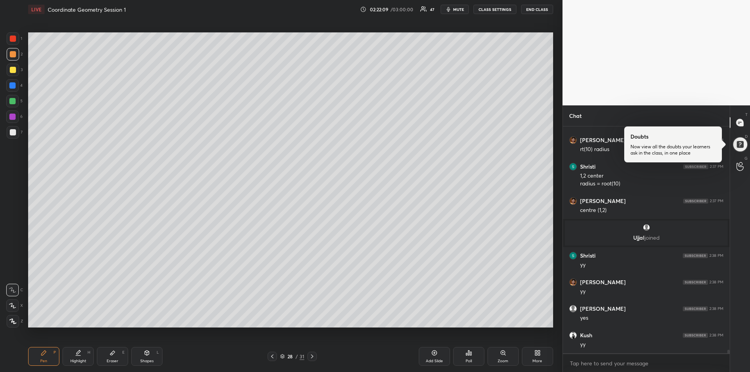
click at [313, 358] on icon at bounding box center [312, 356] width 6 height 6
click at [109, 357] on div "Eraser E" at bounding box center [112, 356] width 31 height 19
click at [15, 271] on span "Erase all" at bounding box center [13, 273] width 12 height 5
click at [48, 354] on div "Pen P" at bounding box center [43, 356] width 31 height 19
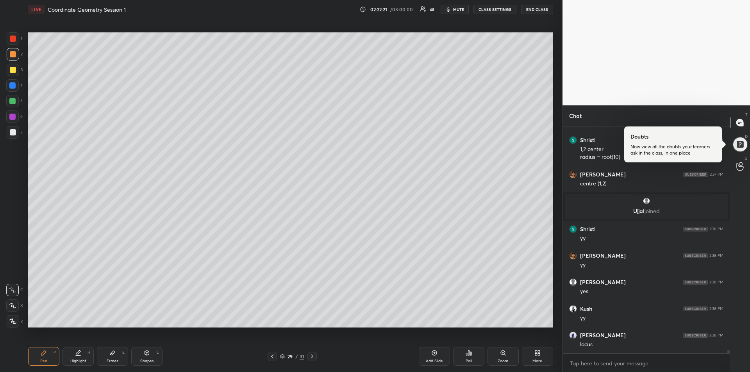
click at [10, 71] on div at bounding box center [13, 70] width 6 height 6
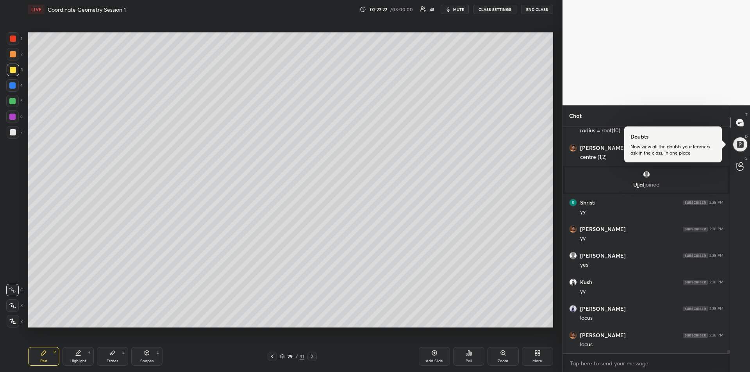
scroll to position [14832, 0]
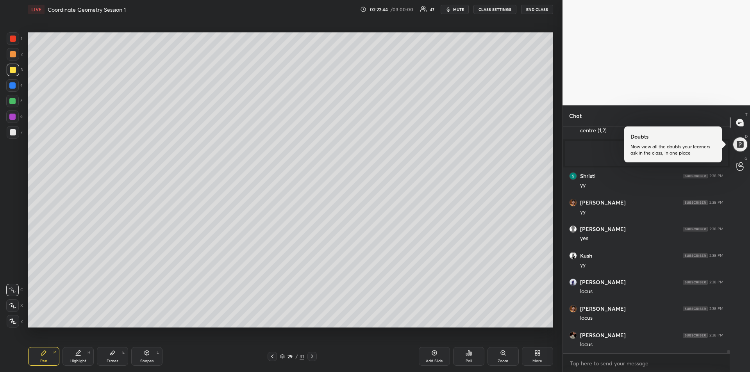
click at [16, 118] on div at bounding box center [12, 117] width 12 height 12
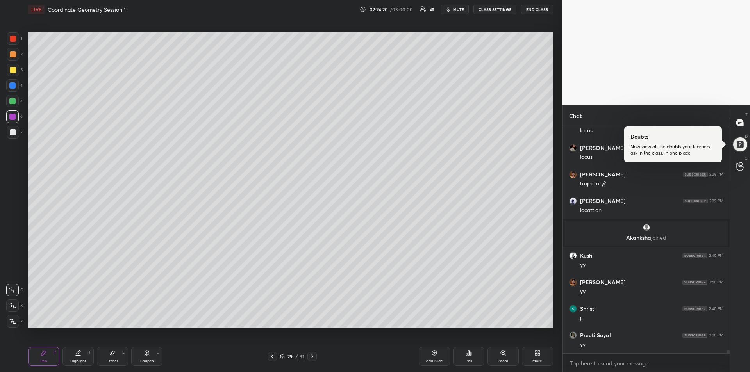
scroll to position [14983, 0]
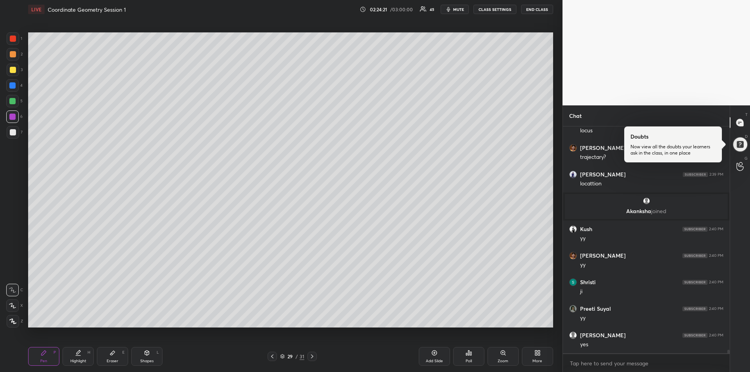
click at [80, 357] on div "Highlight H" at bounding box center [77, 356] width 31 height 19
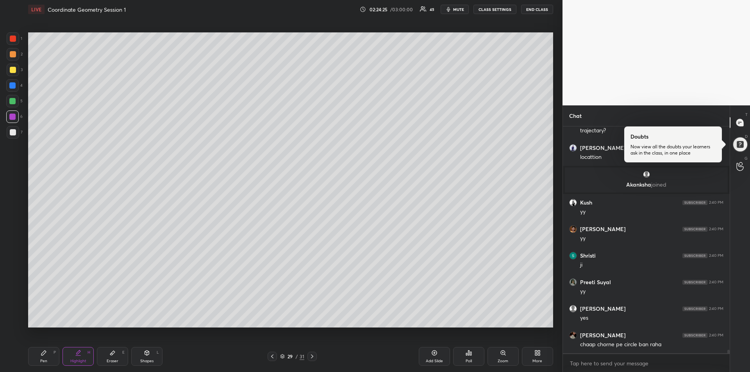
click at [115, 360] on div "Eraser" at bounding box center [113, 361] width 12 height 4
click at [48, 353] on div "Pen P" at bounding box center [43, 356] width 31 height 19
click at [45, 352] on icon at bounding box center [43, 353] width 5 height 5
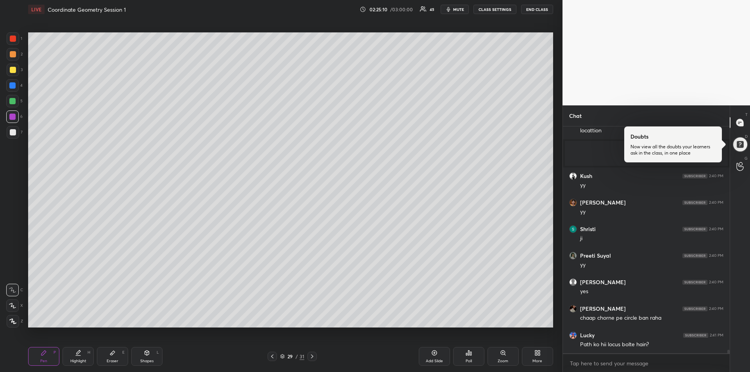
click at [10, 84] on div at bounding box center [12, 85] width 6 height 6
click at [11, 134] on div at bounding box center [13, 132] width 6 height 6
click at [14, 115] on div at bounding box center [12, 117] width 6 height 6
click at [14, 102] on div at bounding box center [12, 101] width 6 height 6
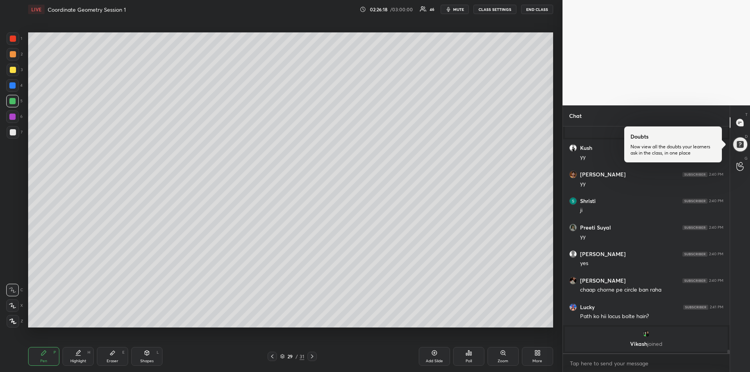
click at [78, 354] on icon at bounding box center [79, 352] width 4 height 4
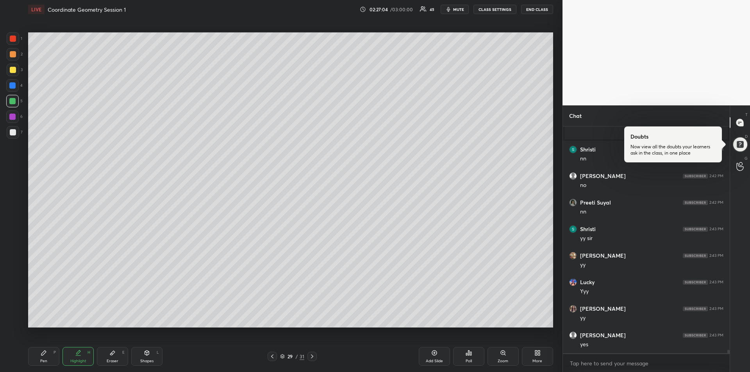
scroll to position [15232, 0]
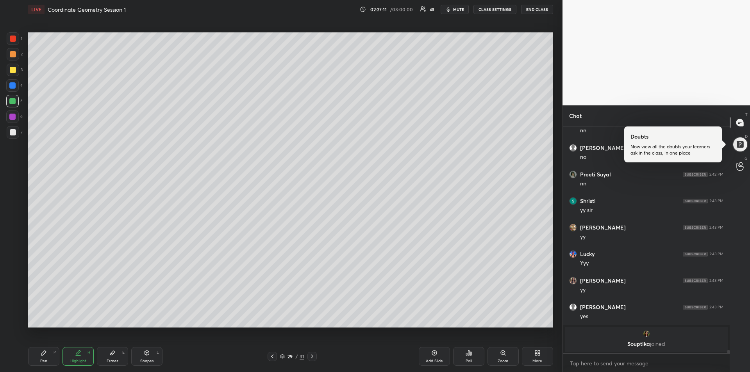
click at [48, 360] on div "Pen P" at bounding box center [43, 356] width 31 height 19
click at [9, 70] on div at bounding box center [13, 70] width 12 height 12
click at [458, 8] on span "mute" at bounding box center [458, 9] width 11 height 5
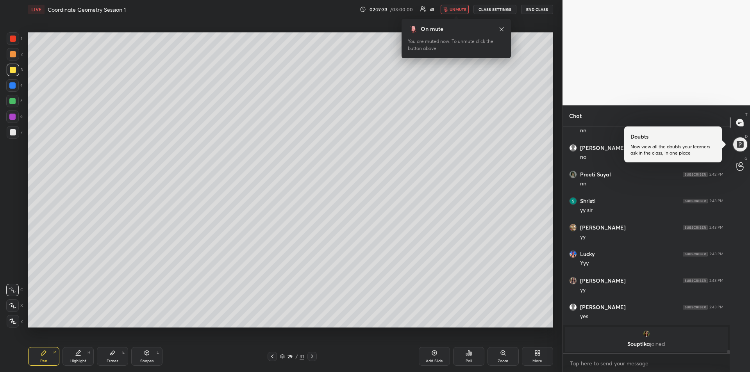
click at [453, 10] on span "unmute" at bounding box center [457, 9] width 17 height 5
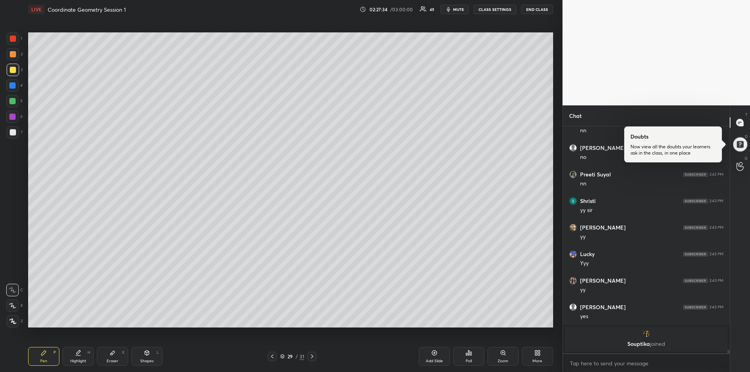
click at [428, 357] on div "Add Slide" at bounding box center [434, 356] width 31 height 19
click at [13, 117] on div at bounding box center [12, 117] width 6 height 6
click at [13, 104] on div at bounding box center [12, 101] width 6 height 6
click at [112, 357] on div "Eraser E" at bounding box center [112, 356] width 31 height 19
click at [43, 349] on div "Pen P" at bounding box center [43, 356] width 31 height 19
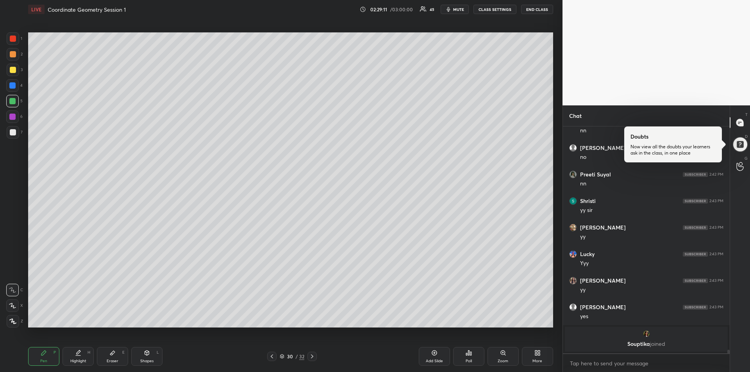
scroll to position [15194, 0]
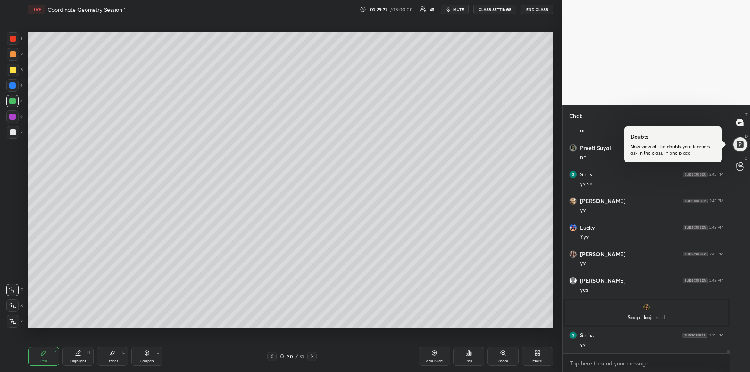
click at [13, 54] on div at bounding box center [13, 54] width 6 height 6
click at [14, 307] on icon at bounding box center [12, 305] width 7 height 5
click at [271, 357] on icon at bounding box center [272, 356] width 6 height 6
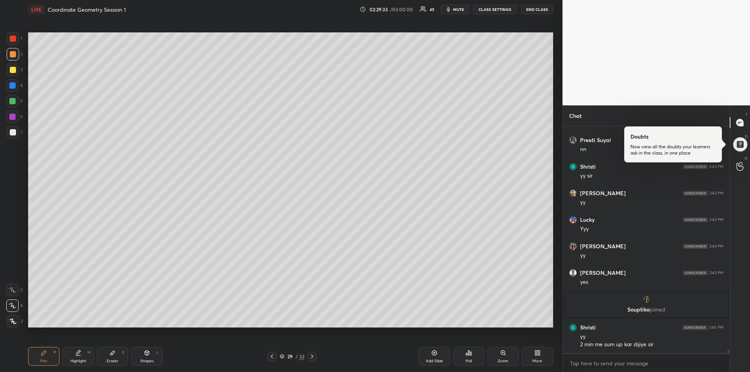
click at [314, 356] on icon at bounding box center [312, 356] width 6 height 6
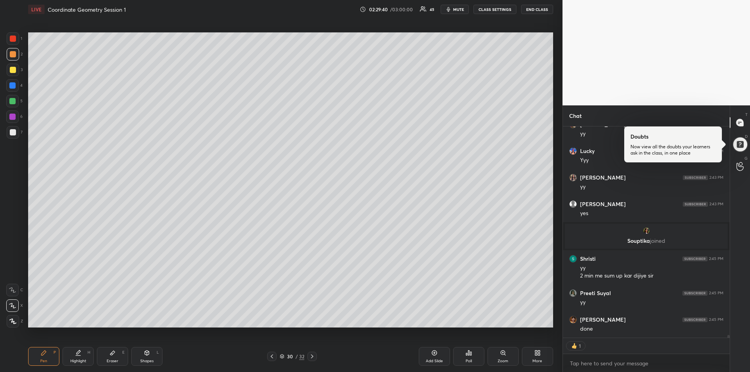
scroll to position [15297, 0]
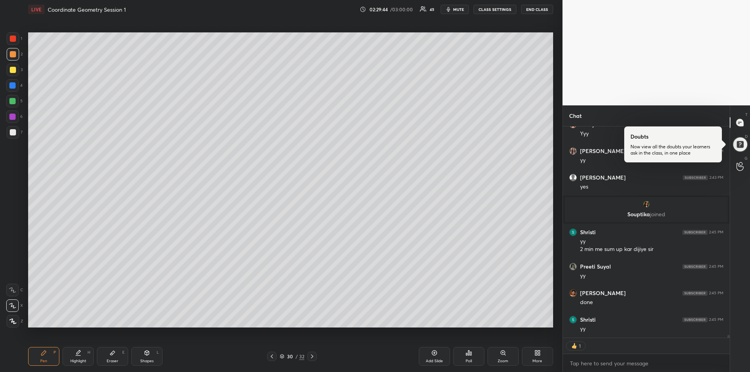
click at [312, 358] on icon at bounding box center [312, 356] width 6 height 6
click at [314, 358] on icon at bounding box center [312, 356] width 6 height 6
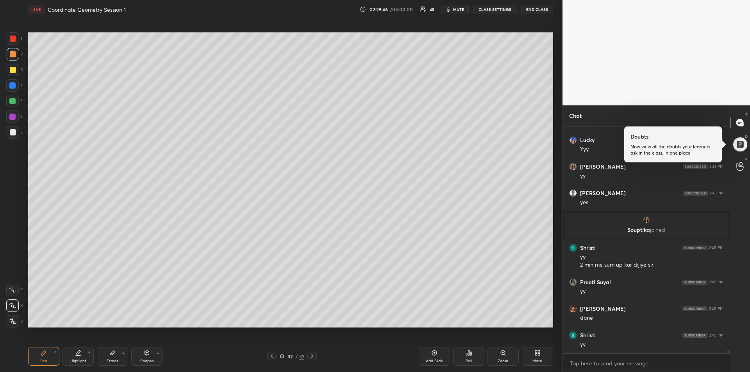
scroll to position [15308, 0]
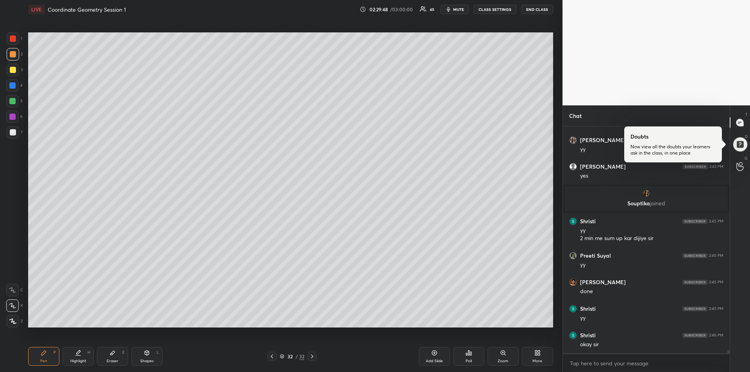
click at [270, 357] on icon at bounding box center [272, 356] width 6 height 6
click at [273, 358] on icon at bounding box center [272, 356] width 6 height 6
click at [311, 358] on icon at bounding box center [312, 356] width 6 height 6
click at [116, 359] on div "Eraser" at bounding box center [113, 361] width 12 height 4
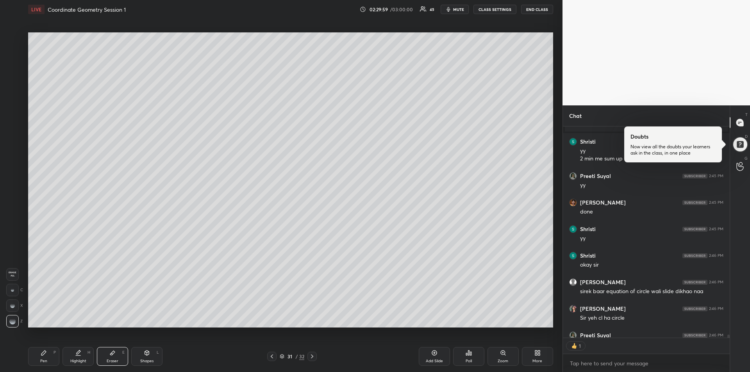
scroll to position [209, 164]
click at [41, 357] on div "Pen P" at bounding box center [43, 356] width 31 height 19
click at [271, 356] on icon at bounding box center [272, 357] width 2 height 4
click at [273, 357] on icon at bounding box center [272, 356] width 6 height 6
click at [274, 357] on icon at bounding box center [272, 356] width 6 height 6
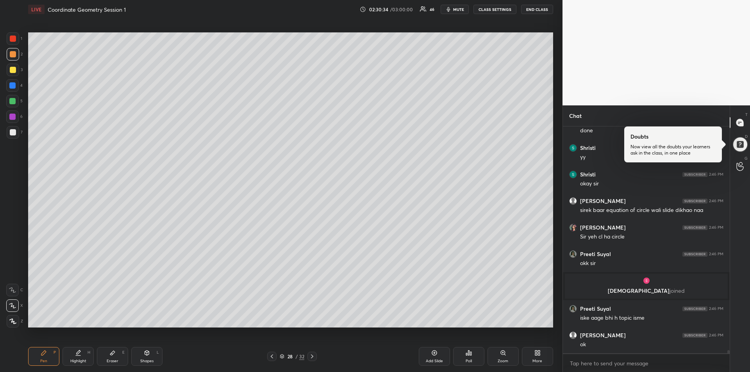
scroll to position [15423, 0]
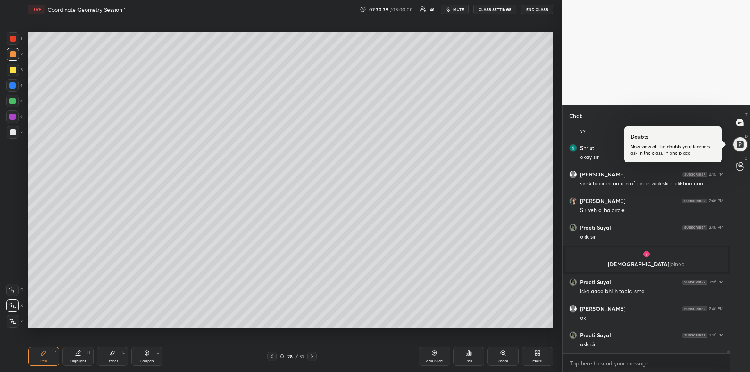
click at [10, 86] on div at bounding box center [12, 85] width 6 height 6
click at [313, 357] on icon at bounding box center [312, 356] width 6 height 6
click at [315, 358] on icon at bounding box center [312, 356] width 6 height 6
click at [314, 357] on icon at bounding box center [312, 356] width 6 height 6
click at [272, 356] on icon at bounding box center [272, 357] width 2 height 4
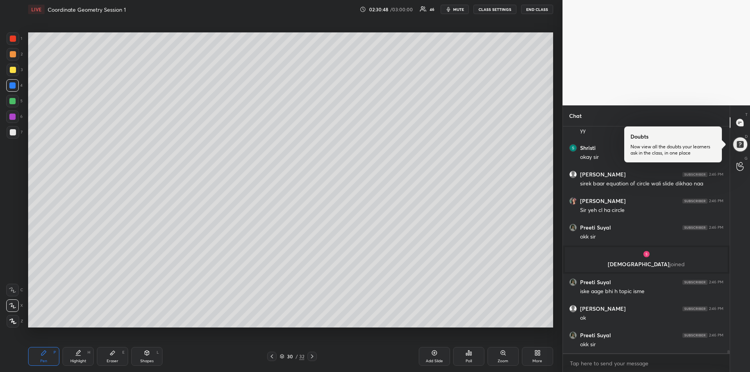
scroll to position [15450, 0]
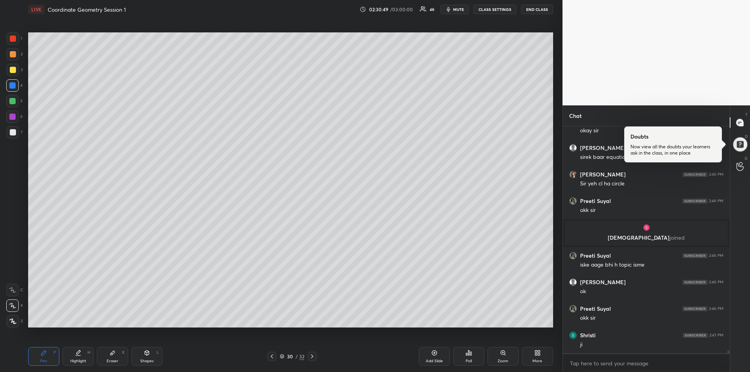
click at [311, 357] on icon at bounding box center [312, 356] width 6 height 6
click at [14, 291] on icon at bounding box center [12, 289] width 7 height 5
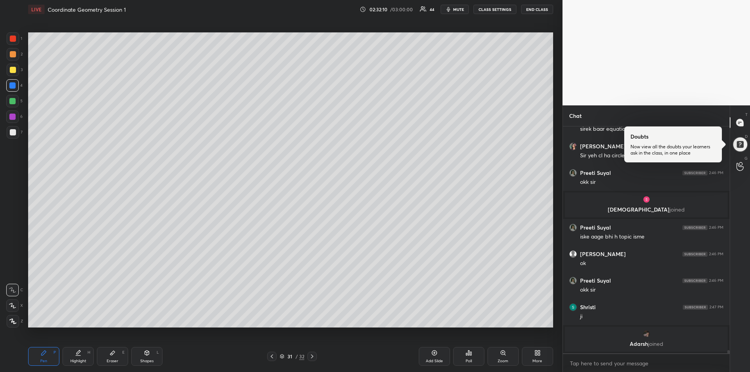
click at [113, 357] on div "Eraser E" at bounding box center [112, 356] width 31 height 19
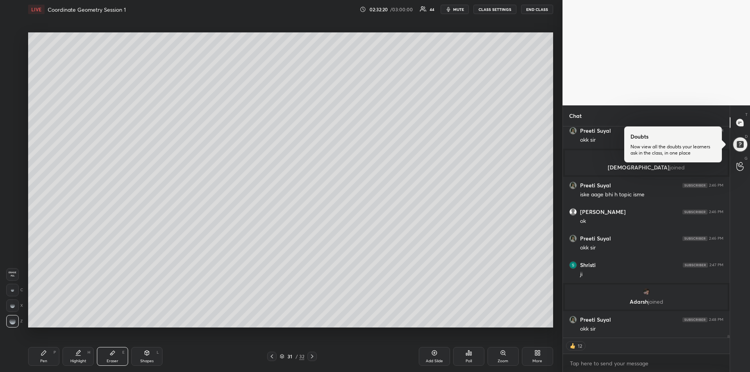
click at [43, 358] on div "Pen P" at bounding box center [43, 356] width 31 height 19
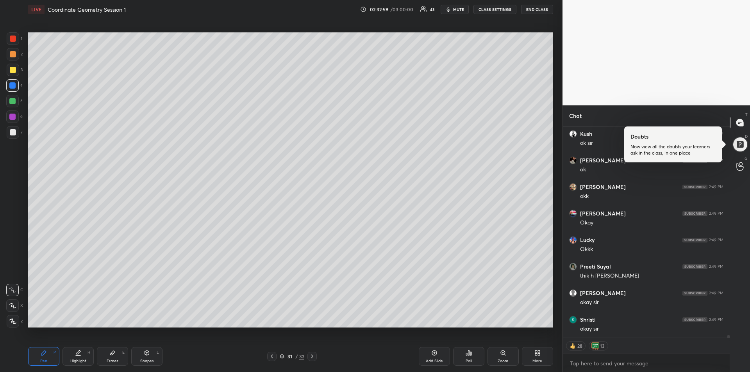
scroll to position [16048, 0]
click at [12, 103] on div at bounding box center [12, 101] width 6 height 6
click at [118, 355] on div "Eraser E" at bounding box center [112, 356] width 31 height 19
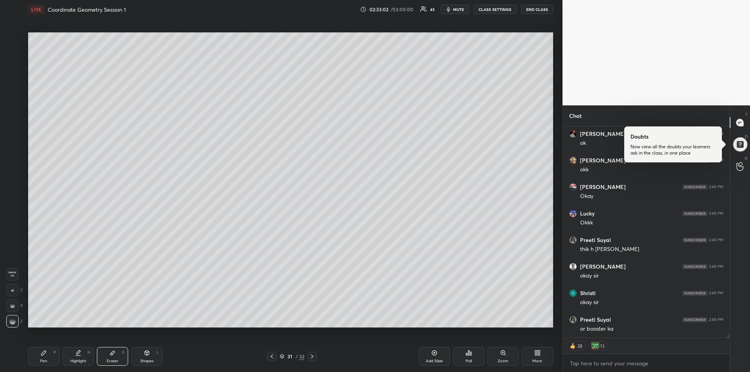
click at [41, 356] on icon at bounding box center [44, 353] width 6 height 6
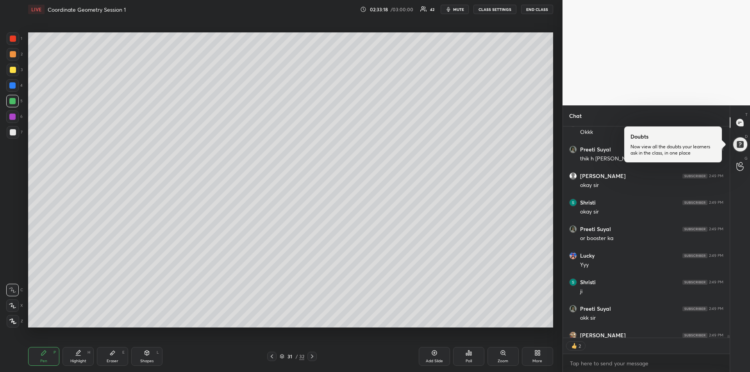
scroll to position [16181, 0]
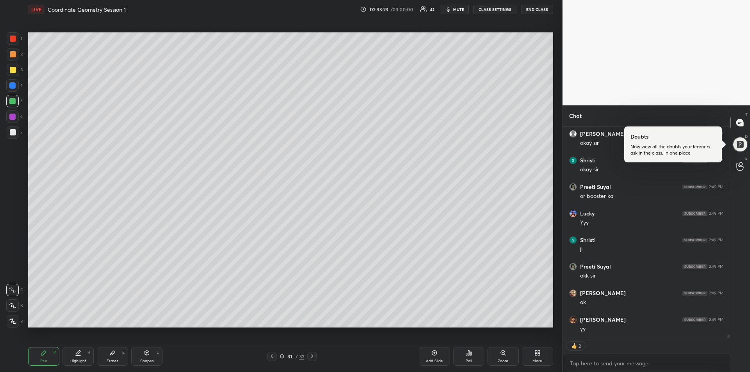
click at [112, 355] on icon at bounding box center [112, 353] width 5 height 4
click at [42, 355] on icon at bounding box center [43, 353] width 5 height 5
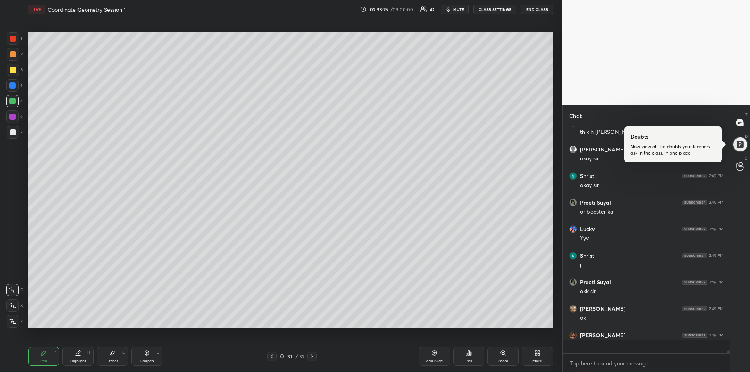
scroll to position [3, 3]
click at [9, 116] on div at bounding box center [12, 117] width 12 height 12
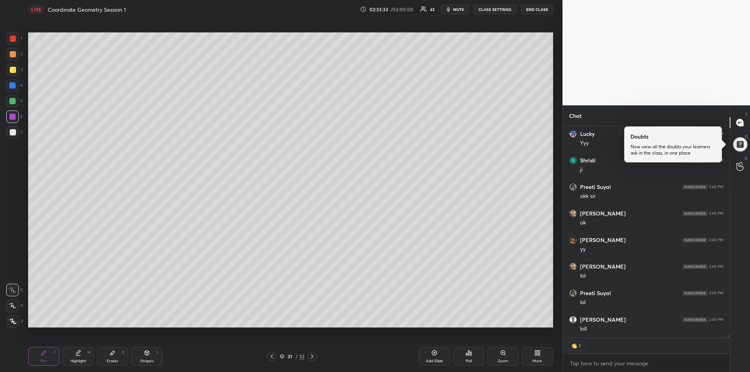
scroll to position [16288, 0]
click at [112, 357] on div "Eraser E" at bounding box center [112, 356] width 31 height 19
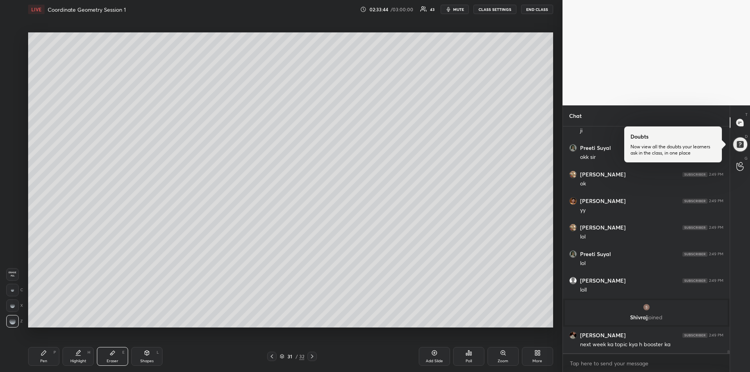
scroll to position [209, 164]
click at [48, 356] on div "Pen P" at bounding box center [43, 356] width 31 height 19
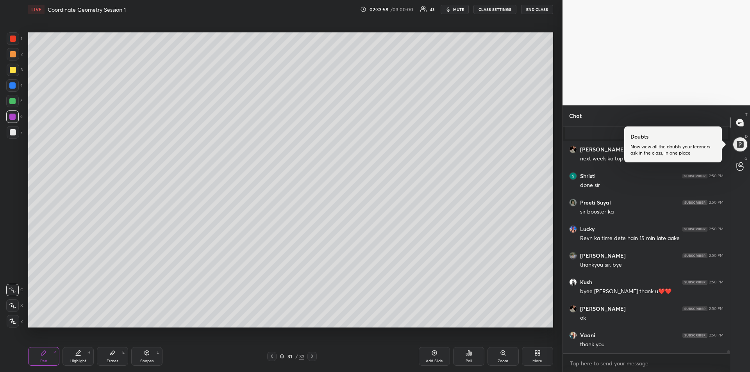
scroll to position [0, 0]
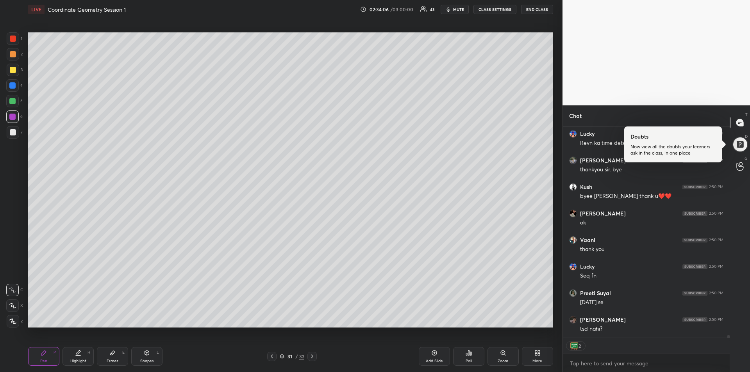
click at [7, 69] on div at bounding box center [13, 70] width 12 height 12
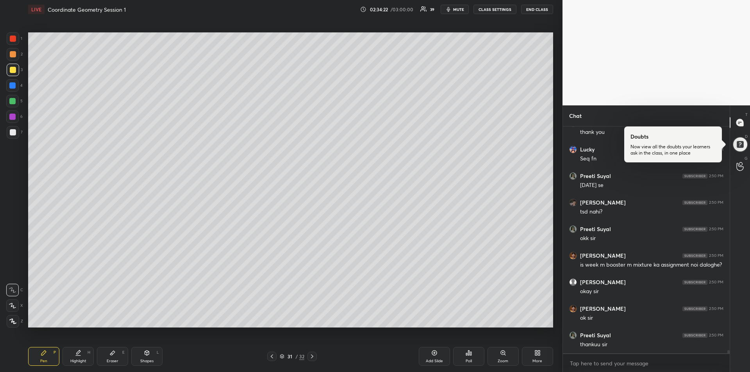
click at [536, 10] on button "END CLASS" at bounding box center [537, 9] width 32 height 9
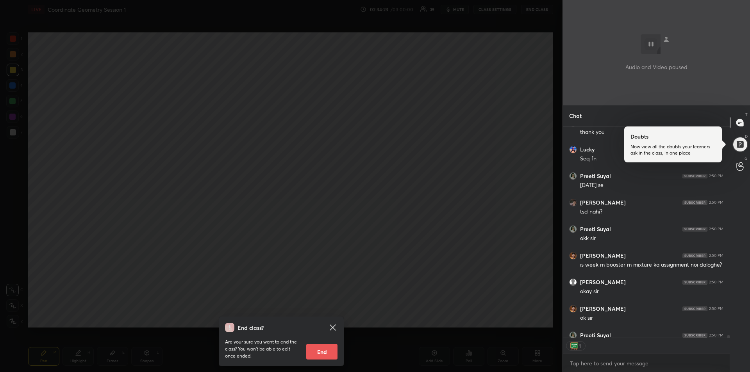
click at [323, 352] on button "End" at bounding box center [321, 352] width 31 height 16
type textarea "x"
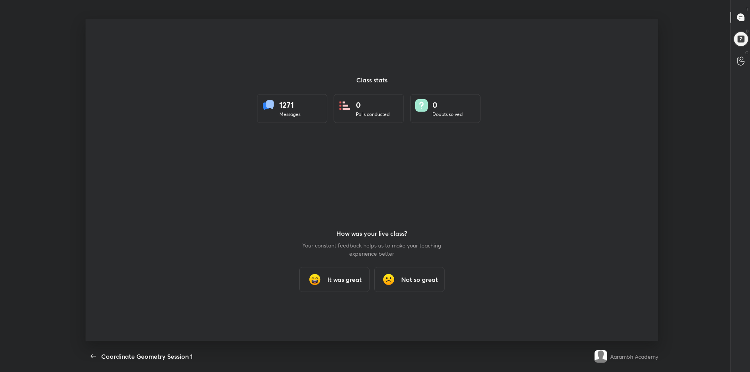
click at [334, 282] on h3 "It was great" at bounding box center [344, 279] width 34 height 9
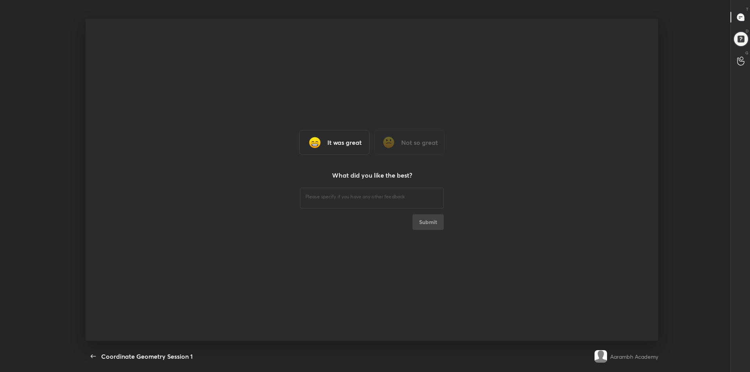
click at [319, 199] on textarea at bounding box center [371, 196] width 133 height 7
type textarea "hhhh"
click at [430, 221] on button "Submit" at bounding box center [427, 222] width 31 height 16
